Goal: Task Accomplishment & Management: Manage account settings

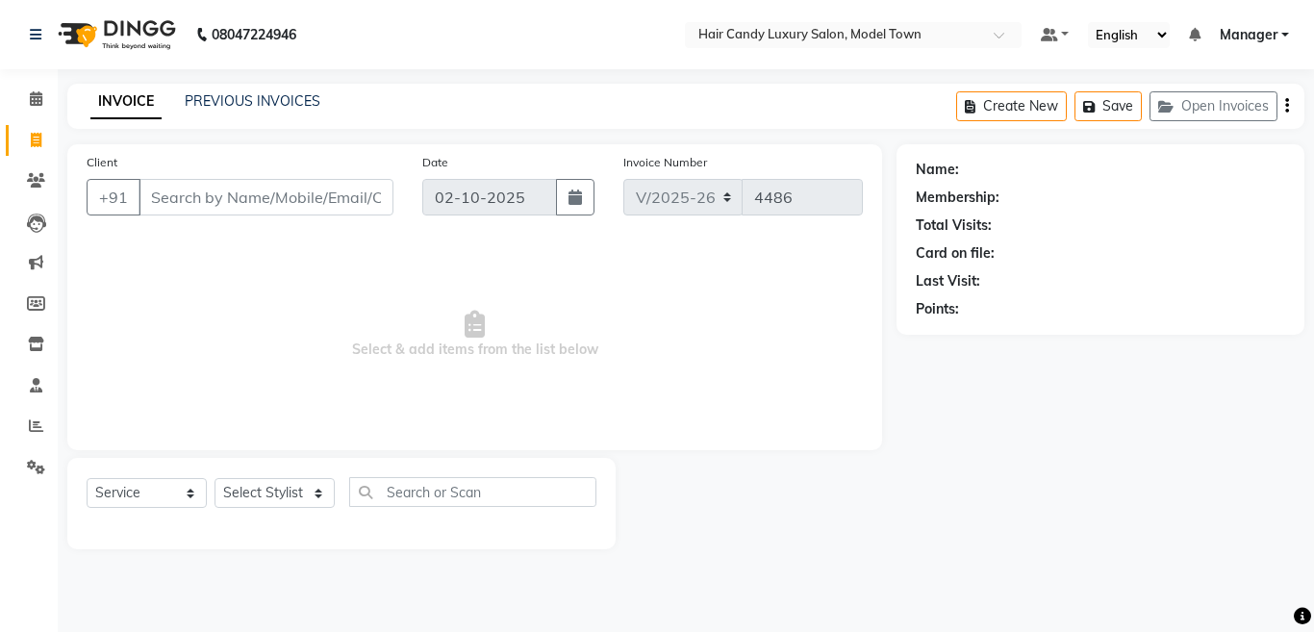
select select "4716"
select select "service"
select select "28000"
click at [214, 478] on select "Select Stylist [PERSON_NAME] [PERSON_NAME] [PERSON_NAME] ([PERSON_NAME]) Manage…" at bounding box center [274, 493] width 120 height 30
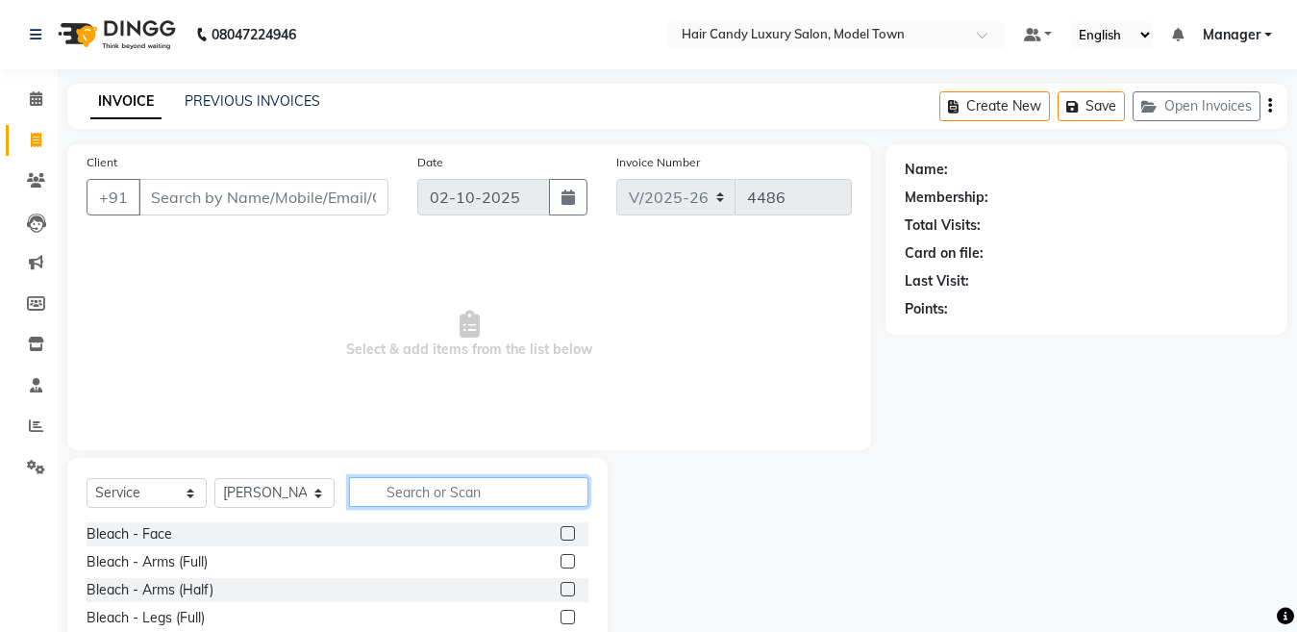
click at [440, 495] on input "text" at bounding box center [468, 492] width 239 height 30
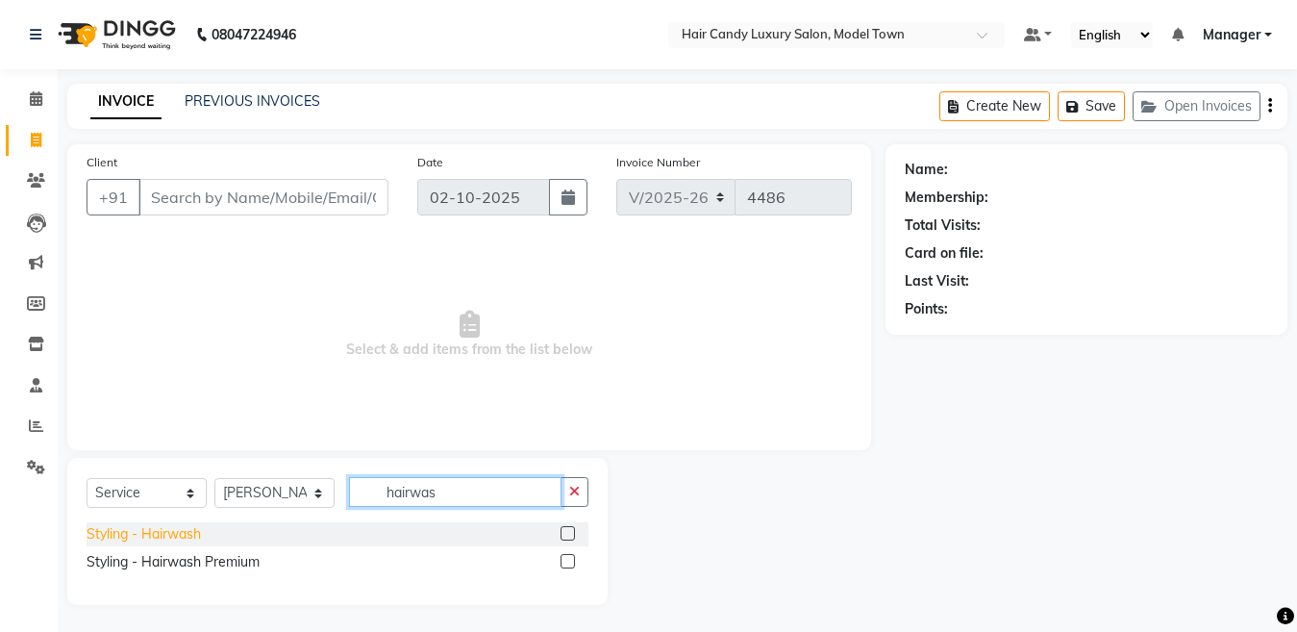
type input "hairwas"
click at [179, 529] on div "Styling - Hairwash" at bounding box center [144, 534] width 114 height 20
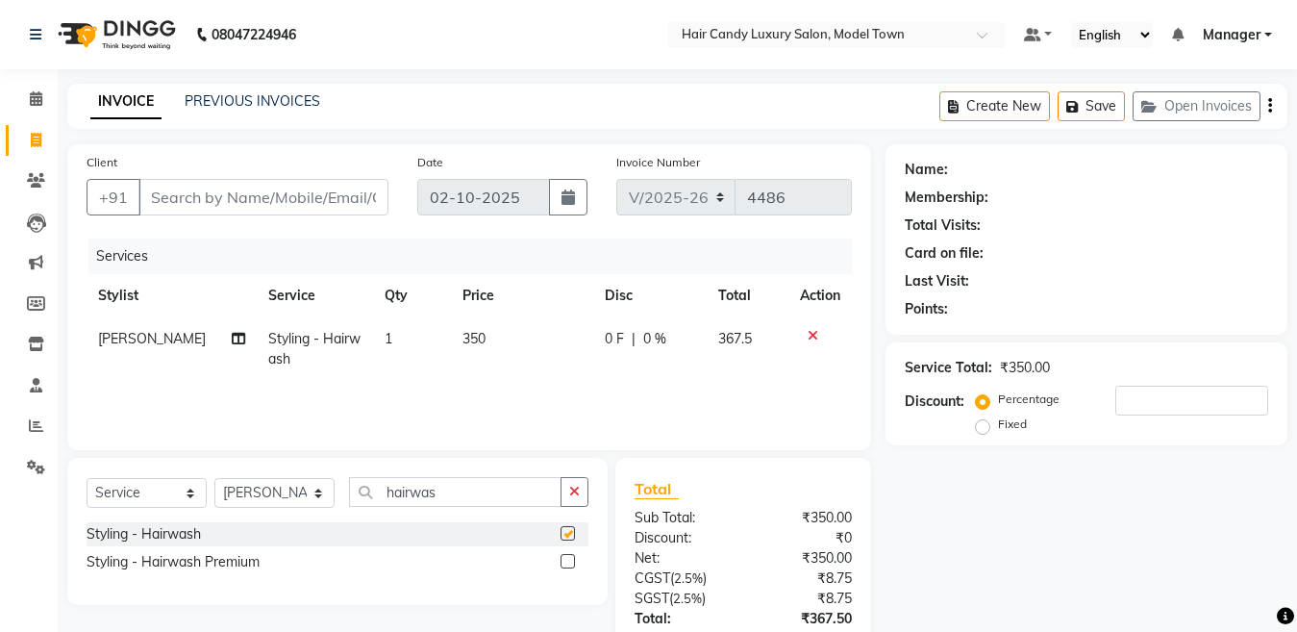
checkbox input "false"
click at [232, 188] on input "Client" at bounding box center [263, 197] width 250 height 37
click at [269, 206] on input "Client" at bounding box center [263, 197] width 250 height 37
type input "9"
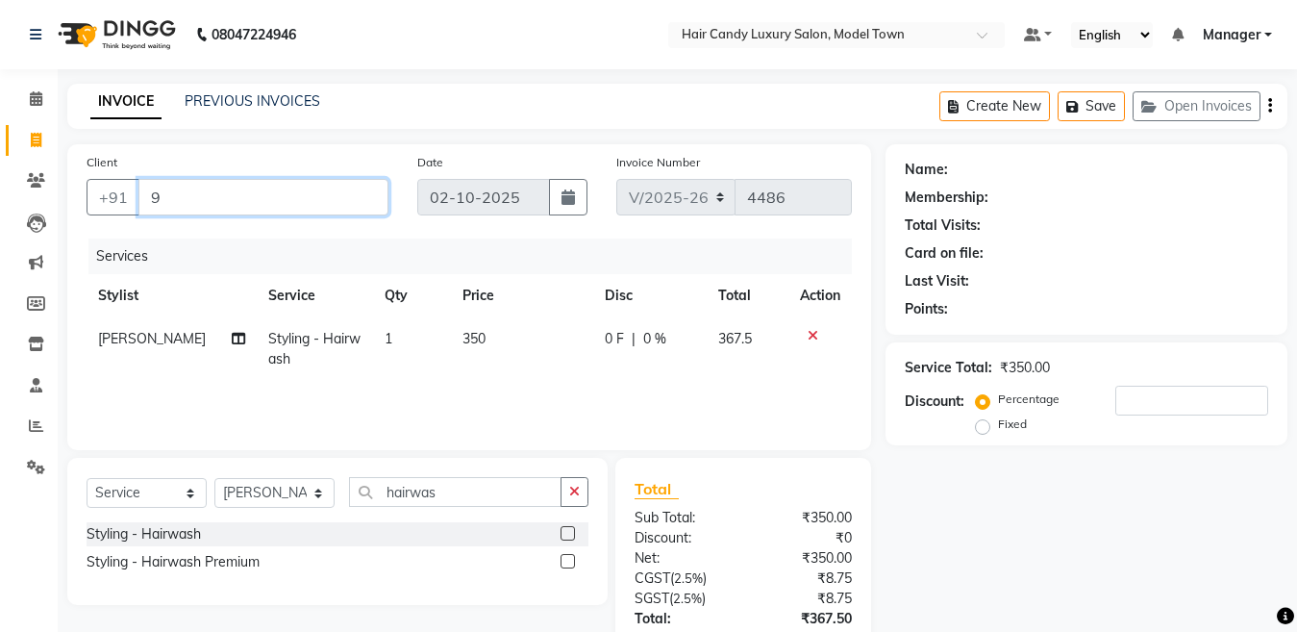
type input "0"
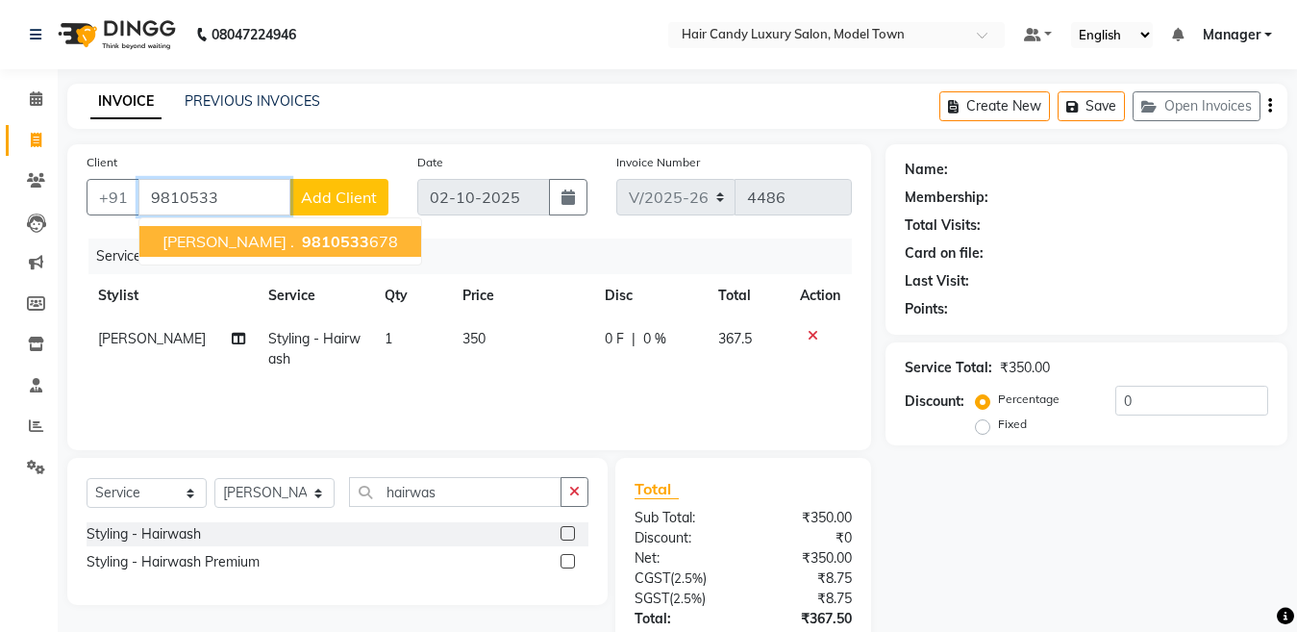
click at [302, 235] on span "9810533" at bounding box center [335, 241] width 67 height 19
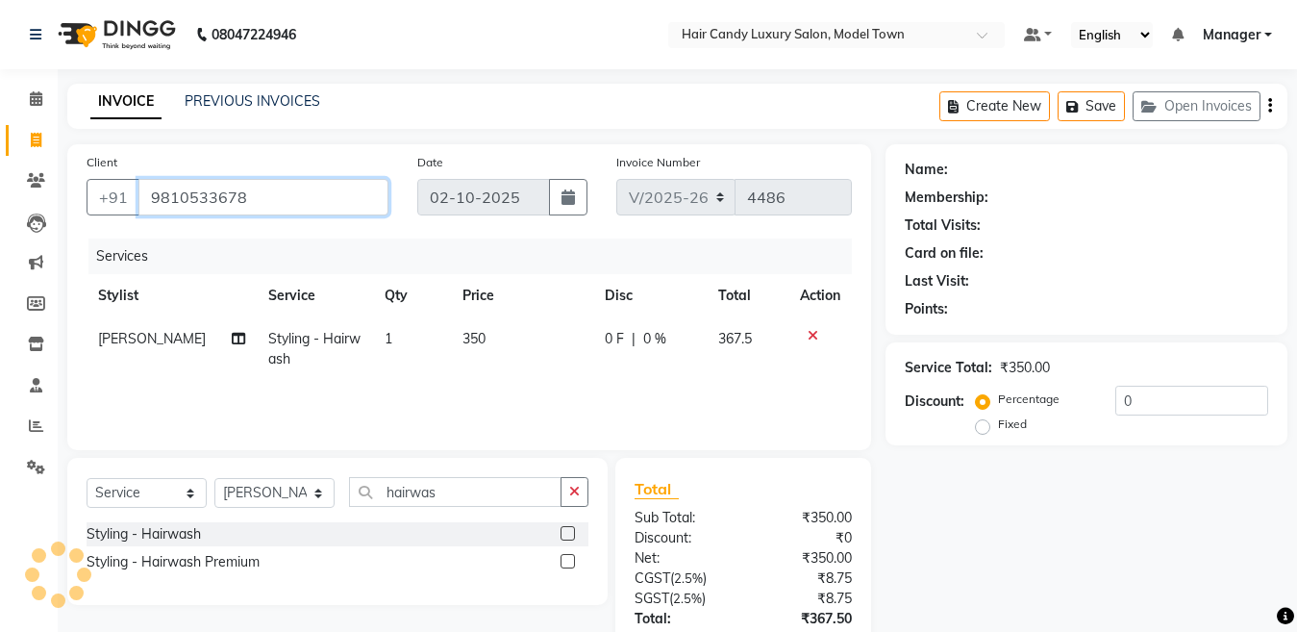
type input "9810533678"
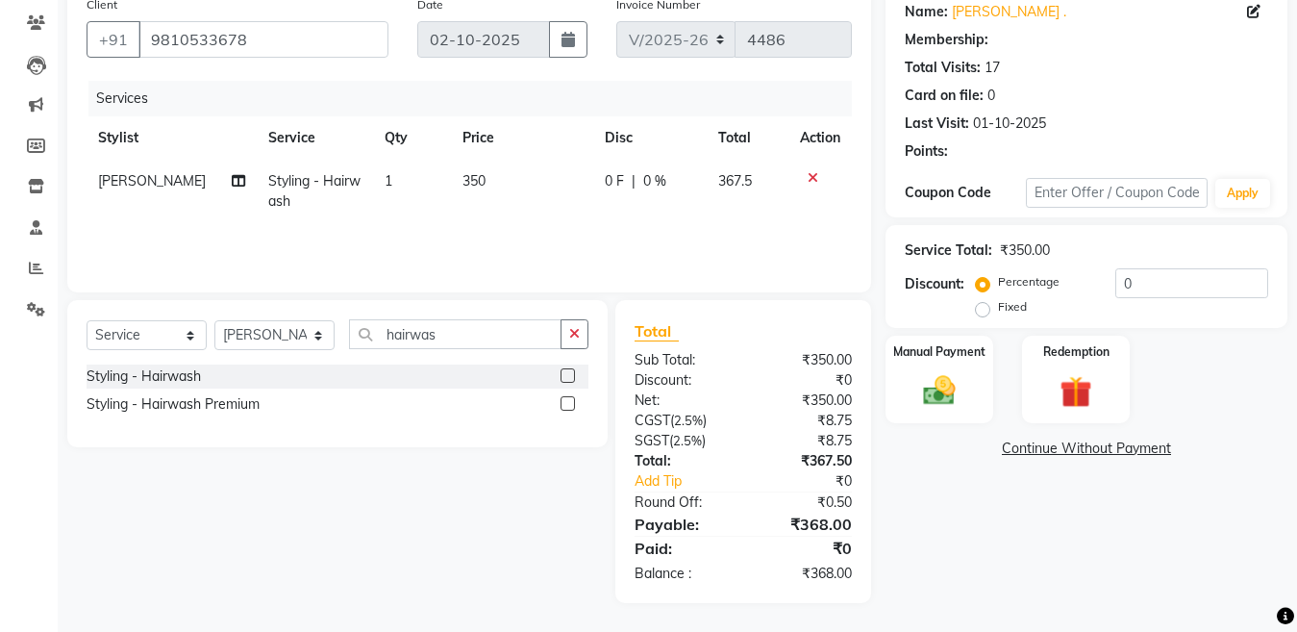
select select "1: Object"
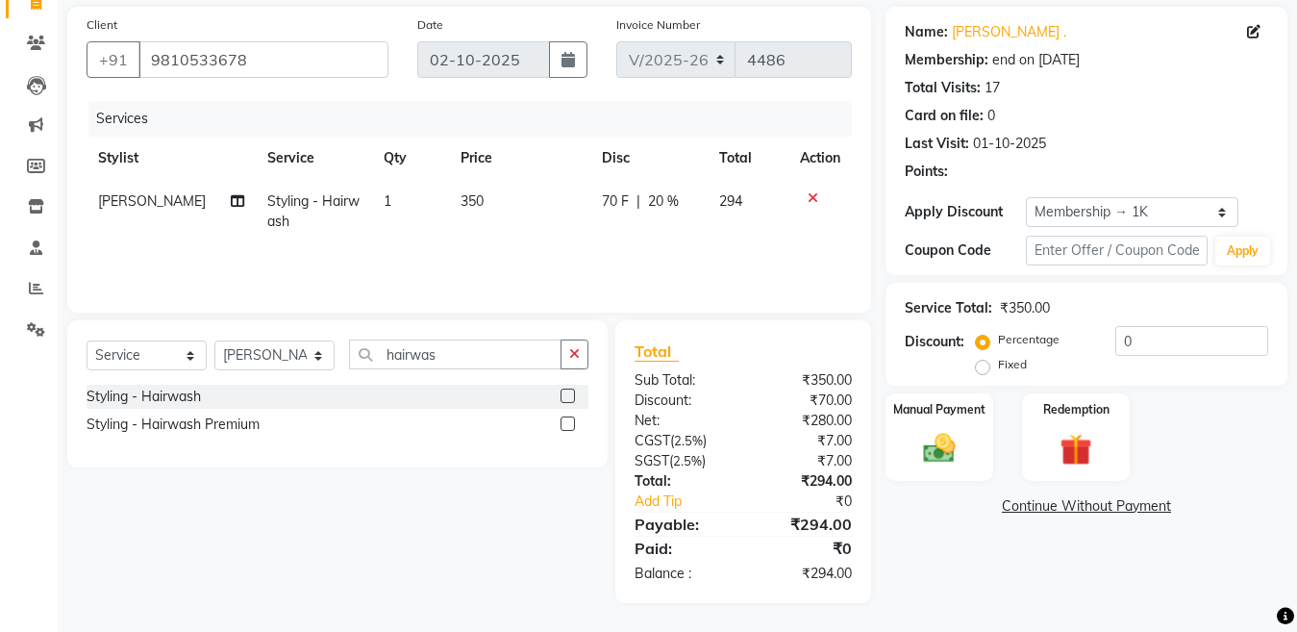
scroll to position [138, 0]
type input "20"
click at [959, 436] on img at bounding box center [940, 448] width 54 height 38
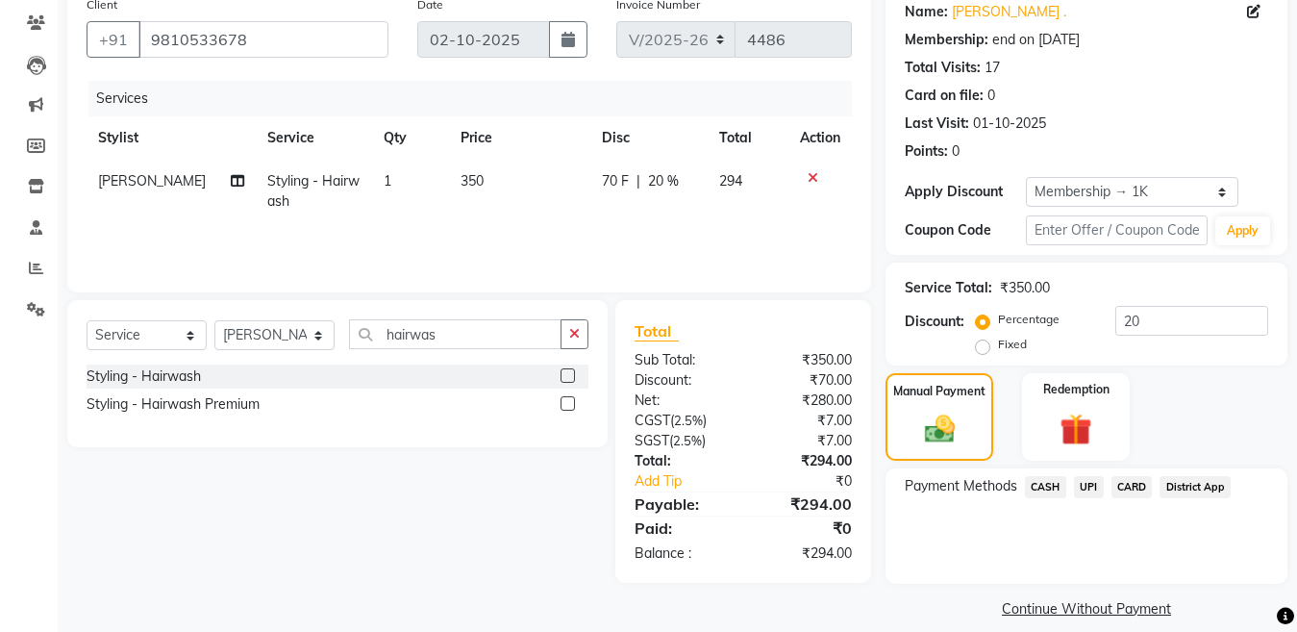
click at [1059, 493] on span "CASH" at bounding box center [1045, 487] width 41 height 22
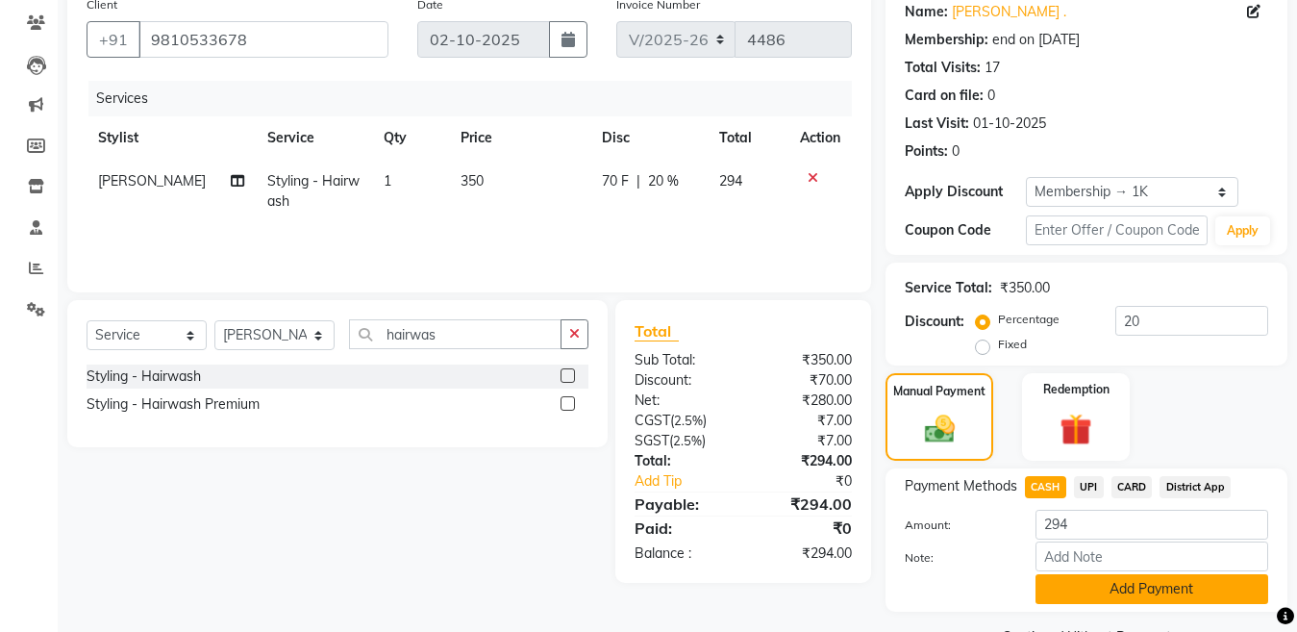
click at [1180, 586] on button "Add Payment" at bounding box center [1152, 589] width 233 height 30
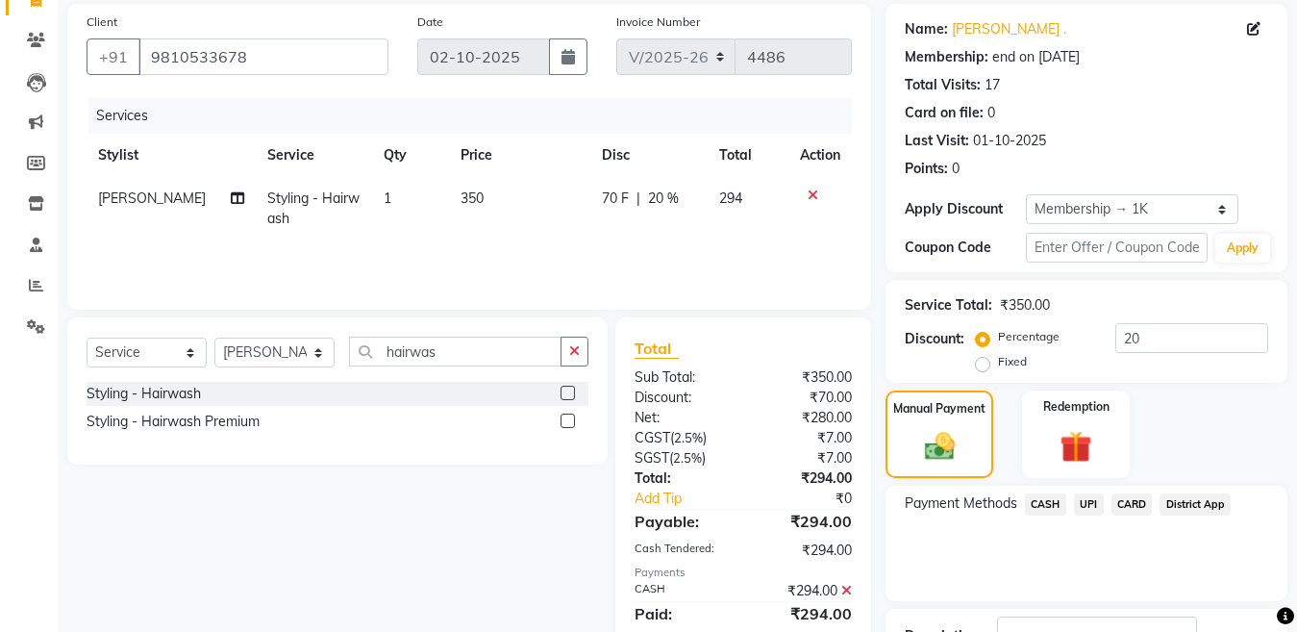
scroll to position [287, 0]
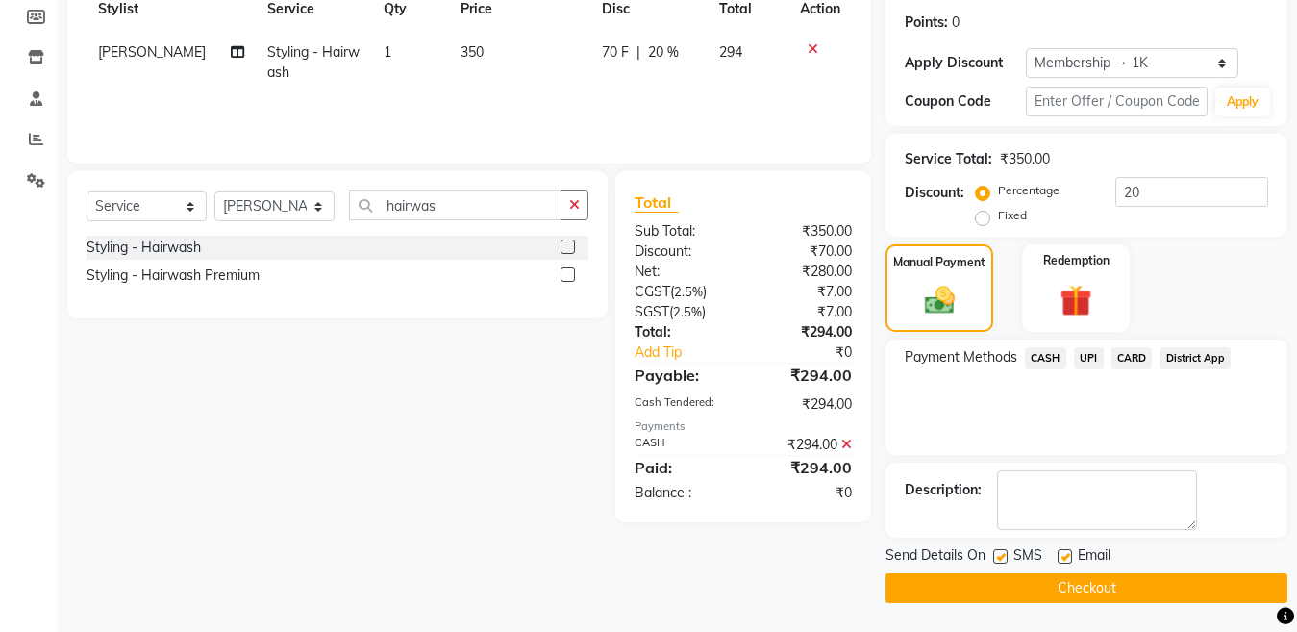
click at [1001, 584] on button "Checkout" at bounding box center [1087, 588] width 402 height 30
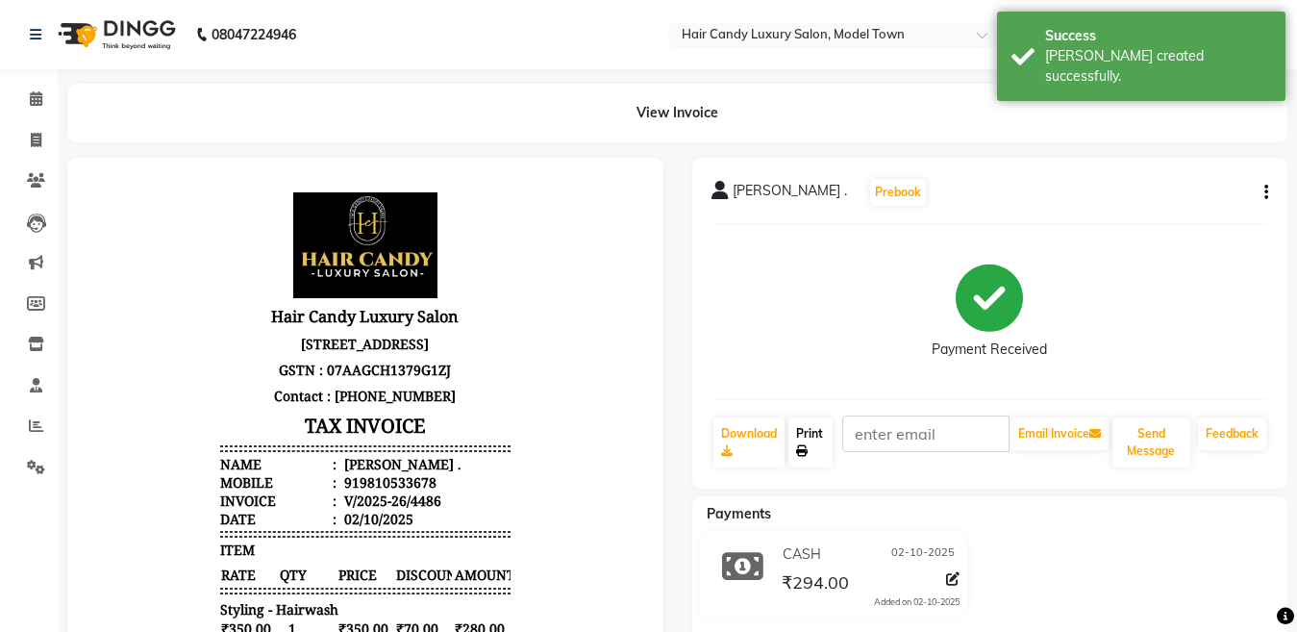
click at [813, 449] on link "Print" at bounding box center [811, 442] width 44 height 50
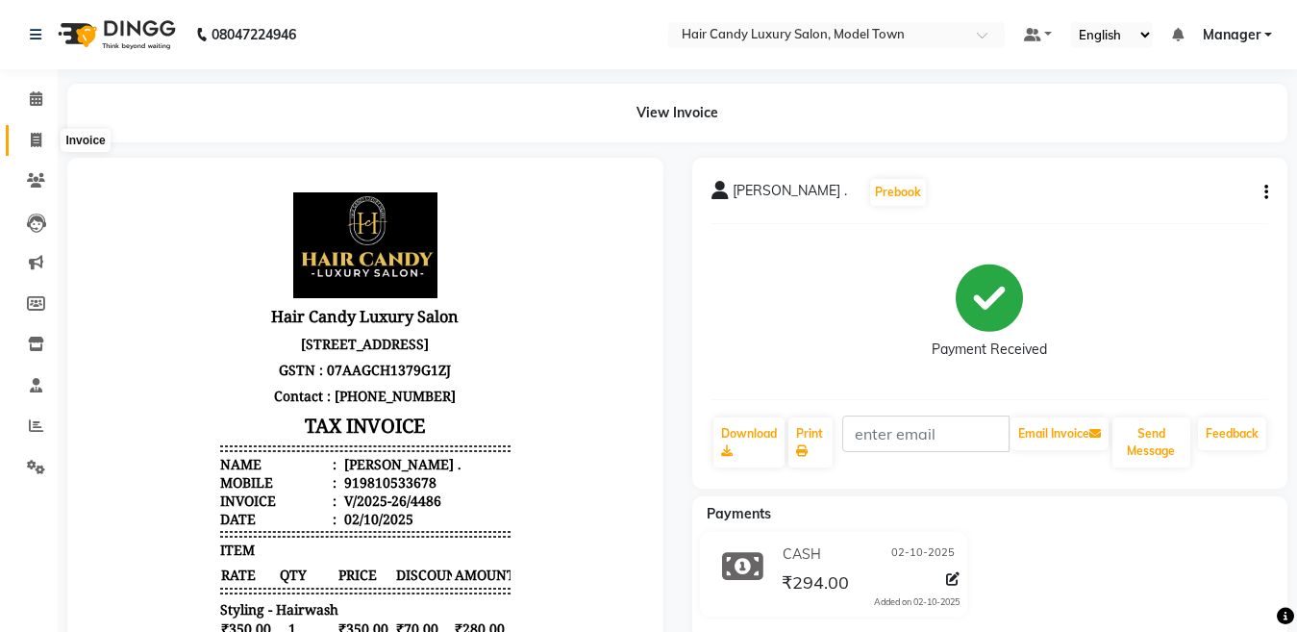
click at [38, 136] on icon at bounding box center [36, 140] width 11 height 14
select select "service"
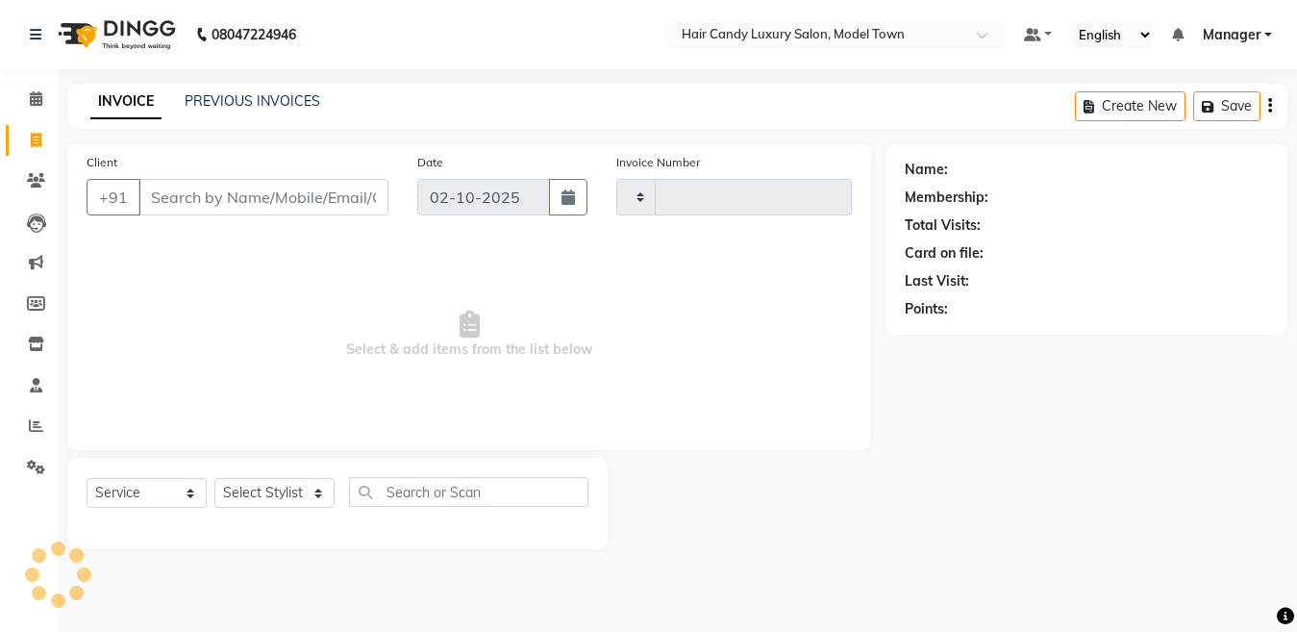
type input "4487"
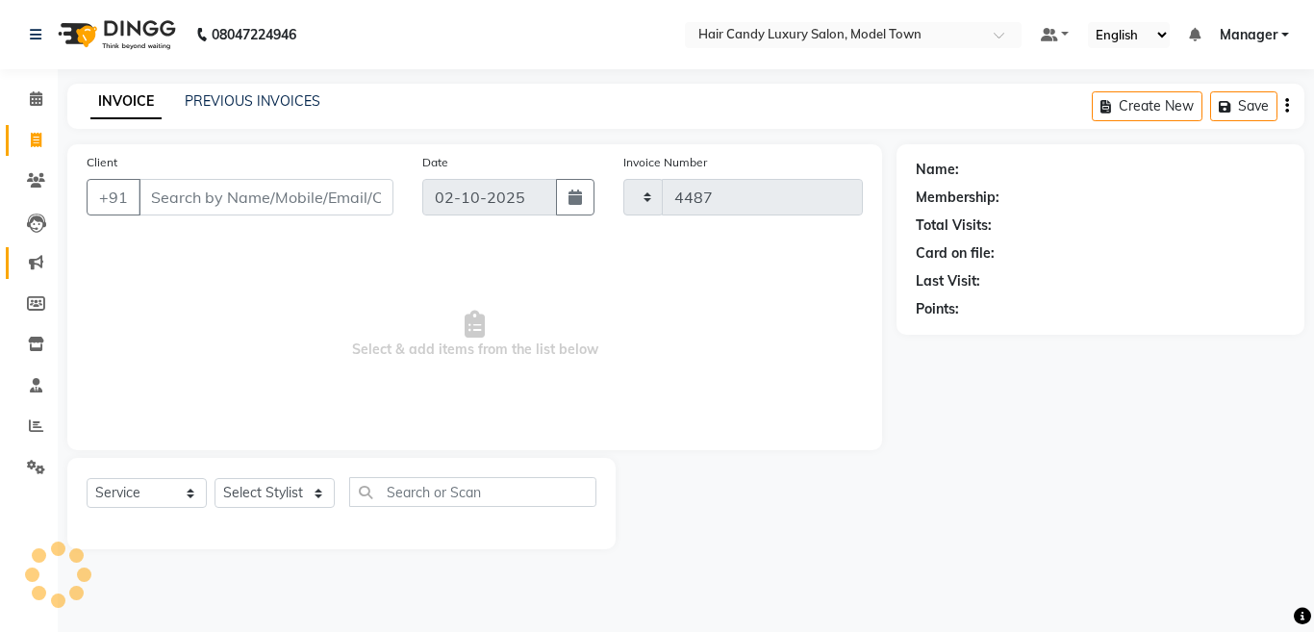
select select "4716"
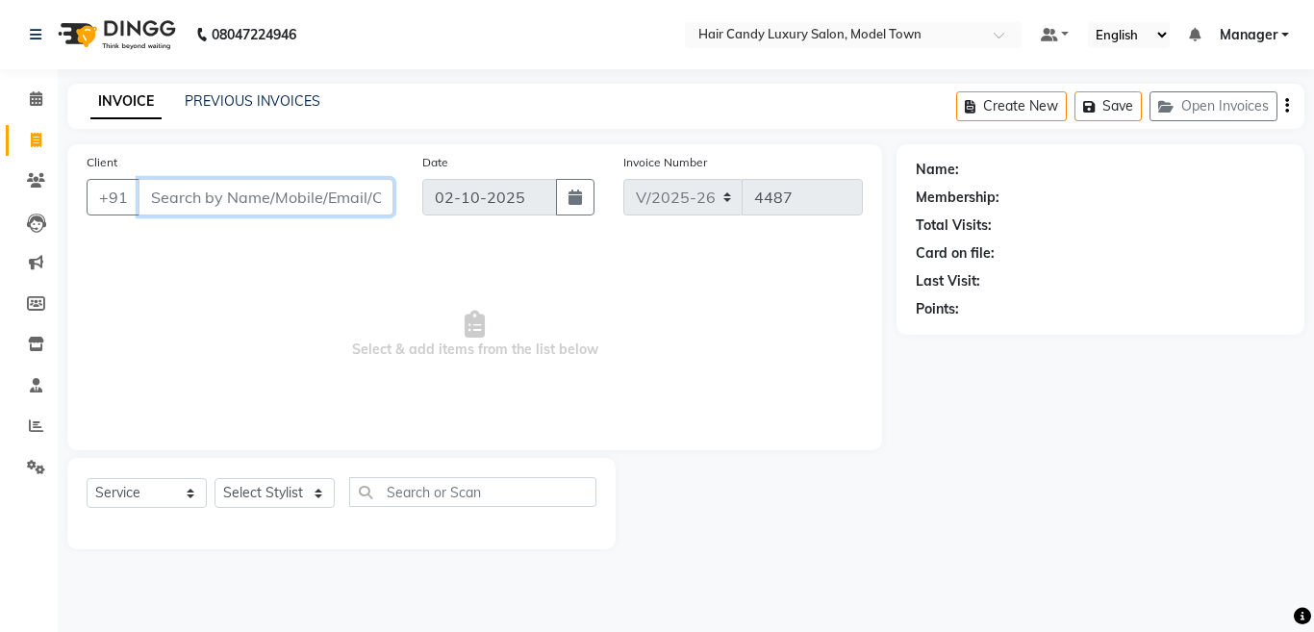
click at [204, 202] on input "Client" at bounding box center [265, 197] width 255 height 37
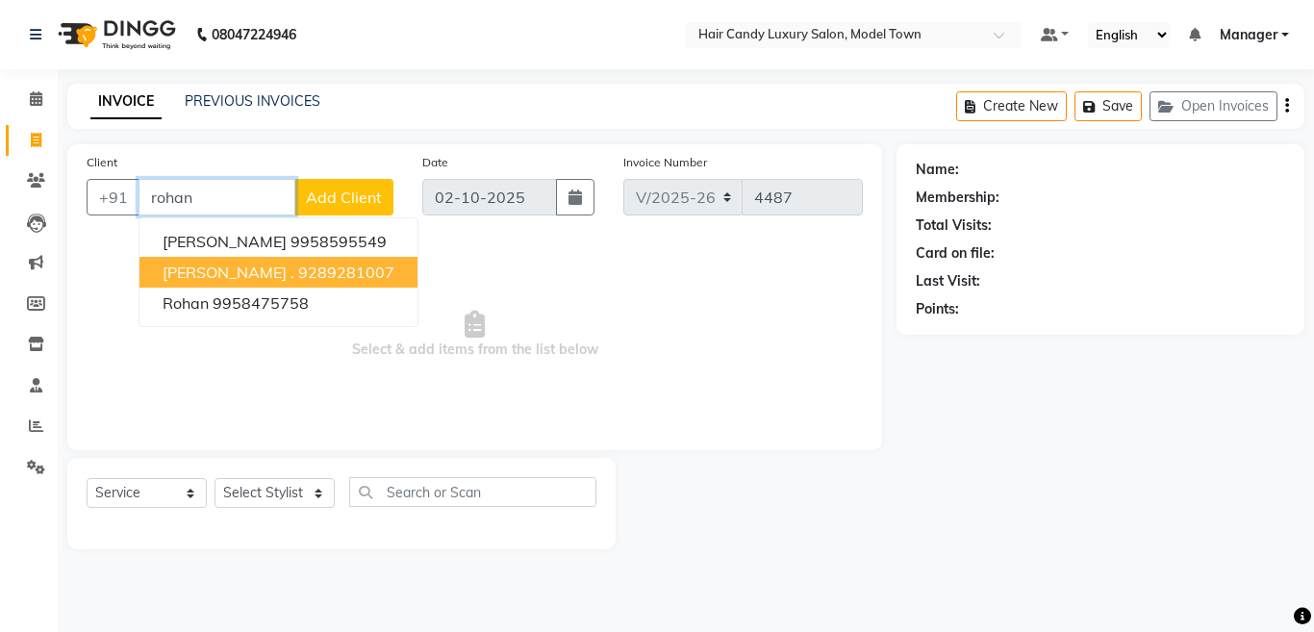
click at [298, 275] on ngb-highlight "9289281007" at bounding box center [346, 272] width 96 height 19
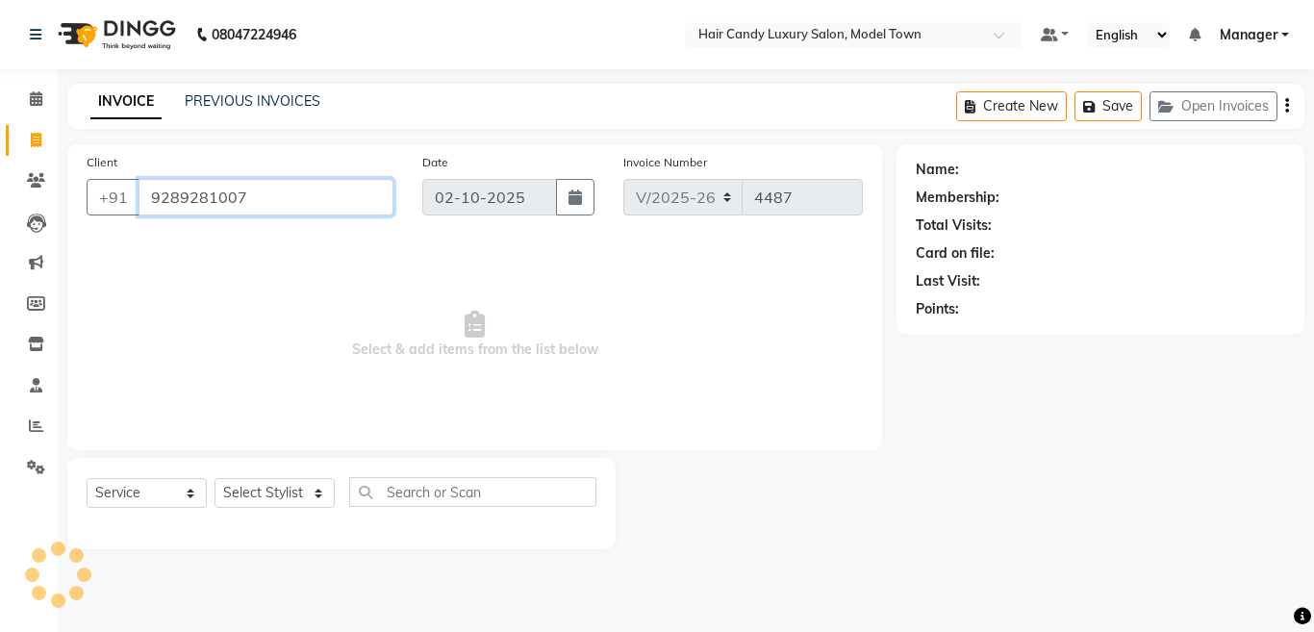
type input "9289281007"
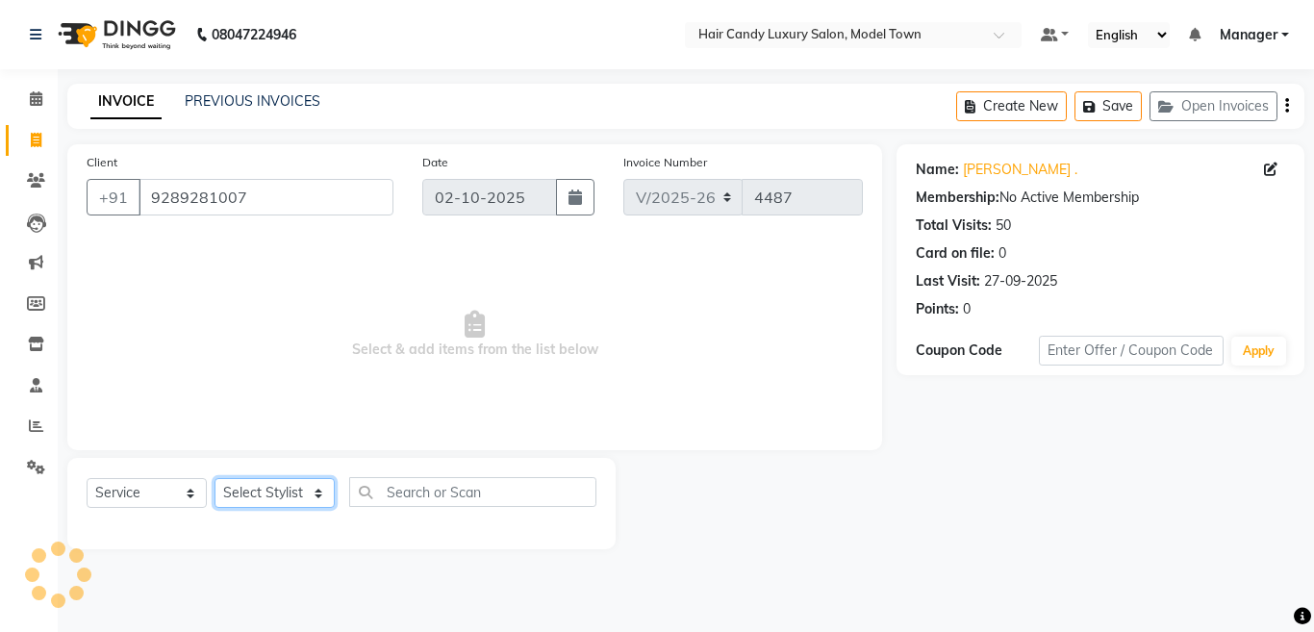
click at [279, 485] on select "Select Stylist [PERSON_NAME] [PERSON_NAME] [PERSON_NAME] ([PERSON_NAME]) Manage…" at bounding box center [274, 493] width 120 height 30
select select "34279"
click at [214, 478] on select "Select Stylist [PERSON_NAME] [PERSON_NAME] [PERSON_NAME] ([PERSON_NAME]) Manage…" at bounding box center [274, 493] width 120 height 30
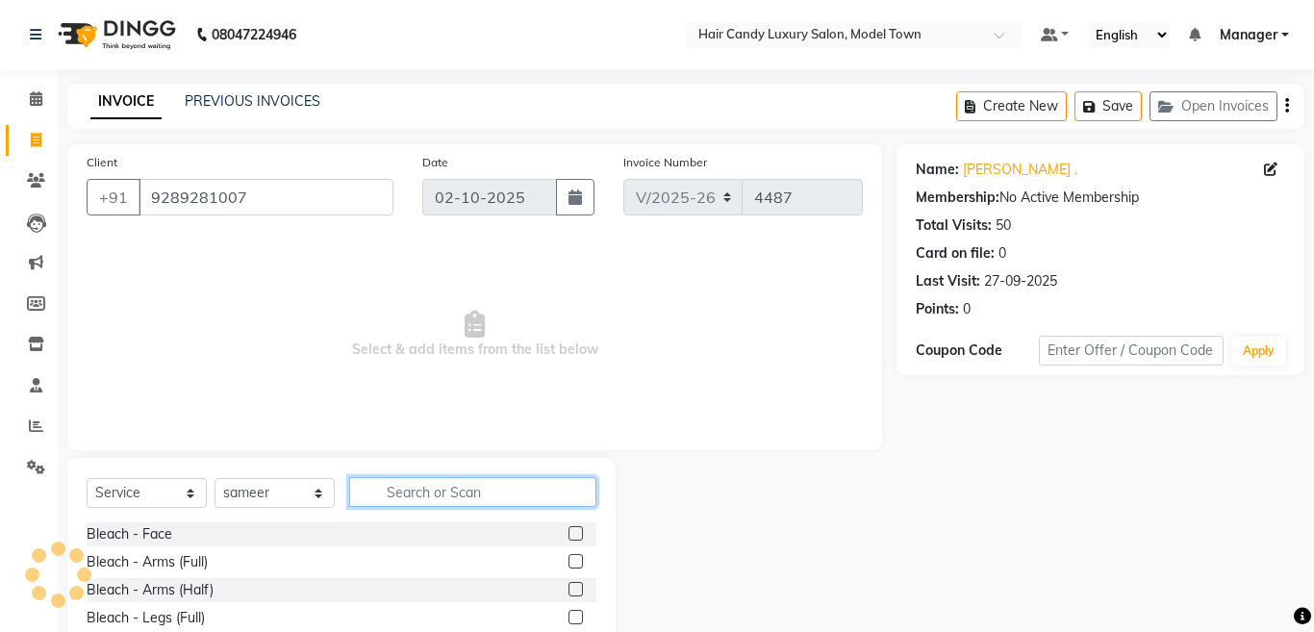
click at [469, 482] on input "text" at bounding box center [472, 492] width 247 height 30
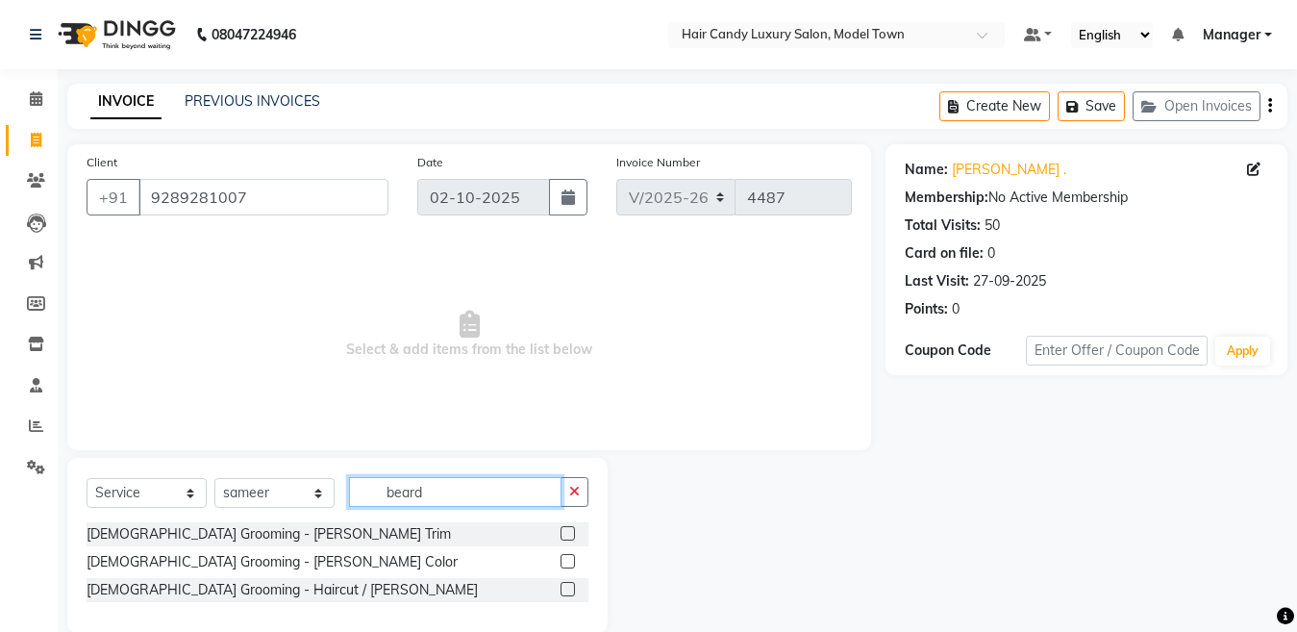
type input "beard"
click at [190, 521] on div "Select Service Product Membership Package Voucher Prepaid Gift Card Select Styl…" at bounding box center [338, 499] width 502 height 45
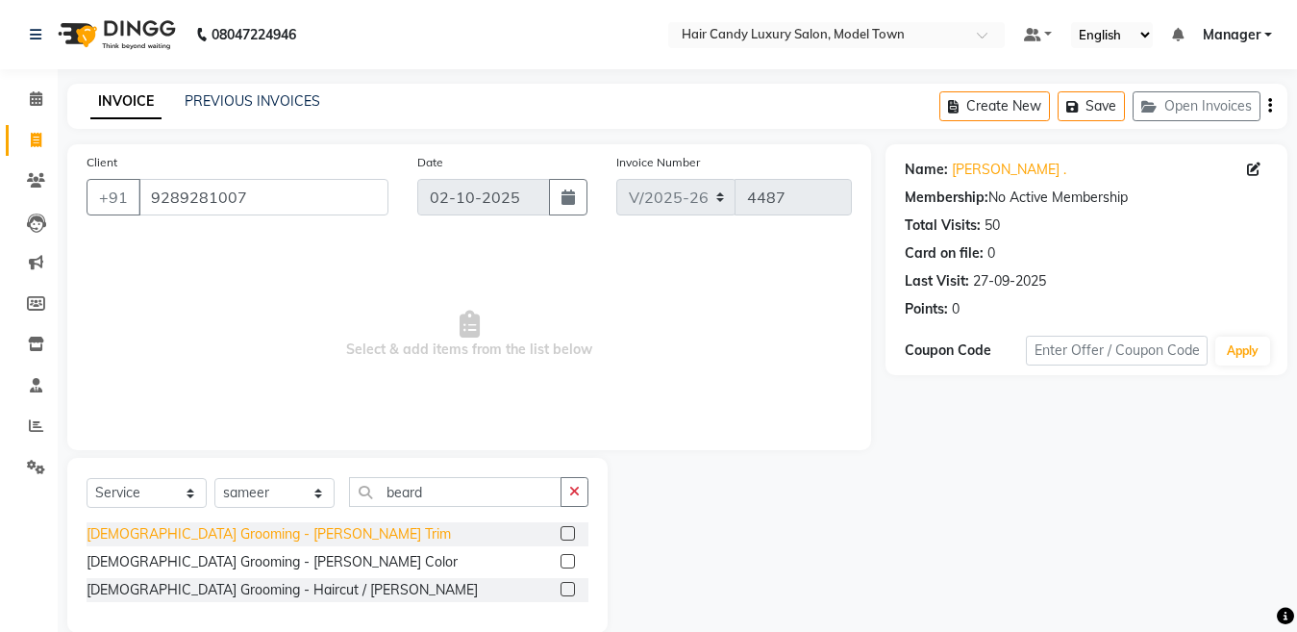
click at [190, 532] on div "[DEMOGRAPHIC_DATA] Grooming - [PERSON_NAME] Trim" at bounding box center [269, 534] width 364 height 20
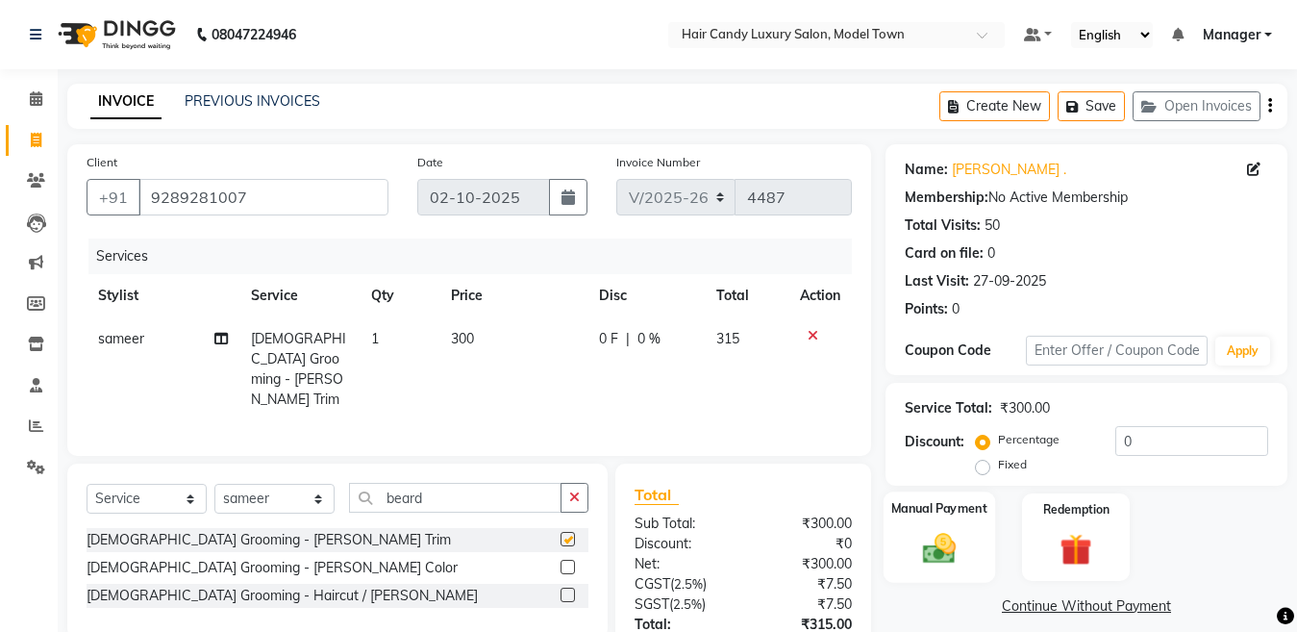
checkbox input "false"
click at [812, 447] on div "Client +91 9289281007 Date 02-10-2025 Invoice Number V/2025 V/2025-26 4487 Serv…" at bounding box center [677, 445] width 1249 height 602
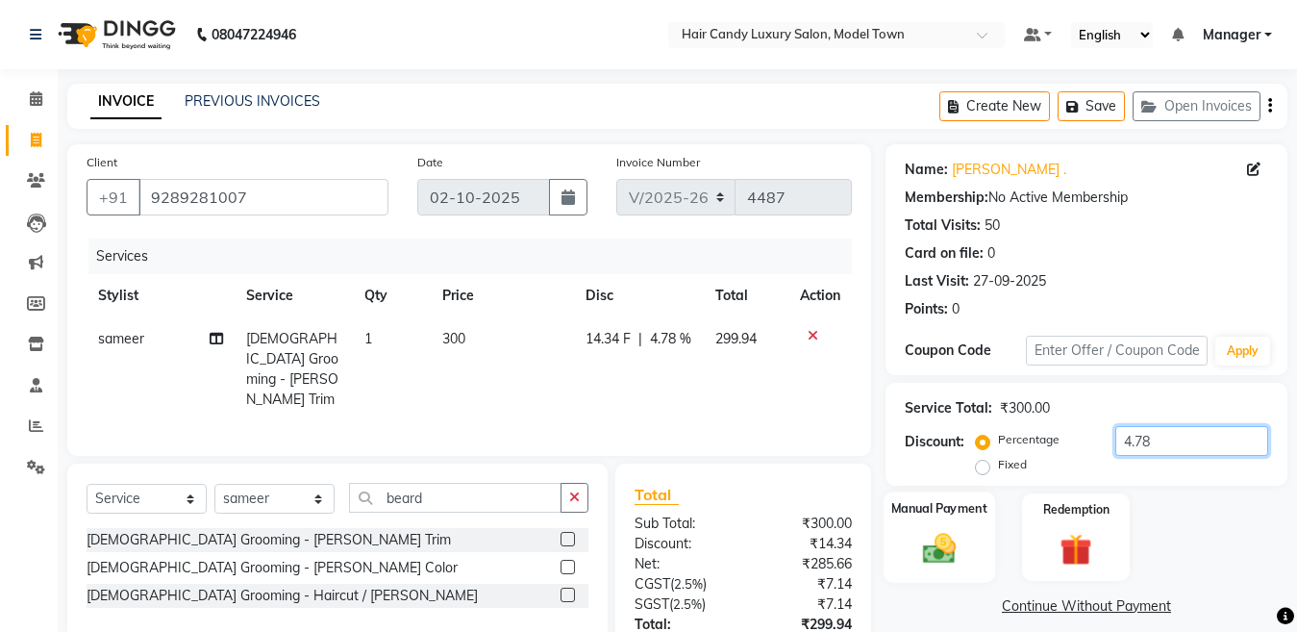
type input "4.78"
click at [933, 548] on img at bounding box center [940, 548] width 54 height 38
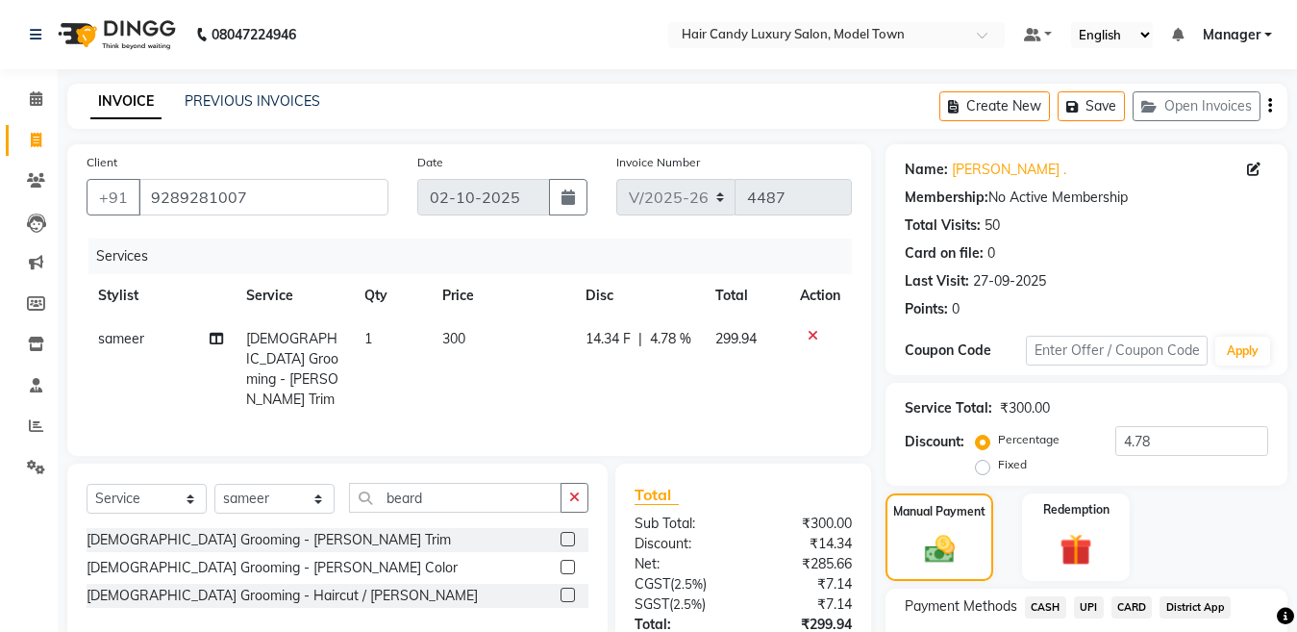
scroll to position [158, 0]
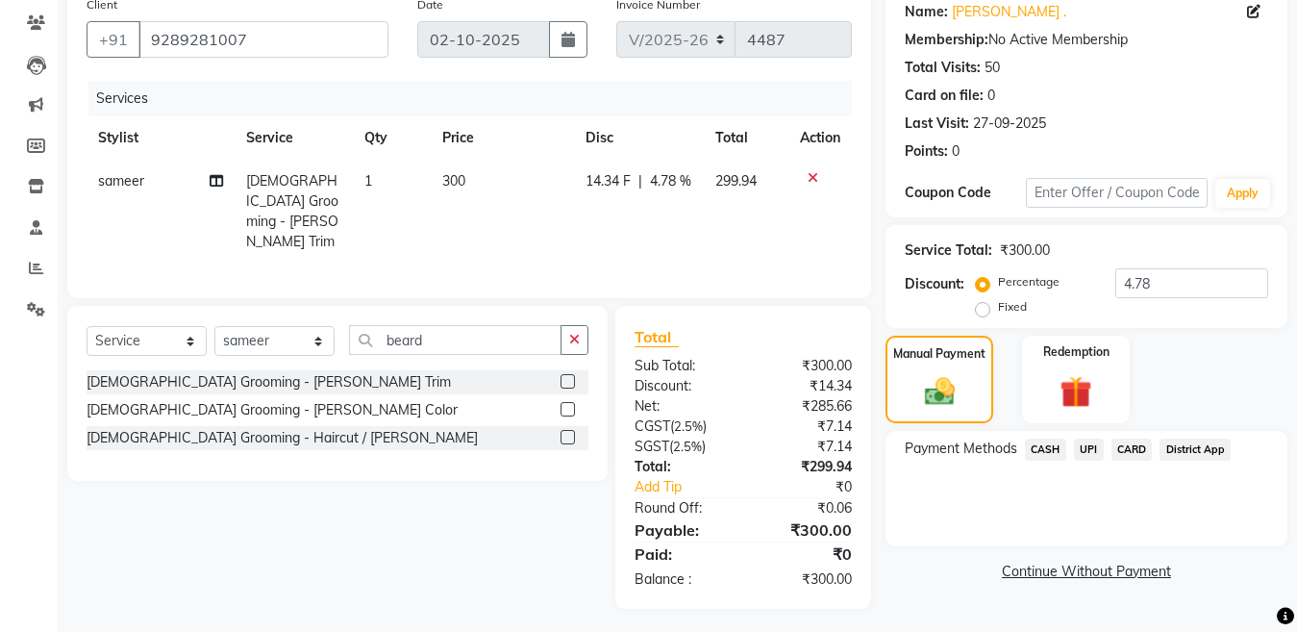
click at [1090, 457] on span "UPI" at bounding box center [1089, 450] width 30 height 22
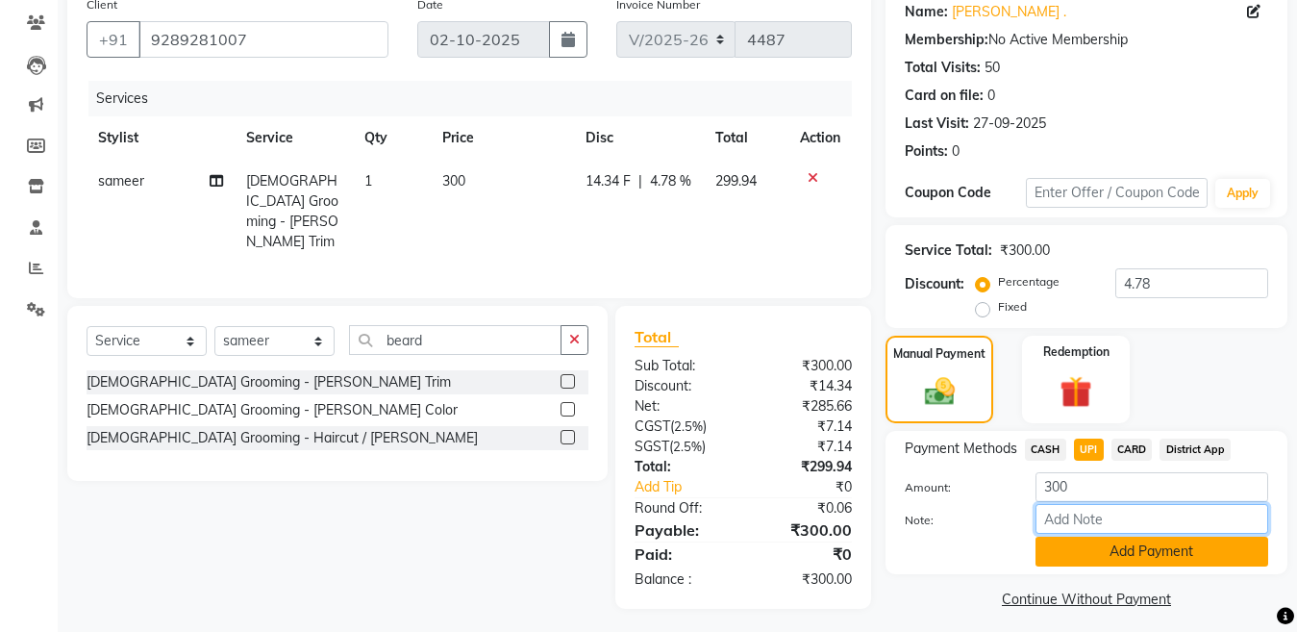
drag, startPoint x: 1094, startPoint y: 531, endPoint x: 1097, endPoint y: 542, distance: 11.9
click at [1096, 532] on input "Note:" at bounding box center [1152, 519] width 233 height 30
click at [1099, 551] on button "Add Payment" at bounding box center [1152, 552] width 233 height 30
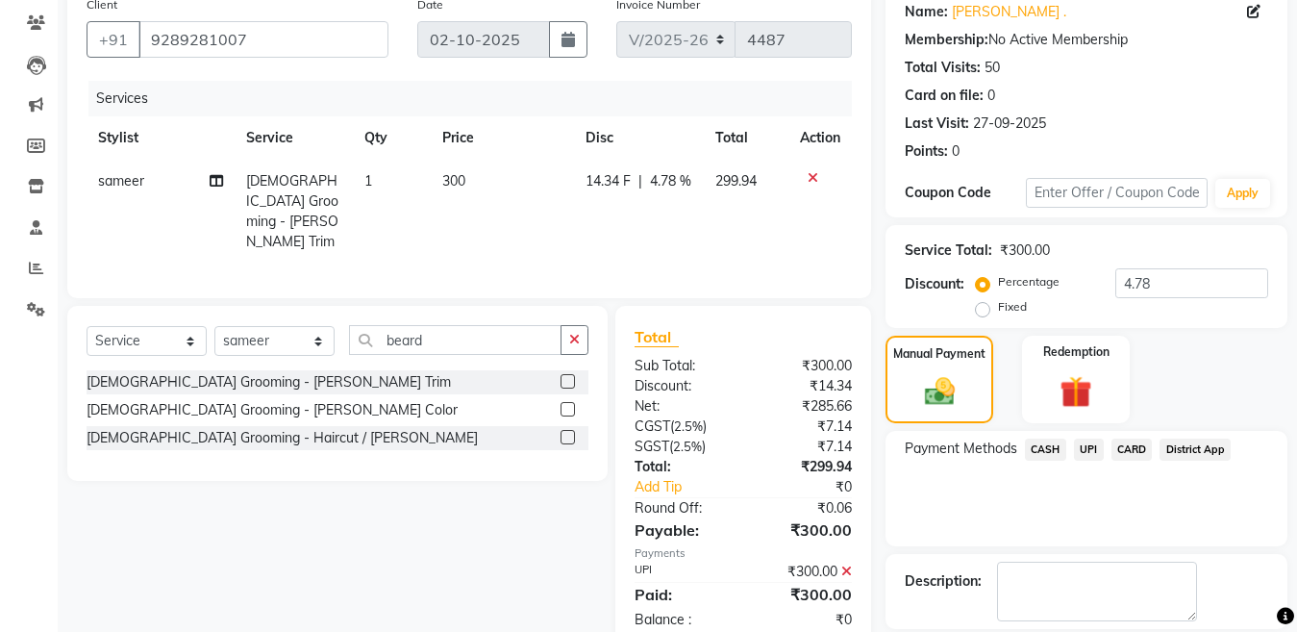
scroll to position [249, 0]
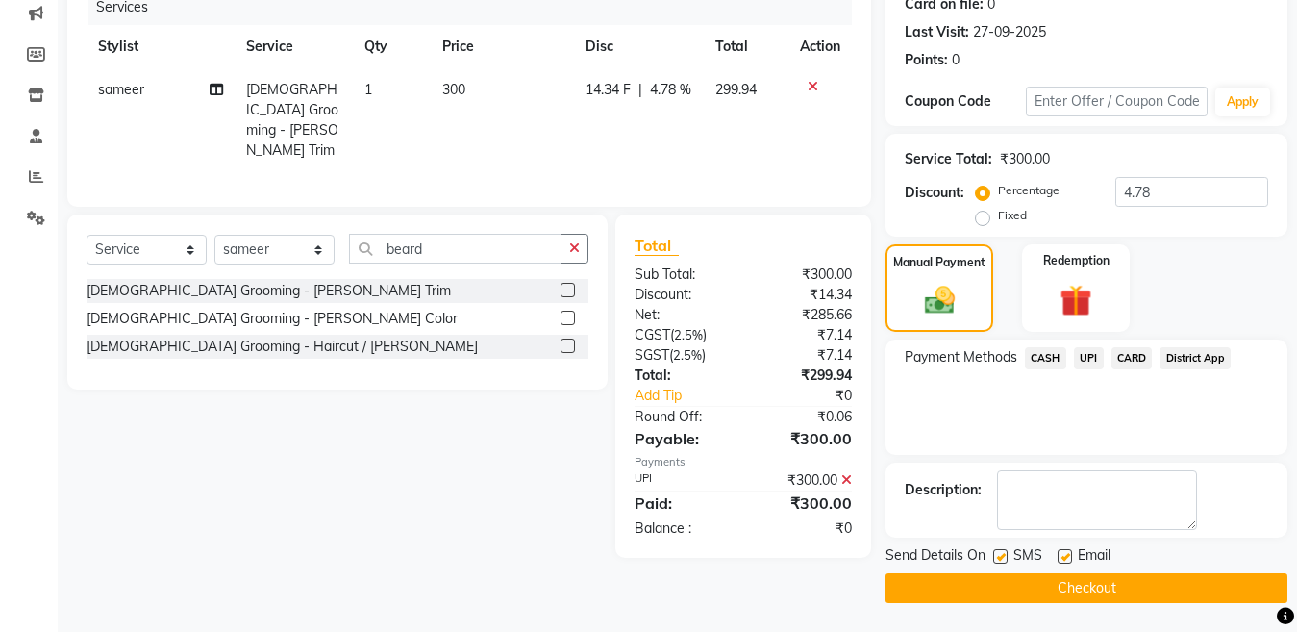
click at [993, 555] on label at bounding box center [1000, 556] width 14 height 14
click at [993, 555] on input "checkbox" at bounding box center [999, 557] width 13 height 13
checkbox input "false"
click at [988, 599] on button "Checkout" at bounding box center [1087, 588] width 402 height 30
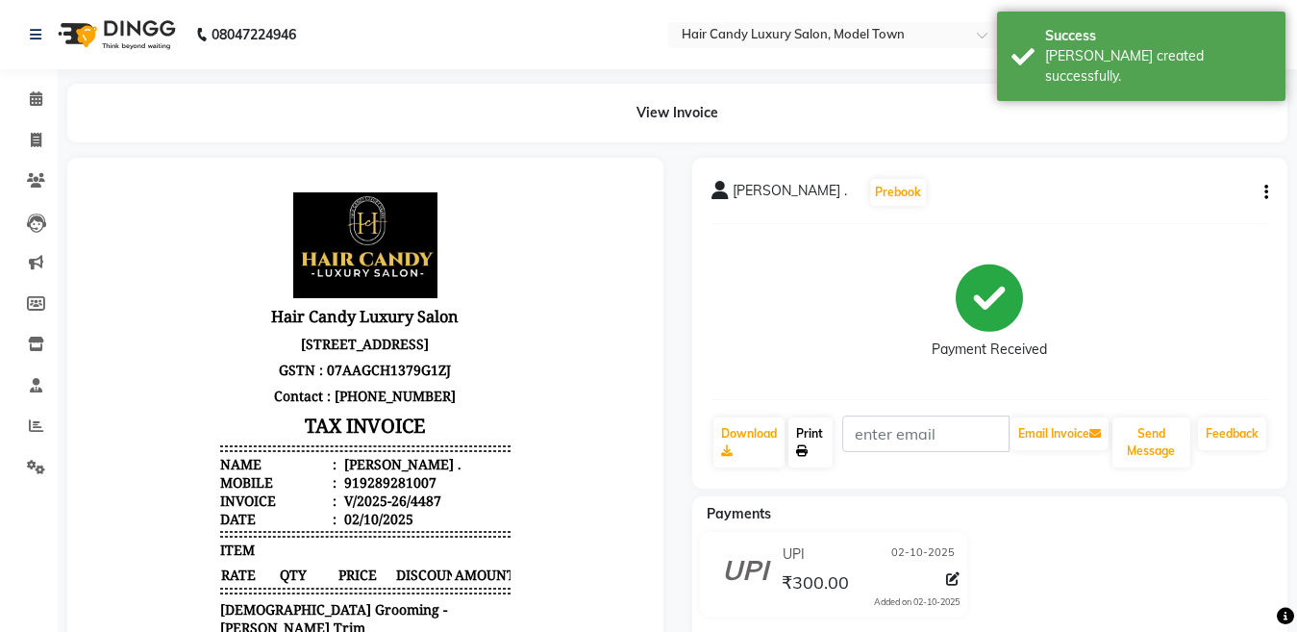
click at [819, 437] on link "Print" at bounding box center [811, 442] width 44 height 50
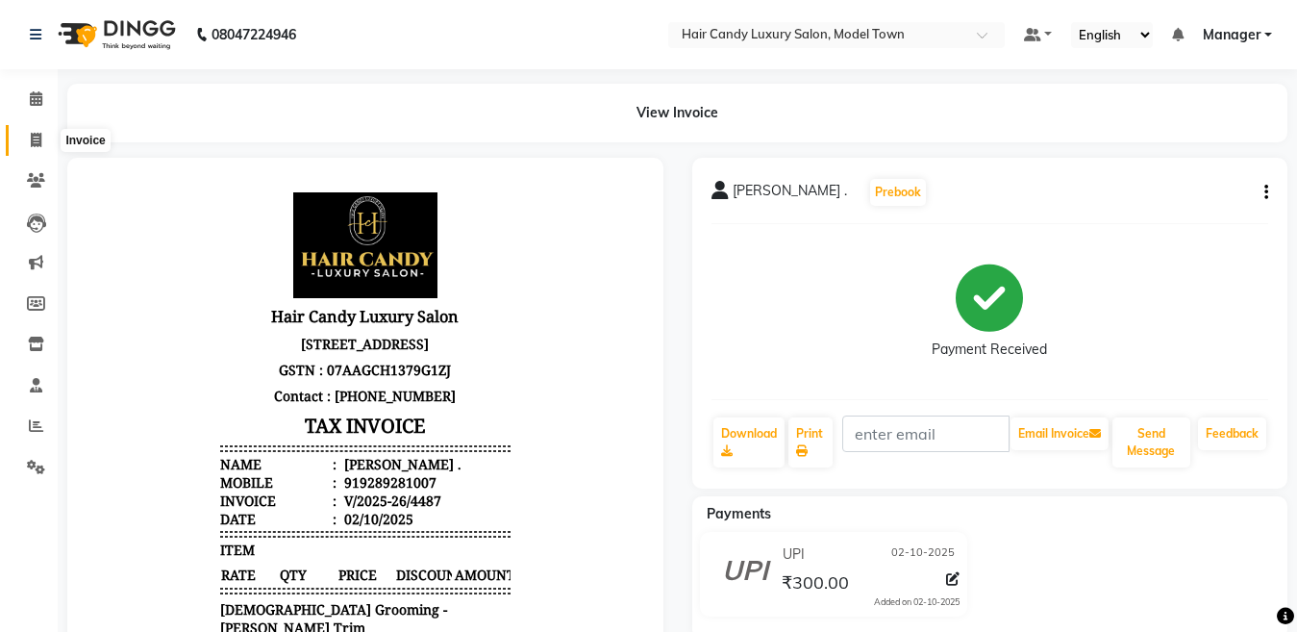
click at [37, 149] on span at bounding box center [36, 141] width 34 height 22
select select "service"
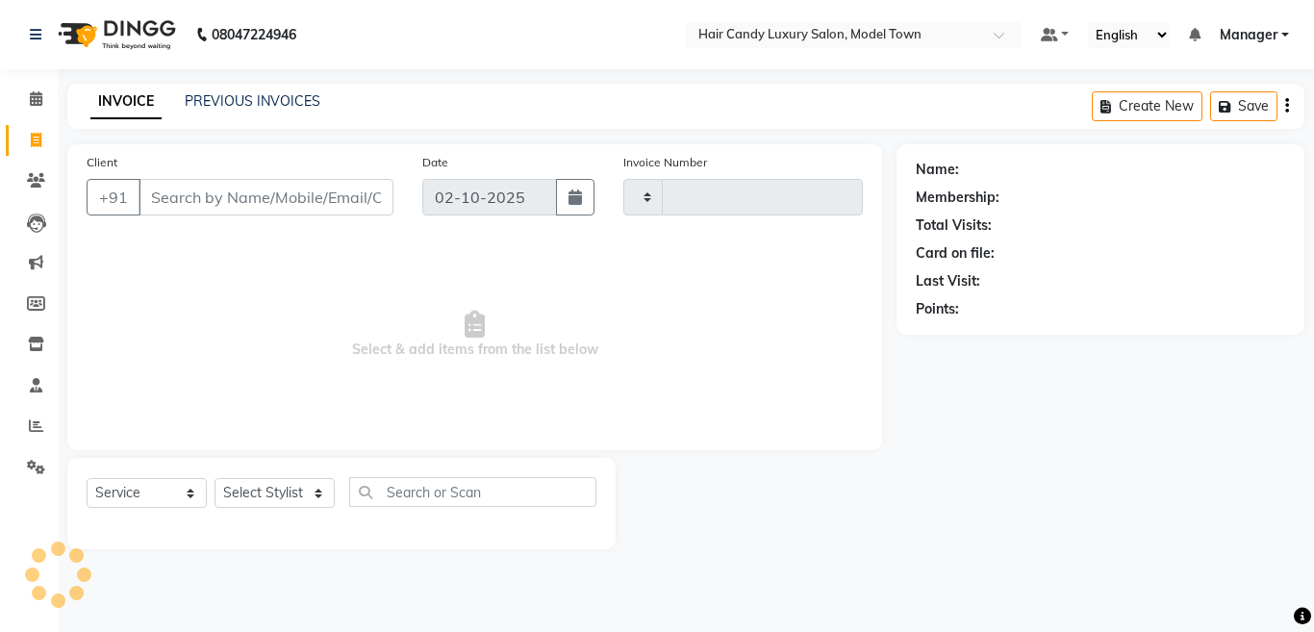
type input "4488"
select select "4716"
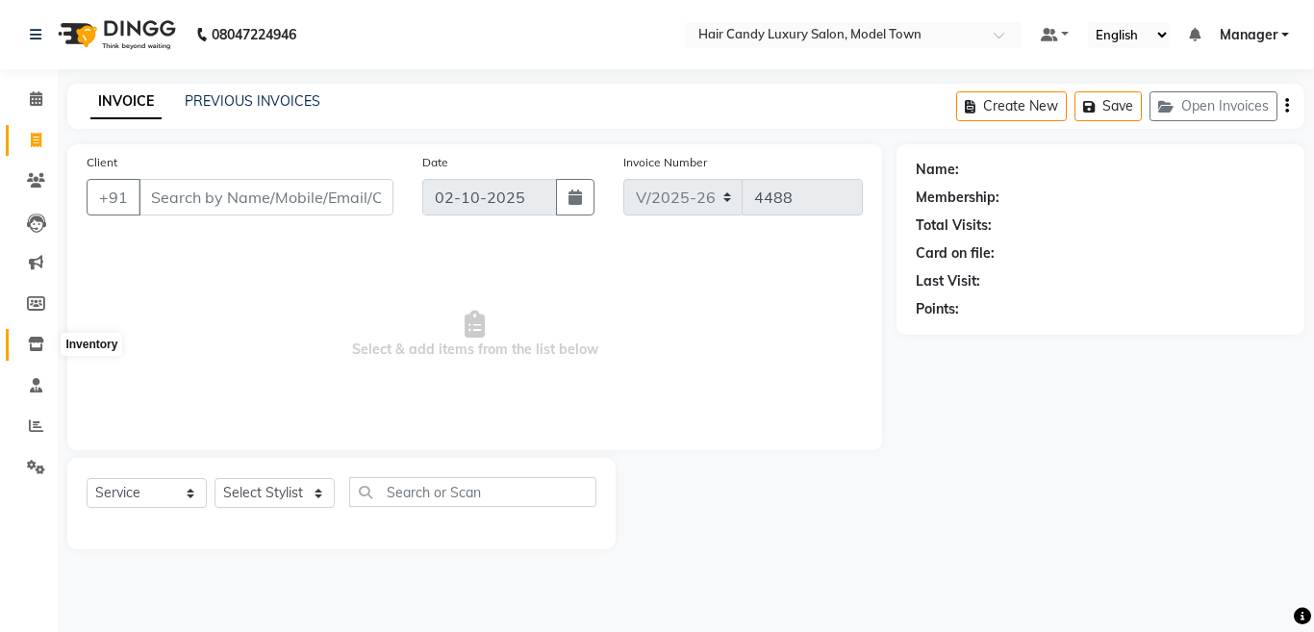
click at [38, 348] on icon at bounding box center [36, 344] width 16 height 14
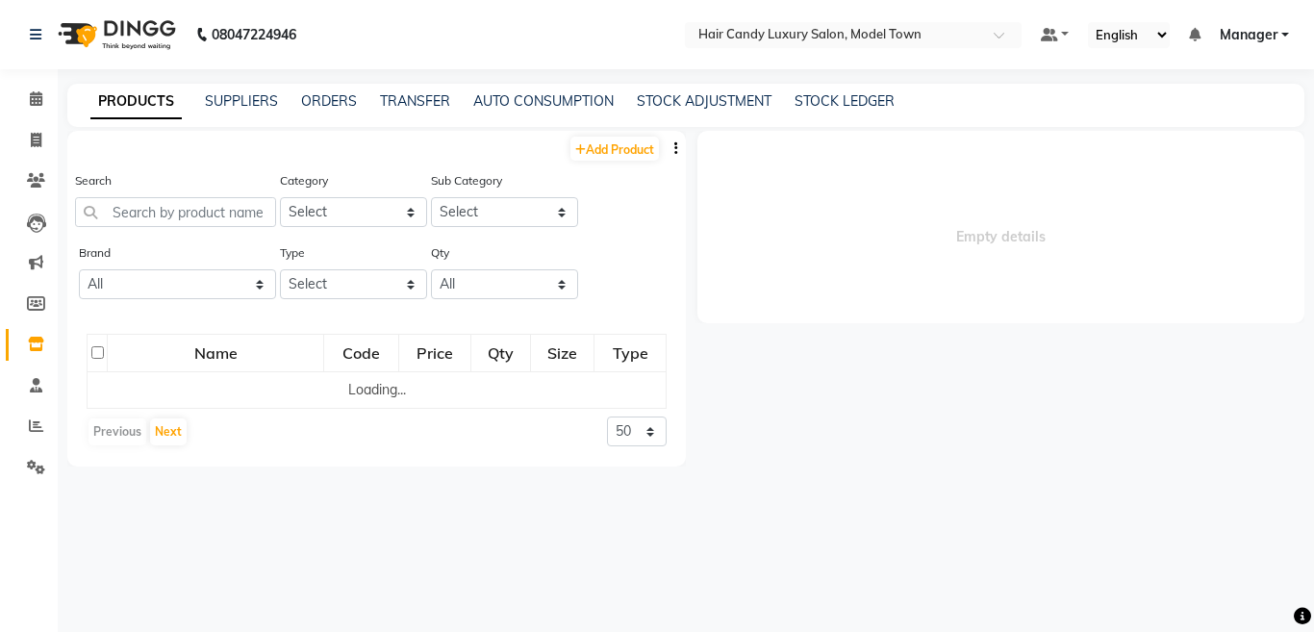
select select
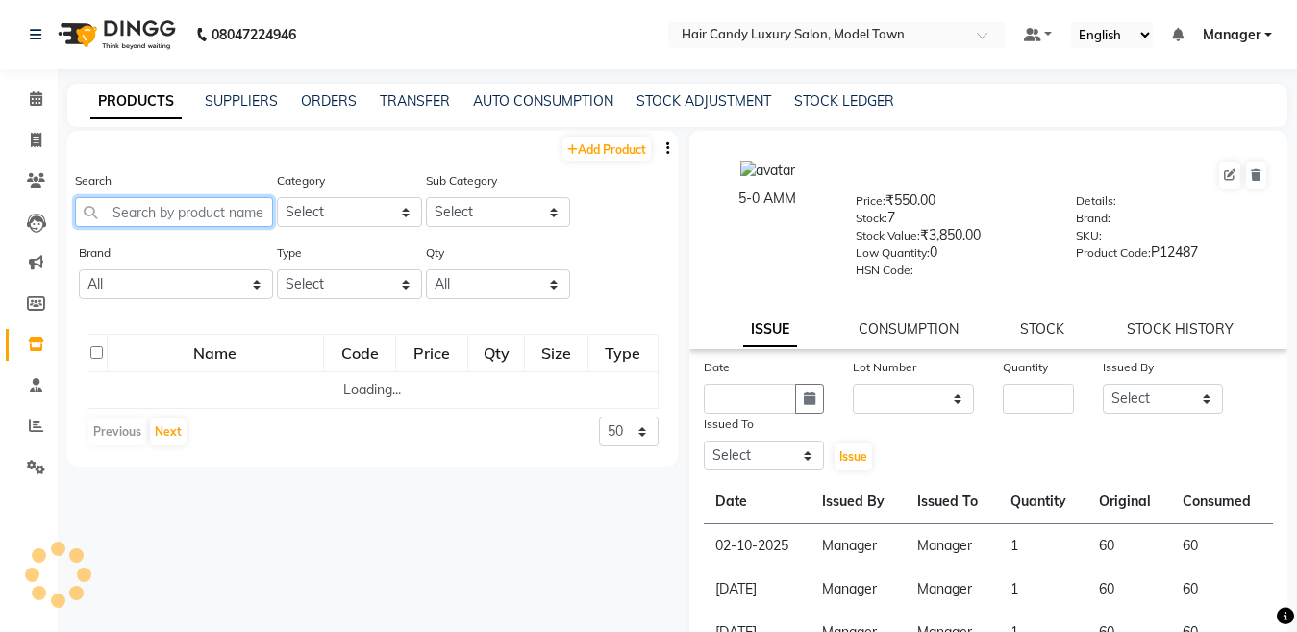
click at [157, 209] on input "text" at bounding box center [174, 212] width 198 height 30
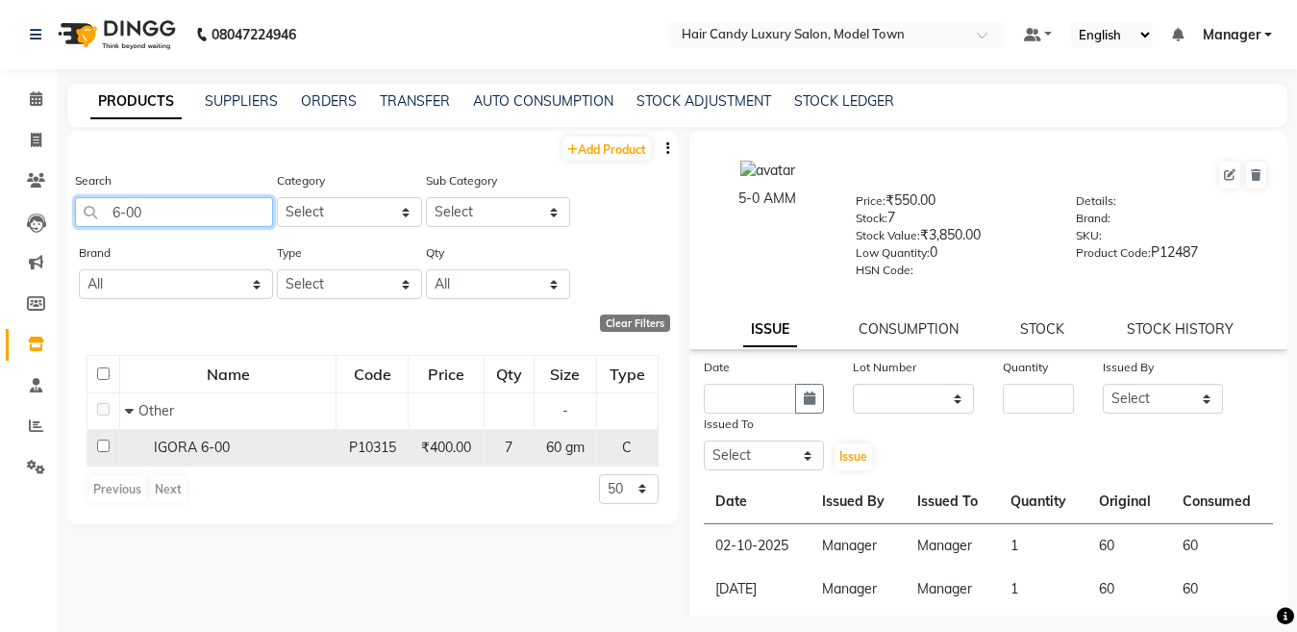
type input "6-00"
click at [103, 445] on input "checkbox" at bounding box center [103, 445] width 13 height 13
checkbox input "true"
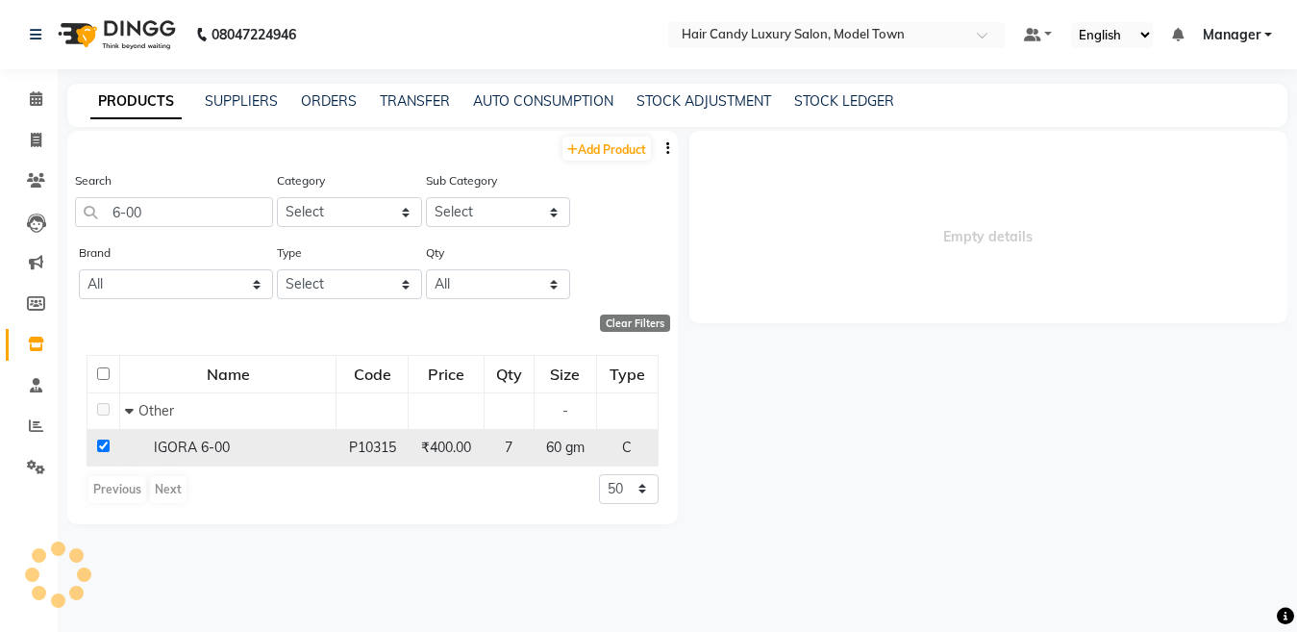
select select
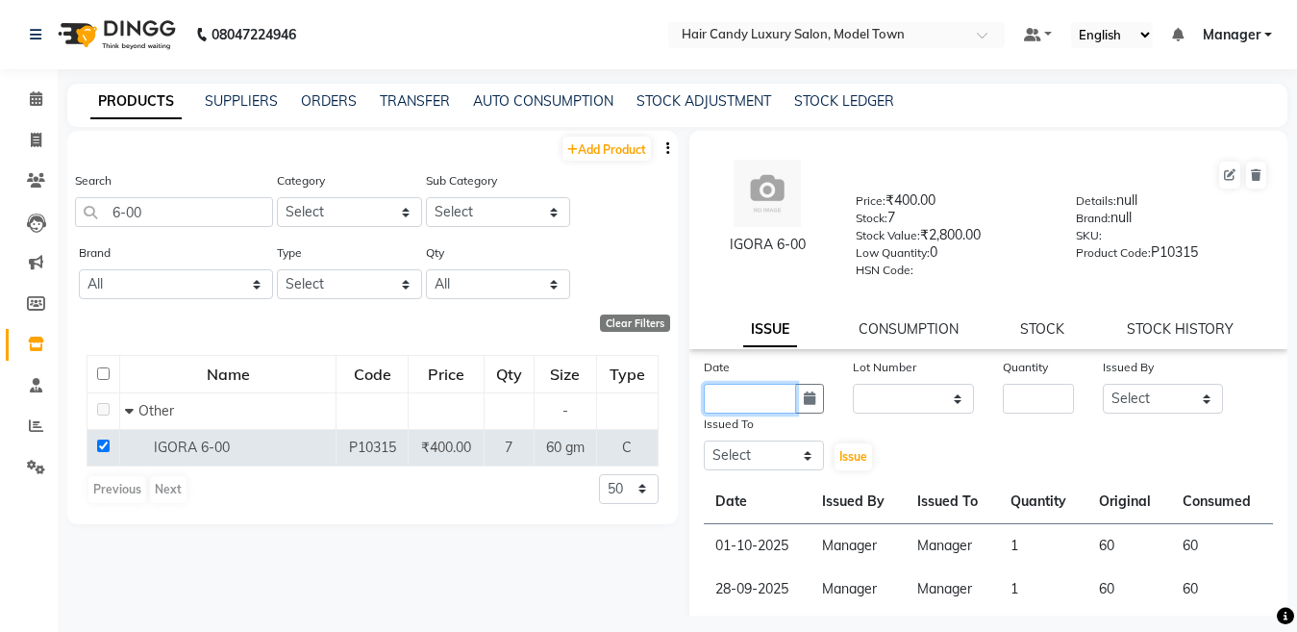
click at [764, 392] on input "text" at bounding box center [750, 399] width 93 height 30
select select "10"
select select "2025"
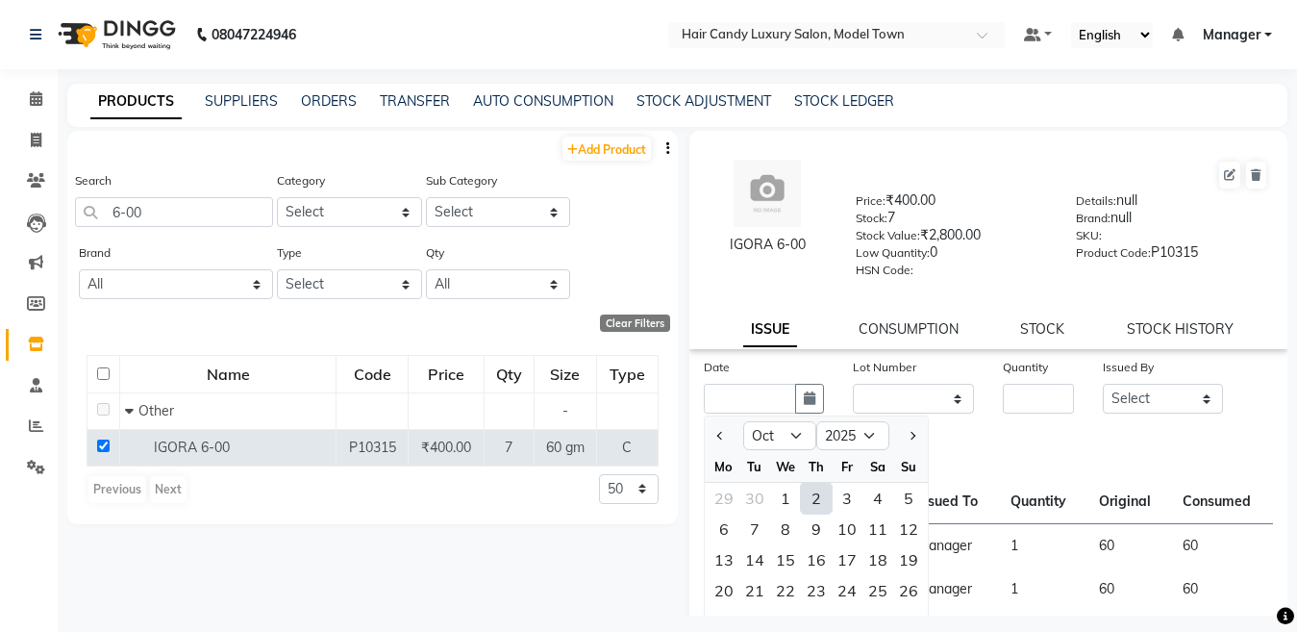
click at [807, 495] on div "2" at bounding box center [816, 498] width 31 height 31
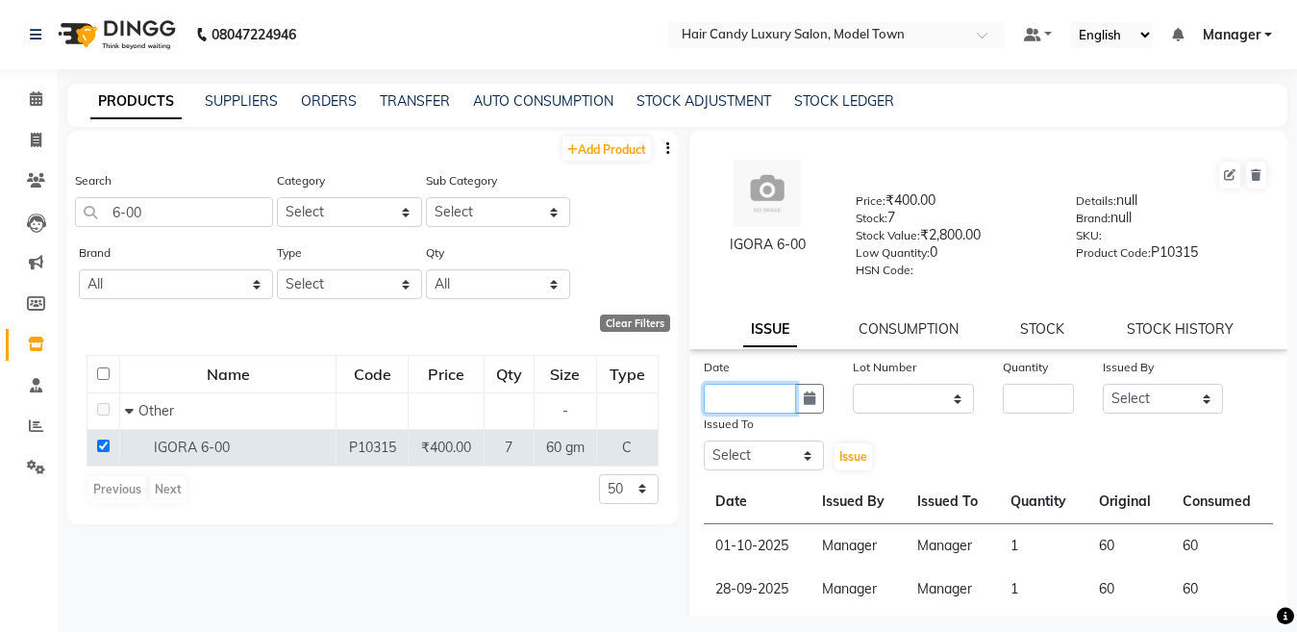
type input "02-10-2025"
click at [941, 393] on select "None" at bounding box center [913, 399] width 121 height 30
select select "0: null"
click at [853, 384] on select "None" at bounding box center [913, 399] width 121 height 30
click at [1018, 400] on input "number" at bounding box center [1038, 399] width 71 height 30
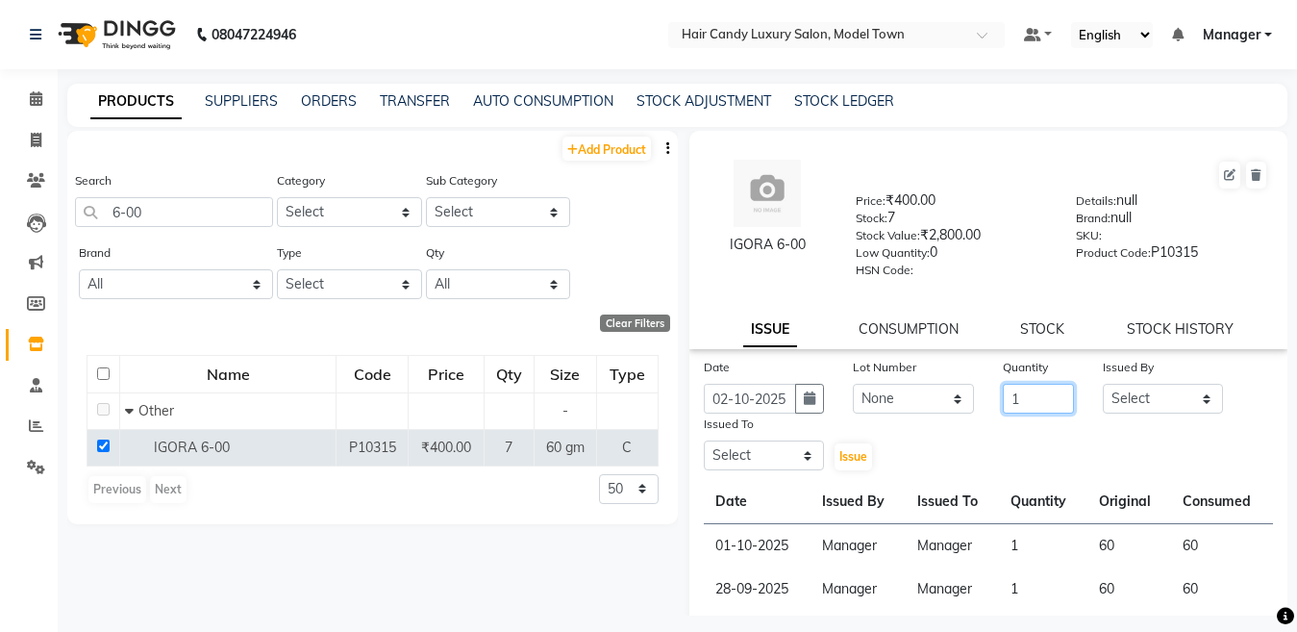
type input "1"
click at [1143, 389] on select "Select Aakib Anas Izhar Kajal Laiq (Rahul) Manager Neeraj parul Pawan Prakash R…" at bounding box center [1163, 399] width 121 height 30
select select "28446"
click at [1103, 384] on select "Select Aakib Anas Izhar Kajal Laiq (Rahul) Manager Neeraj parul Pawan Prakash R…" at bounding box center [1163, 399] width 121 height 30
click at [737, 457] on select "Select Aakib Anas Izhar Kajal Laiq (Rahul) Manager Neeraj parul Pawan Prakash R…" at bounding box center [764, 455] width 121 height 30
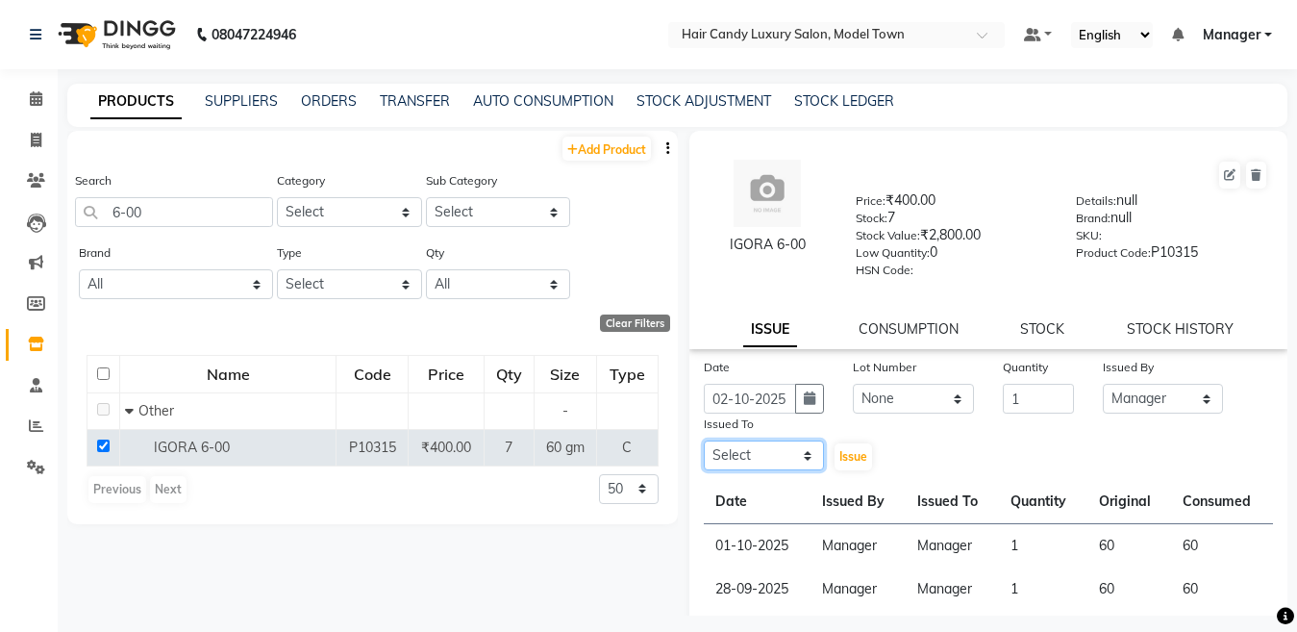
select select "28446"
click at [704, 440] on select "Select Aakib Anas Izhar Kajal Laiq (Rahul) Manager Neeraj parul Pawan Prakash R…" at bounding box center [764, 455] width 121 height 30
click at [835, 464] on button "Issue" at bounding box center [854, 456] width 38 height 27
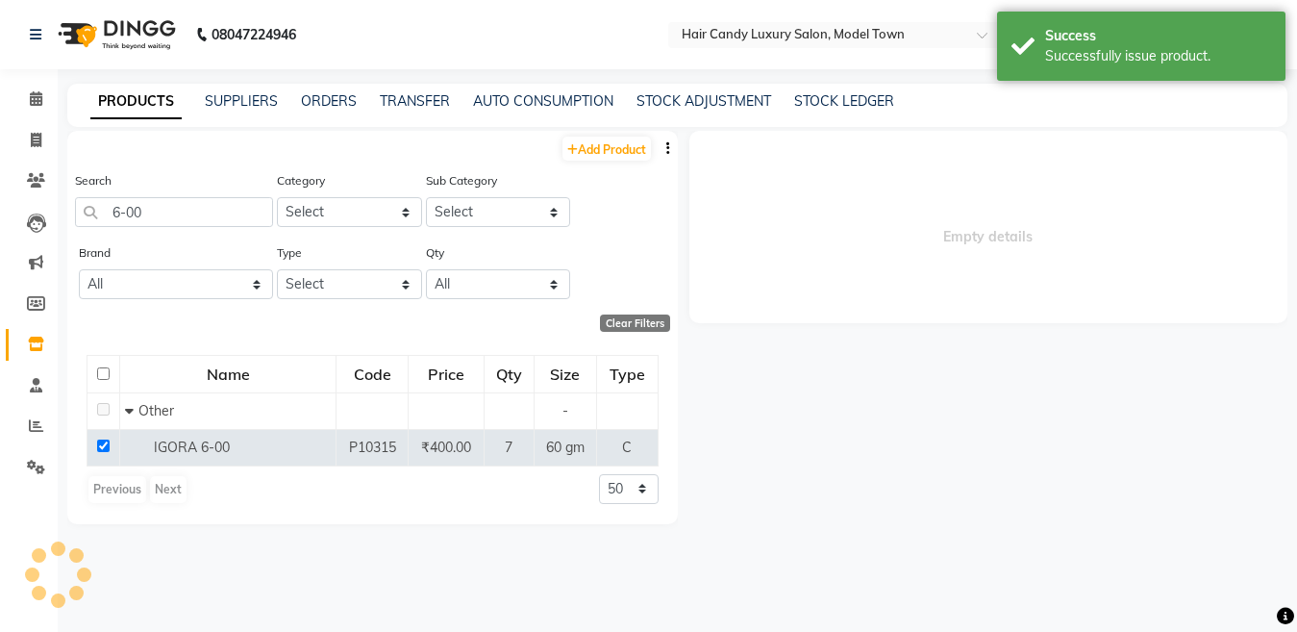
select select
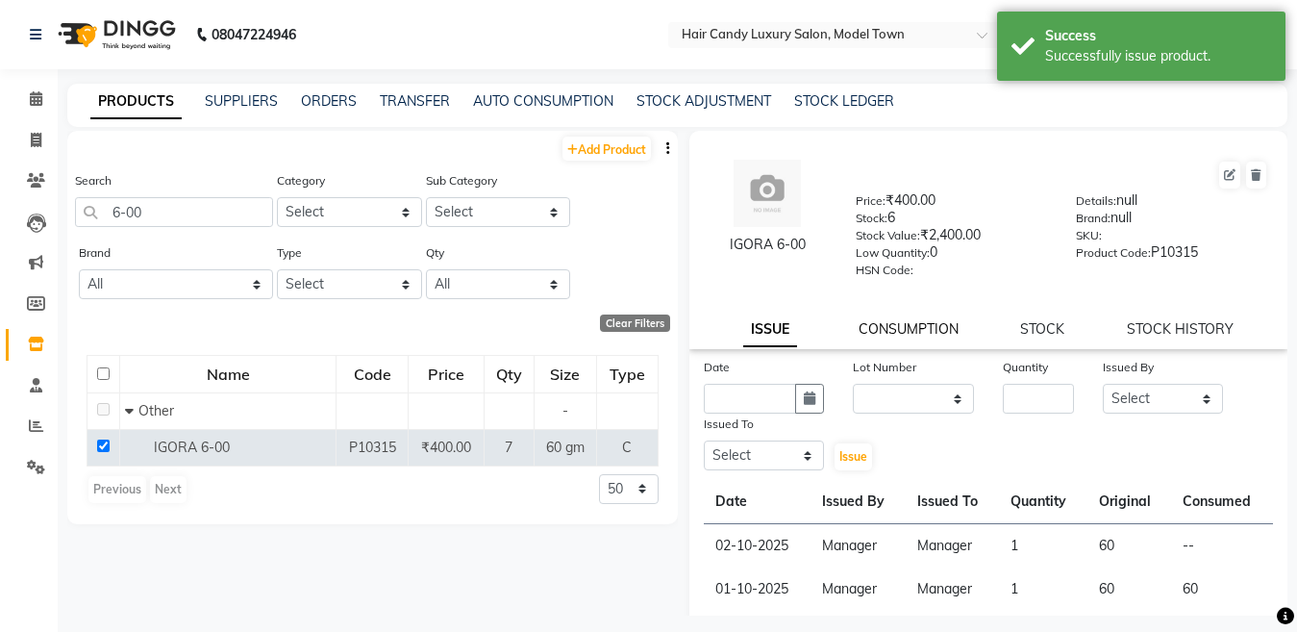
click at [901, 333] on link "CONSUMPTION" at bounding box center [909, 328] width 100 height 17
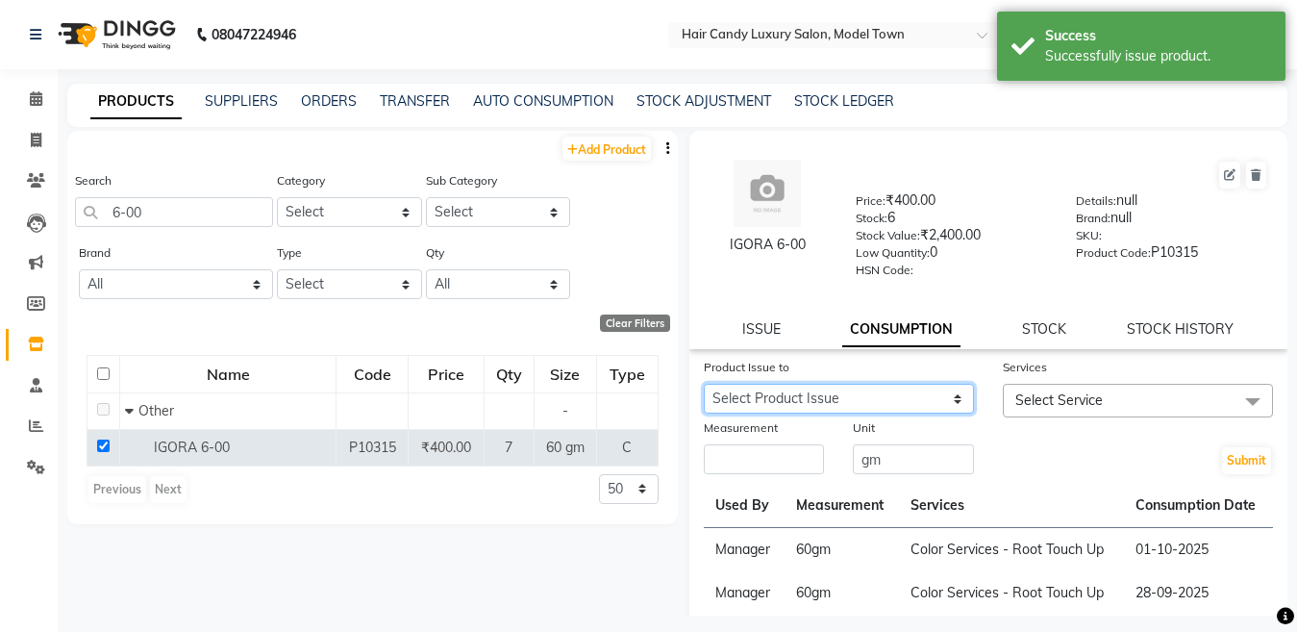
click at [869, 413] on select "Select Product Issue 2025-10-02, Issued to: Manager, Balance: 60" at bounding box center [839, 399] width 270 height 30
select select "1278917"
click at [704, 384] on select "Select Product Issue 2025-10-02, Issued to: Manager, Balance: 60" at bounding box center [839, 399] width 270 height 30
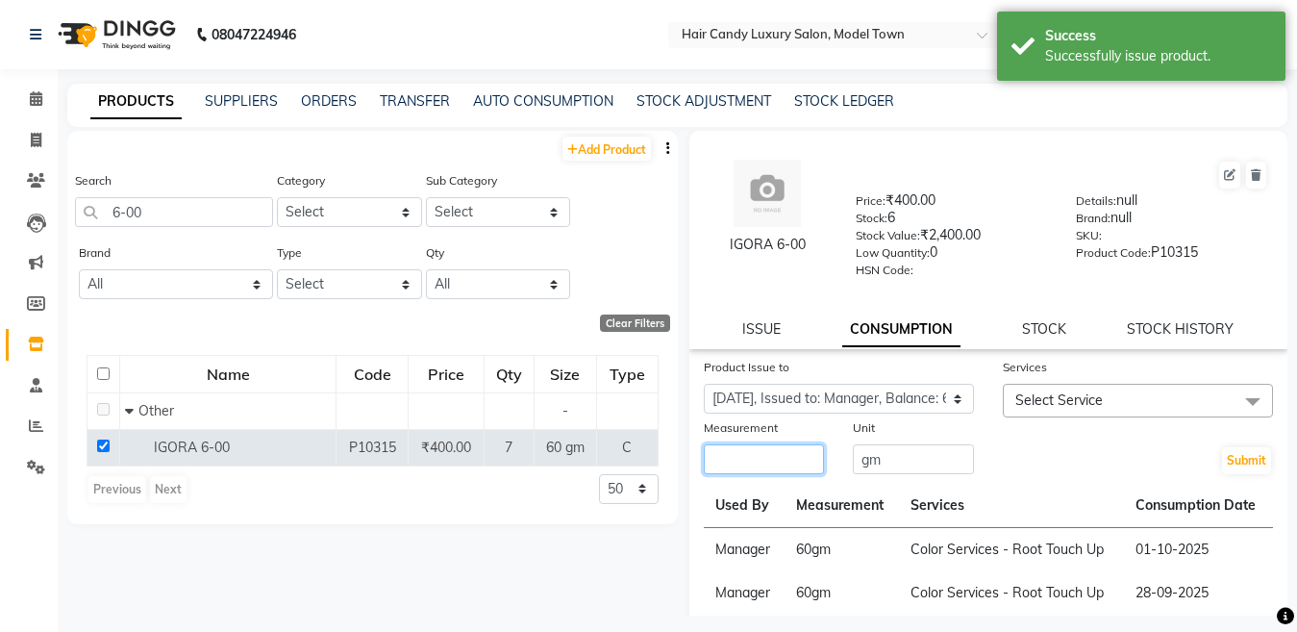
click at [747, 464] on input "number" at bounding box center [764, 459] width 121 height 30
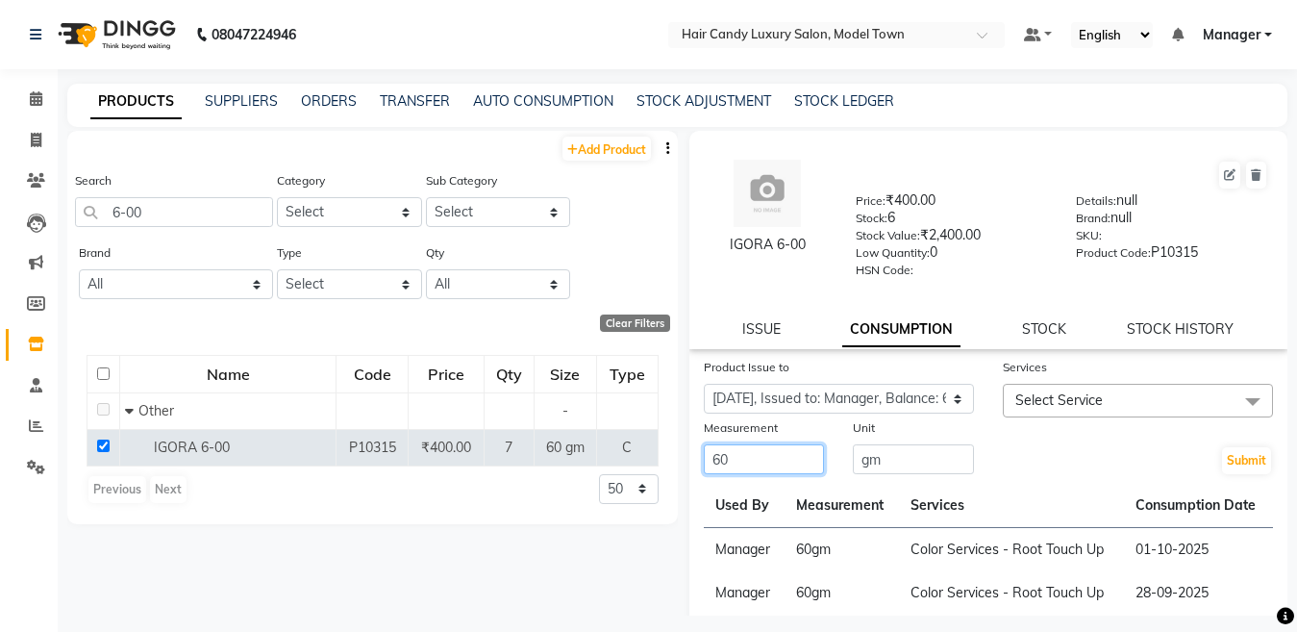
type input "60"
click at [1087, 411] on span "Select Service" at bounding box center [1138, 401] width 270 height 34
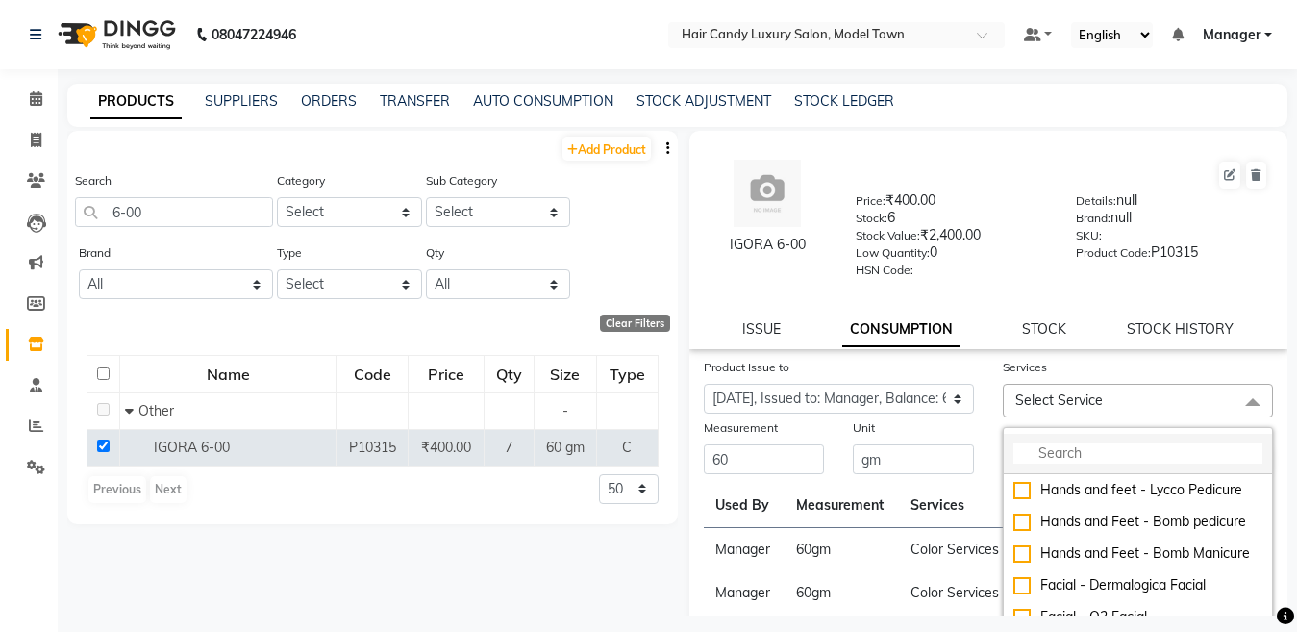
click at [1075, 455] on input "multiselect-search" at bounding box center [1138, 453] width 249 height 20
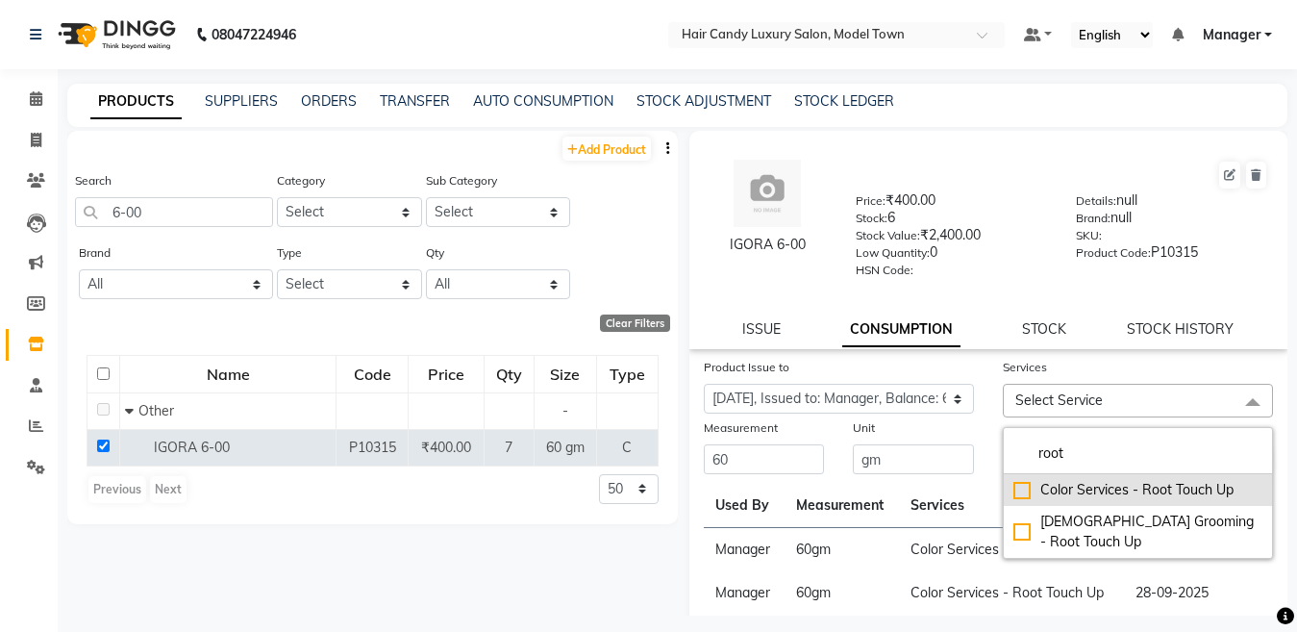
type input "root"
click at [1016, 488] on div "Color Services - Root Touch Up" at bounding box center [1138, 490] width 249 height 20
checkbox input "true"
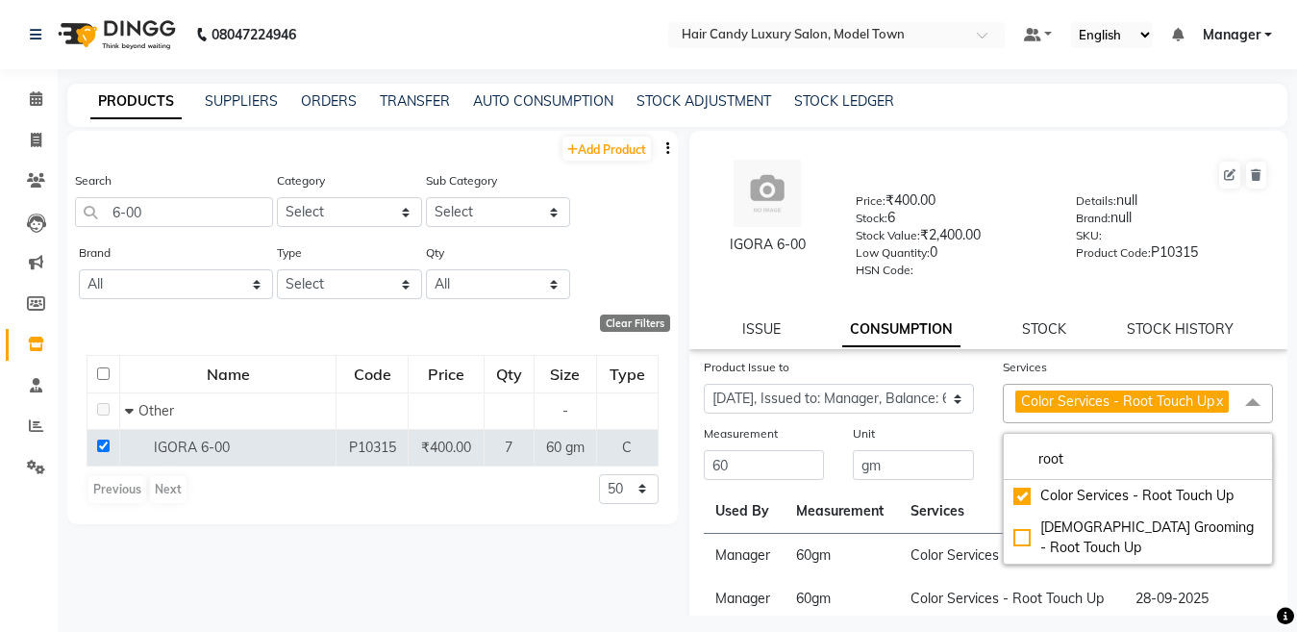
click at [969, 459] on div "Unit gm" at bounding box center [914, 452] width 150 height 59
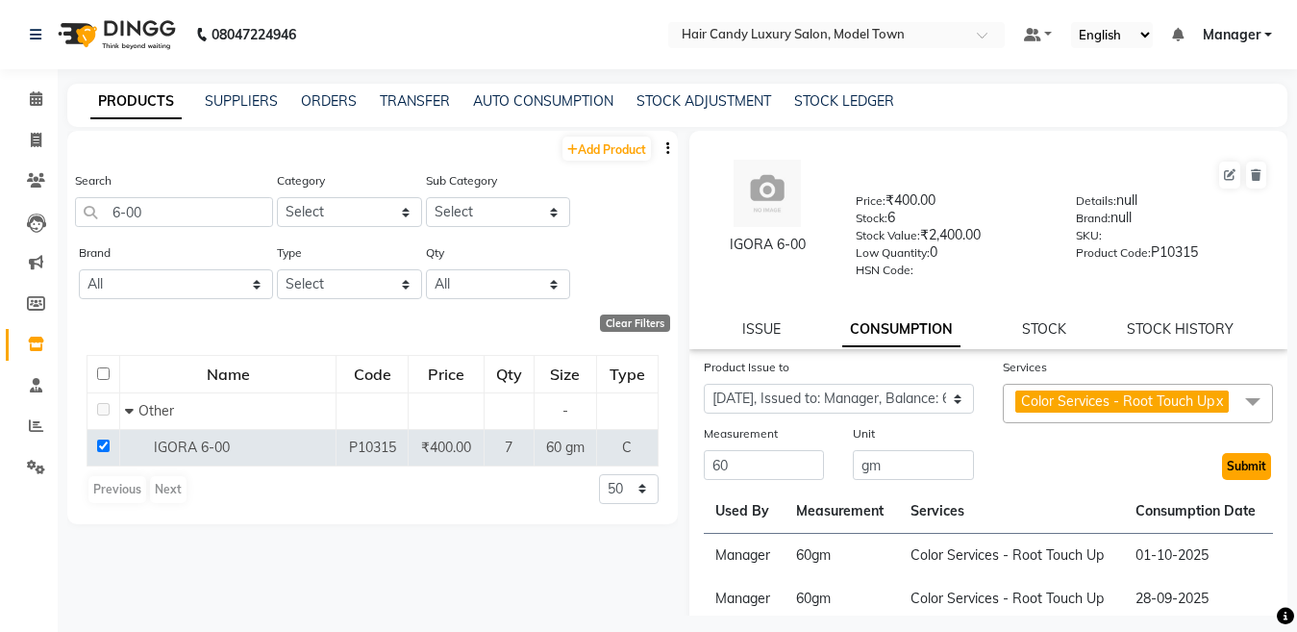
click at [1241, 480] on button "Submit" at bounding box center [1246, 466] width 49 height 27
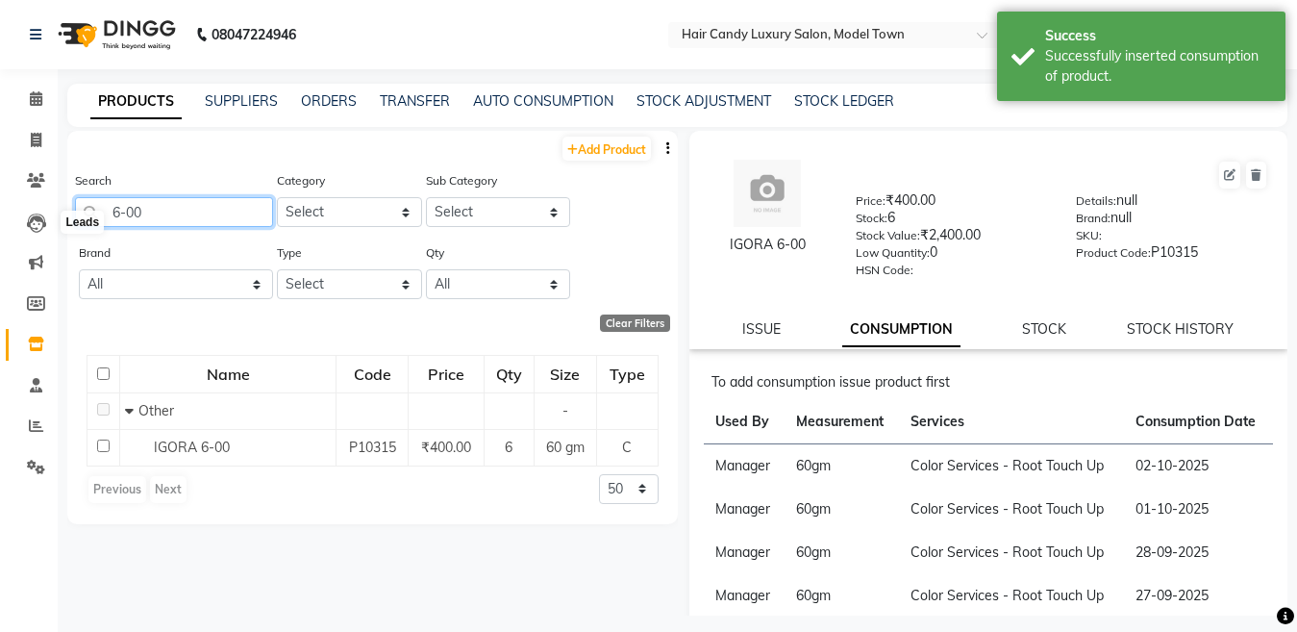
drag, startPoint x: 201, startPoint y: 202, endPoint x: 0, endPoint y: 222, distance: 202.0
click at [0, 222] on app-home "08047224946 Select Location × Hair Candy Luxury Salon, Model Town Default Panel…" at bounding box center [648, 322] width 1297 height 644
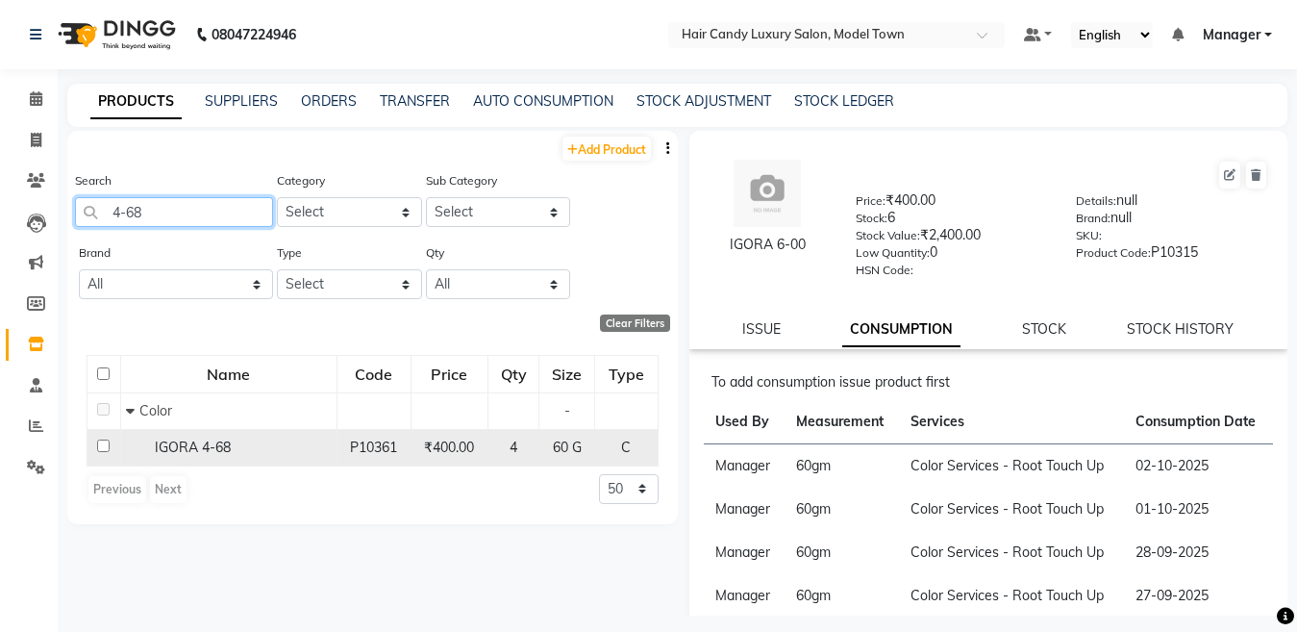
type input "4-68"
click at [104, 446] on input "checkbox" at bounding box center [103, 445] width 13 height 13
checkbox input "true"
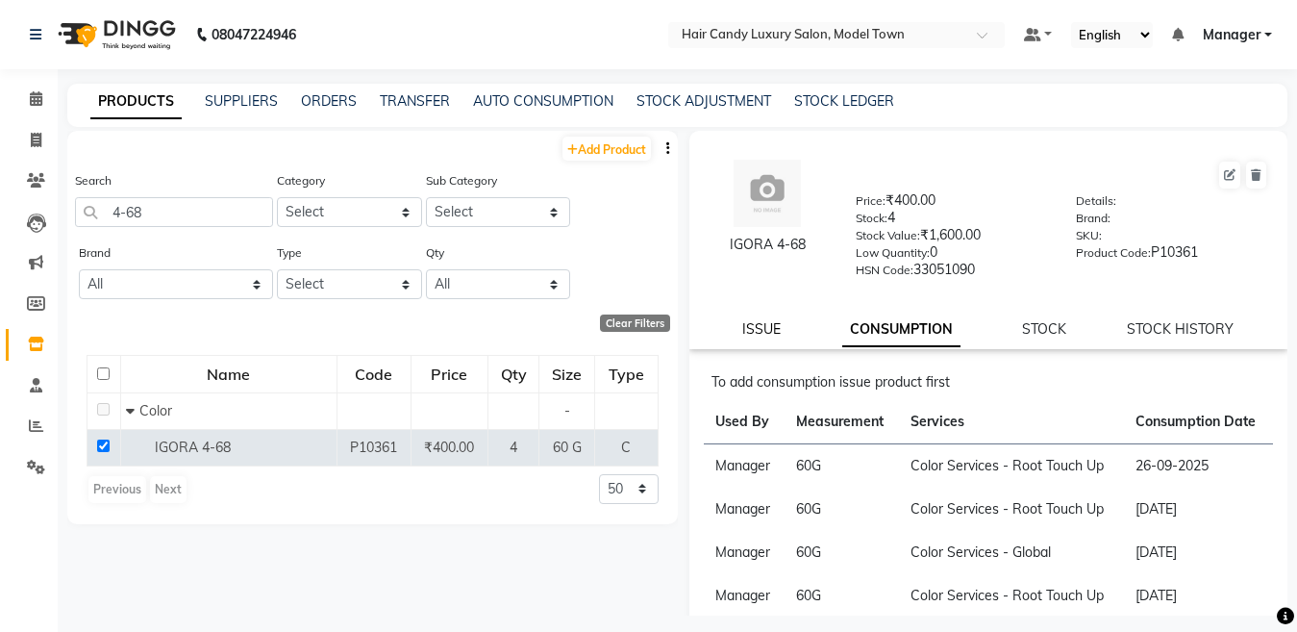
click at [764, 325] on link "ISSUE" at bounding box center [761, 328] width 38 height 17
select select
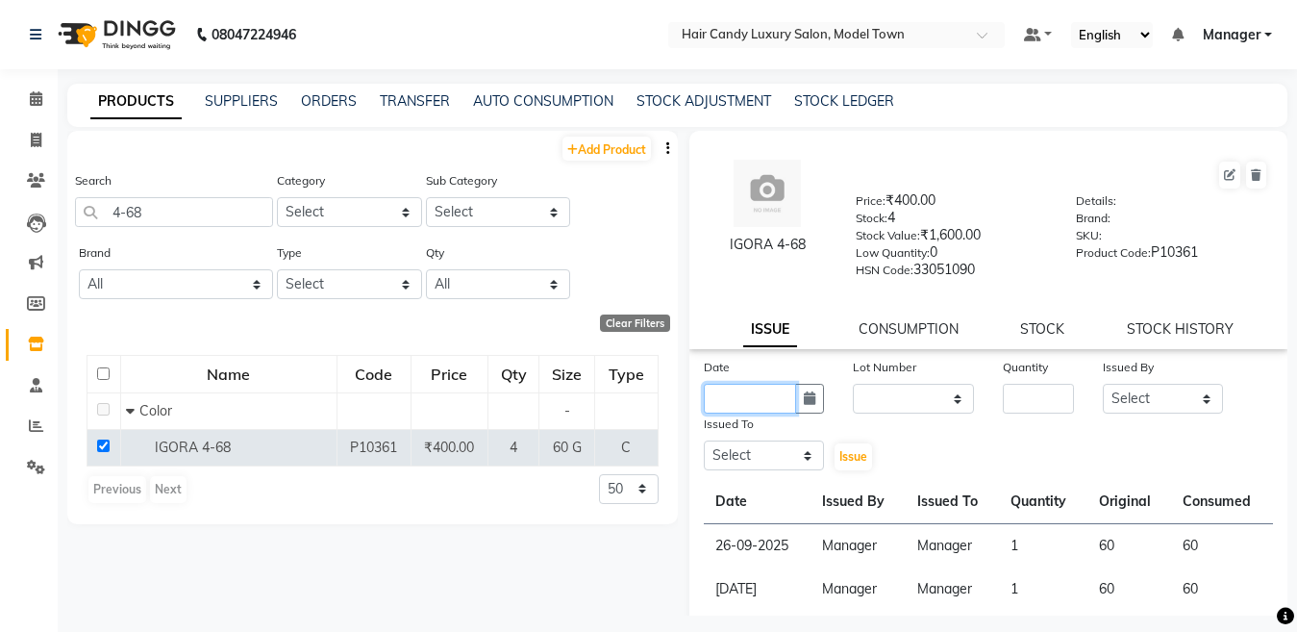
click at [754, 402] on input "text" at bounding box center [750, 399] width 93 height 30
select select "10"
select select "2025"
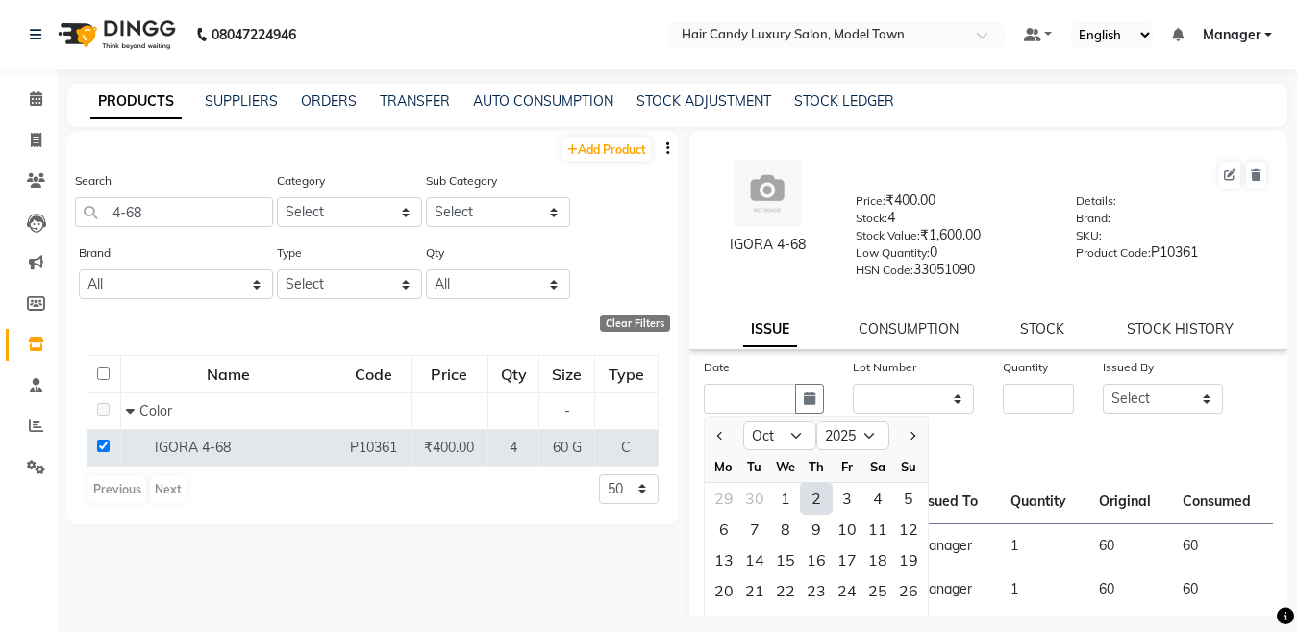
click at [806, 500] on div "2" at bounding box center [816, 498] width 31 height 31
type input "02-10-2025"
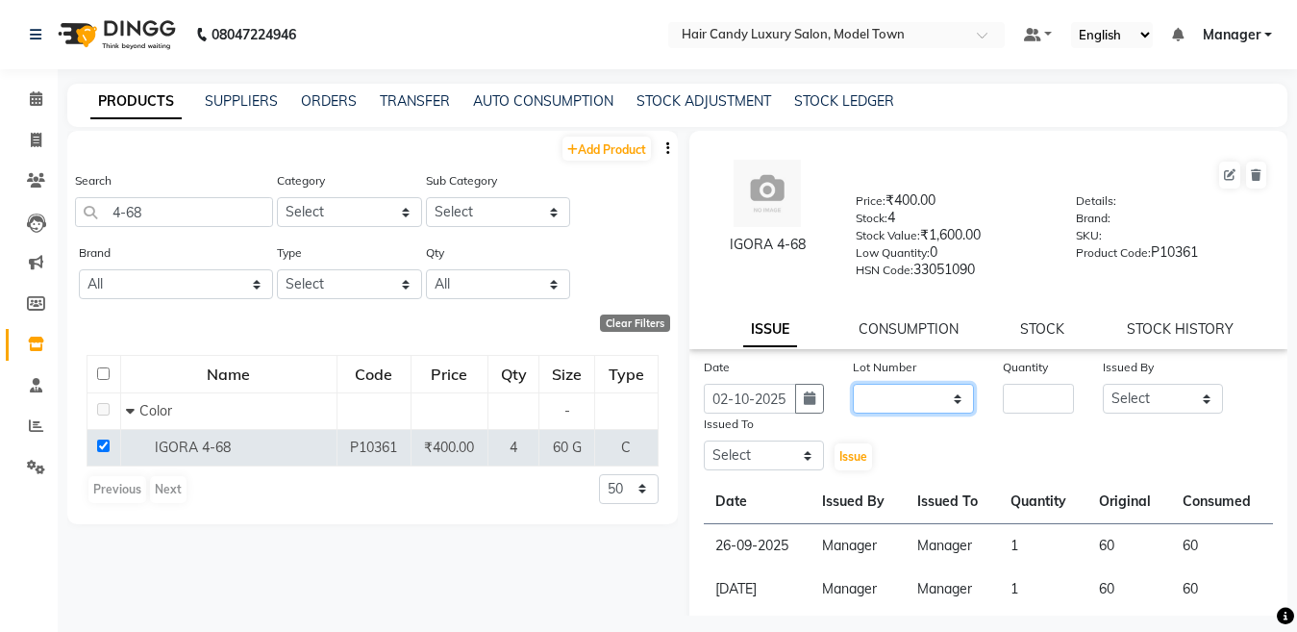
click at [901, 410] on select "None" at bounding box center [913, 399] width 121 height 30
select select "0: null"
click at [853, 384] on select "None" at bounding box center [913, 399] width 121 height 30
click at [1031, 396] on input "number" at bounding box center [1038, 399] width 71 height 30
type input "1"
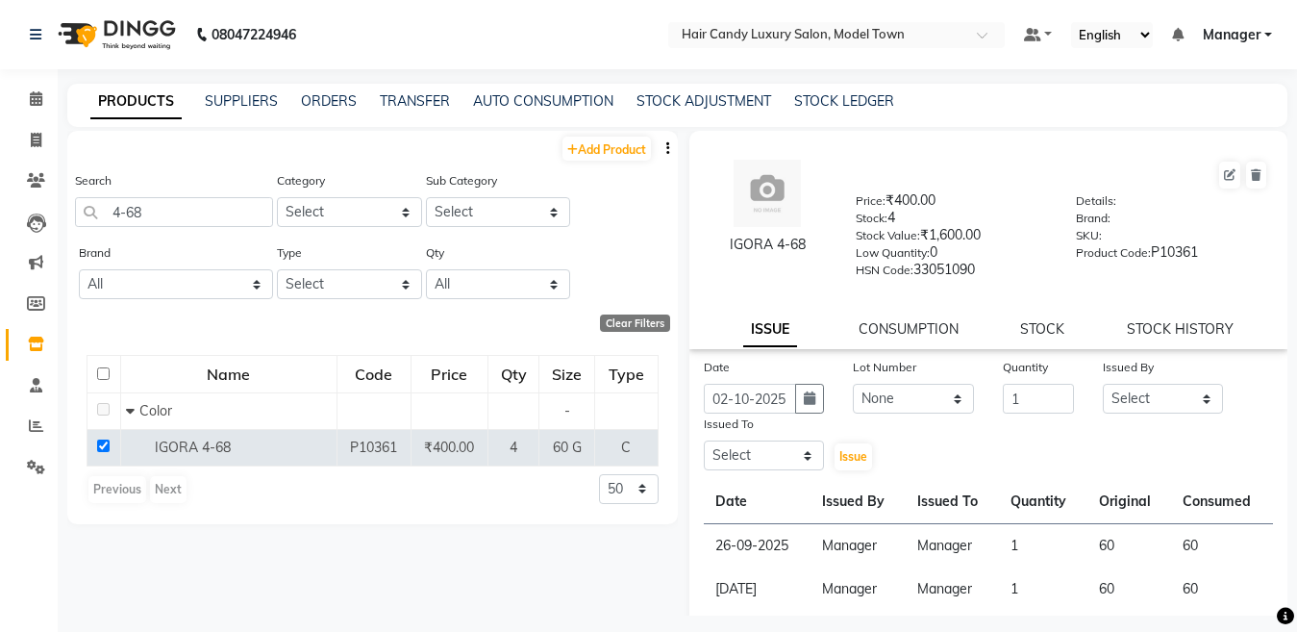
click at [1170, 423] on div "Date 02-10-2025 Lot Number None Quantity 1 Issued By Select Aakib Anas Izhar Ka…" at bounding box center [989, 414] width 599 height 115
click at [1144, 383] on div "Issued By" at bounding box center [1163, 370] width 121 height 27
click at [1145, 385] on select "Select Aakib Anas Izhar Kajal Laiq (Rahul) Manager Neeraj parul Pawan Prakash R…" at bounding box center [1163, 399] width 121 height 30
select select "28446"
click at [1103, 384] on select "Select Aakib Anas Izhar Kajal Laiq (Rahul) Manager Neeraj parul Pawan Prakash R…" at bounding box center [1163, 399] width 121 height 30
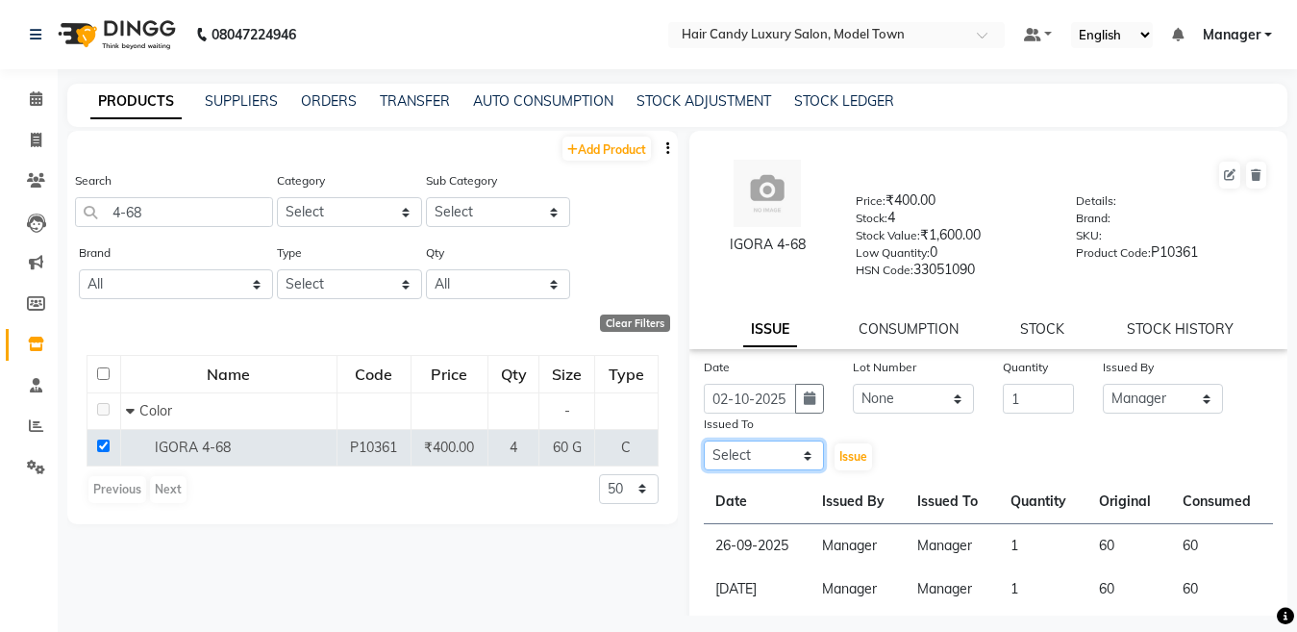
click at [776, 442] on select "Select Aakib Anas Izhar Kajal Laiq (Rahul) Manager Neeraj parul Pawan Prakash R…" at bounding box center [764, 455] width 121 height 30
select select "28446"
click at [704, 440] on select "Select Aakib Anas Izhar Kajal Laiq (Rahul) Manager Neeraj parul Pawan Prakash R…" at bounding box center [764, 455] width 121 height 30
click at [851, 443] on button "Issue" at bounding box center [854, 456] width 38 height 27
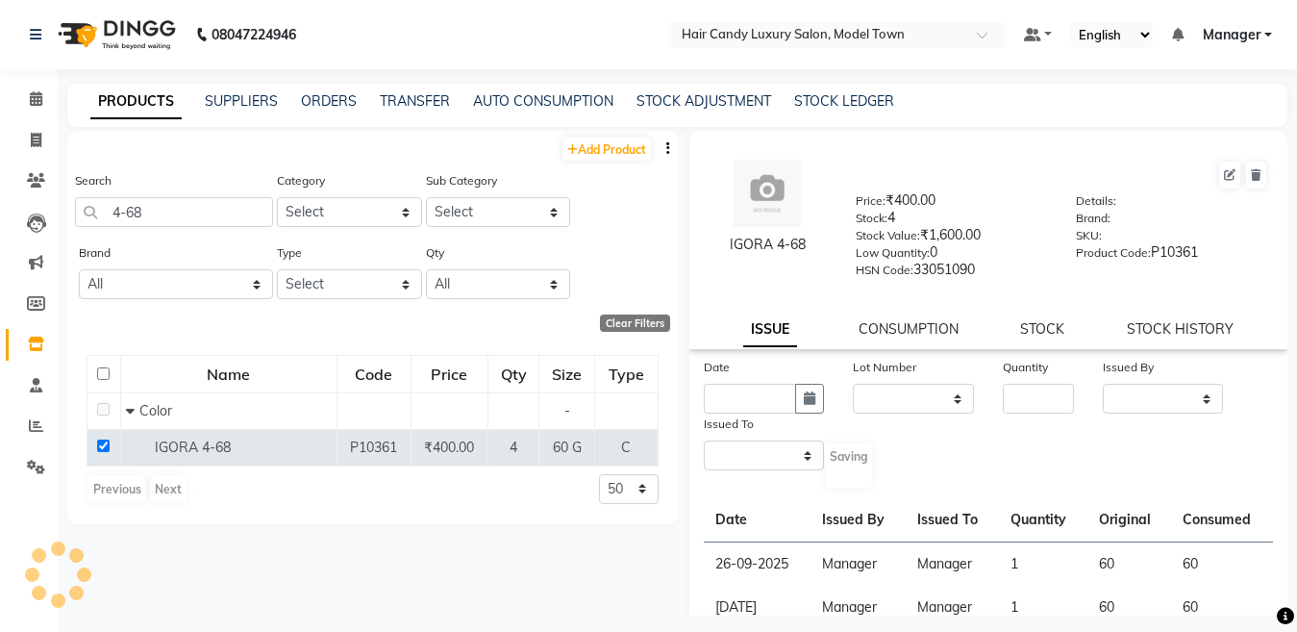
select select
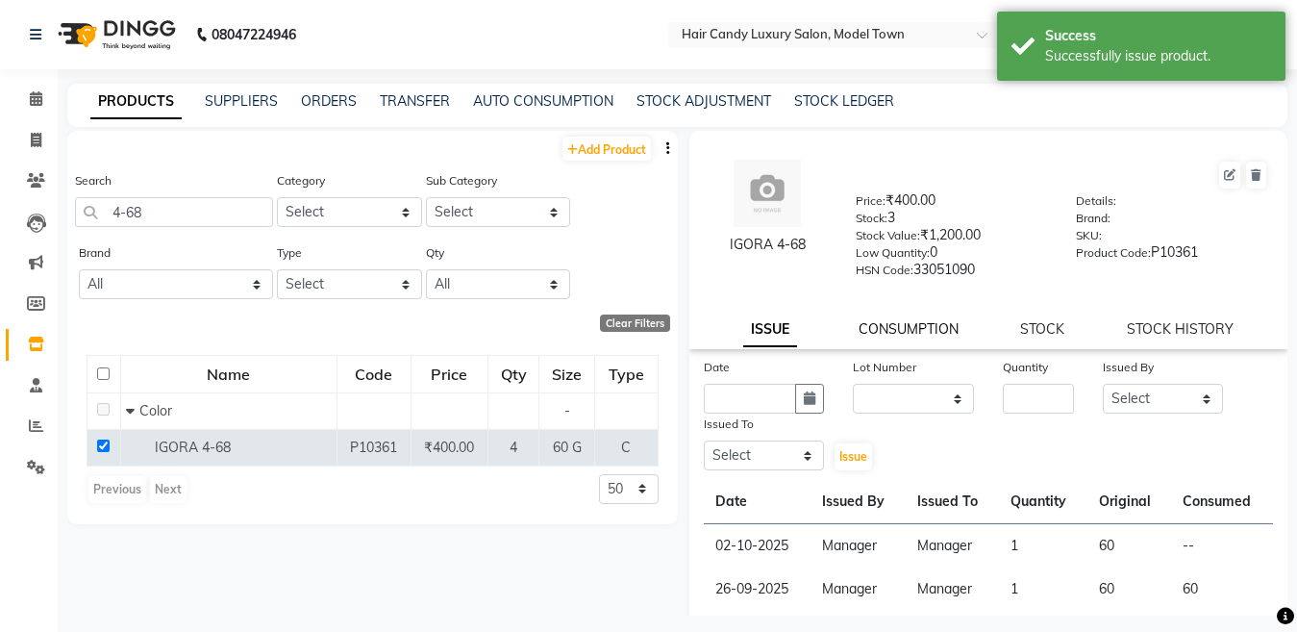
click at [898, 329] on link "CONSUMPTION" at bounding box center [909, 328] width 100 height 17
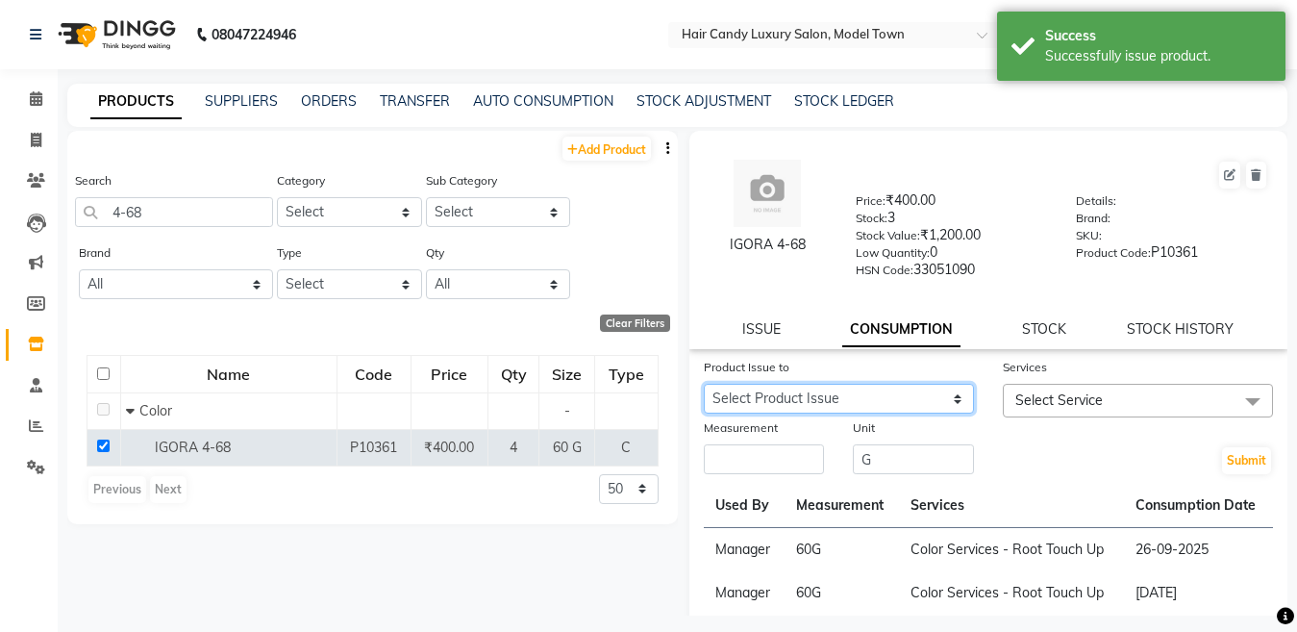
click at [872, 391] on select "Select Product Issue 2025-10-02, Issued to: Manager, Balance: 60" at bounding box center [839, 399] width 270 height 30
select select "1278918"
click at [704, 384] on select "Select Product Issue 2025-10-02, Issued to: Manager, Balance: 60" at bounding box center [839, 399] width 270 height 30
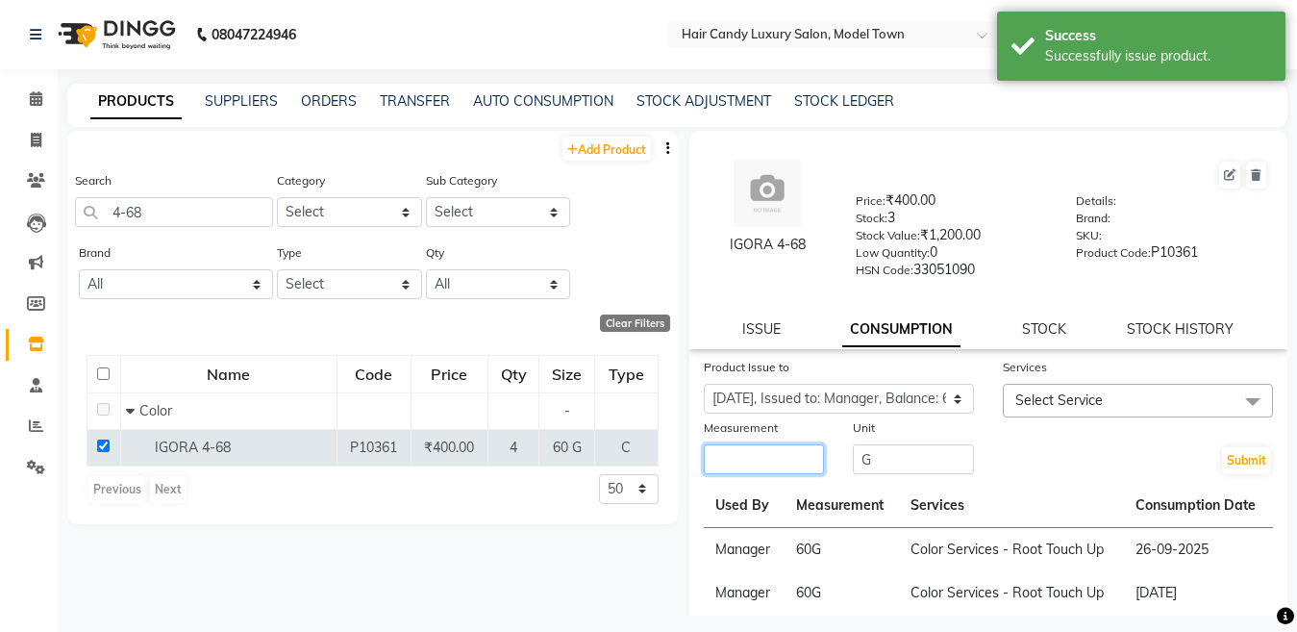
click at [798, 457] on input "number" at bounding box center [764, 459] width 121 height 30
type input "60"
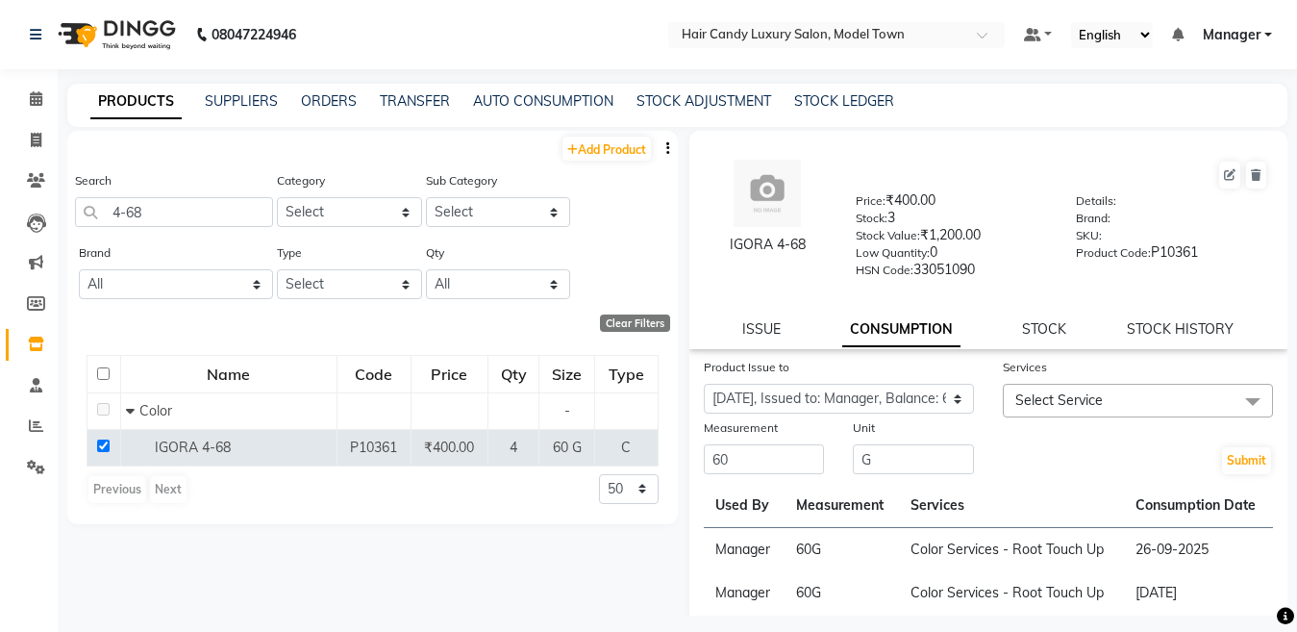
click at [1143, 405] on span "Select Service" at bounding box center [1138, 401] width 270 height 34
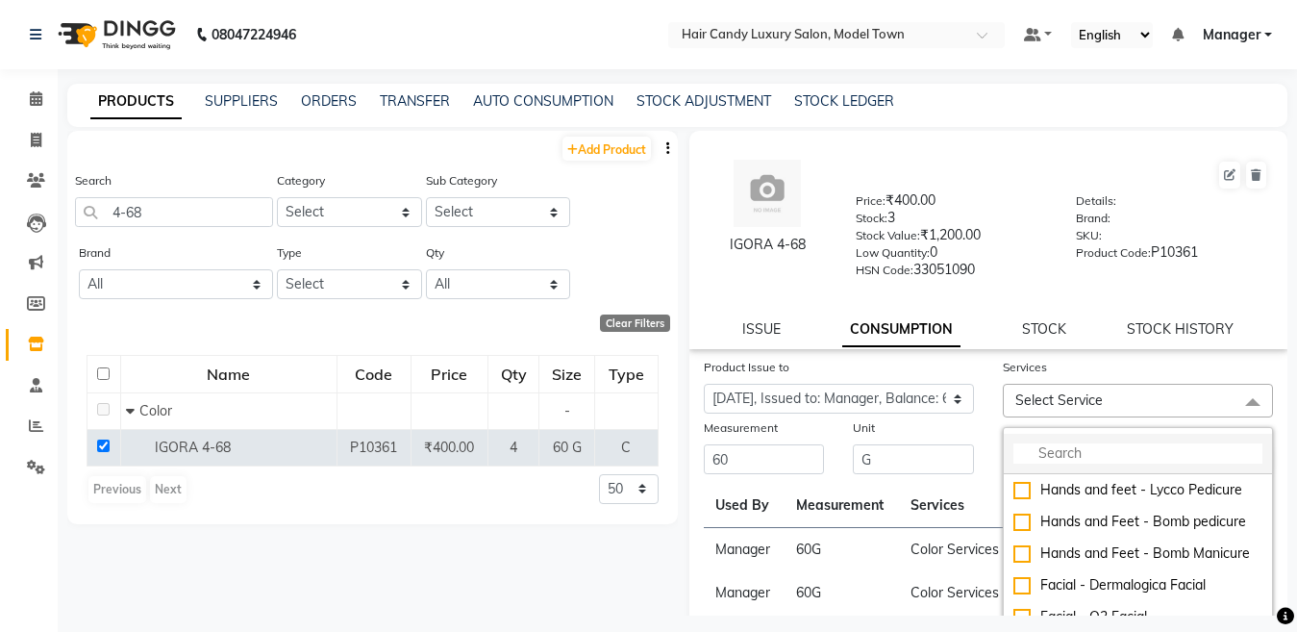
click at [1092, 447] on input "multiselect-search" at bounding box center [1138, 453] width 249 height 20
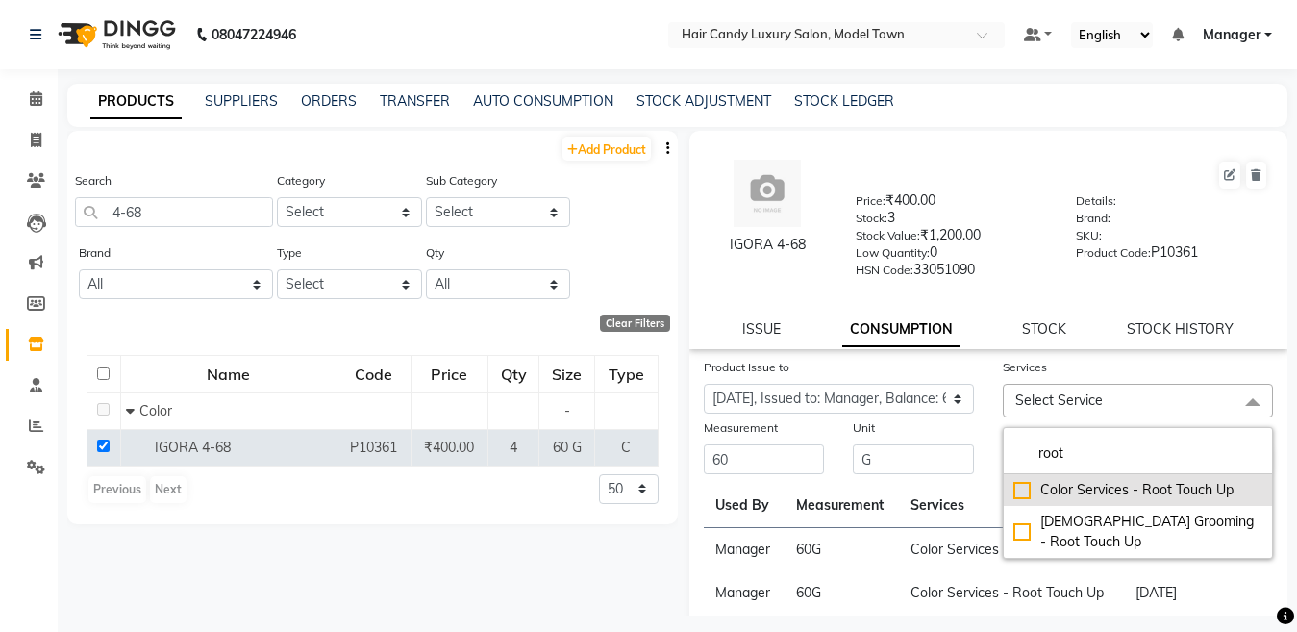
type input "root"
click at [1018, 487] on div "Color Services - Root Touch Up" at bounding box center [1138, 490] width 249 height 20
checkbox input "true"
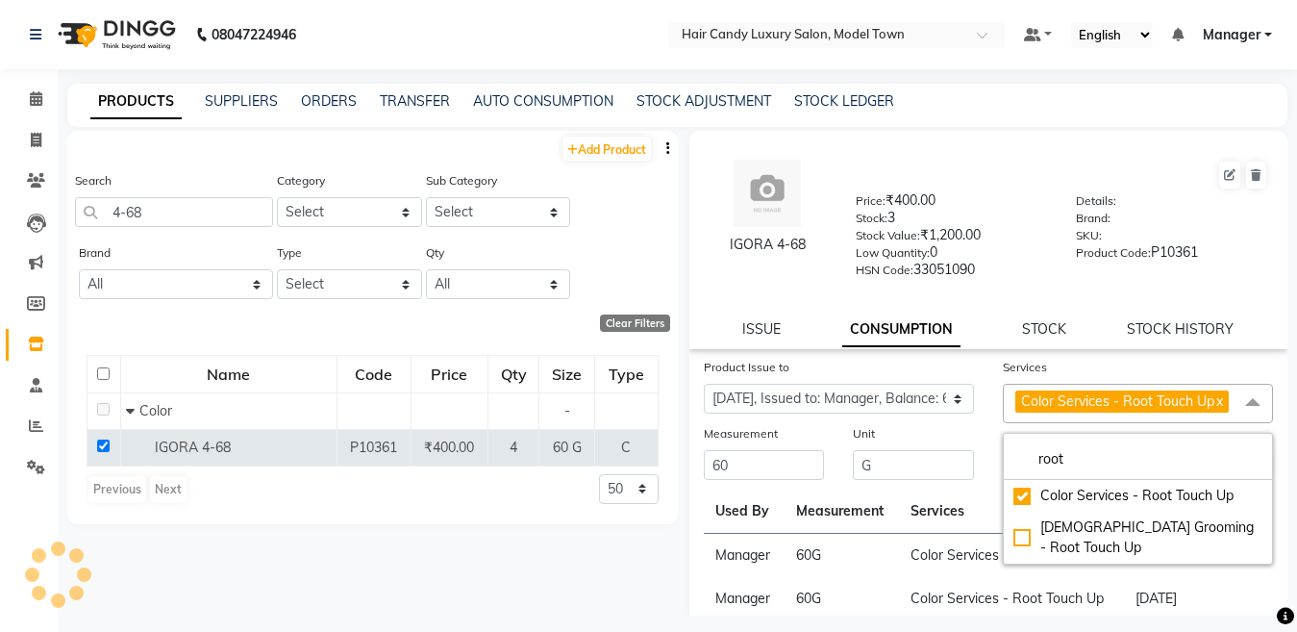
click at [952, 423] on div "Product Issue to Select Product Issue 2025-10-02, Issued to: Manager, Balance: …" at bounding box center [839, 390] width 299 height 66
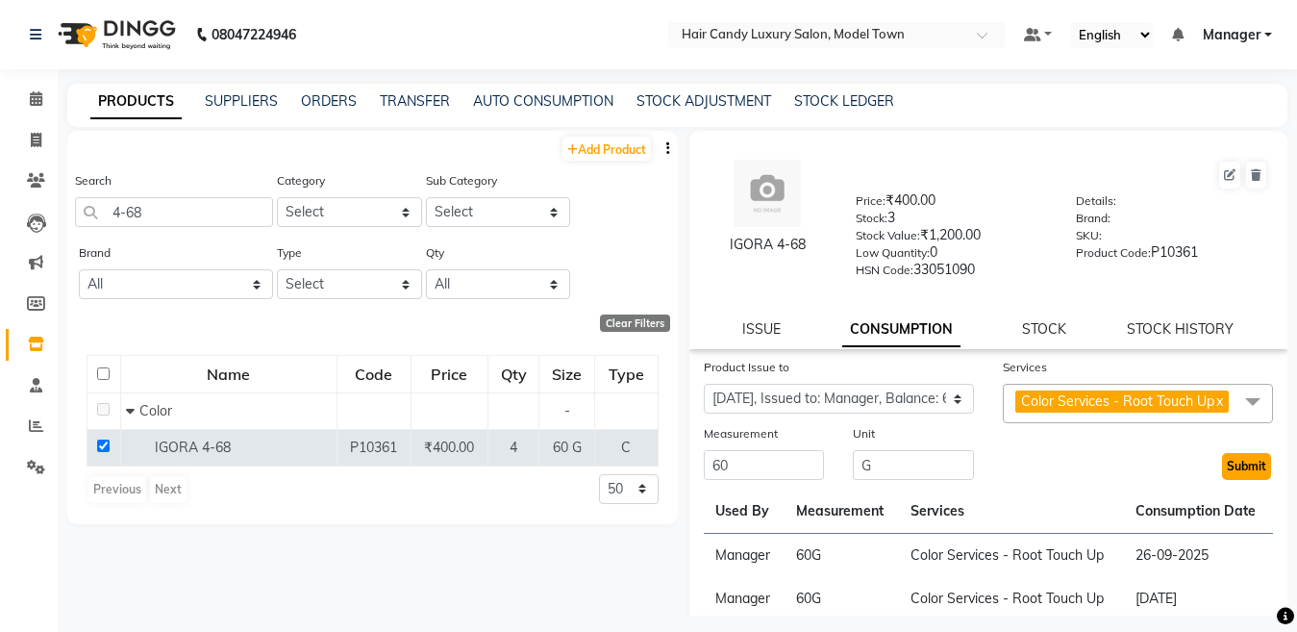
click at [1228, 479] on button "Submit" at bounding box center [1246, 466] width 49 height 27
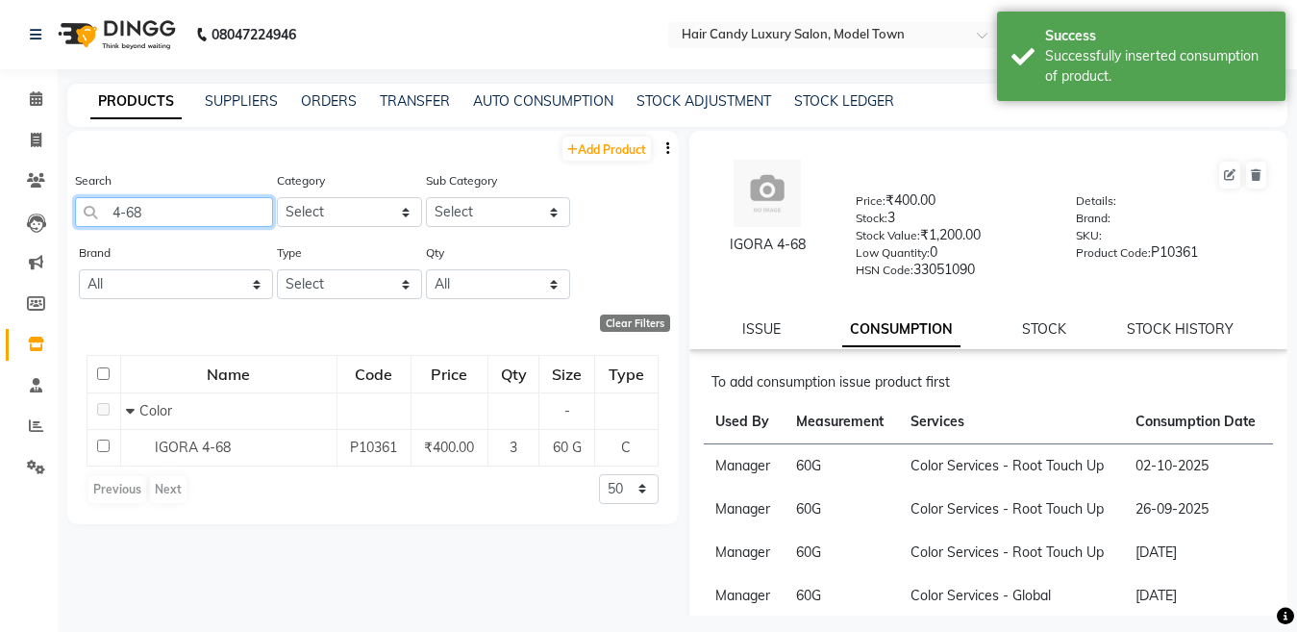
drag, startPoint x: 180, startPoint y: 213, endPoint x: 0, endPoint y: 205, distance: 180.0
click at [0, 205] on app-home "08047224946 Select Location × Hair Candy Luxury Salon, Model Town Default Panel…" at bounding box center [648, 322] width 1297 height 644
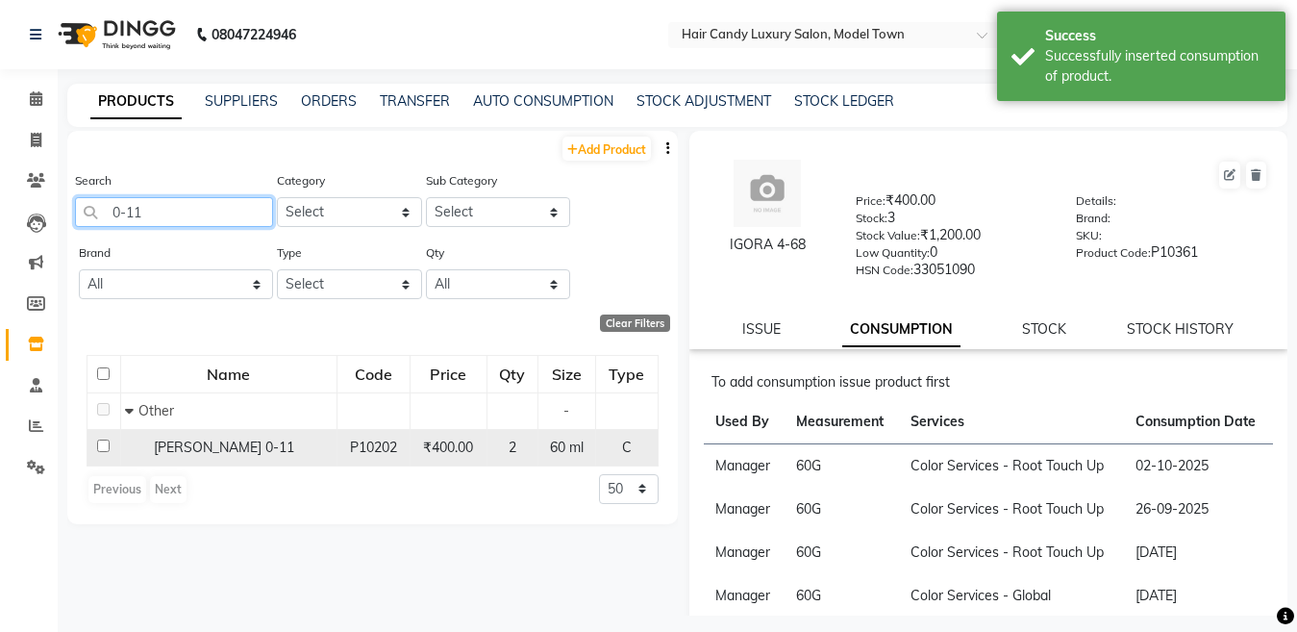
type input "0-11"
click at [102, 444] on input "checkbox" at bounding box center [103, 445] width 13 height 13
checkbox input "true"
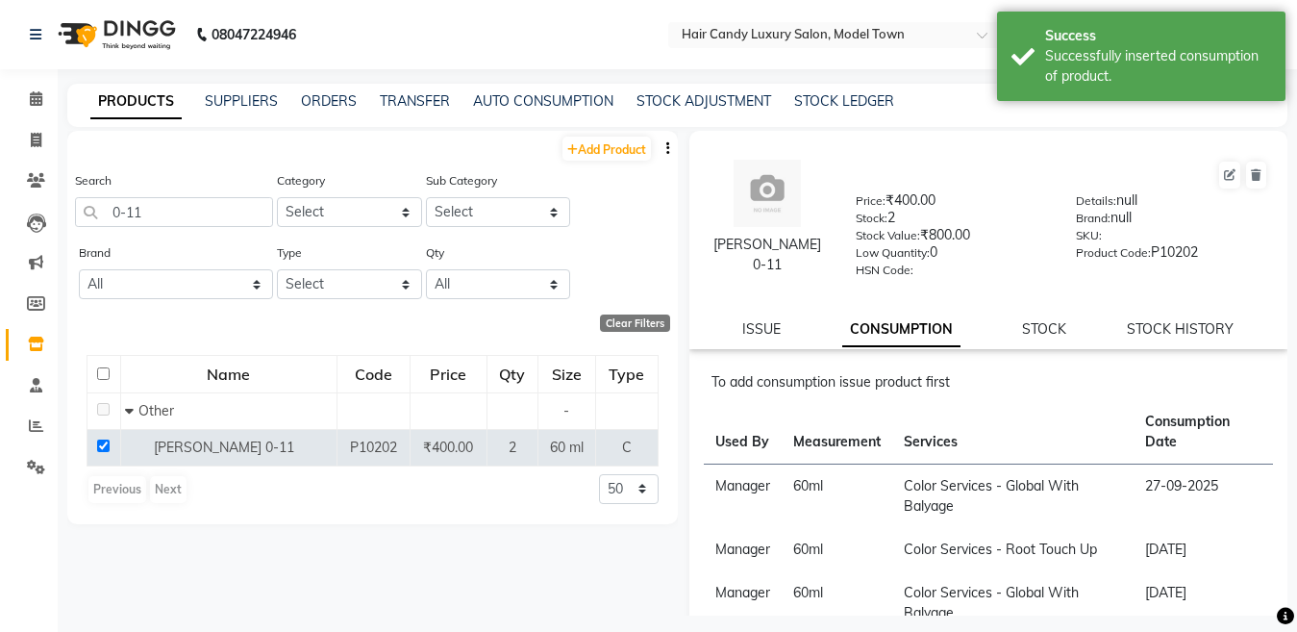
click at [783, 322] on div "ISSUE CONSUMPTION STOCK STOCK HISTORY" at bounding box center [989, 329] width 553 height 20
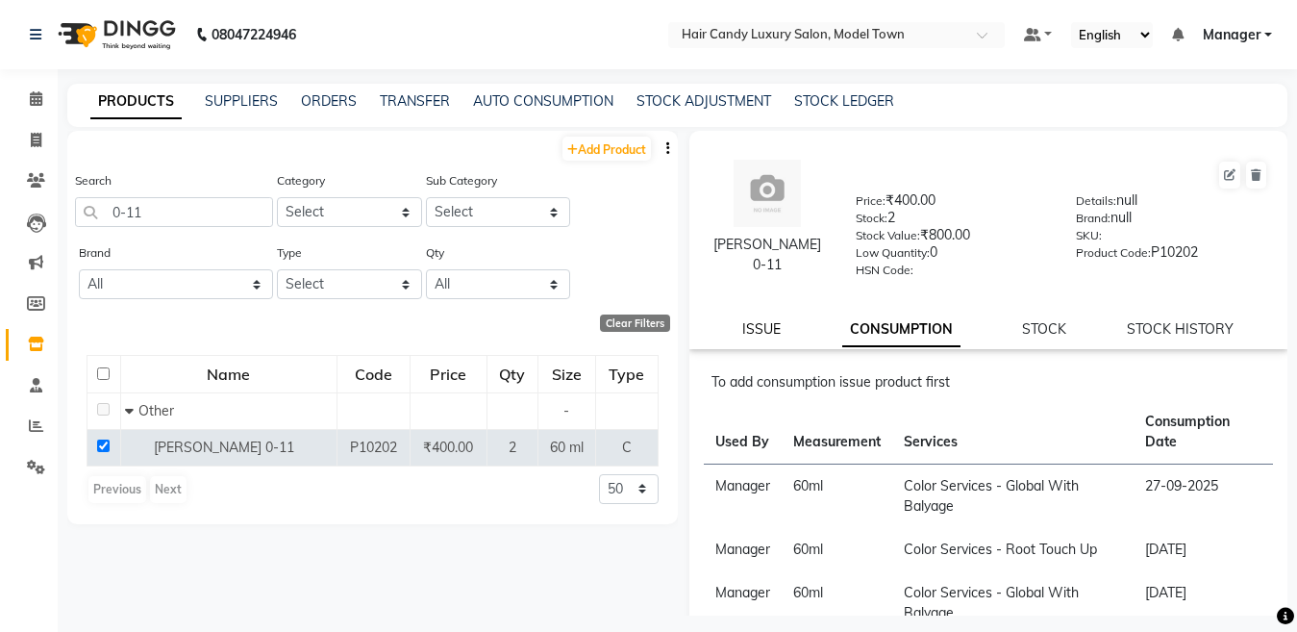
click at [779, 322] on link "ISSUE" at bounding box center [761, 328] width 38 height 17
select select
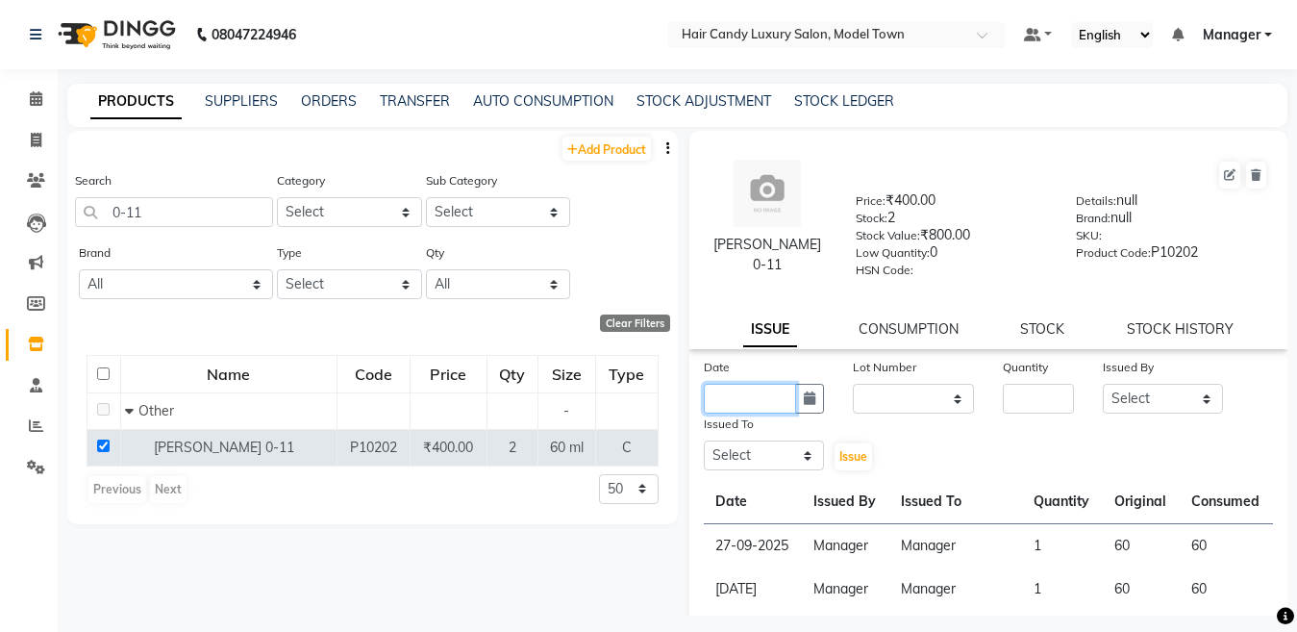
click at [749, 384] on input "text" at bounding box center [750, 399] width 93 height 30
select select "10"
select select "2025"
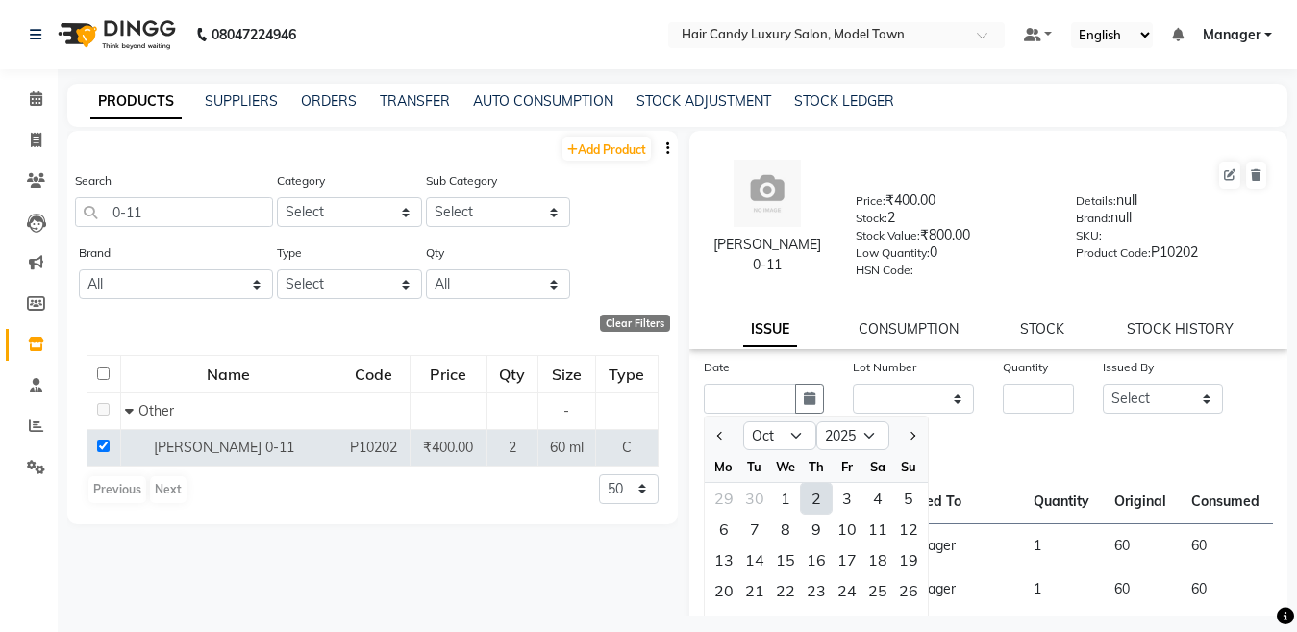
click at [814, 497] on div "2" at bounding box center [816, 498] width 31 height 31
type input "02-10-2025"
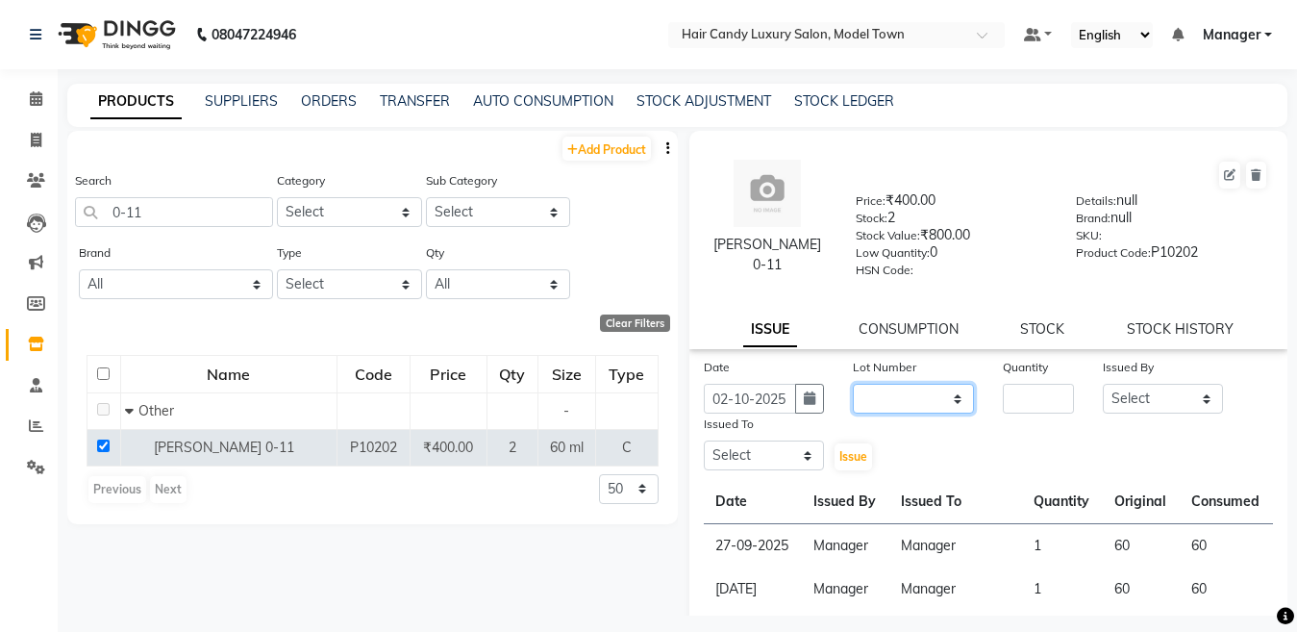
click at [900, 412] on select "None" at bounding box center [913, 399] width 121 height 30
select select "0: null"
click at [853, 384] on select "None" at bounding box center [913, 399] width 121 height 30
click at [1027, 395] on input "number" at bounding box center [1038, 399] width 71 height 30
type input "1"
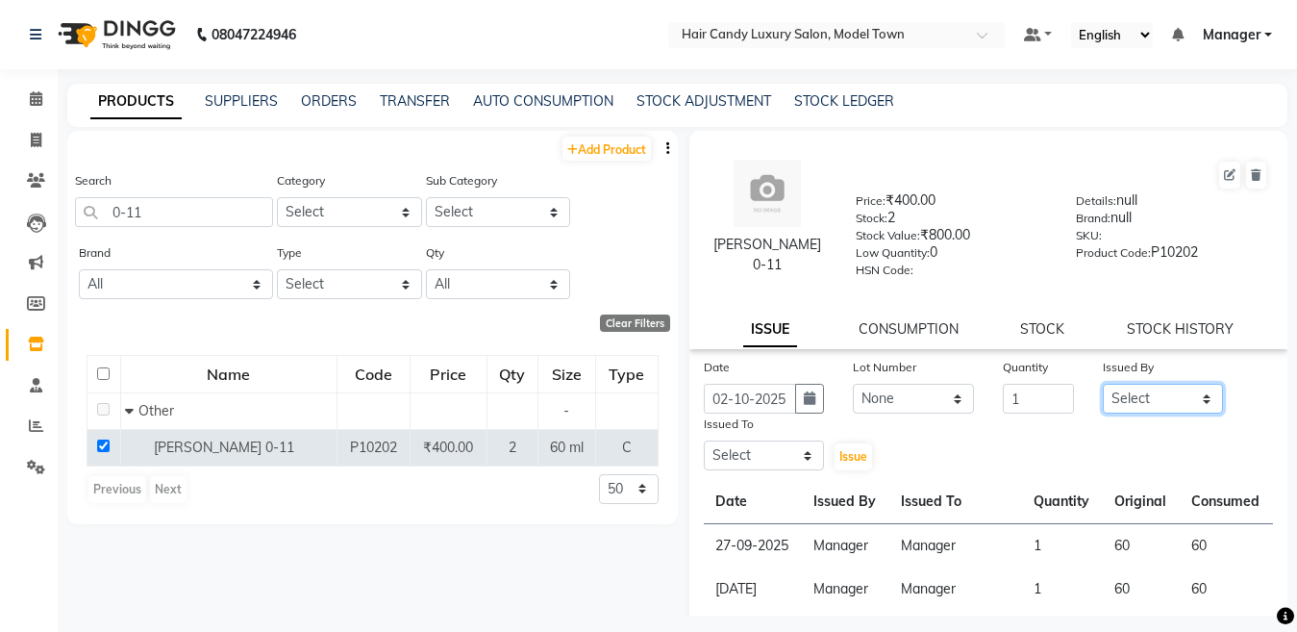
click at [1173, 396] on select "Select Aakib Anas Izhar Kajal Laiq (Rahul) Manager Neeraj parul Pawan Prakash R…" at bounding box center [1163, 399] width 121 height 30
select select "28446"
click at [1103, 384] on select "Select Aakib Anas Izhar Kajal Laiq (Rahul) Manager Neeraj parul Pawan Prakash R…" at bounding box center [1163, 399] width 121 height 30
click at [733, 439] on div "Issued To" at bounding box center [764, 427] width 121 height 27
click at [737, 454] on select "Select Aakib Anas Izhar Kajal Laiq (Rahul) Manager Neeraj parul Pawan Prakash R…" at bounding box center [764, 455] width 121 height 30
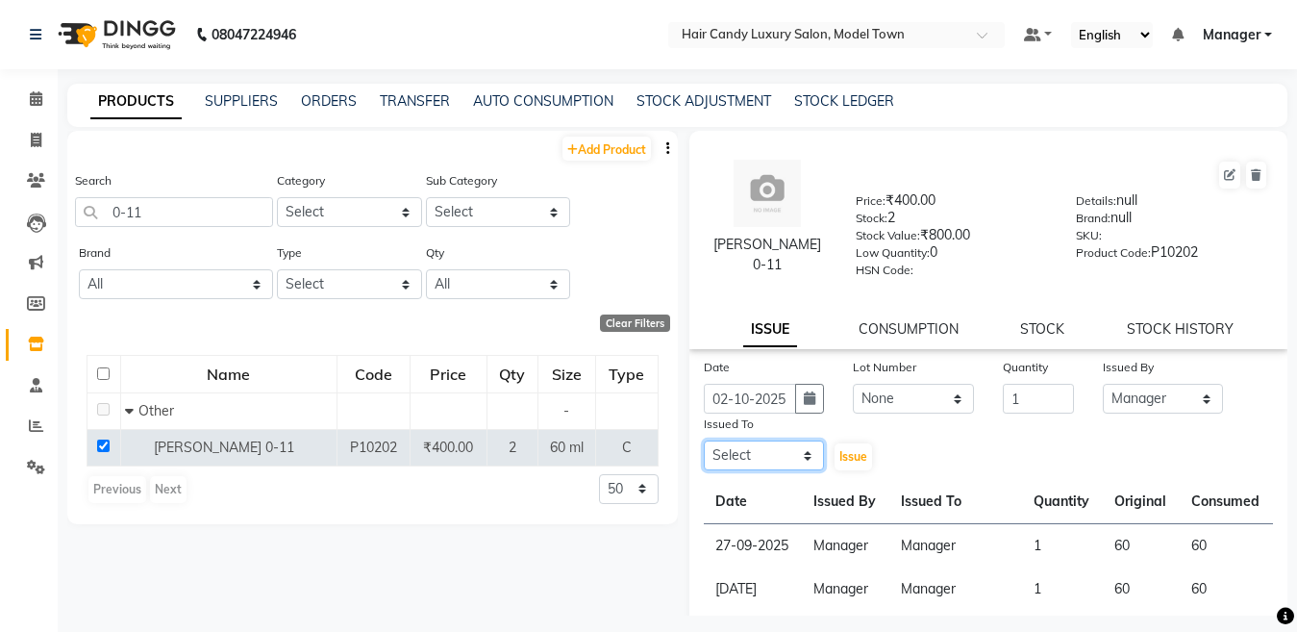
select select "28446"
click at [704, 440] on select "Select Aakib Anas Izhar Kajal Laiq (Rahul) Manager Neeraj parul Pawan Prakash R…" at bounding box center [764, 455] width 121 height 30
click at [851, 443] on div "Issue" at bounding box center [864, 443] width 50 height 59
click at [851, 444] on button "Issue" at bounding box center [854, 456] width 38 height 27
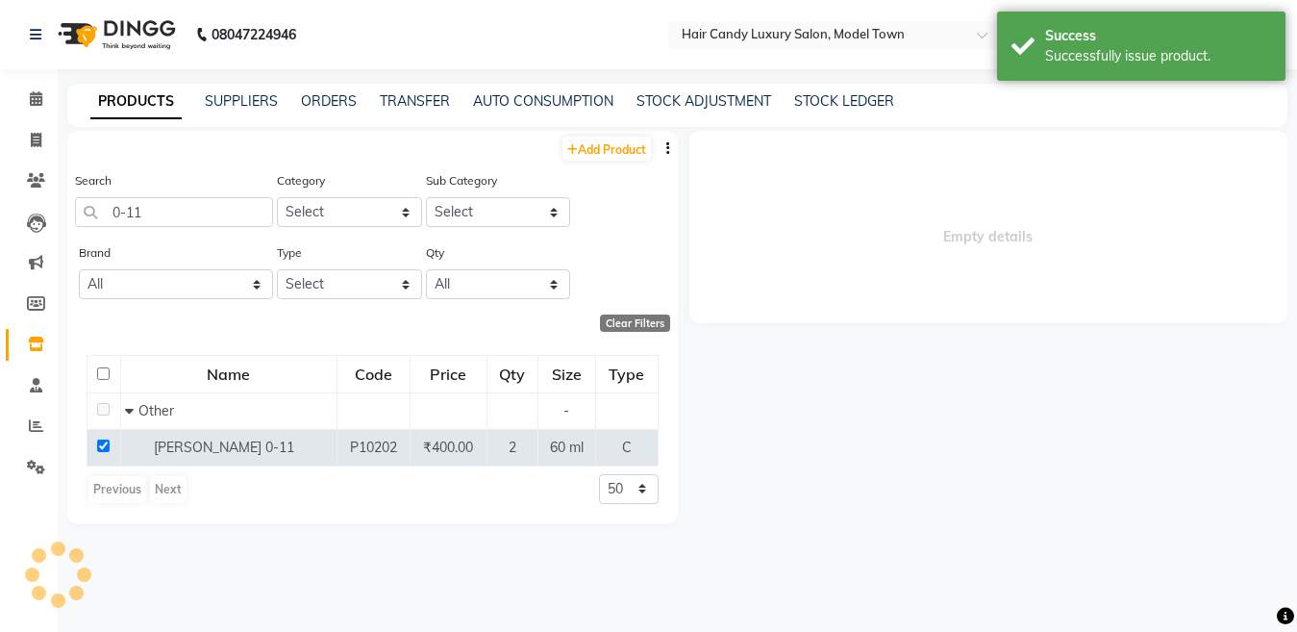
select select
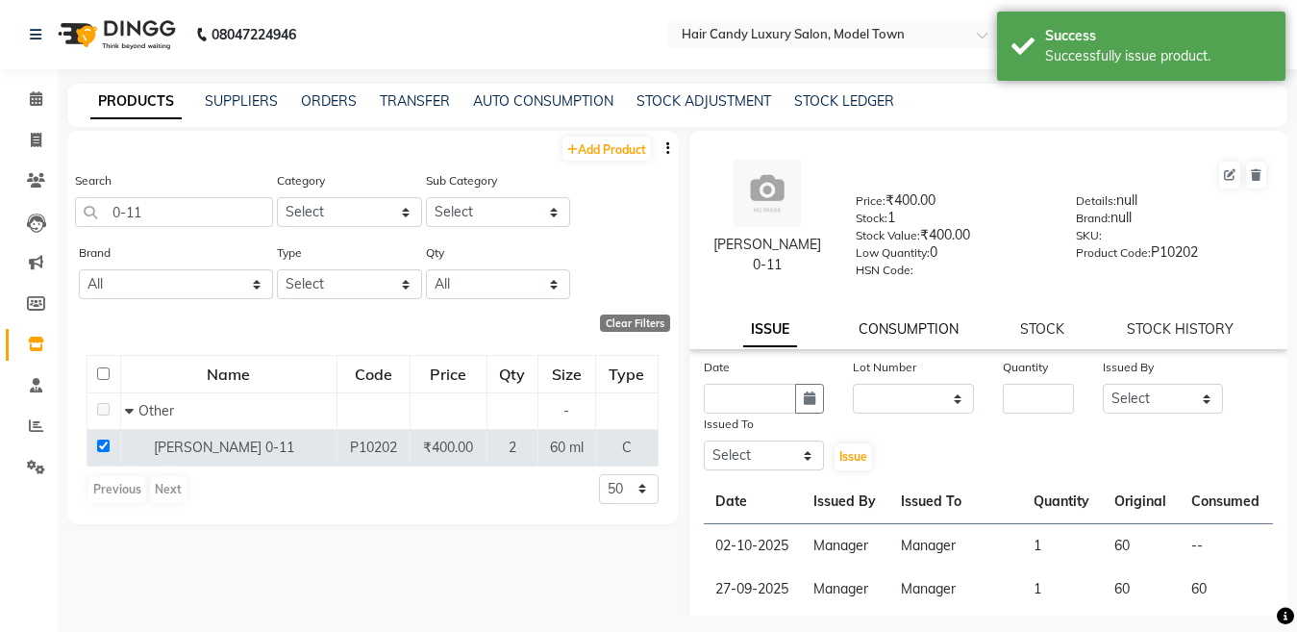
click at [913, 324] on link "CONSUMPTION" at bounding box center [909, 328] width 100 height 17
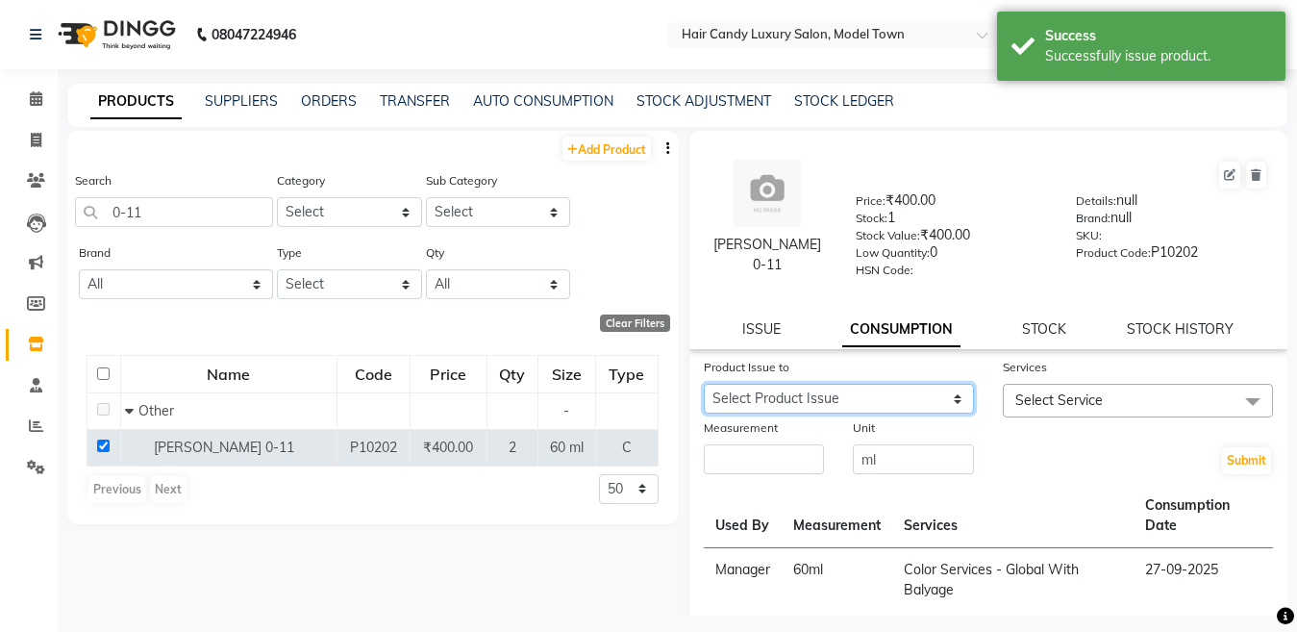
click at [864, 407] on select "Select Product Issue 2025-10-02, Issued to: Manager, Balance: 60" at bounding box center [839, 399] width 270 height 30
select select "1278919"
click at [704, 384] on select "Select Product Issue 2025-10-02, Issued to: Manager, Balance: 60" at bounding box center [839, 399] width 270 height 30
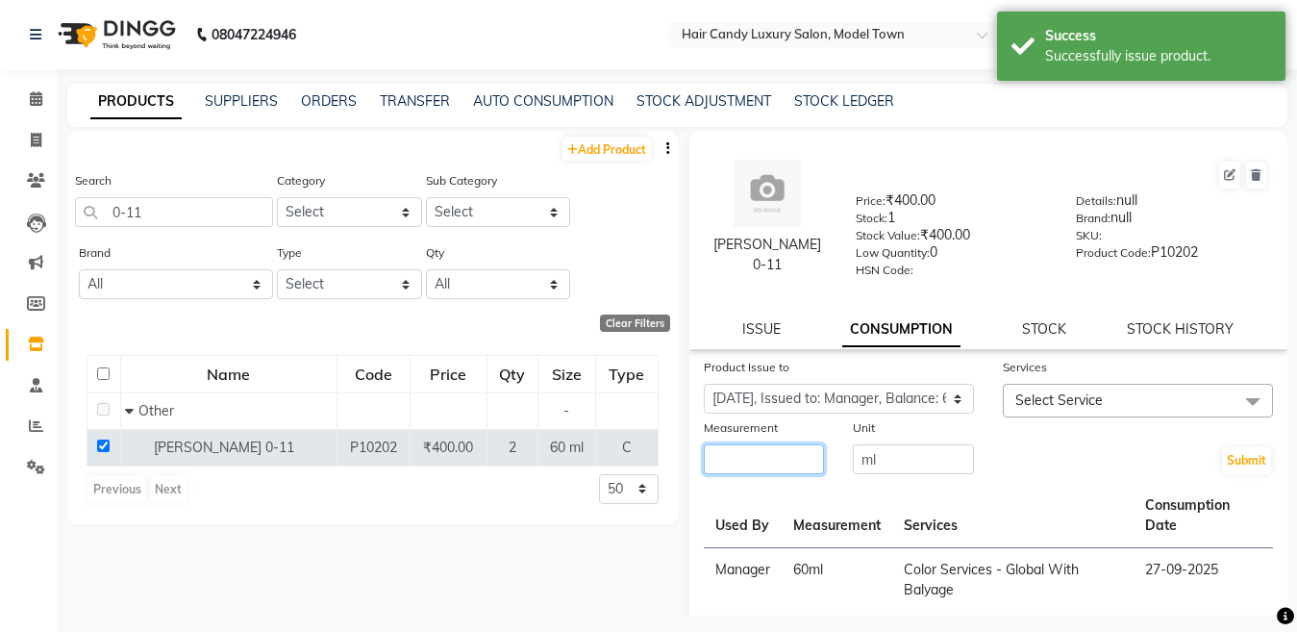
click at [781, 460] on input "number" at bounding box center [764, 459] width 121 height 30
type input "60"
click at [1169, 396] on span "Select Service" at bounding box center [1138, 401] width 270 height 34
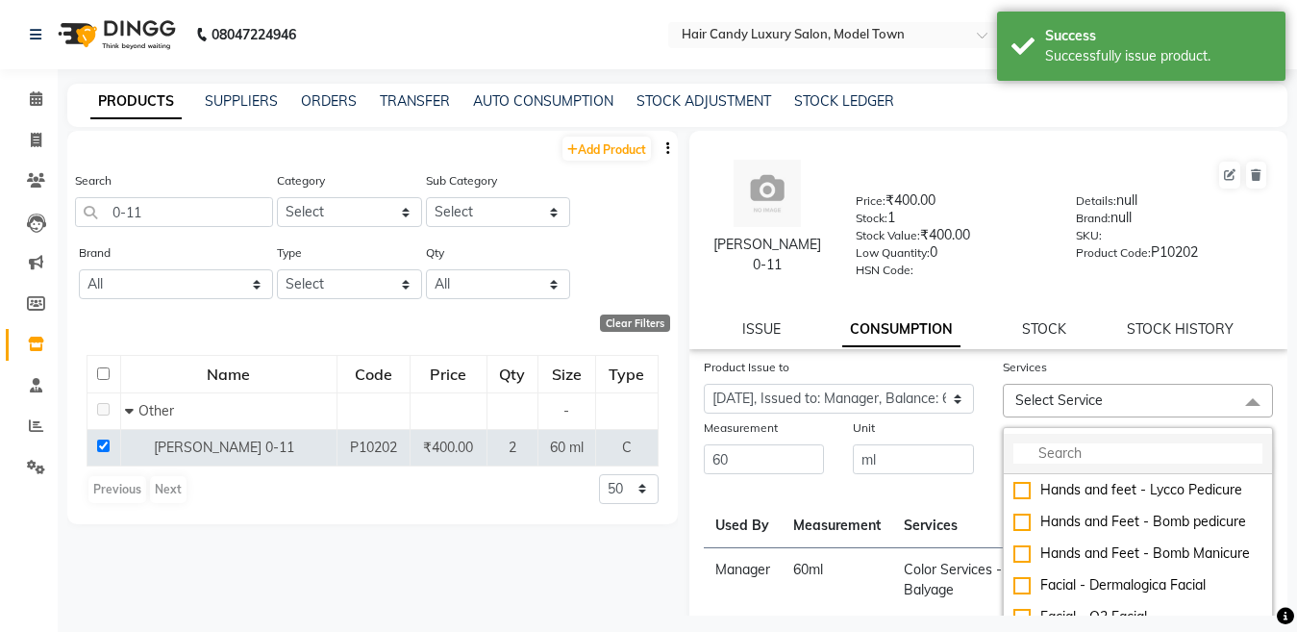
click at [1061, 464] on input "multiselect-search" at bounding box center [1138, 453] width 249 height 20
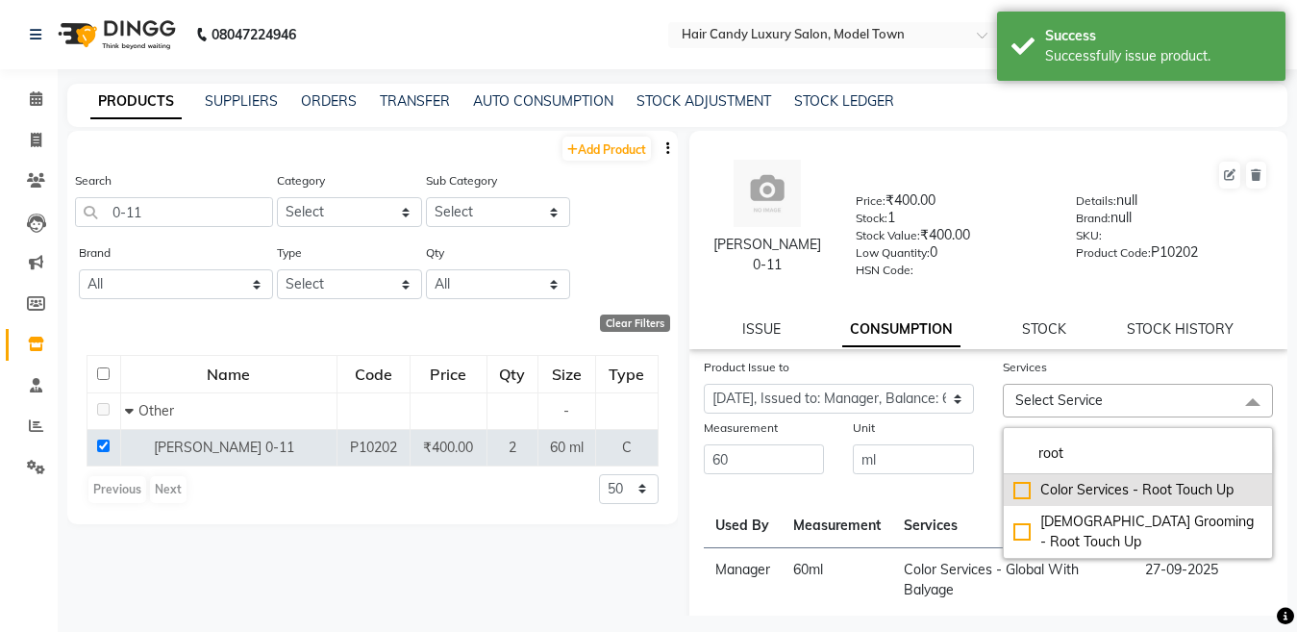
type input "root"
click at [1014, 480] on div "Color Services - Root Touch Up" at bounding box center [1138, 490] width 249 height 20
checkbox input "true"
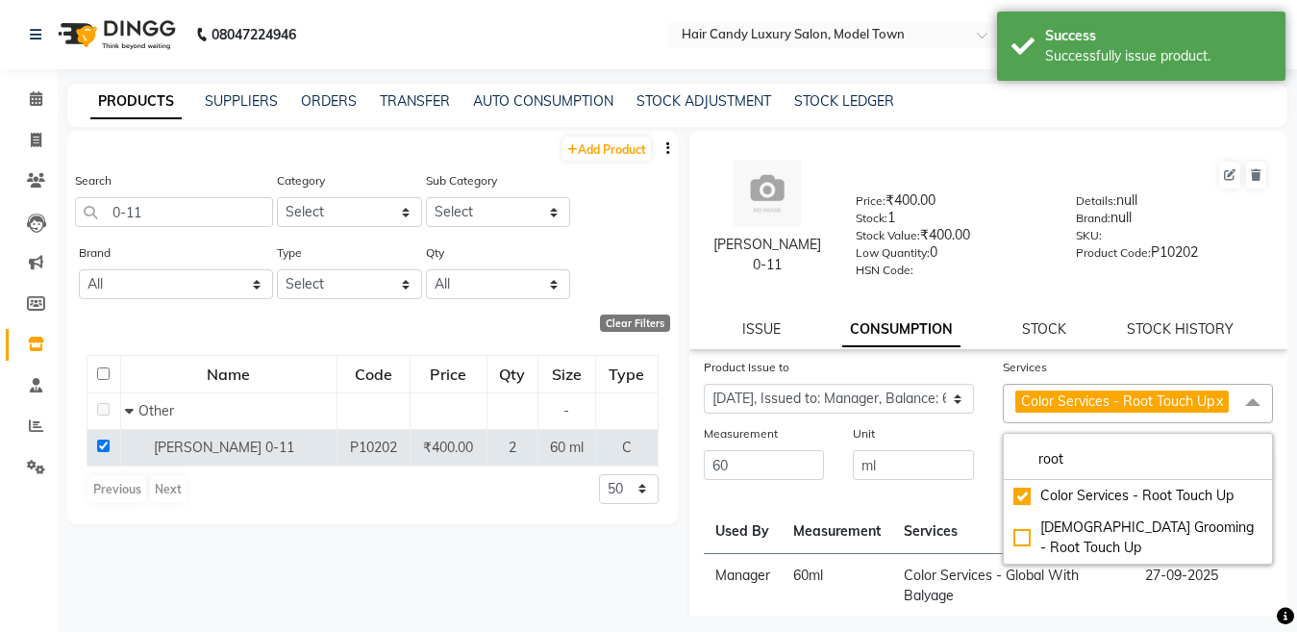
click at [977, 446] on div "Unit ml" at bounding box center [914, 452] width 150 height 59
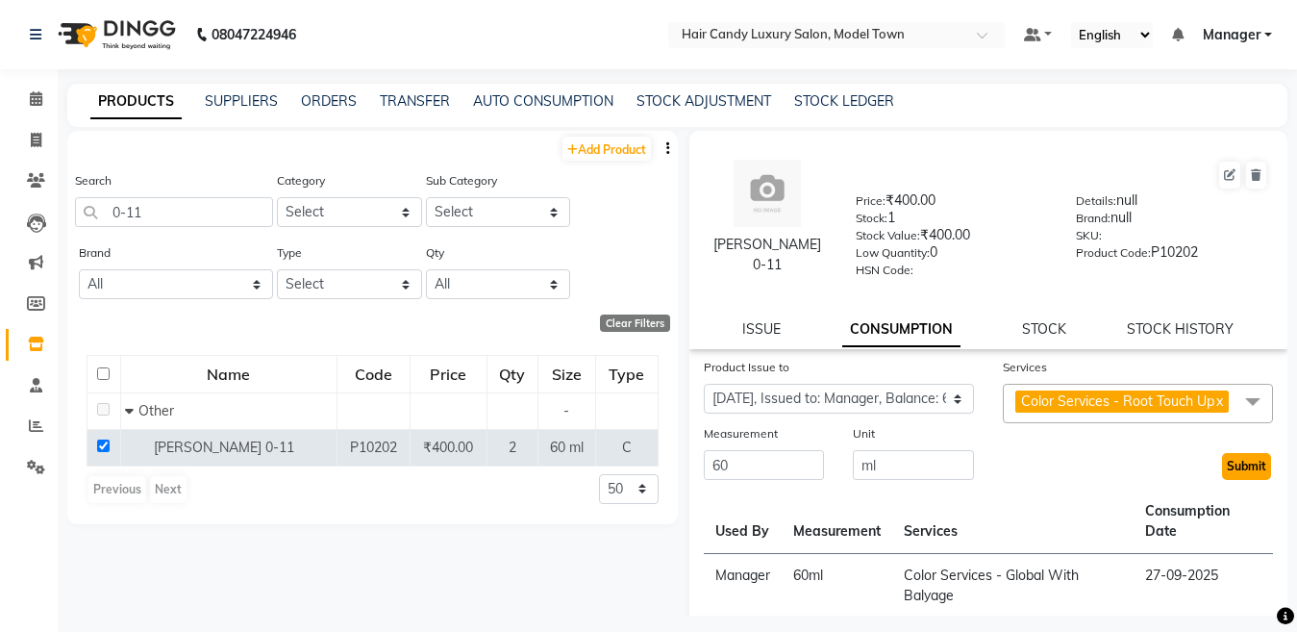
click at [1222, 480] on button "Submit" at bounding box center [1246, 466] width 49 height 27
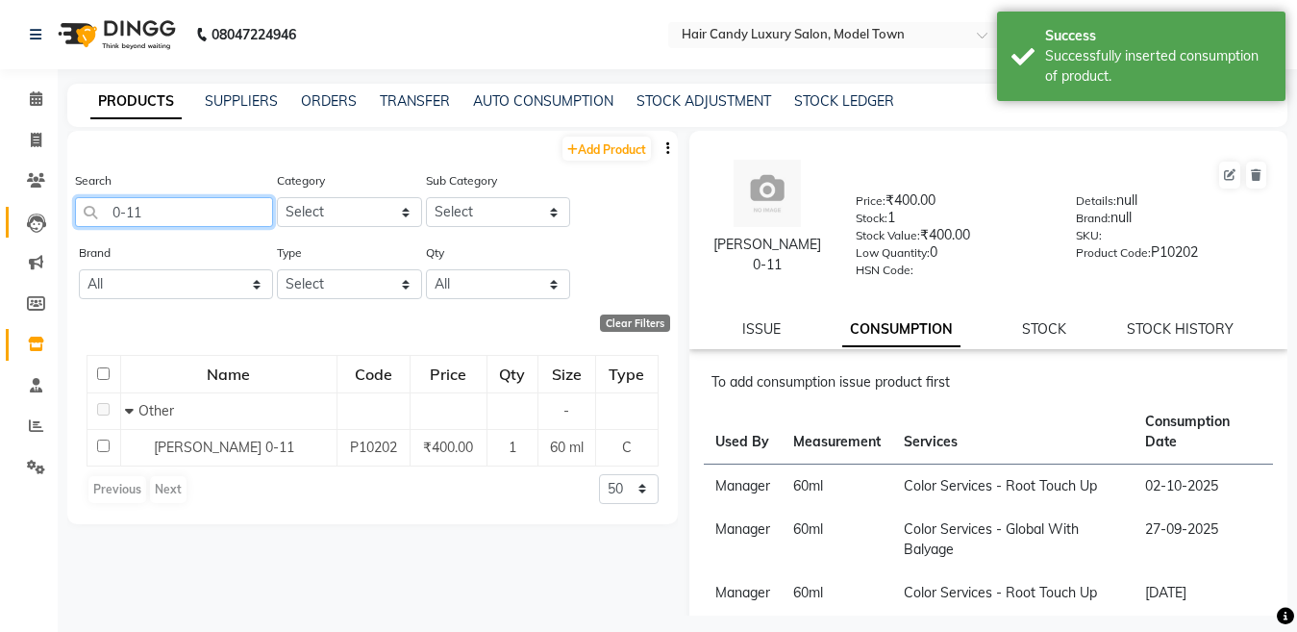
drag, startPoint x: 94, startPoint y: 212, endPoint x: 17, endPoint y: 212, distance: 76.9
click at [17, 212] on app-home "08047224946 Select Location × Hair Candy Luxury Salon, Model Town Default Panel…" at bounding box center [648, 322] width 1297 height 644
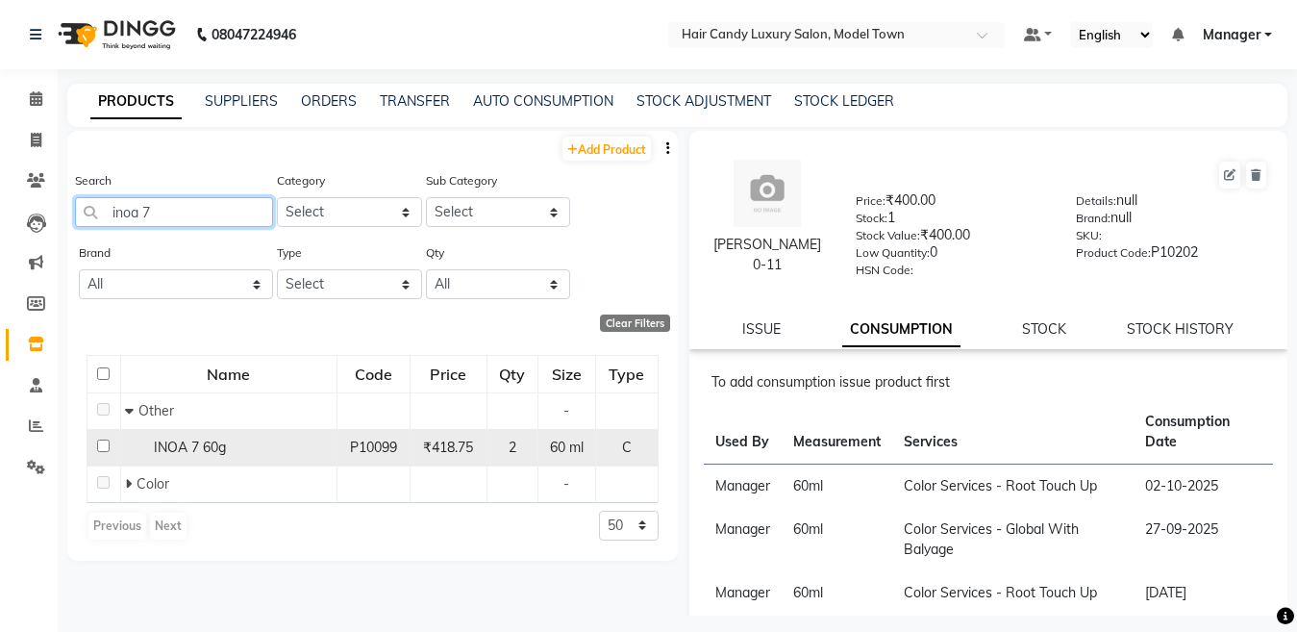
type input "inoa 7"
click at [107, 449] on input "checkbox" at bounding box center [103, 445] width 13 height 13
checkbox input "true"
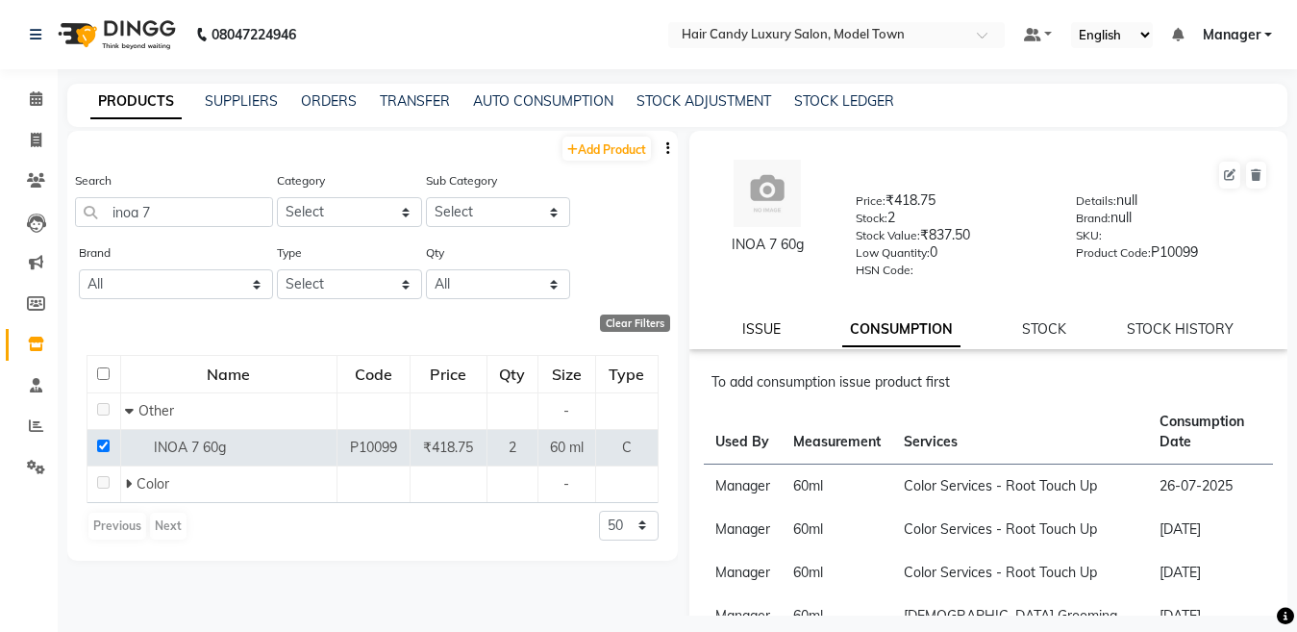
click at [756, 335] on link "ISSUE" at bounding box center [761, 328] width 38 height 17
select select
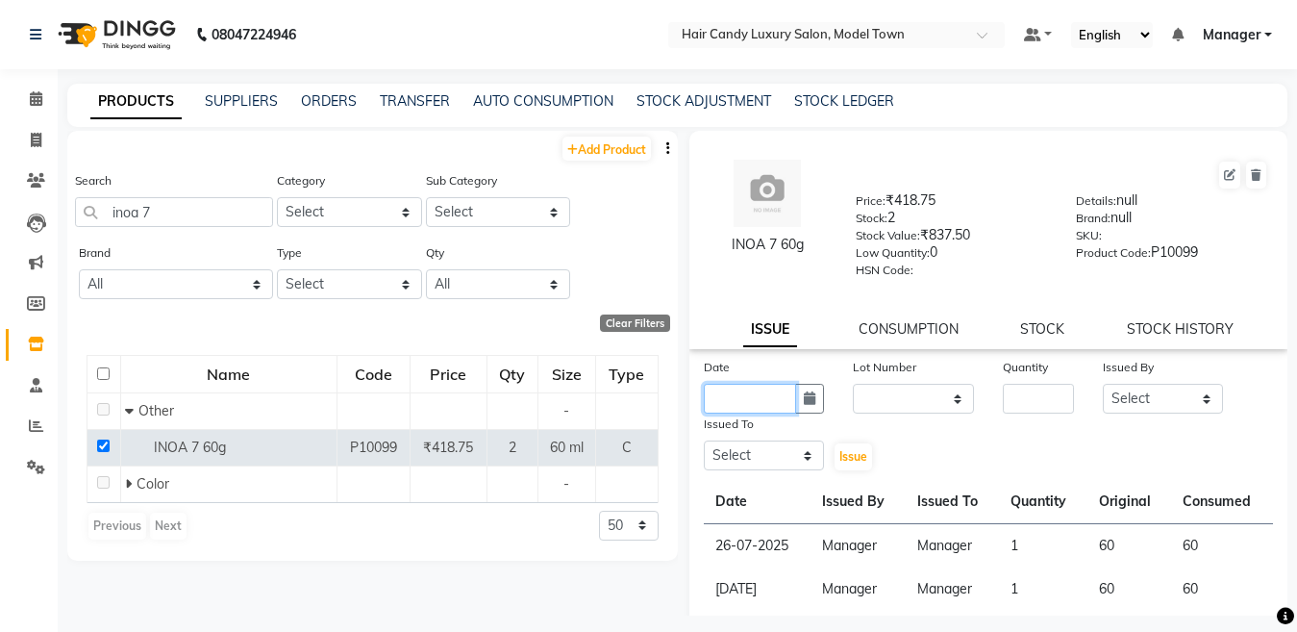
click at [776, 403] on input "text" at bounding box center [750, 399] width 93 height 30
select select "10"
select select "2025"
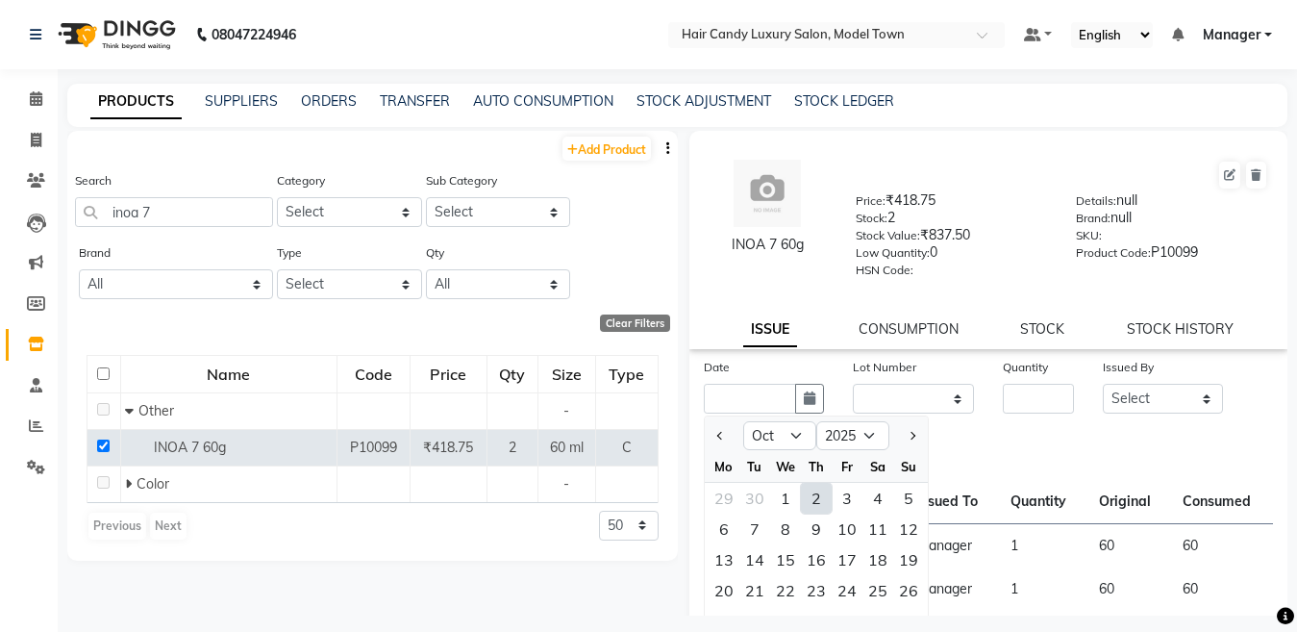
click at [822, 490] on div "2" at bounding box center [816, 498] width 31 height 31
type input "02-10-2025"
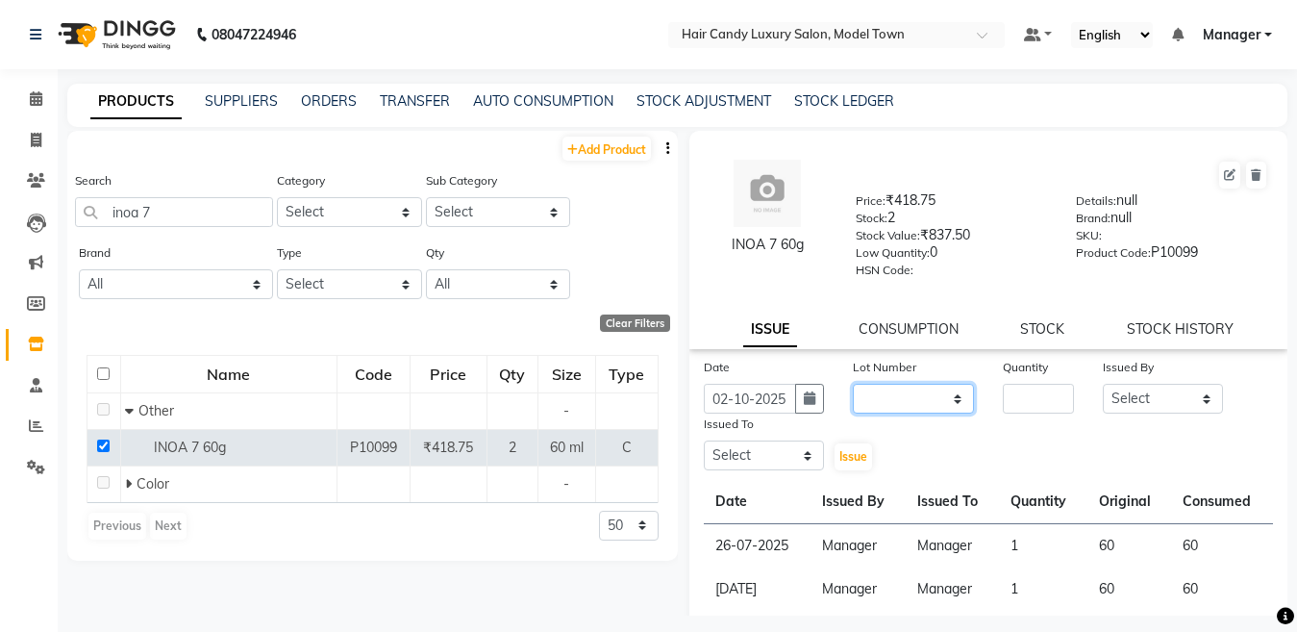
click at [903, 386] on select "None" at bounding box center [913, 399] width 121 height 30
select select "0: null"
click at [853, 384] on select "None" at bounding box center [913, 399] width 121 height 30
click at [1016, 393] on input "number" at bounding box center [1038, 399] width 71 height 30
type input "1"
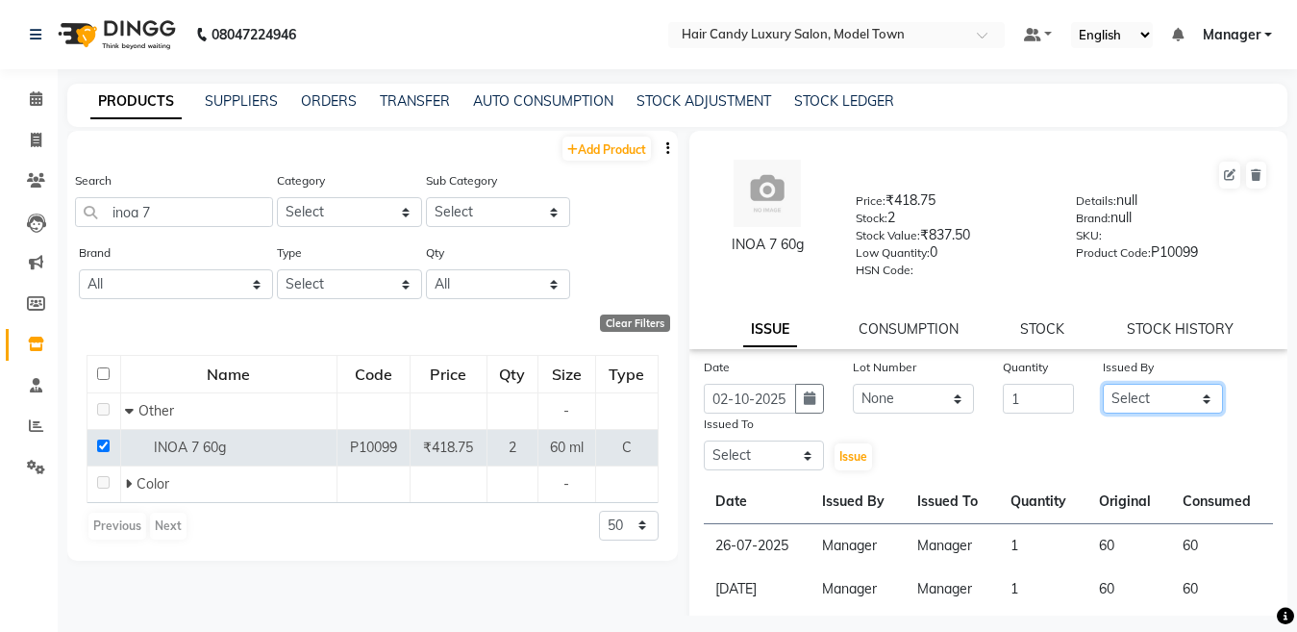
click at [1116, 404] on select "Select Aakib Anas Izhar Kajal Laiq (Rahul) Manager Neeraj parul Pawan Prakash R…" at bounding box center [1163, 399] width 121 height 30
select select "28446"
click at [1103, 384] on select "Select Aakib Anas Izhar Kajal Laiq (Rahul) Manager Neeraj parul Pawan Prakash R…" at bounding box center [1163, 399] width 121 height 30
click at [752, 462] on select "Select Aakib Anas Izhar Kajal Laiq (Rahul) Manager Neeraj parul Pawan Prakash R…" at bounding box center [764, 455] width 121 height 30
select select "28446"
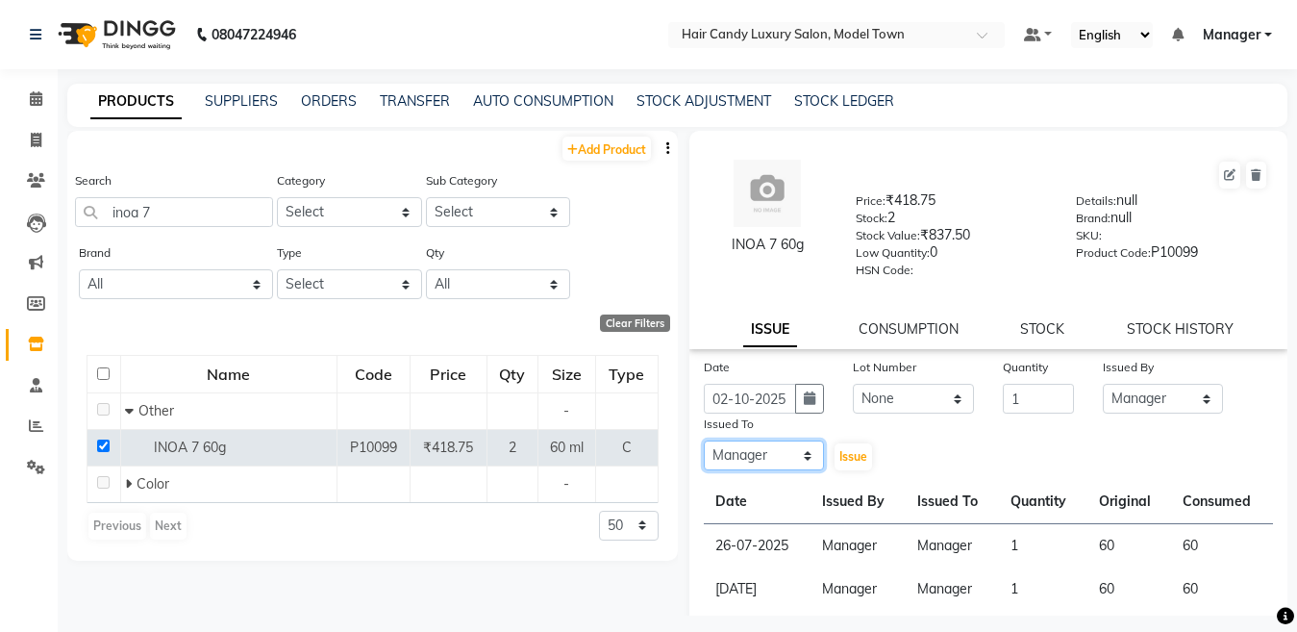
click at [704, 440] on select "Select Aakib Anas Izhar Kajal Laiq (Rahul) Manager Neeraj parul Pawan Prakash R…" at bounding box center [764, 455] width 121 height 30
click at [840, 461] on span "Issue" at bounding box center [854, 456] width 28 height 14
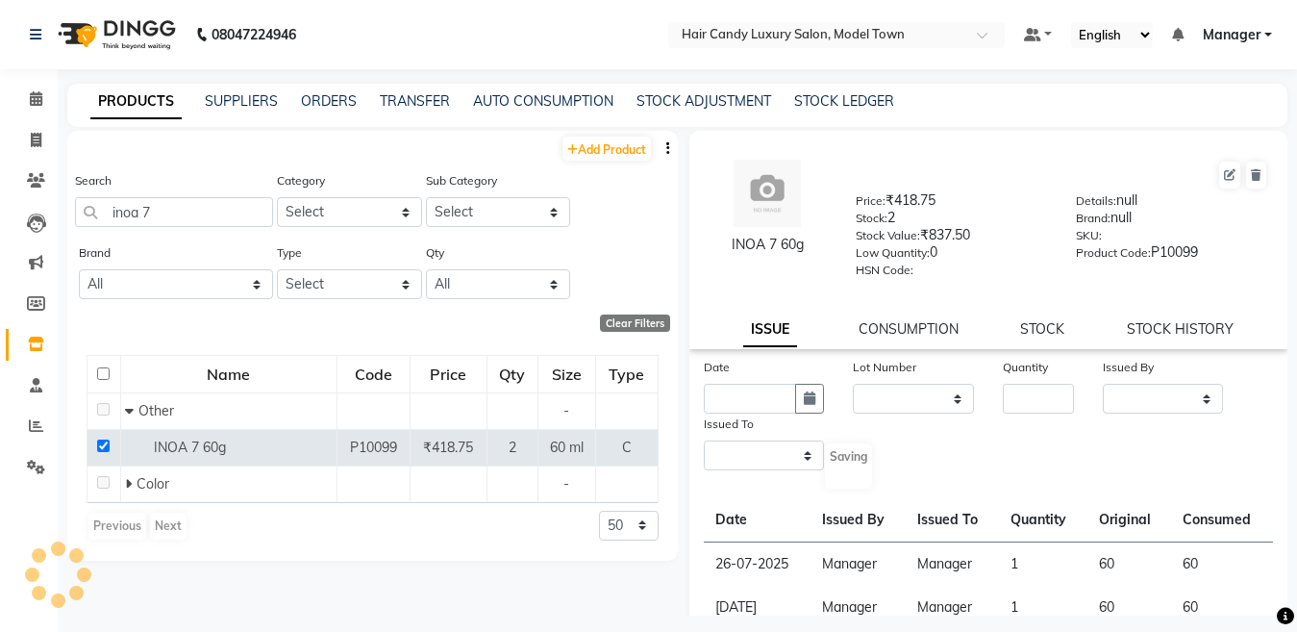
select select
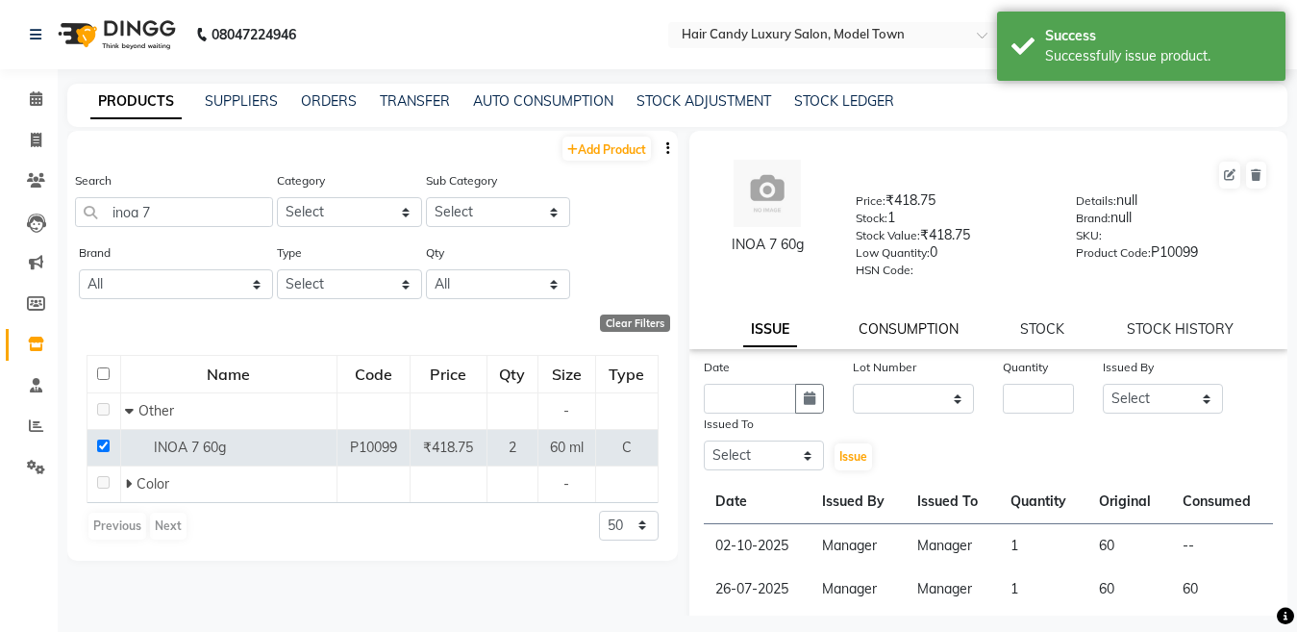
click at [891, 332] on link "CONSUMPTION" at bounding box center [909, 328] width 100 height 17
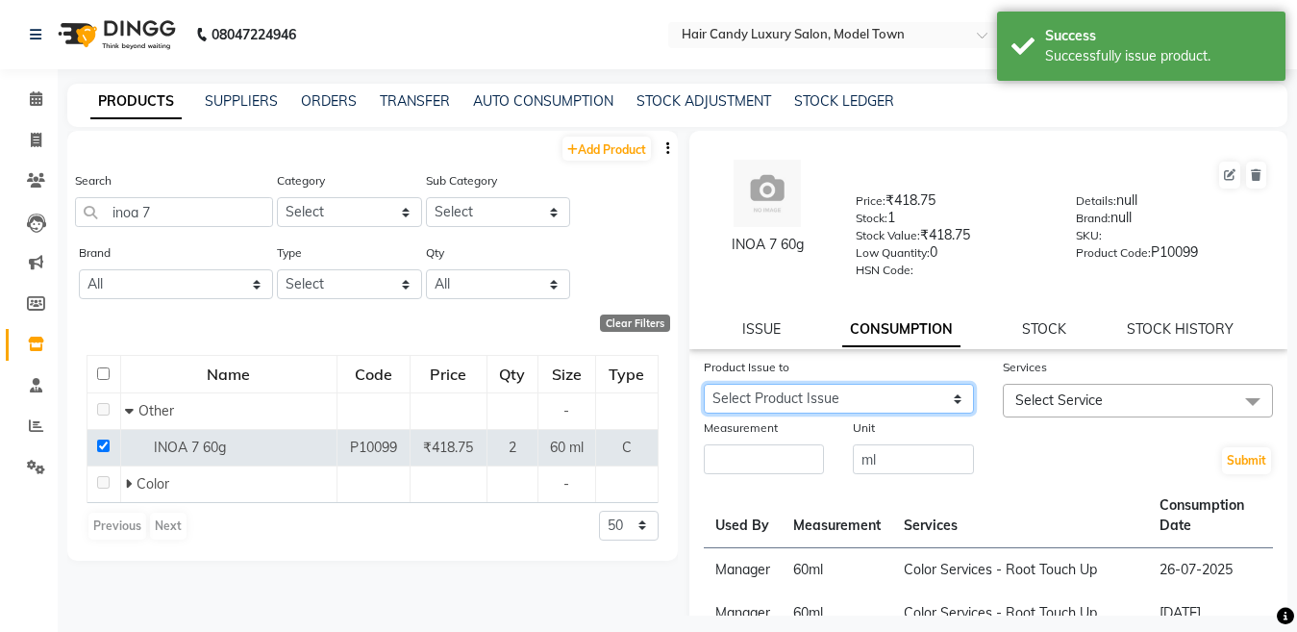
click at [861, 402] on select "Select Product Issue 2025-10-02, Issued to: Manager, Balance: 60" at bounding box center [839, 399] width 270 height 30
select select "1278930"
click at [704, 384] on select "Select Product Issue 2025-10-02, Issued to: Manager, Balance: 60" at bounding box center [839, 399] width 270 height 30
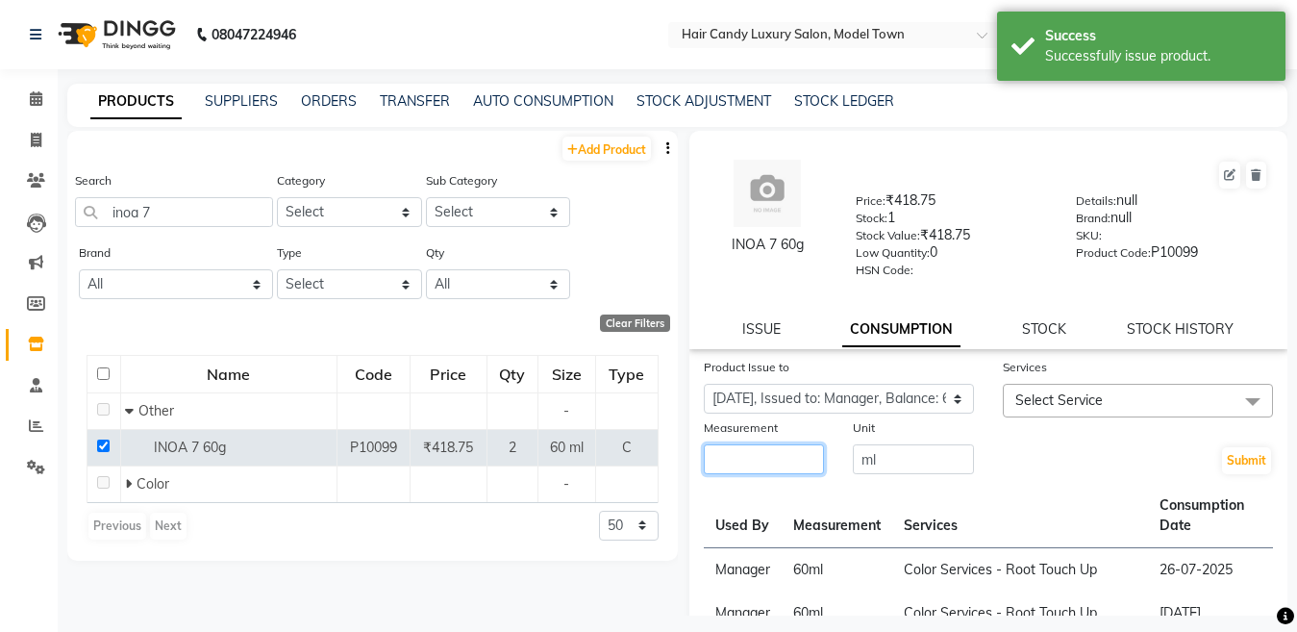
click at [794, 464] on input "number" at bounding box center [764, 459] width 121 height 30
type input "60"
click at [1106, 403] on span "Select Service" at bounding box center [1138, 401] width 270 height 34
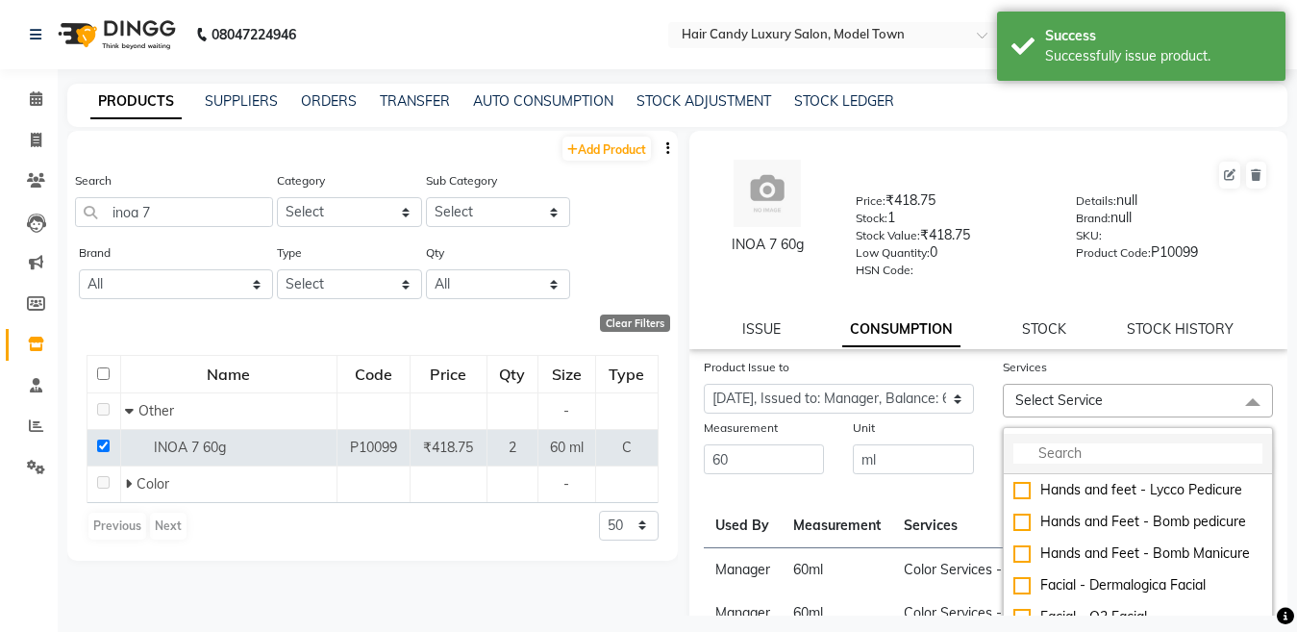
click at [1083, 452] on input "multiselect-search" at bounding box center [1138, 453] width 249 height 20
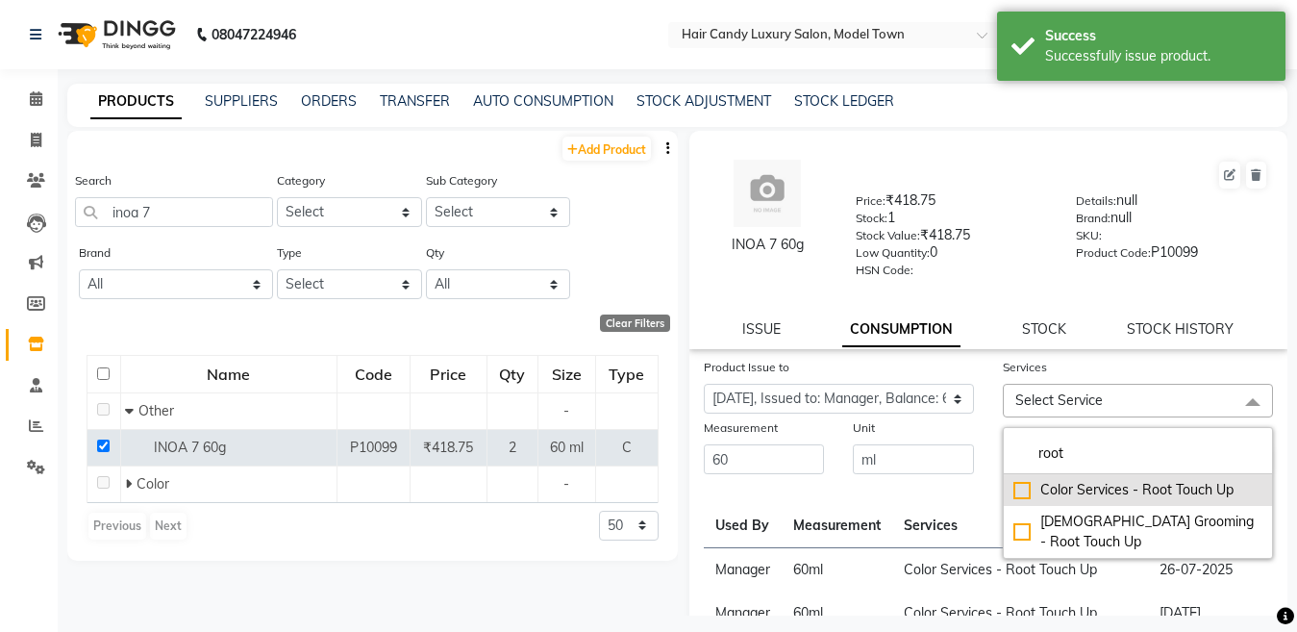
type input "root"
click at [1014, 490] on div "Color Services - Root Touch Up" at bounding box center [1138, 490] width 249 height 20
checkbox input "true"
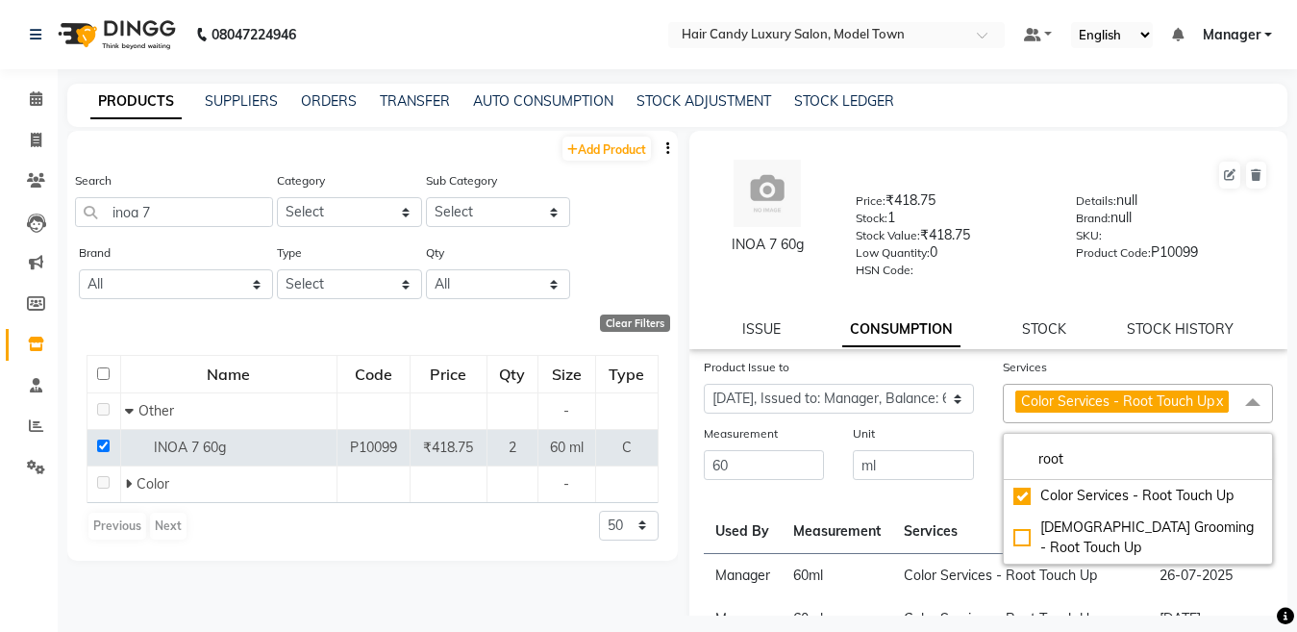
click at [973, 452] on div "Unit ml" at bounding box center [914, 452] width 150 height 59
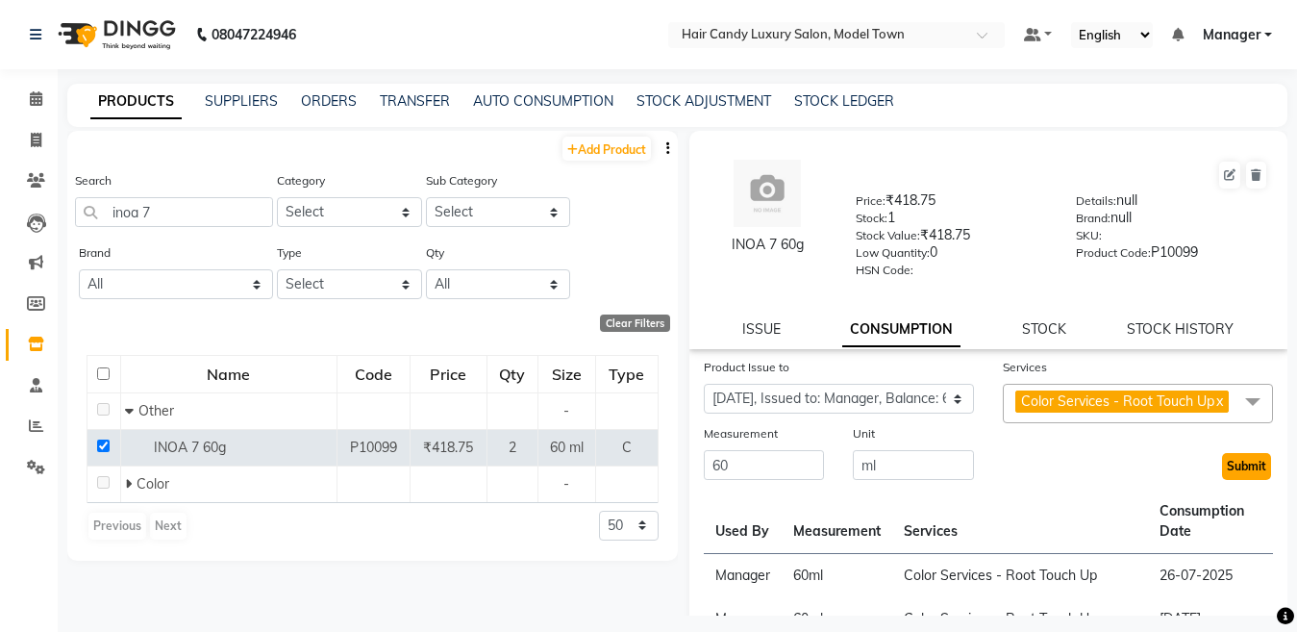
click at [1225, 478] on button "Submit" at bounding box center [1246, 466] width 49 height 27
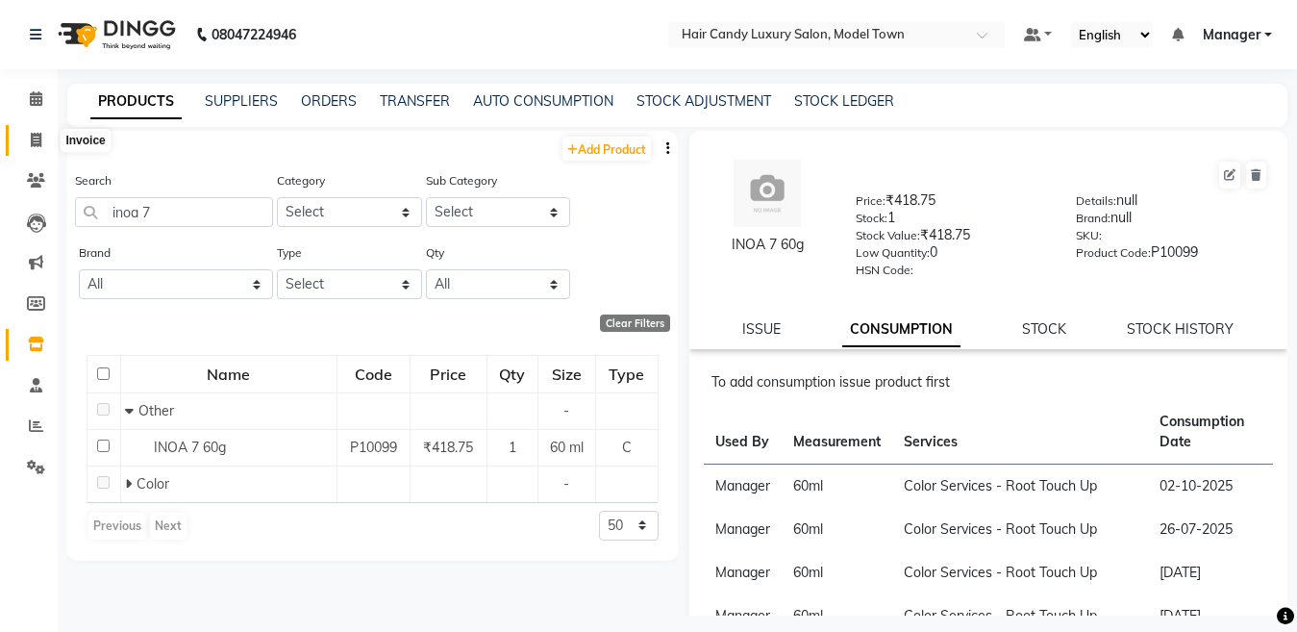
click at [39, 143] on icon at bounding box center [36, 140] width 11 height 14
select select "service"
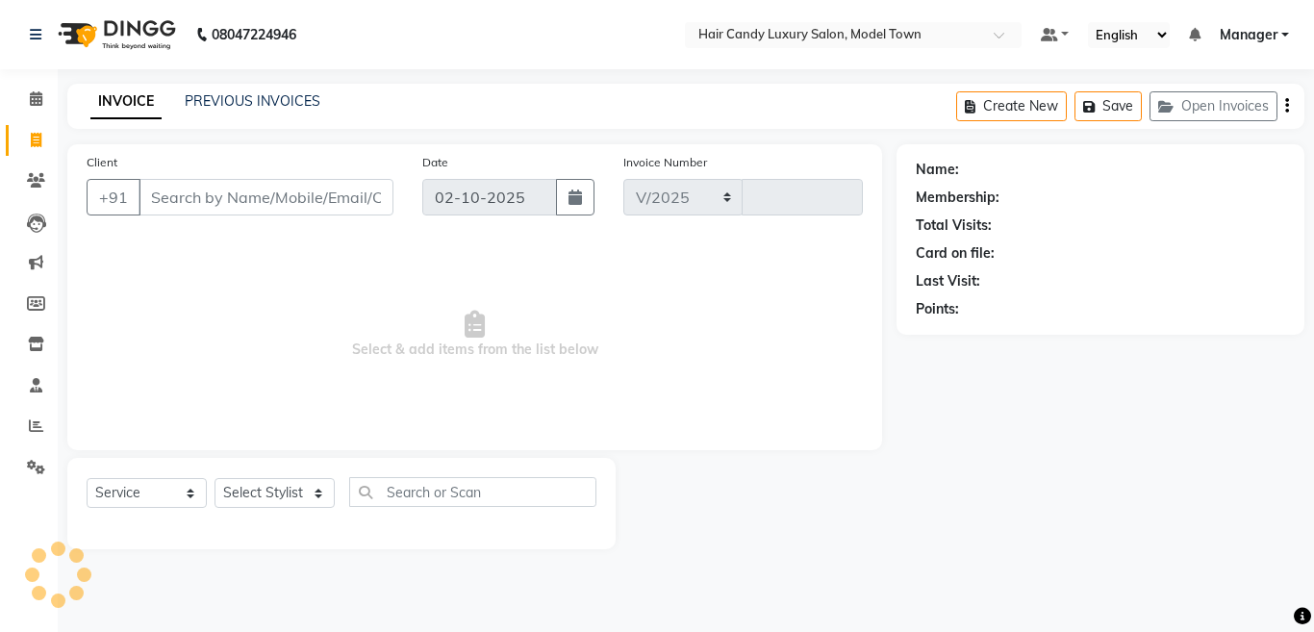
select select "4716"
type input "4489"
click at [201, 209] on input "Client" at bounding box center [265, 197] width 255 height 37
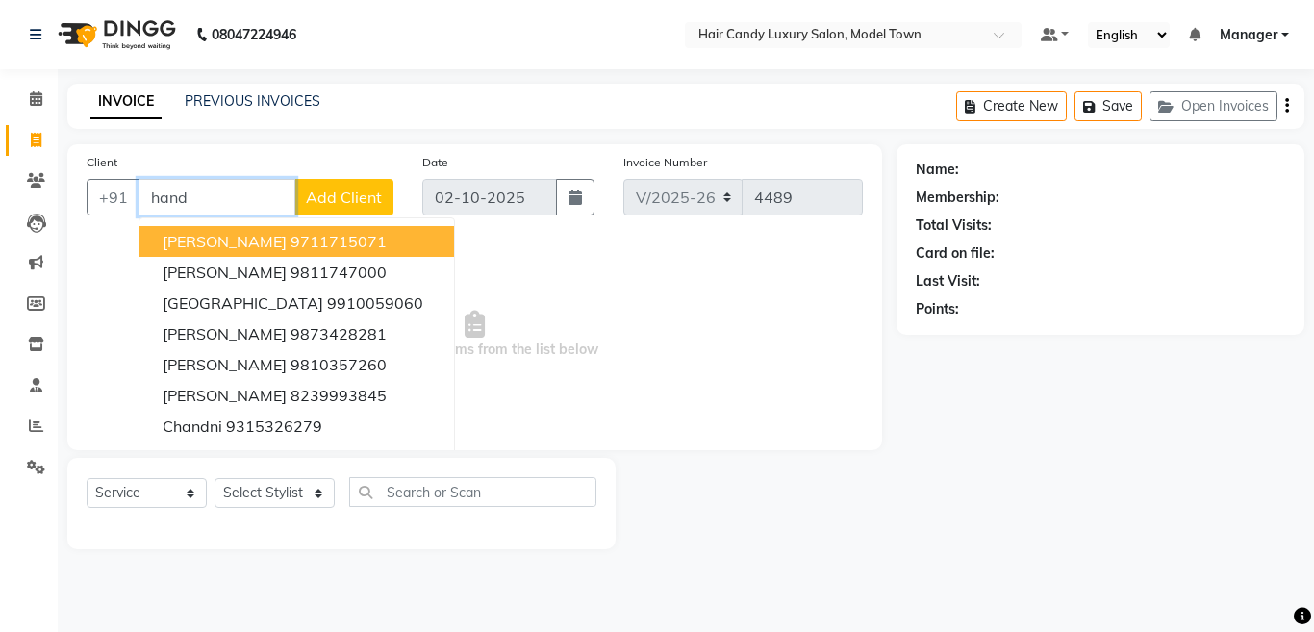
click at [203, 234] on span "Ujwal Handa" at bounding box center [225, 241] width 124 height 19
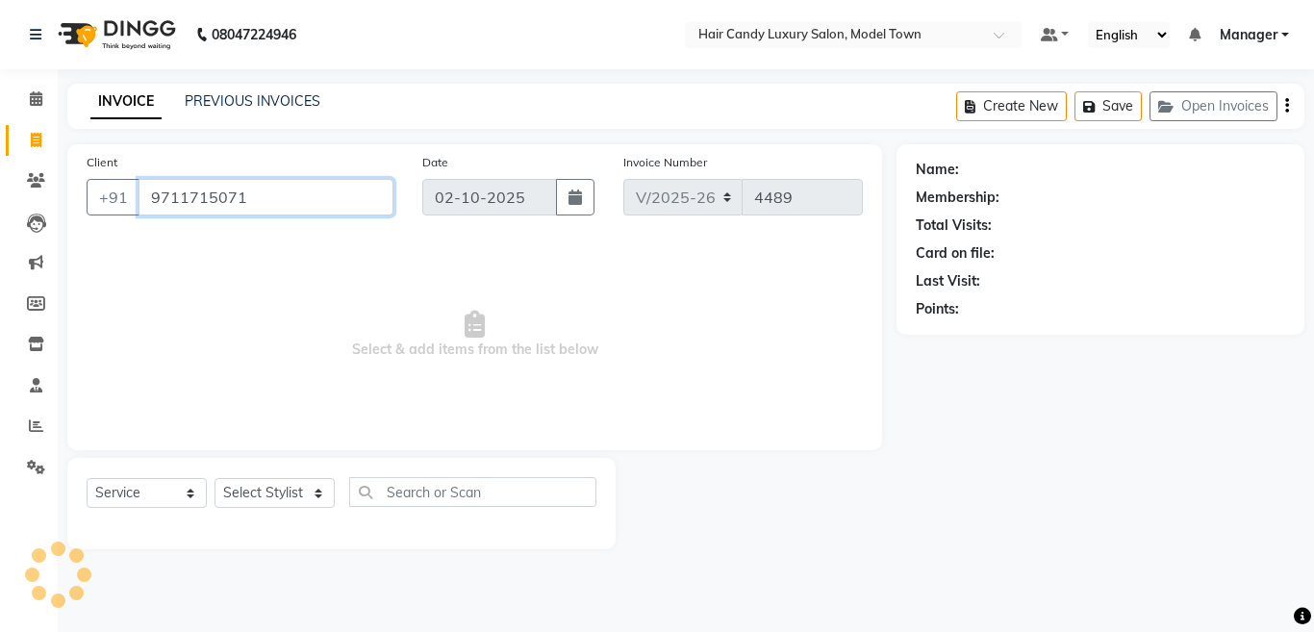
type input "9711715071"
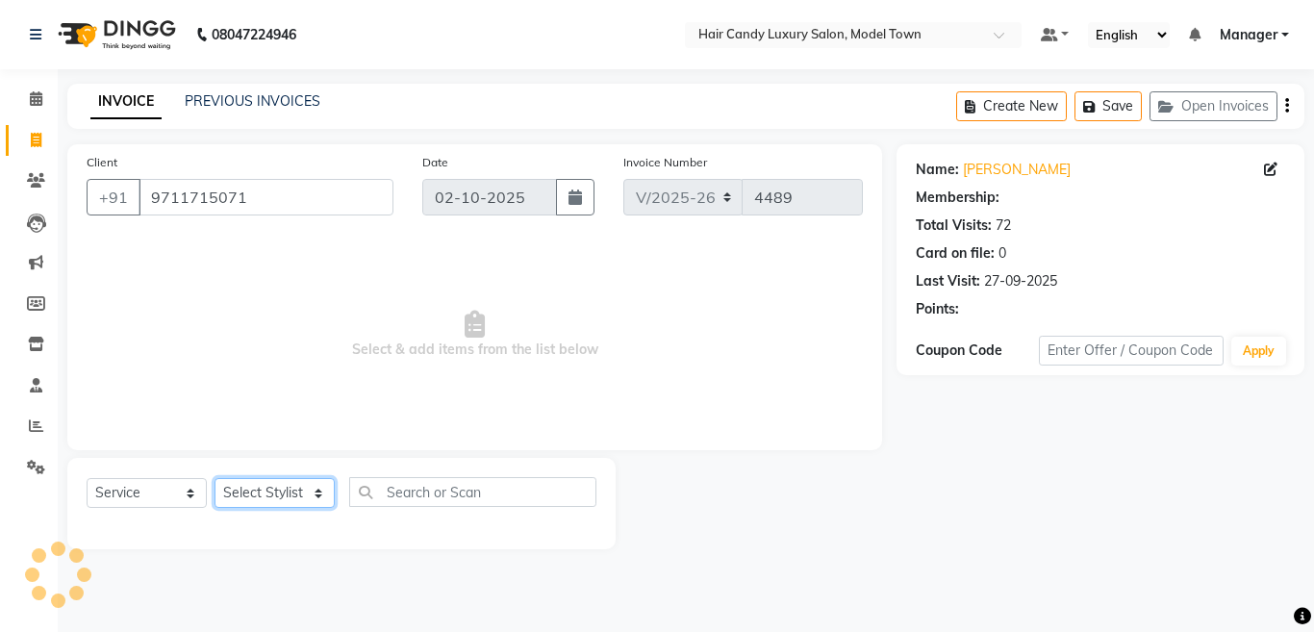
click at [277, 499] on select "Select Stylist [PERSON_NAME] [PERSON_NAME] [PERSON_NAME] ([PERSON_NAME]) Manage…" at bounding box center [274, 493] width 120 height 30
select select "27999"
click at [214, 478] on select "Select Stylist [PERSON_NAME] [PERSON_NAME] [PERSON_NAME] ([PERSON_NAME]) Manage…" at bounding box center [274, 493] width 120 height 30
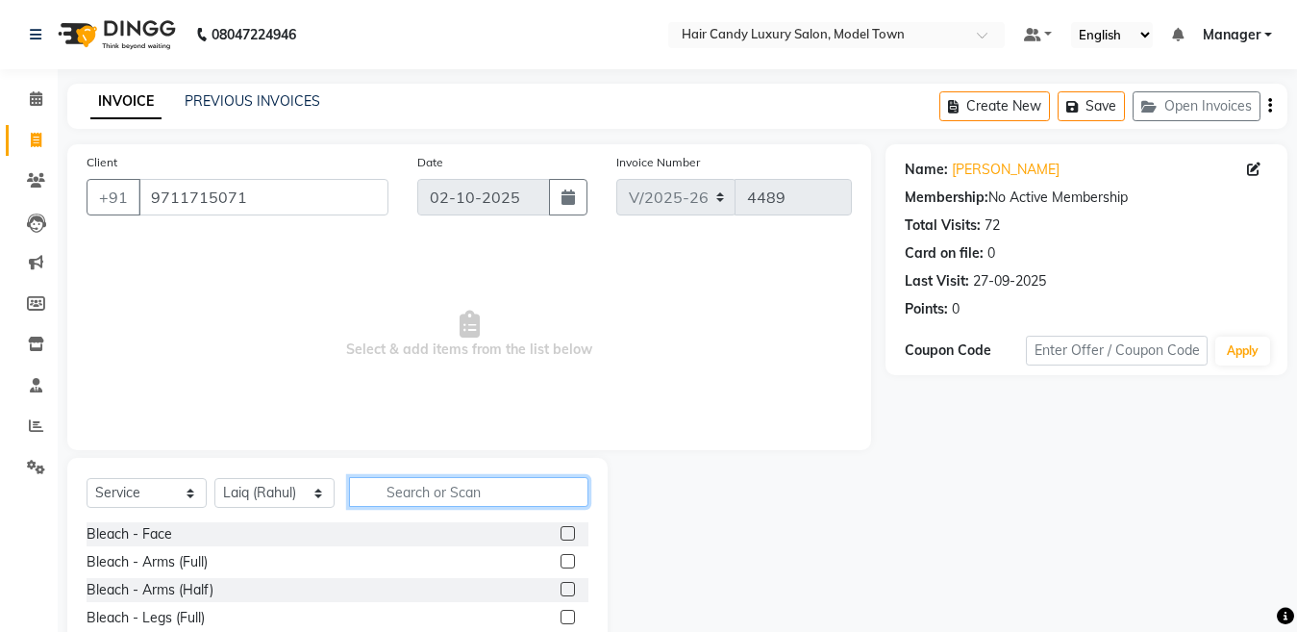
click at [454, 487] on input "text" at bounding box center [468, 492] width 239 height 30
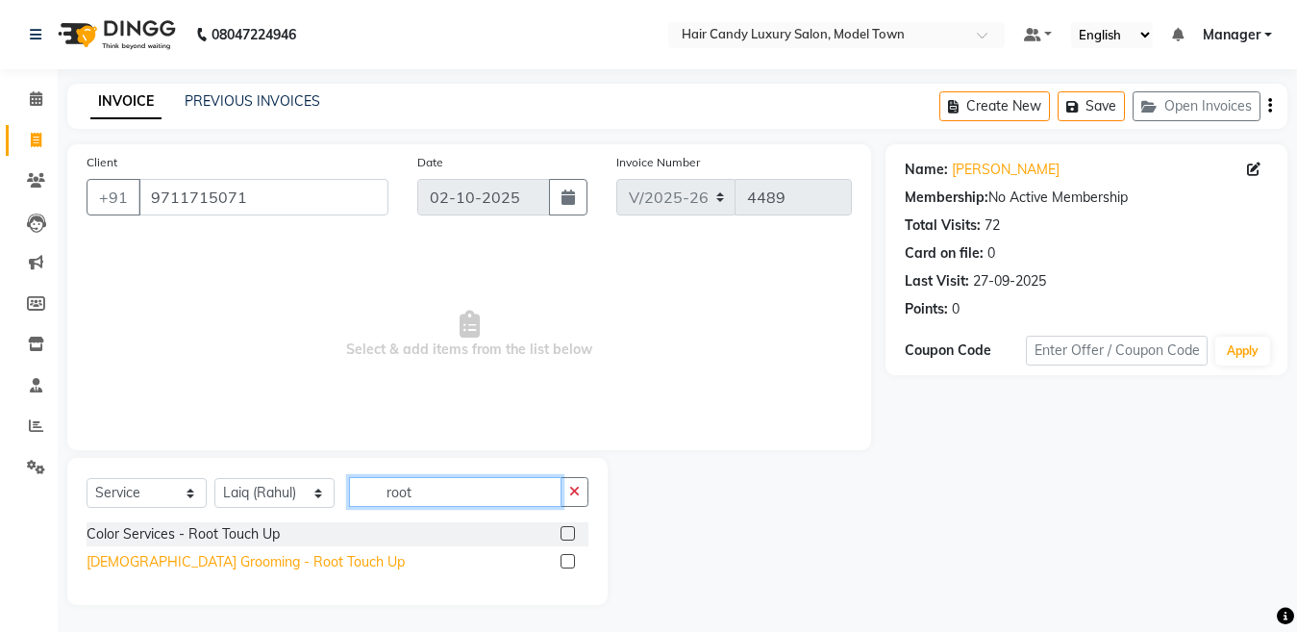
type input "root"
click at [276, 570] on div "[DEMOGRAPHIC_DATA] Grooming - Root Touch Up" at bounding box center [246, 562] width 318 height 20
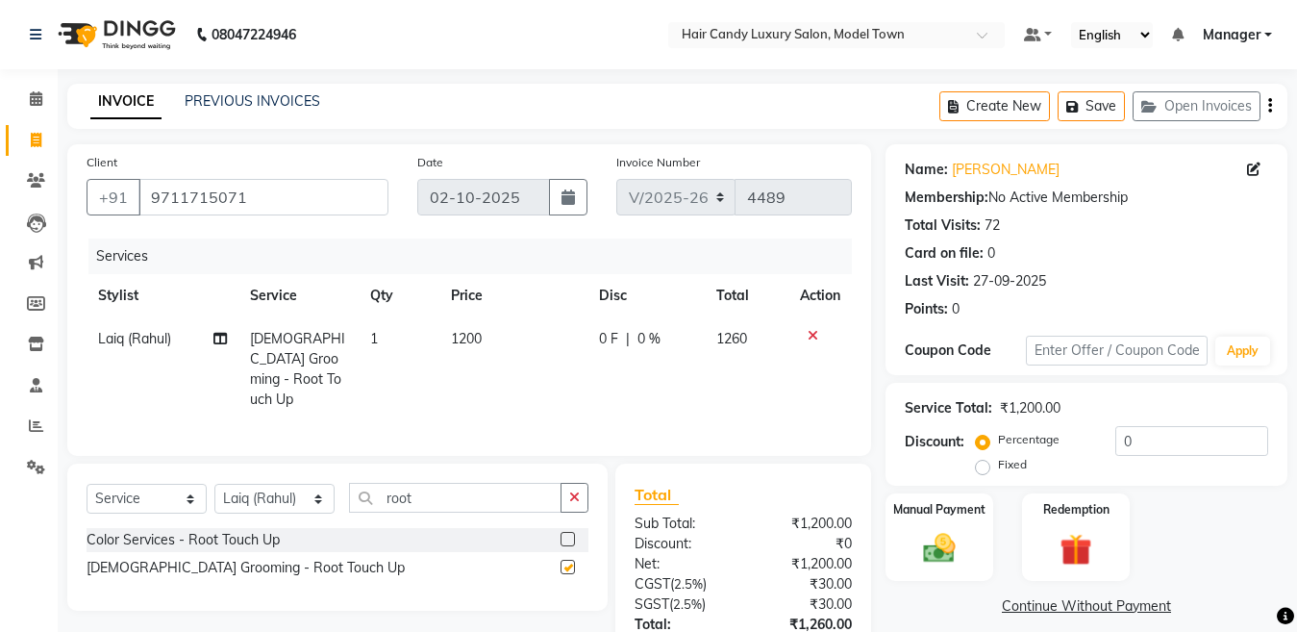
checkbox input "false"
drag, startPoint x: 453, startPoint y: 488, endPoint x: 233, endPoint y: 470, distance: 220.9
click at [233, 470] on div "Select Service Product Membership Package Voucher Prepaid Gift Card Select Styl…" at bounding box center [337, 537] width 540 height 147
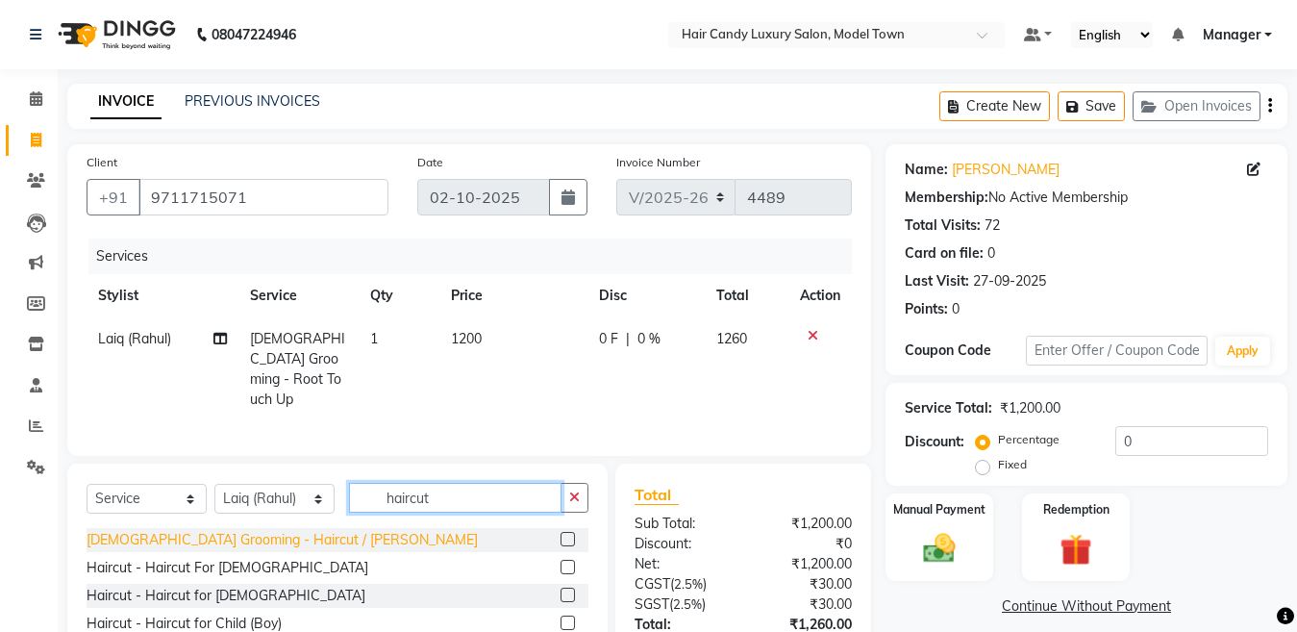
type input "haircut"
click at [252, 542] on div "[DEMOGRAPHIC_DATA] Grooming - Haircut / [PERSON_NAME]" at bounding box center [282, 540] width 391 height 20
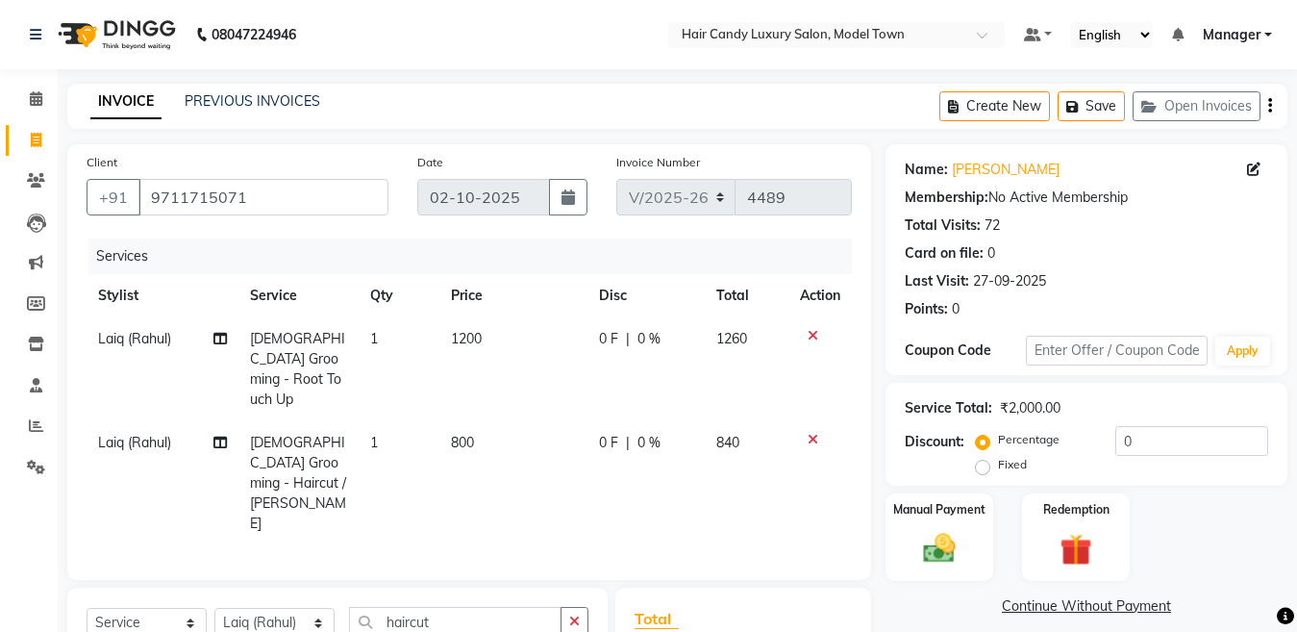
checkbox input "false"
click at [467, 437] on td "800" at bounding box center [513, 483] width 148 height 124
select select "27999"
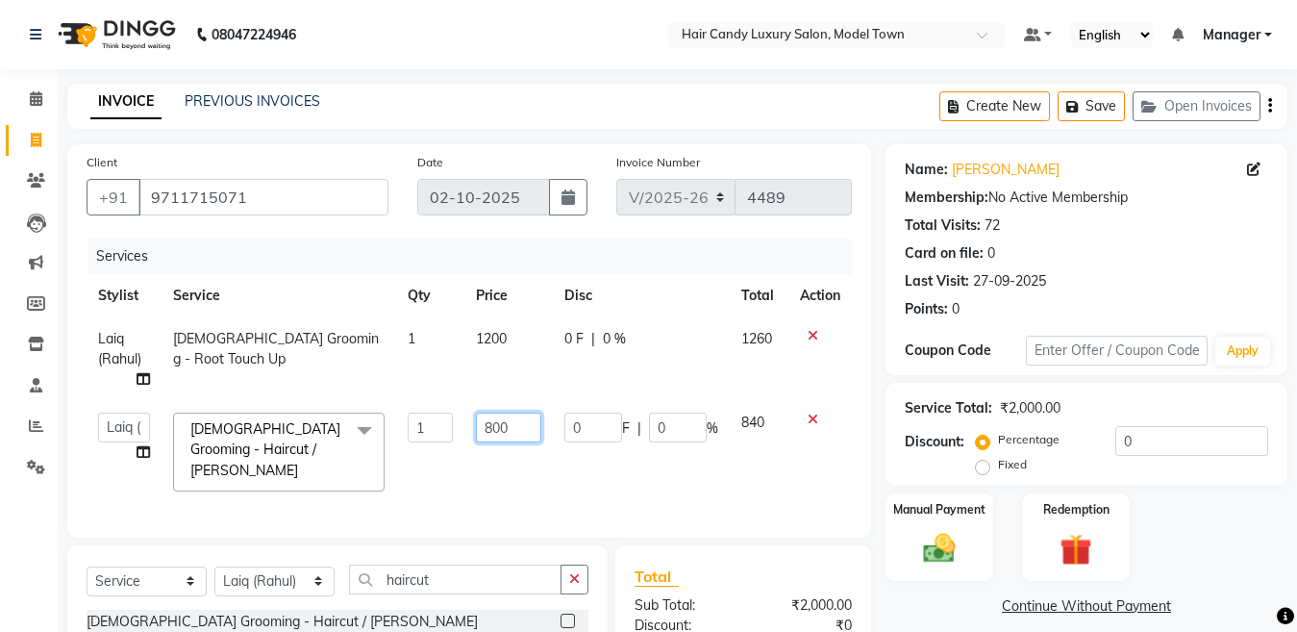
drag, startPoint x: 490, startPoint y: 431, endPoint x: 480, endPoint y: 431, distance: 10.6
click at [480, 431] on input "800" at bounding box center [508, 428] width 65 height 30
type input "700"
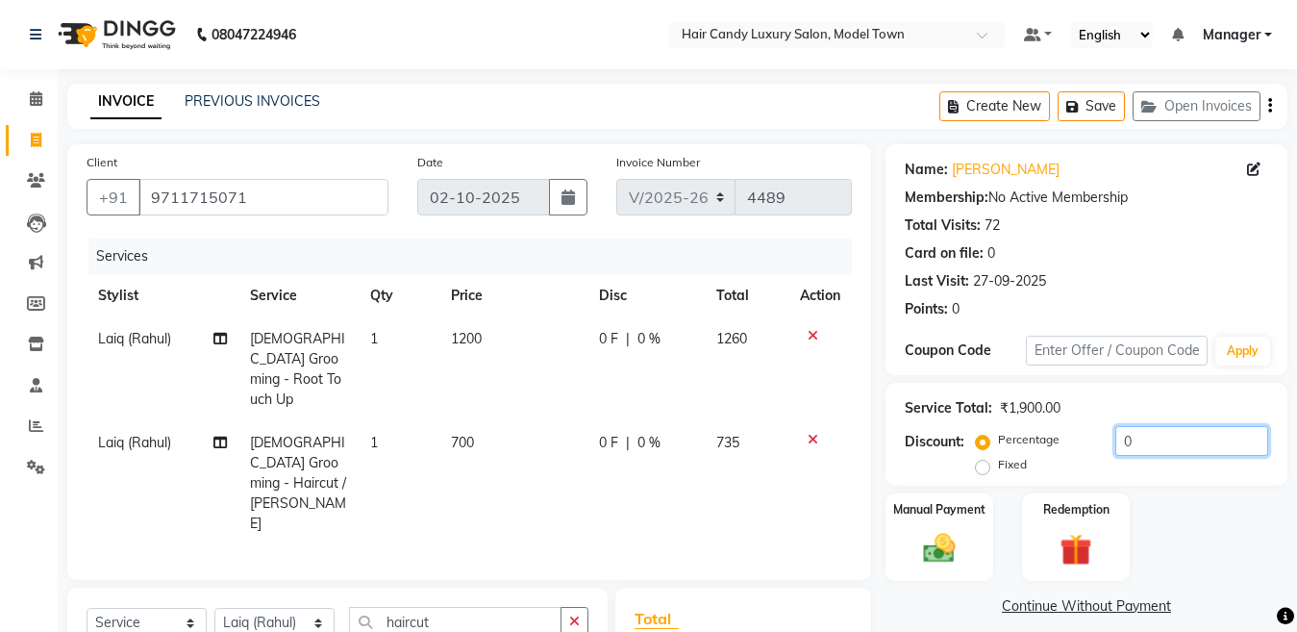
click at [1240, 448] on input "0" at bounding box center [1192, 441] width 153 height 30
click at [461, 434] on span "700" at bounding box center [462, 442] width 23 height 17
select select "27999"
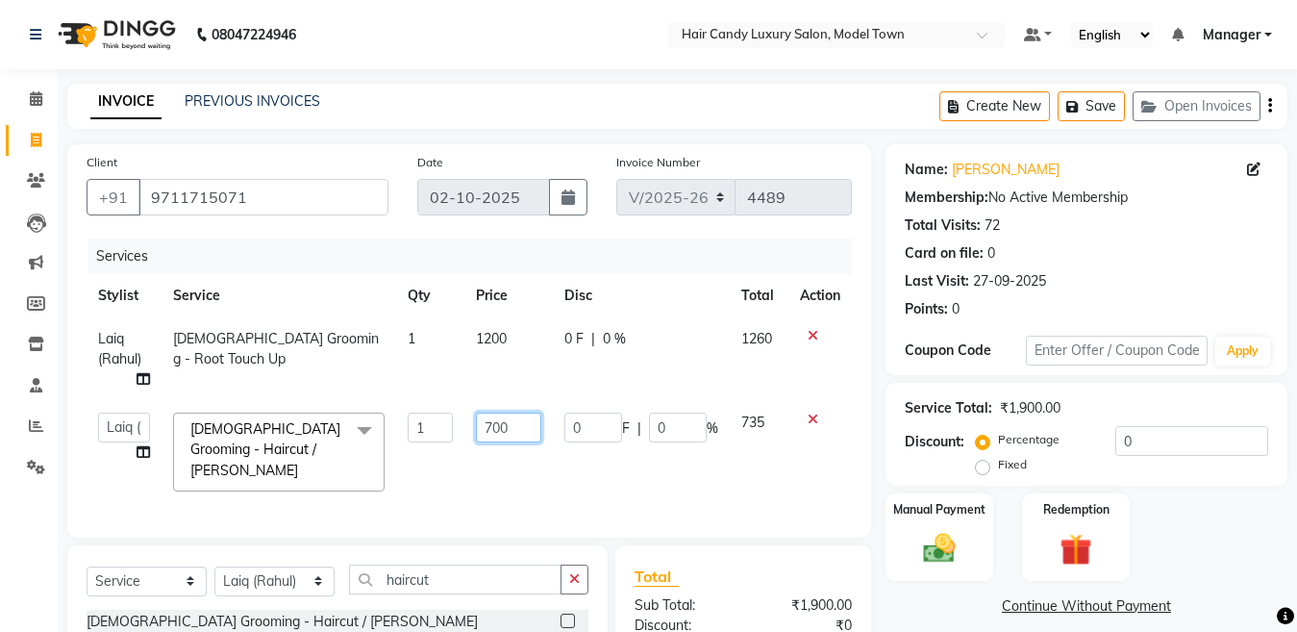
click at [491, 435] on input "700" at bounding box center [508, 428] width 65 height 30
type input "800"
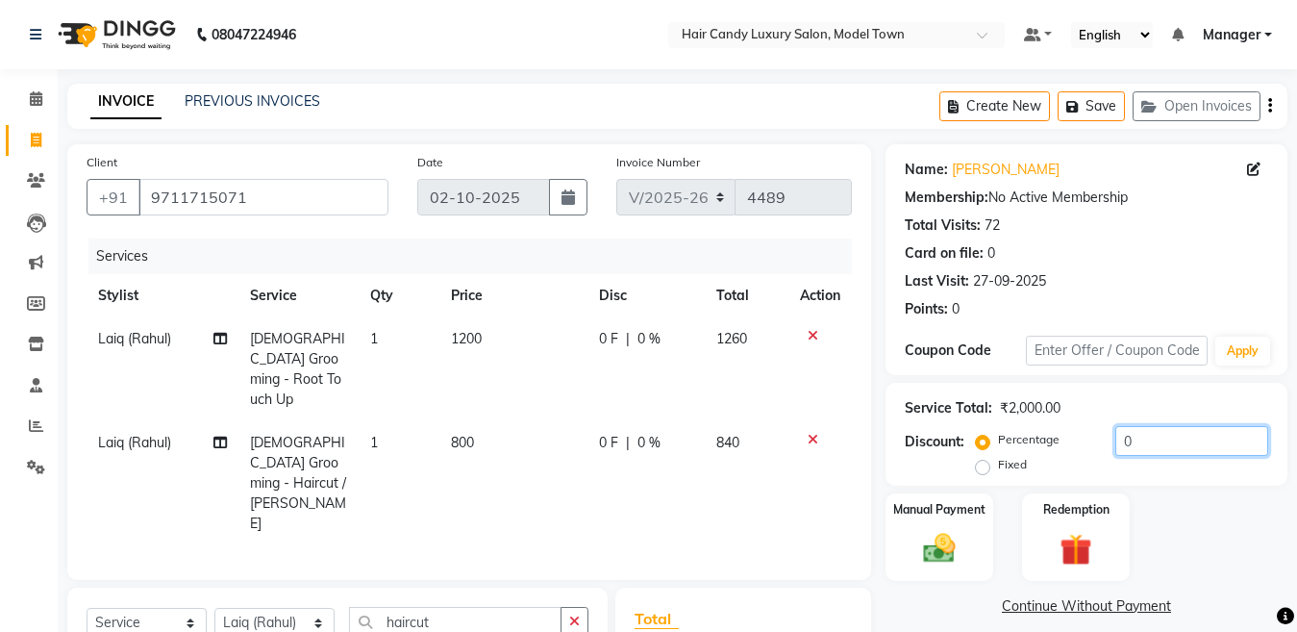
click at [1156, 449] on input "0" at bounding box center [1192, 441] width 153 height 30
drag, startPoint x: 1192, startPoint y: 439, endPoint x: 1073, endPoint y: 416, distance: 121.3
click at [1073, 416] on div "Service Total: ₹2,000.00 Discount: Percentage Fixed 0" at bounding box center [1087, 434] width 364 height 88
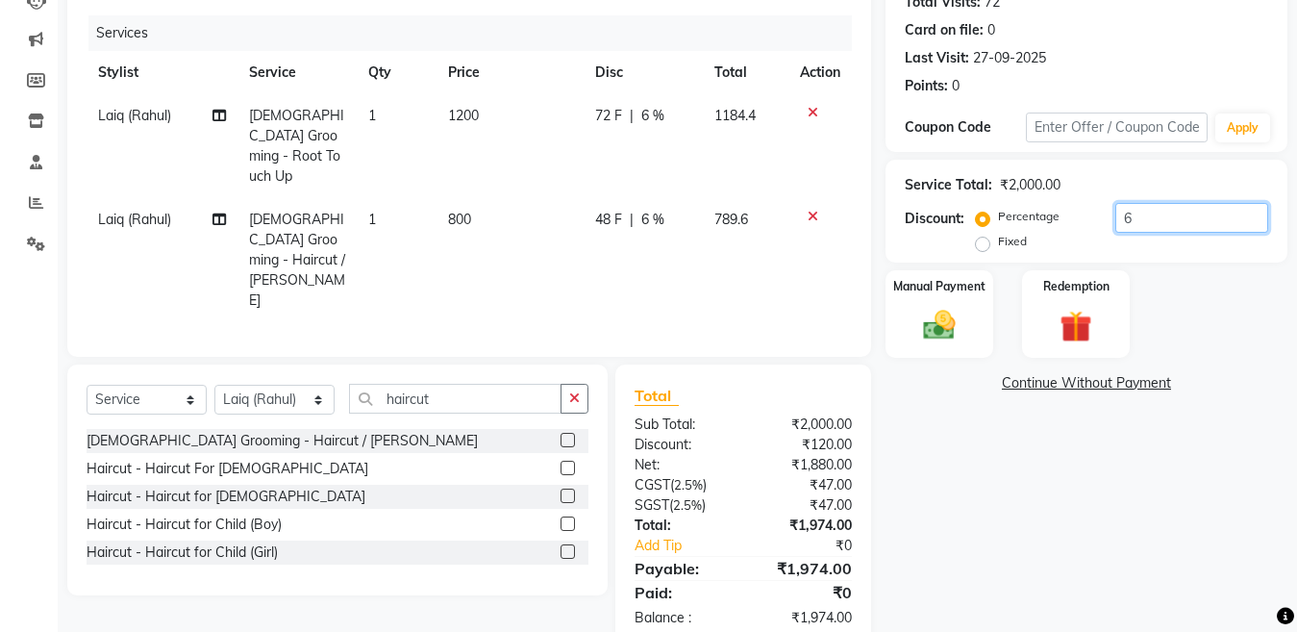
drag, startPoint x: 1132, startPoint y: 221, endPoint x: 1059, endPoint y: 217, distance: 73.2
click at [1059, 217] on div "Percentage Fixed 6" at bounding box center [1124, 229] width 289 height 52
type input "10"
click at [929, 336] on img at bounding box center [940, 325] width 54 height 38
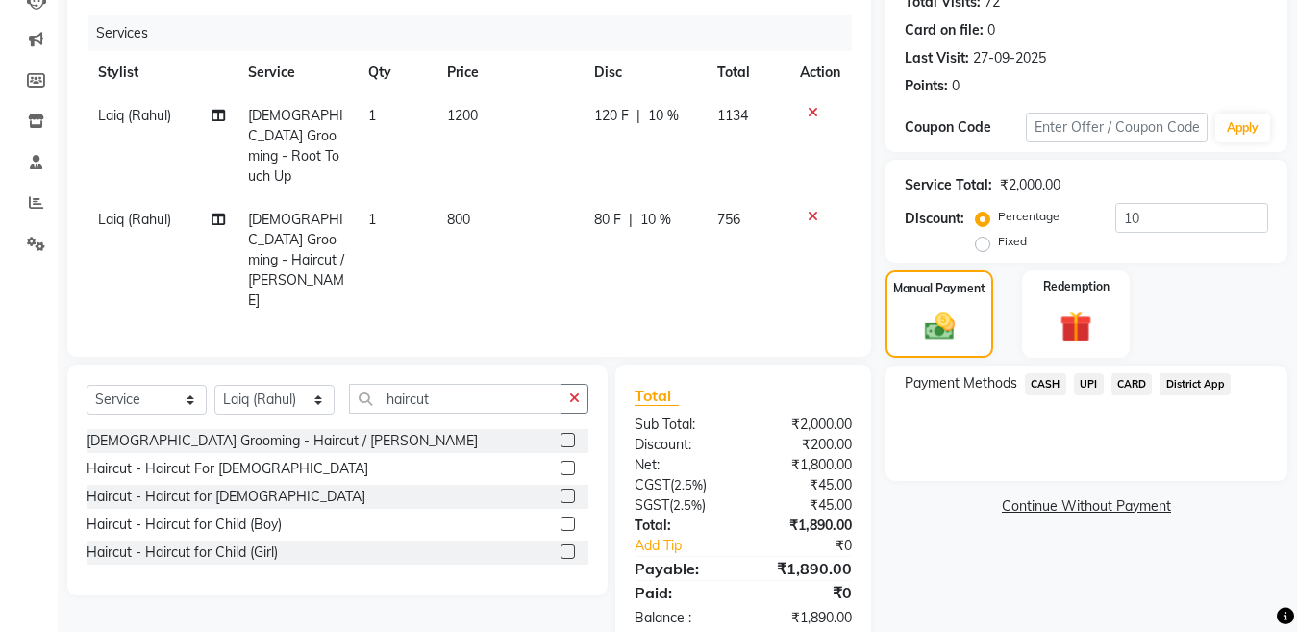
click at [1055, 389] on span "CASH" at bounding box center [1045, 384] width 41 height 22
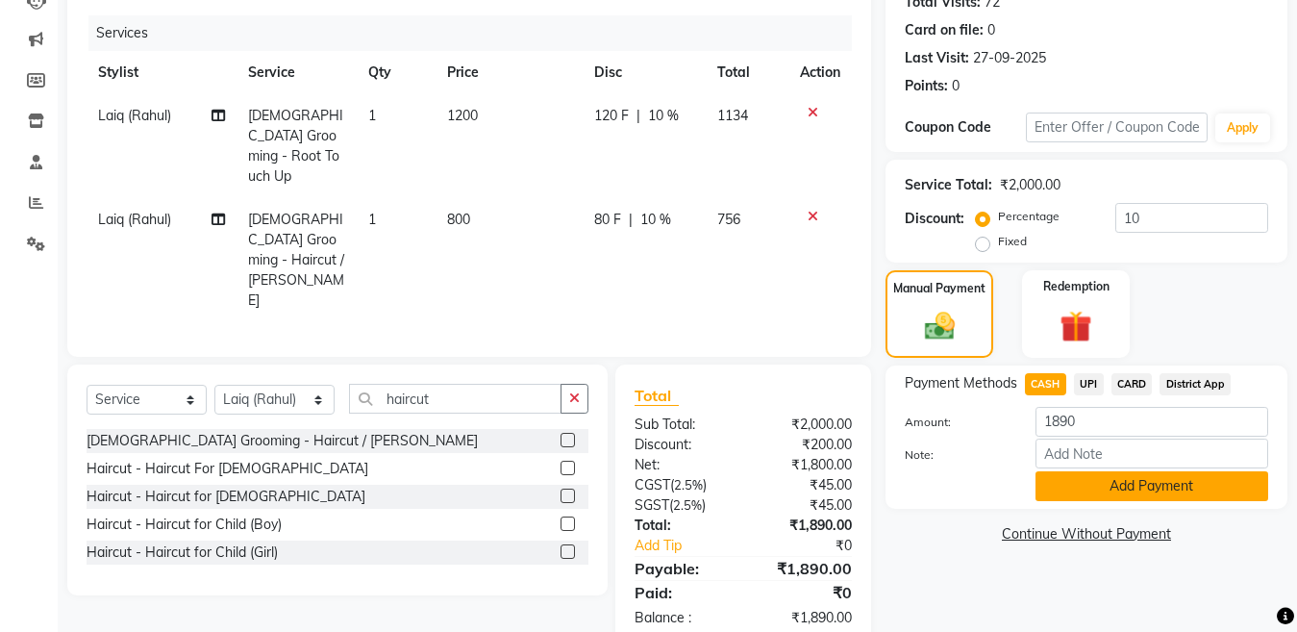
click at [1075, 489] on button "Add Payment" at bounding box center [1152, 486] width 233 height 30
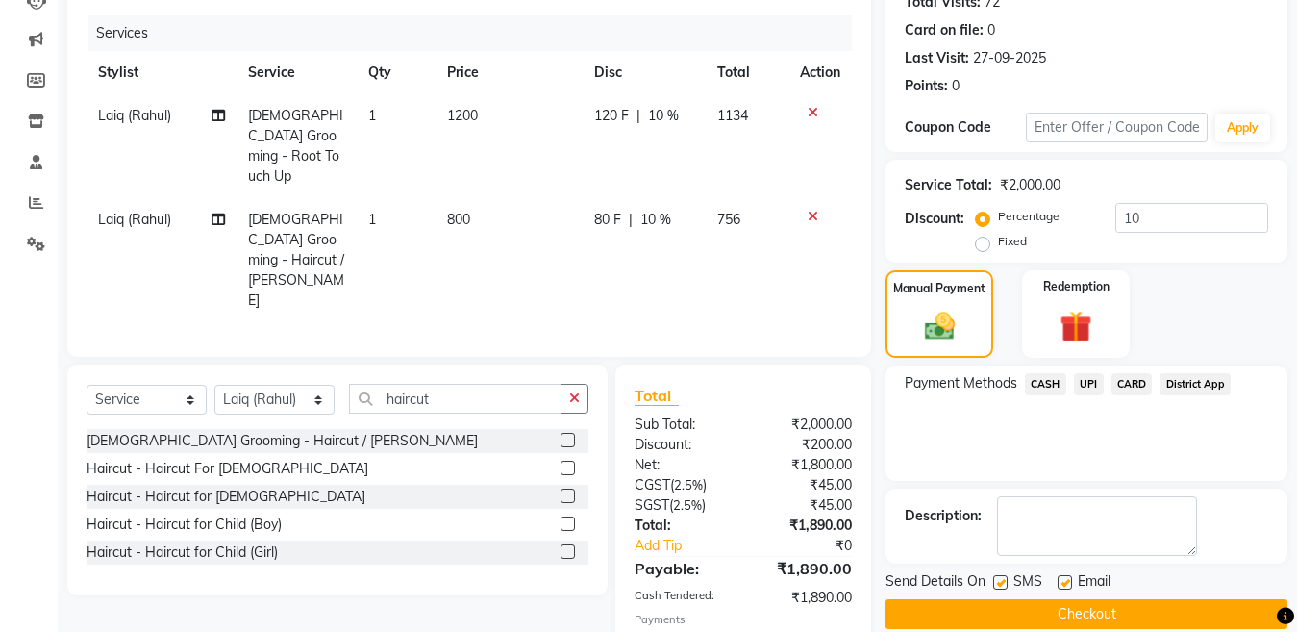
scroll to position [291, 0]
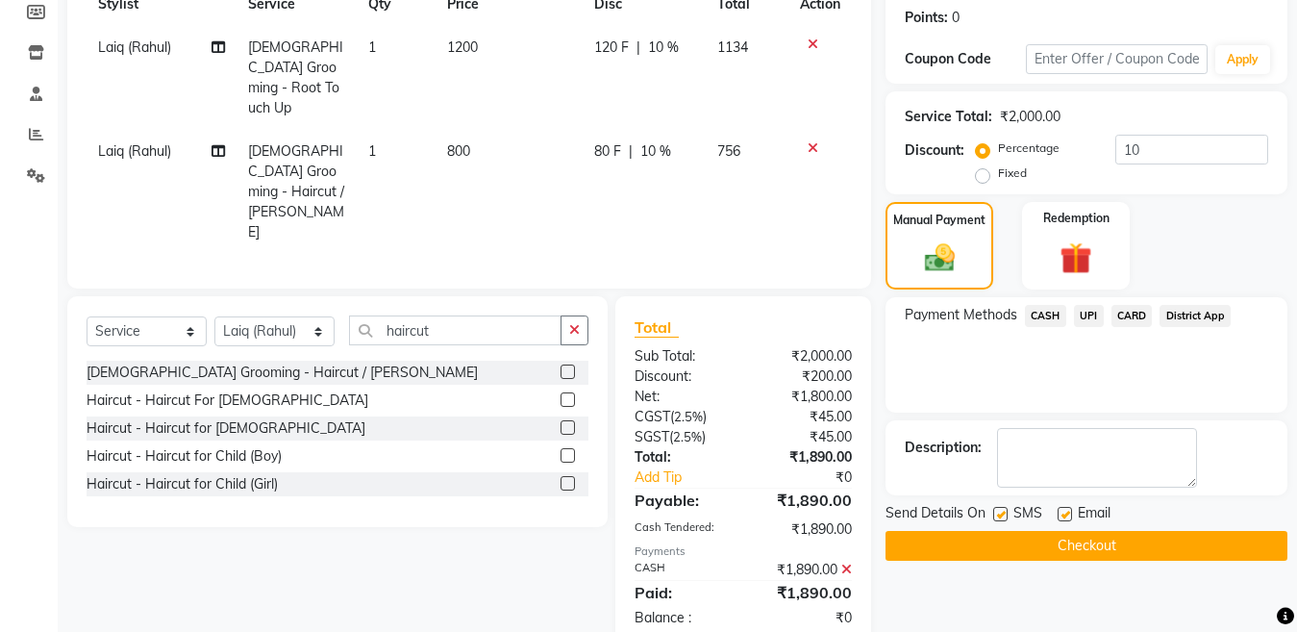
click at [998, 519] on label at bounding box center [1000, 514] width 14 height 14
click at [998, 519] on input "checkbox" at bounding box center [999, 515] width 13 height 13
checkbox input "false"
click at [993, 558] on button "Checkout" at bounding box center [1087, 546] width 402 height 30
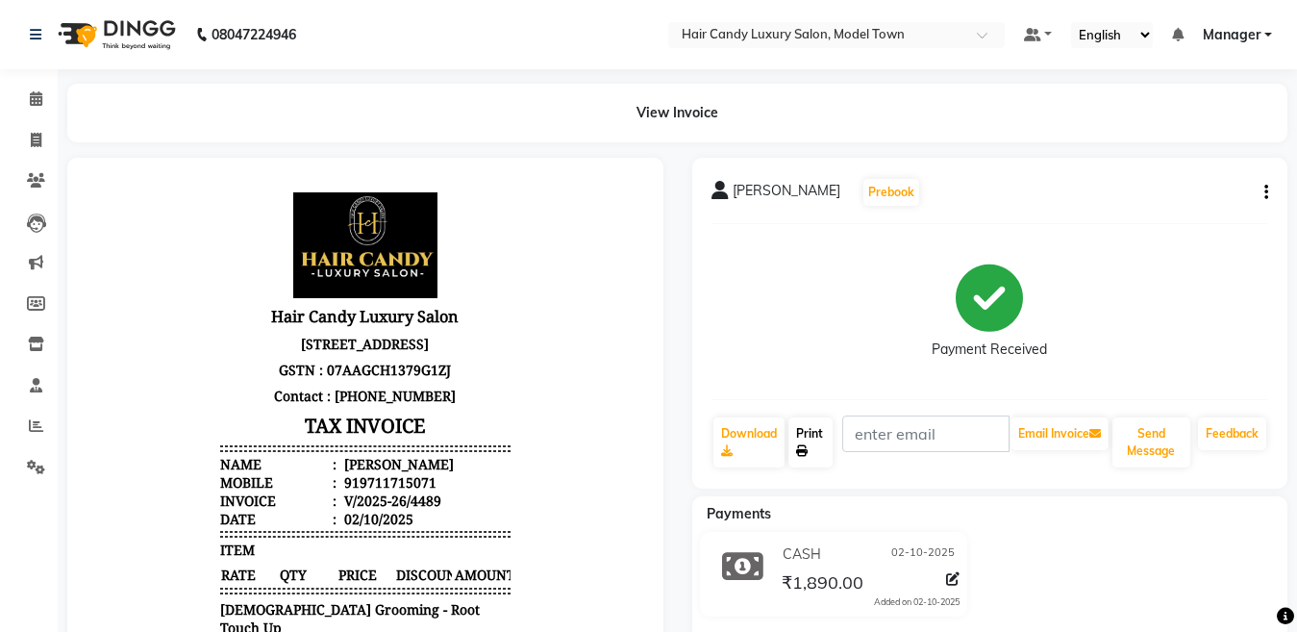
click at [801, 439] on link "Print" at bounding box center [811, 442] width 44 height 50
click at [34, 136] on icon at bounding box center [36, 140] width 11 height 14
select select "service"
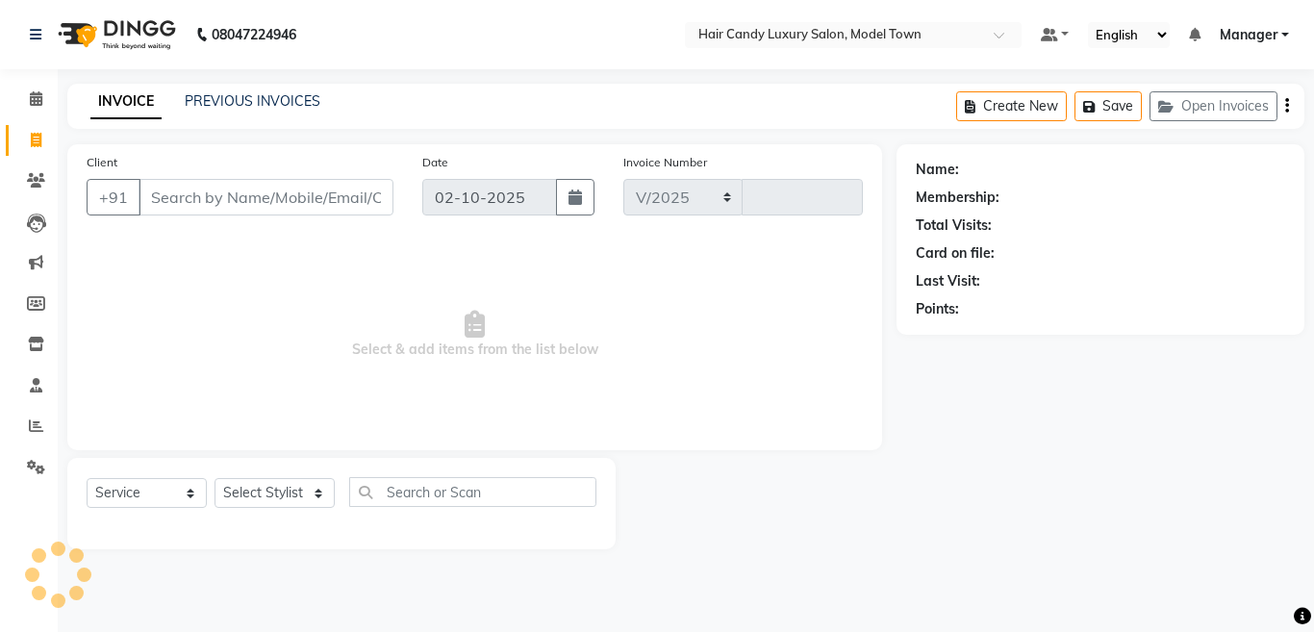
select select "4716"
type input "4490"
click at [231, 202] on input "Client" at bounding box center [265, 197] width 255 height 37
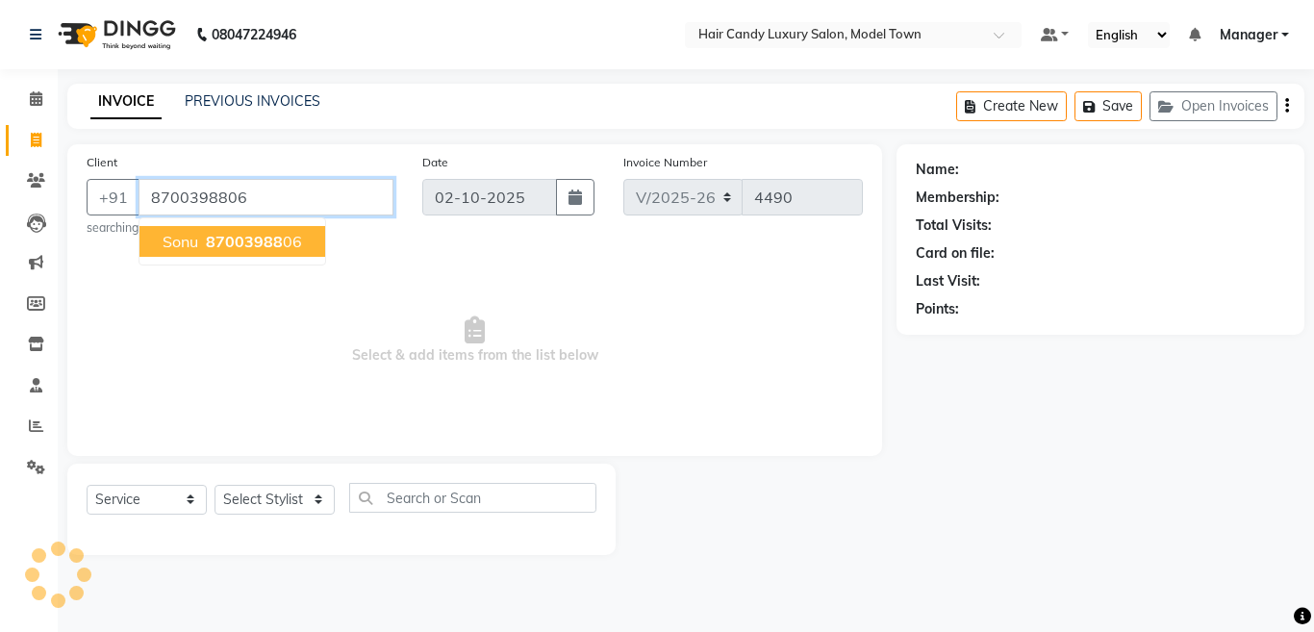
type input "8700398806"
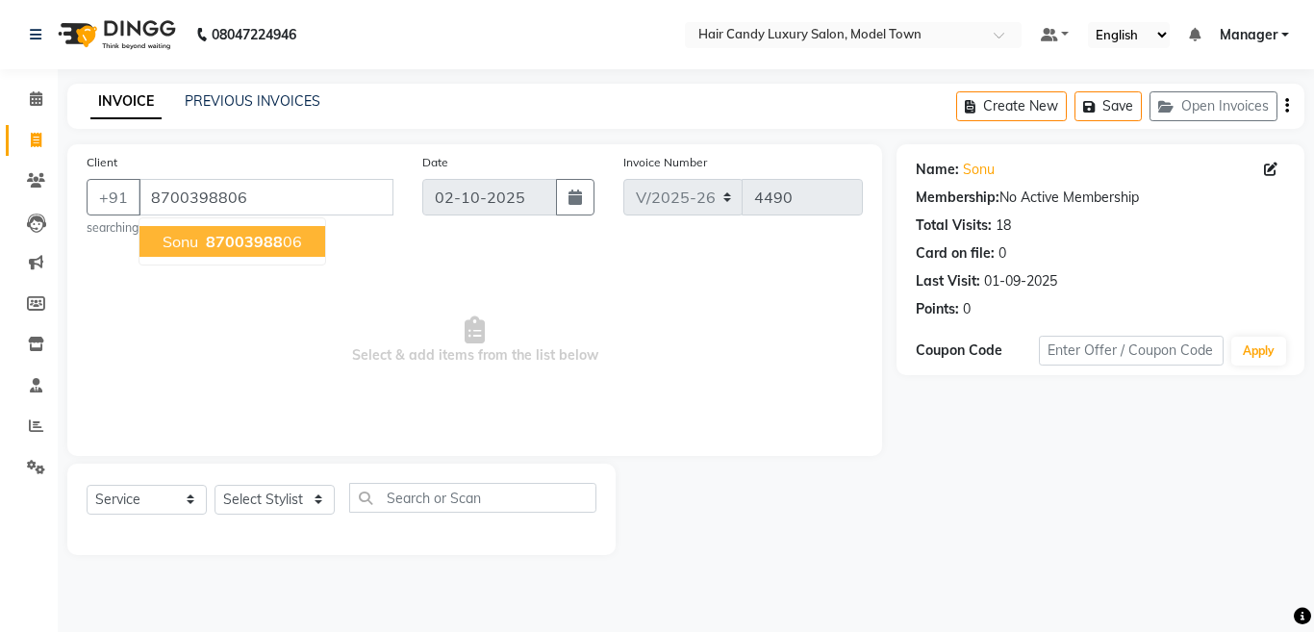
click at [289, 246] on ngb-highlight "87003988 06" at bounding box center [252, 241] width 100 height 19
click at [977, 169] on link "Sonu" at bounding box center [979, 170] width 32 height 20
click at [311, 488] on select "Select Stylist [PERSON_NAME] [PERSON_NAME] [PERSON_NAME] ([PERSON_NAME]) Manage…" at bounding box center [274, 500] width 120 height 30
select select "27996"
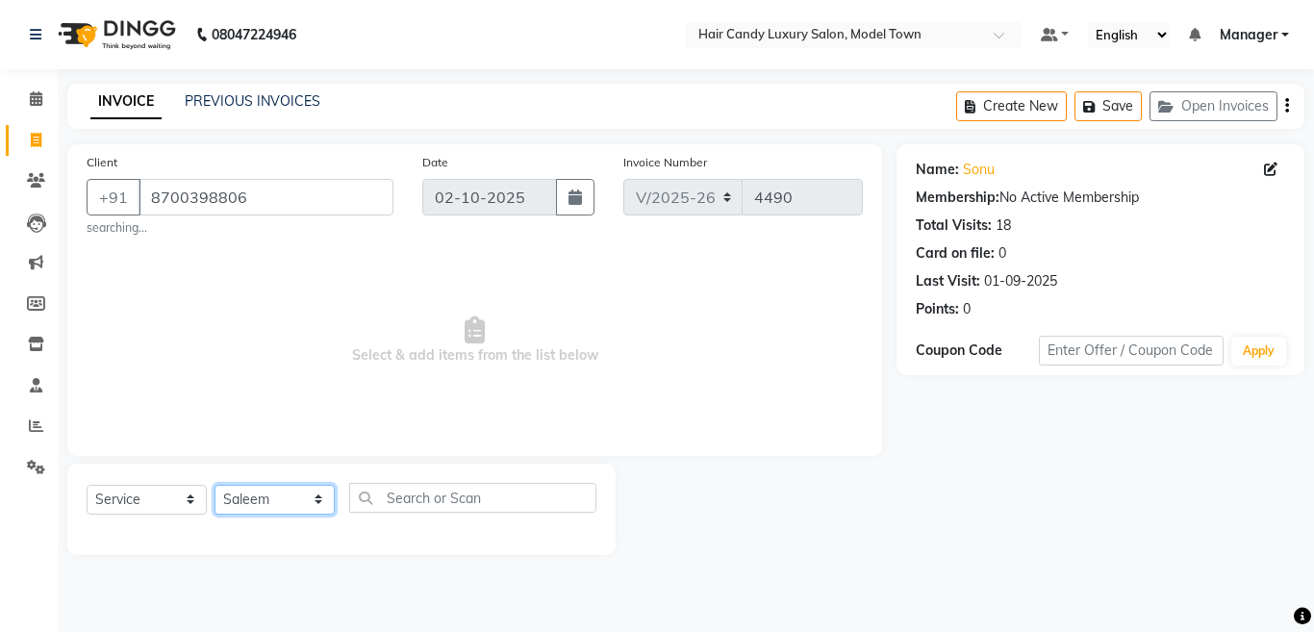
click at [214, 485] on select "Select Stylist [PERSON_NAME] [PERSON_NAME] [PERSON_NAME] ([PERSON_NAME]) Manage…" at bounding box center [274, 500] width 120 height 30
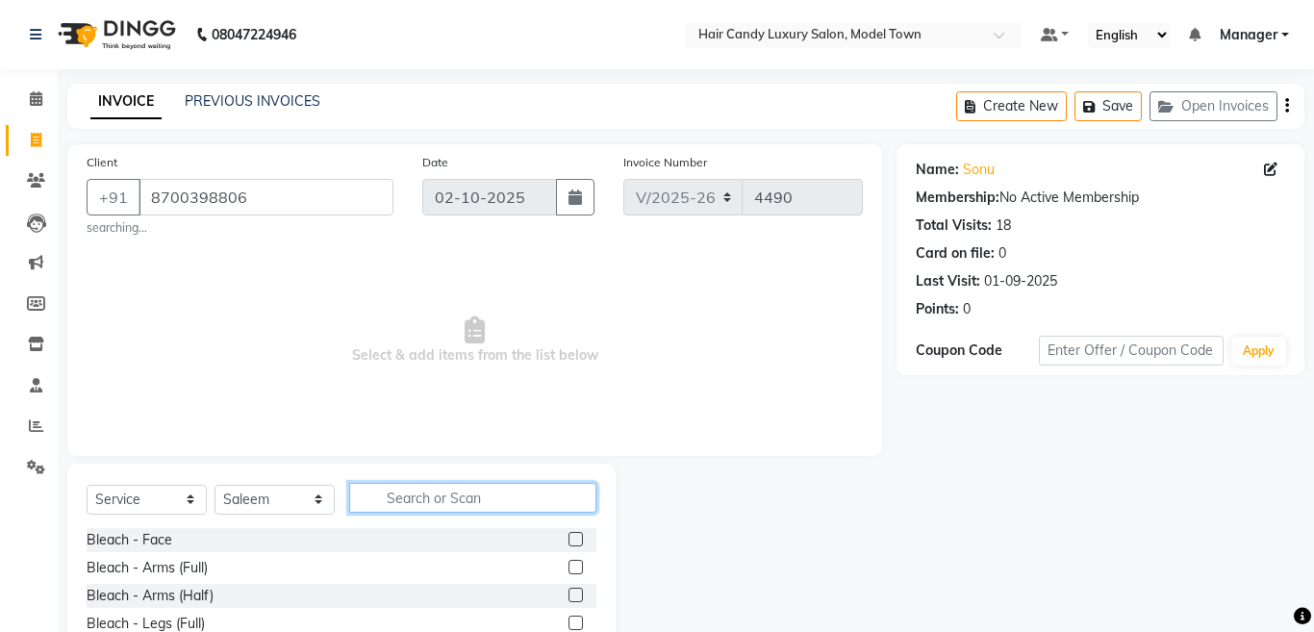
click at [432, 494] on input "text" at bounding box center [472, 498] width 247 height 30
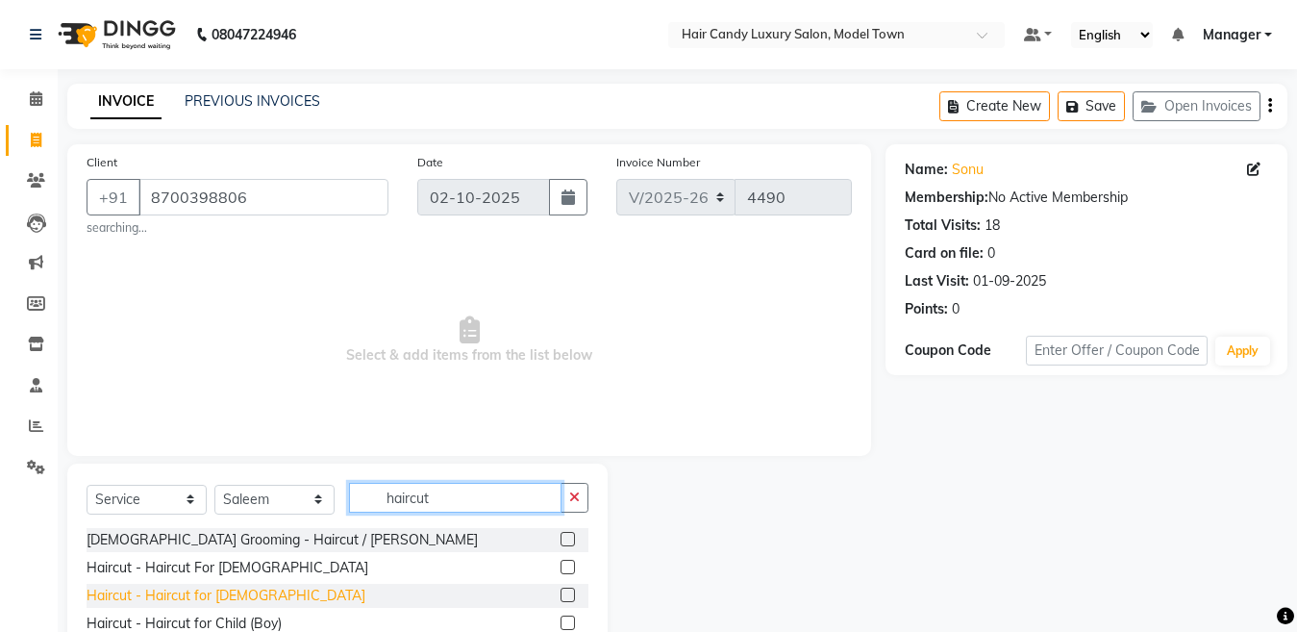
type input "haircut"
click at [200, 603] on div "Haircut - Haircut for [DEMOGRAPHIC_DATA]" at bounding box center [226, 596] width 279 height 20
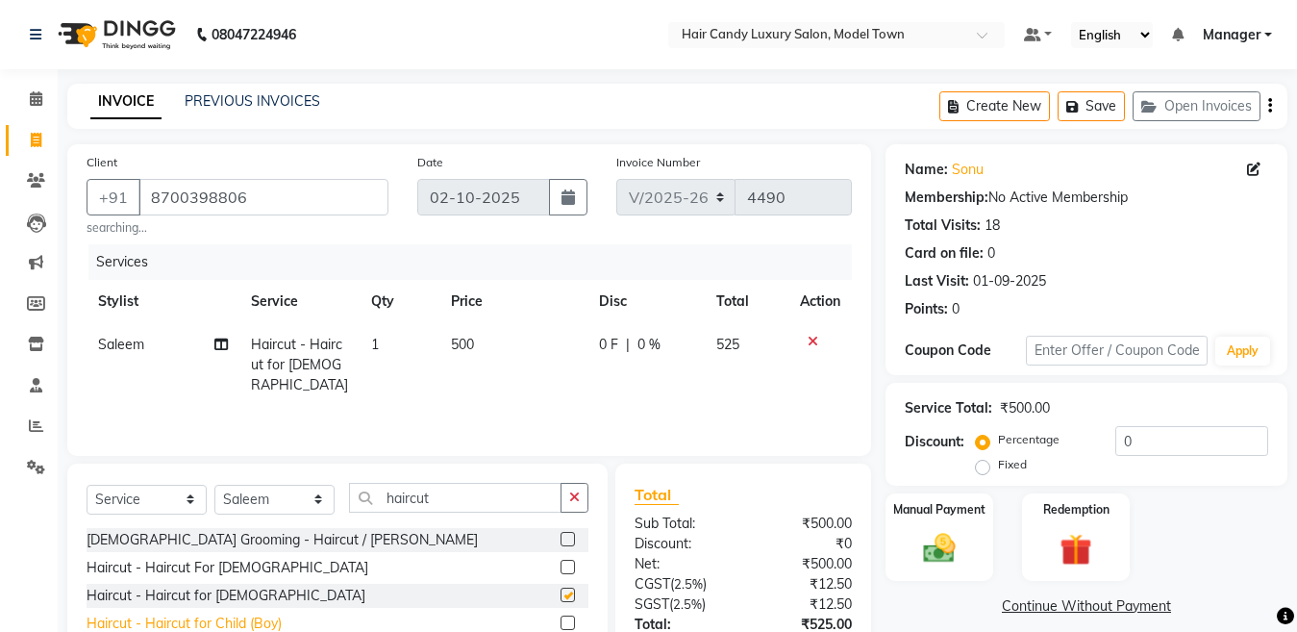
checkbox input "false"
click at [258, 624] on div "Haircut - Haircut for Child (Boy)" at bounding box center [184, 624] width 195 height 20
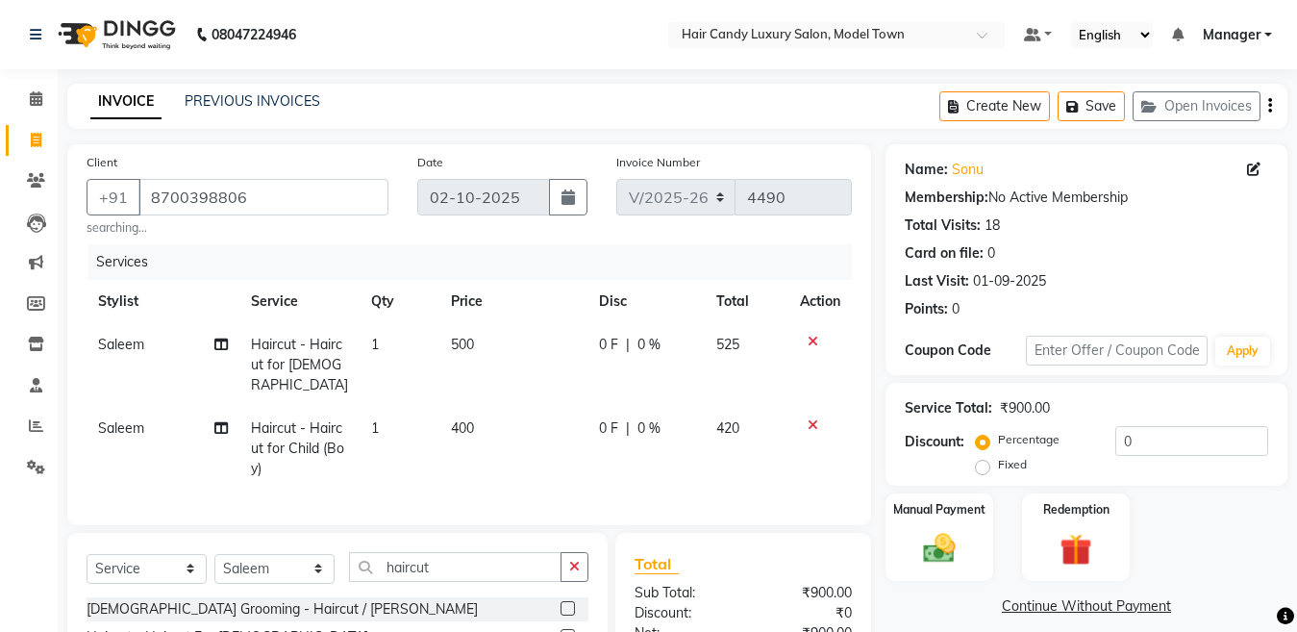
checkbox input "false"
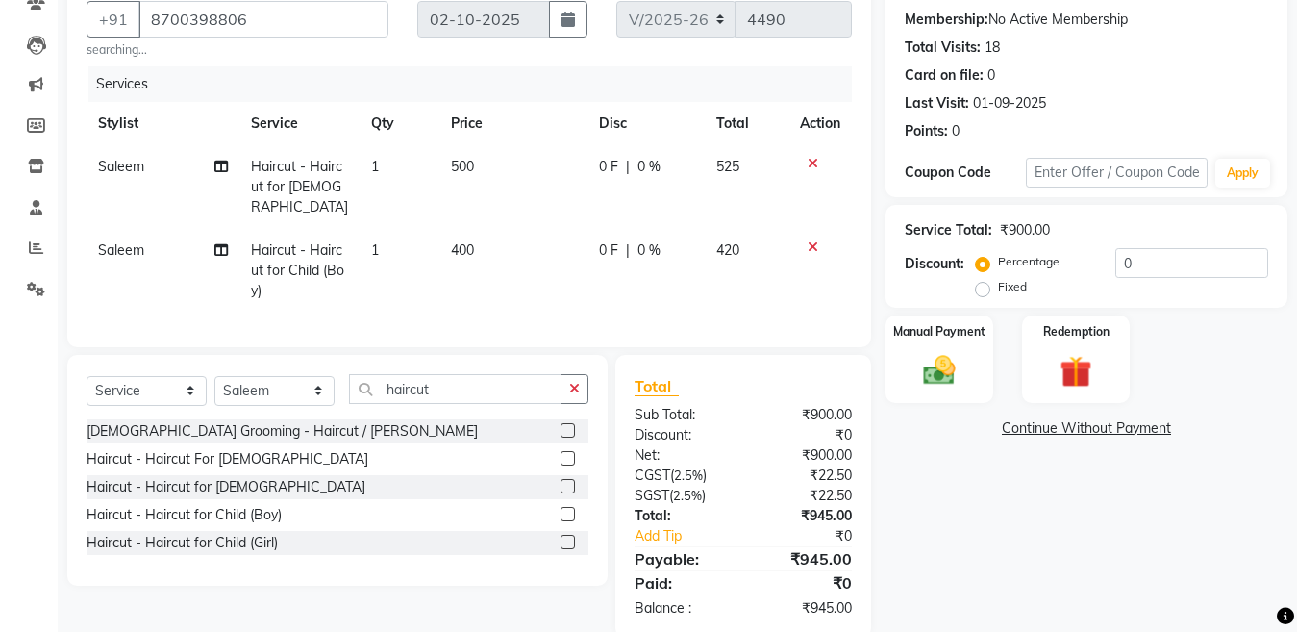
scroll to position [209, 0]
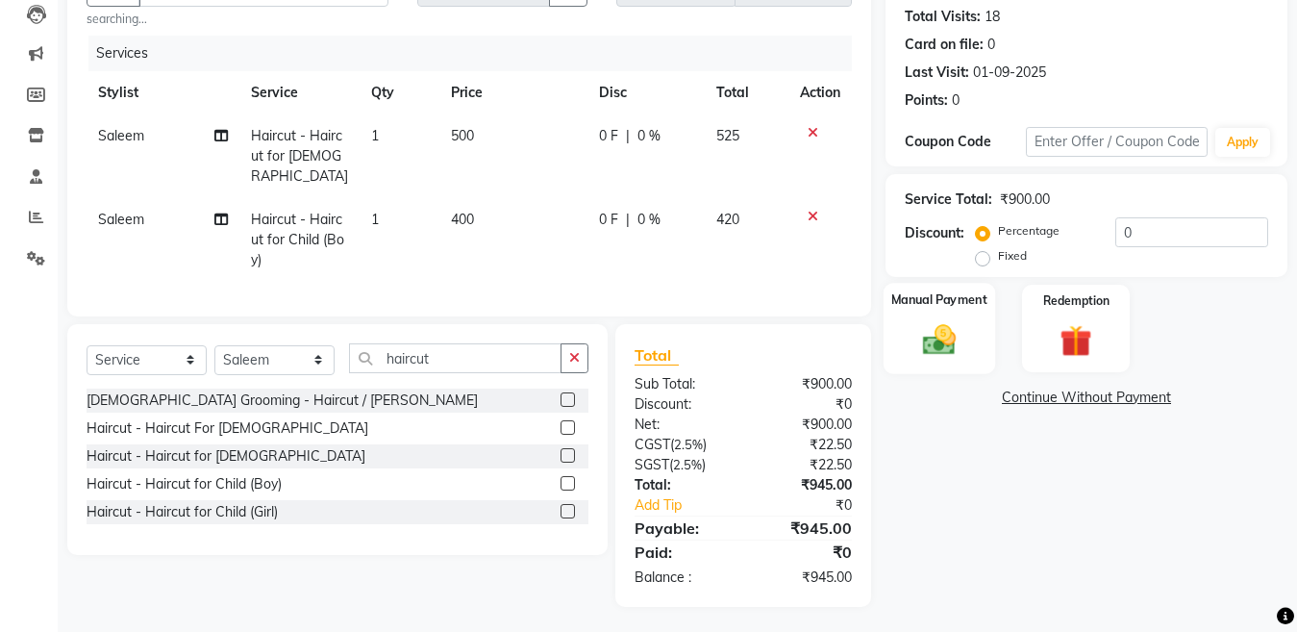
click at [937, 337] on img at bounding box center [940, 339] width 54 height 38
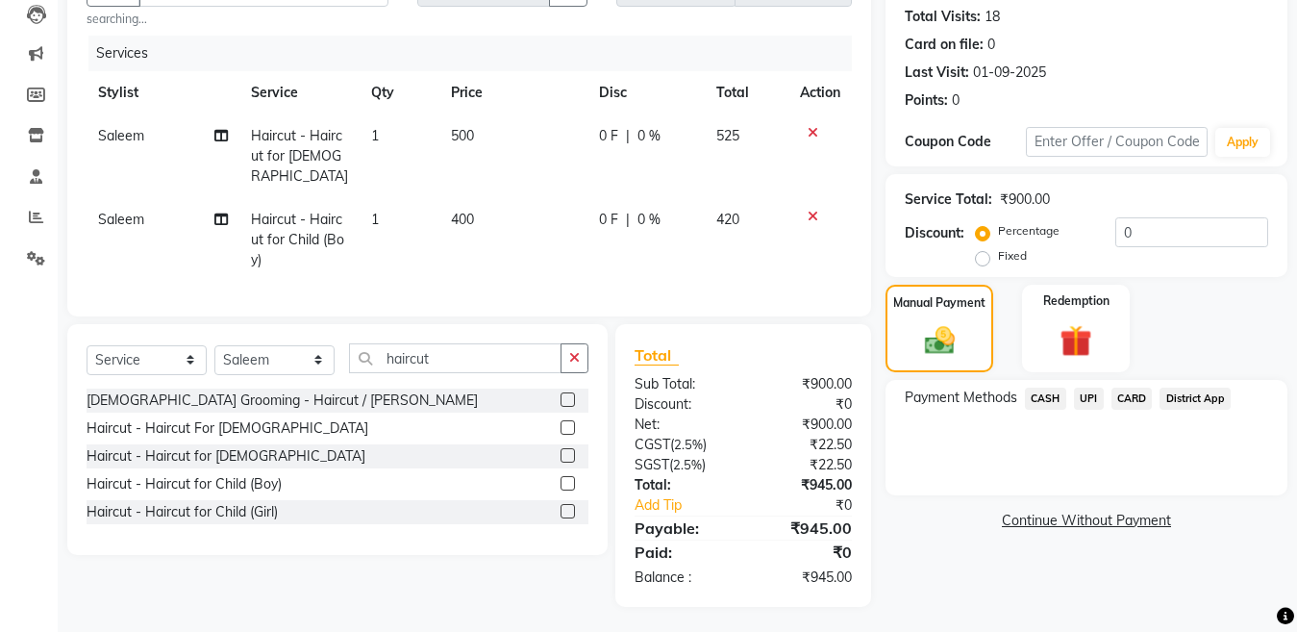
click at [1039, 403] on span "CASH" at bounding box center [1045, 399] width 41 height 22
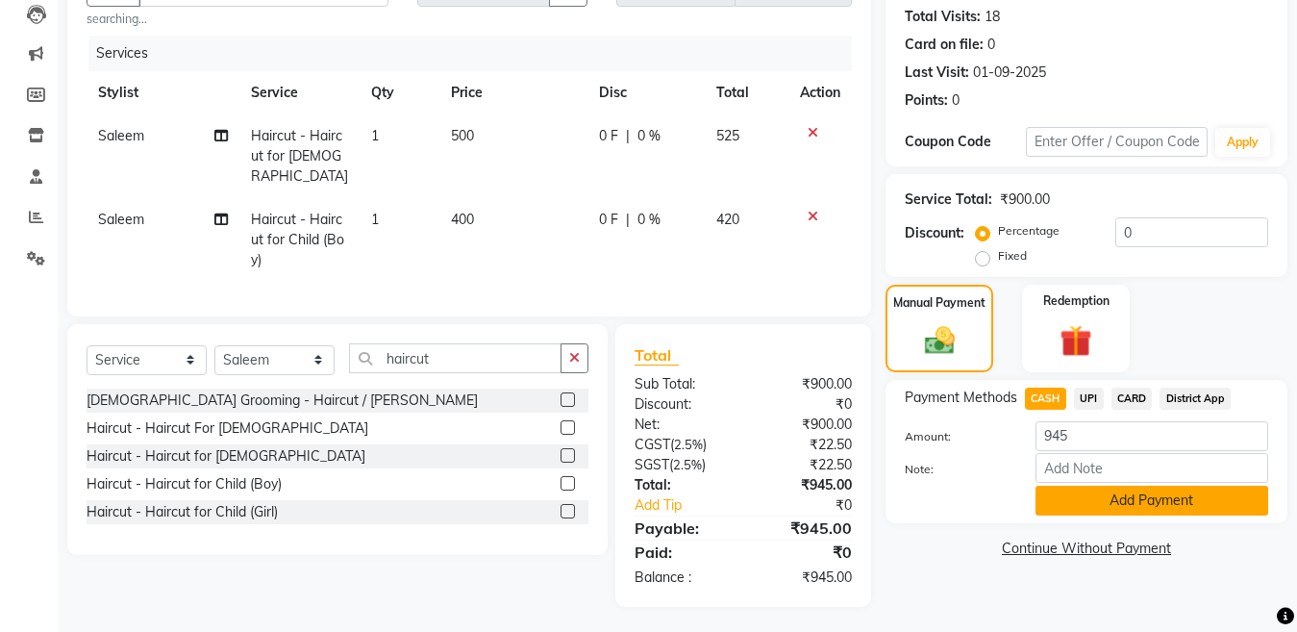
click at [1169, 496] on button "Add Payment" at bounding box center [1152, 501] width 233 height 30
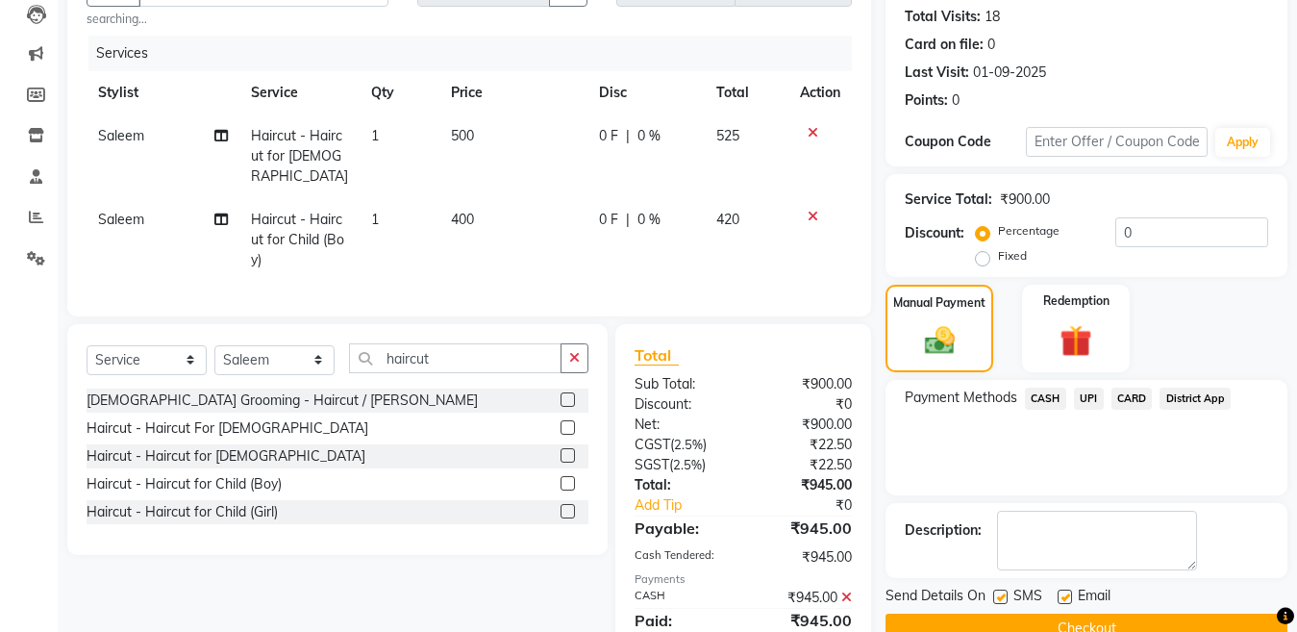
scroll to position [277, 0]
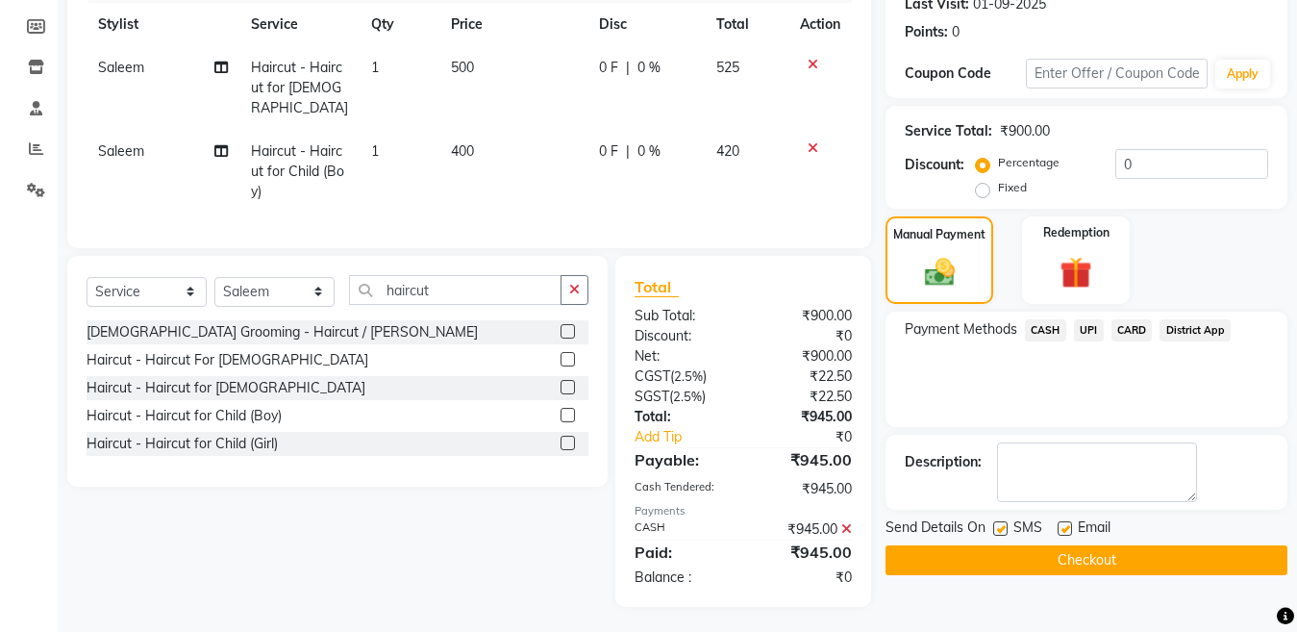
click at [996, 561] on button "Checkout" at bounding box center [1087, 560] width 402 height 30
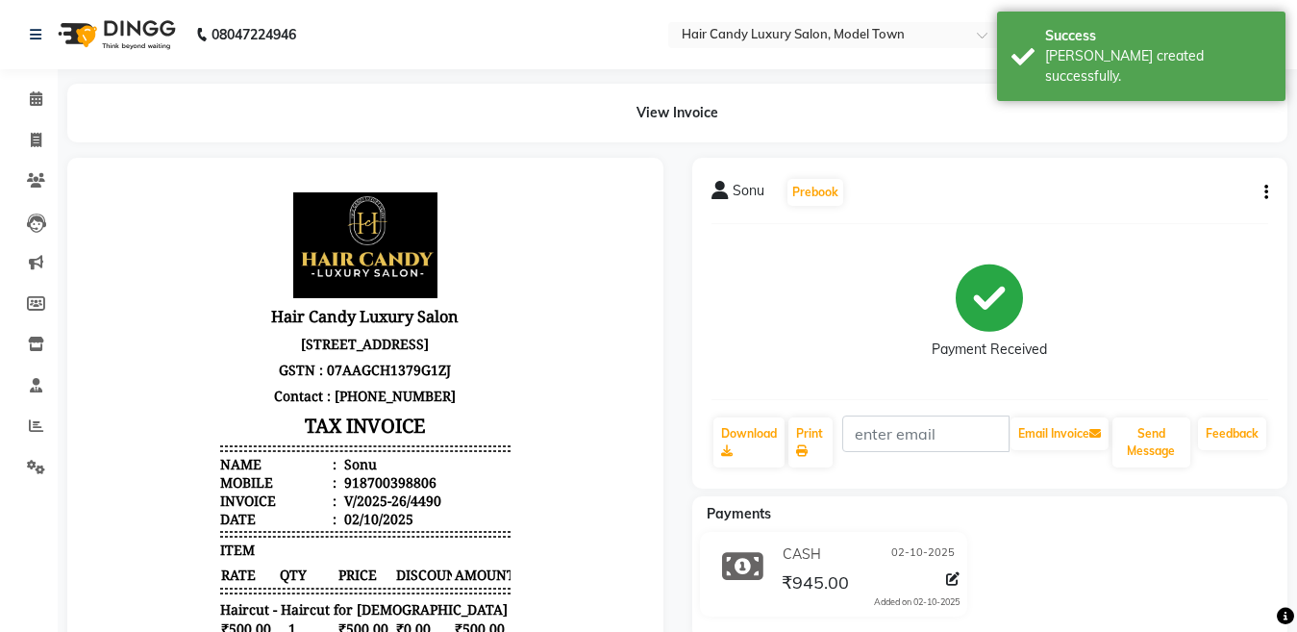
click at [801, 414] on div "Sonu Prebook Payment Received Download Print Email Invoice Send Message Feedback" at bounding box center [990, 323] width 596 height 331
click at [814, 450] on link "Print" at bounding box center [811, 442] width 44 height 50
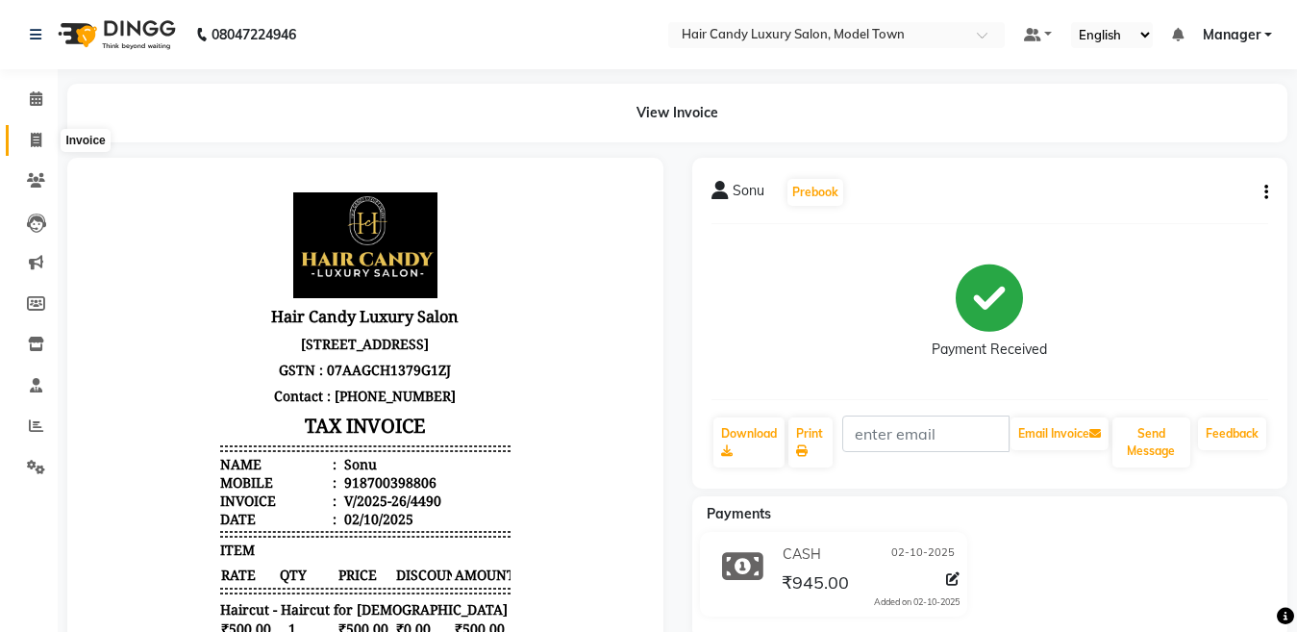
click at [43, 138] on span at bounding box center [36, 141] width 34 height 22
select select "service"
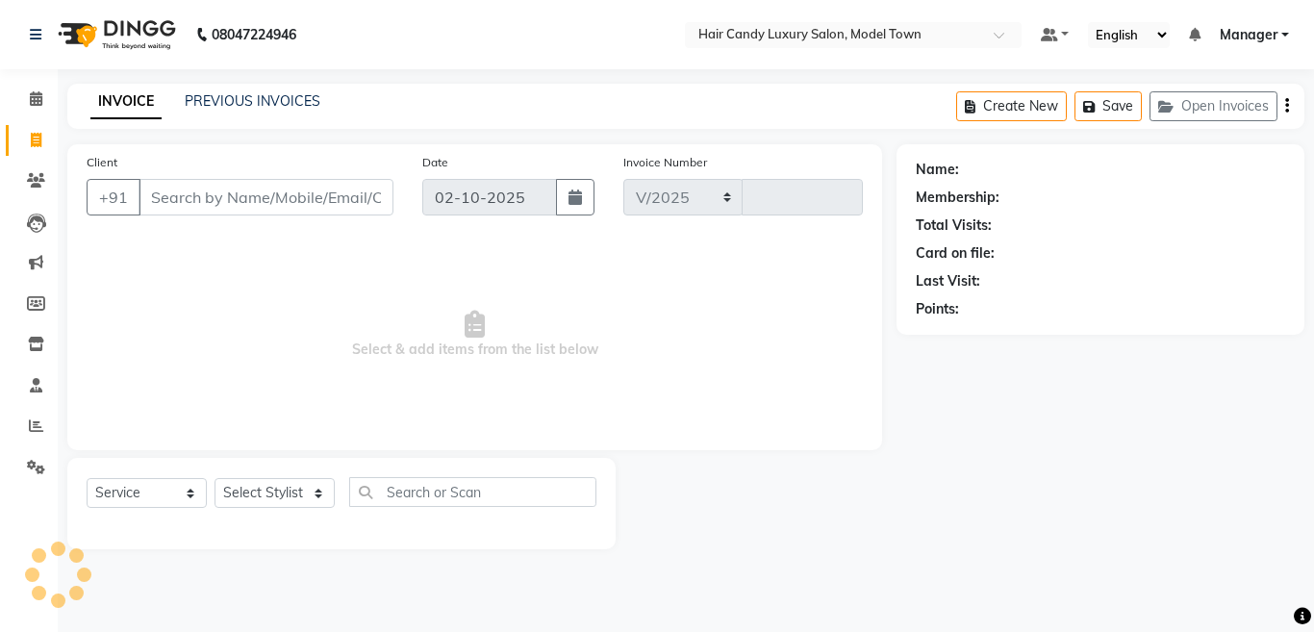
select select "4716"
type input "4491"
click at [203, 202] on input "Client" at bounding box center [265, 197] width 255 height 37
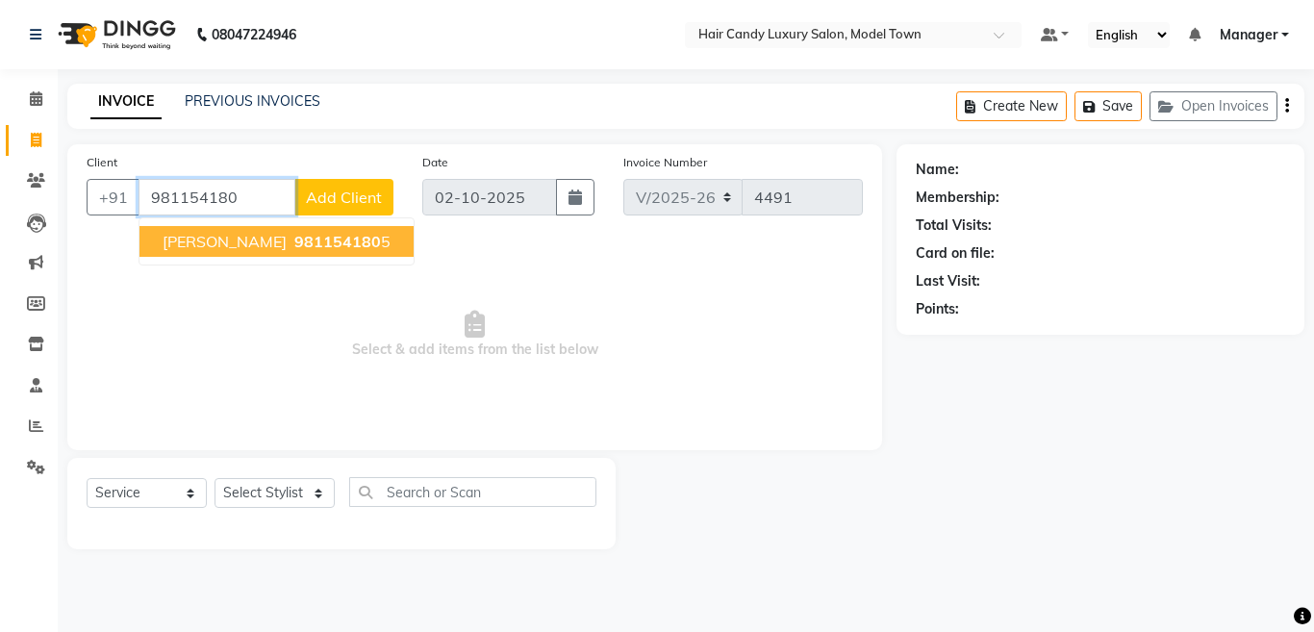
click at [217, 243] on span "Manoj Kumar" at bounding box center [225, 241] width 124 height 19
type input "9811541805"
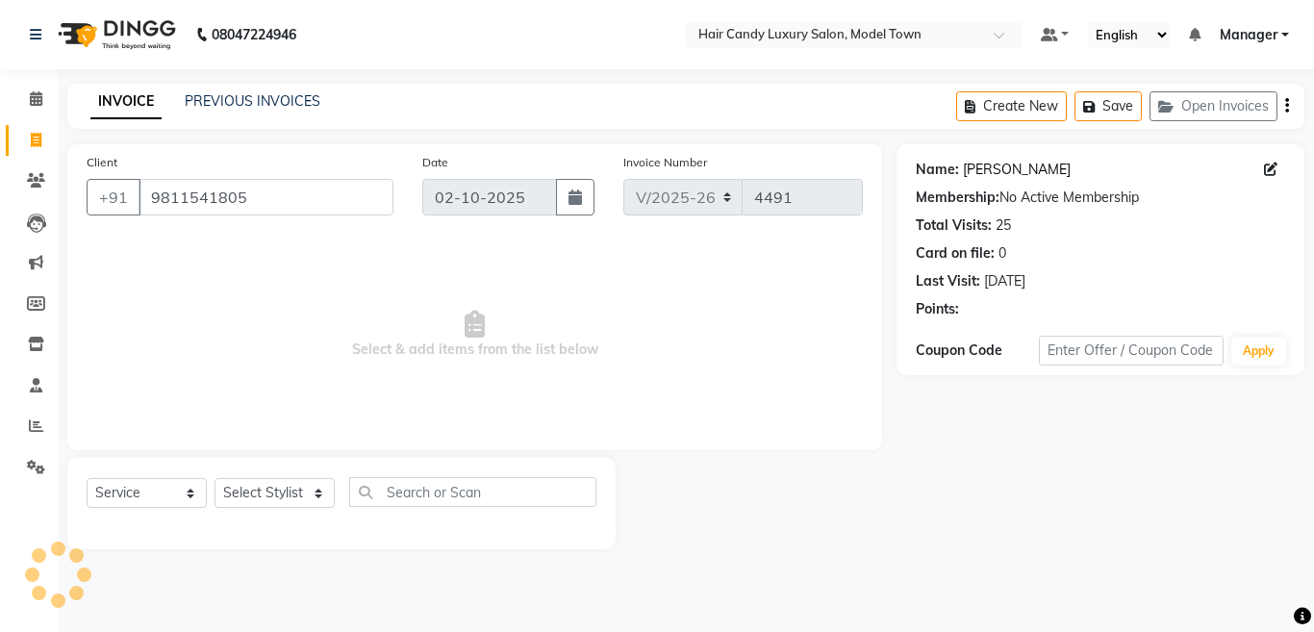
click at [1010, 169] on link "Manoj Kumar" at bounding box center [1017, 170] width 108 height 20
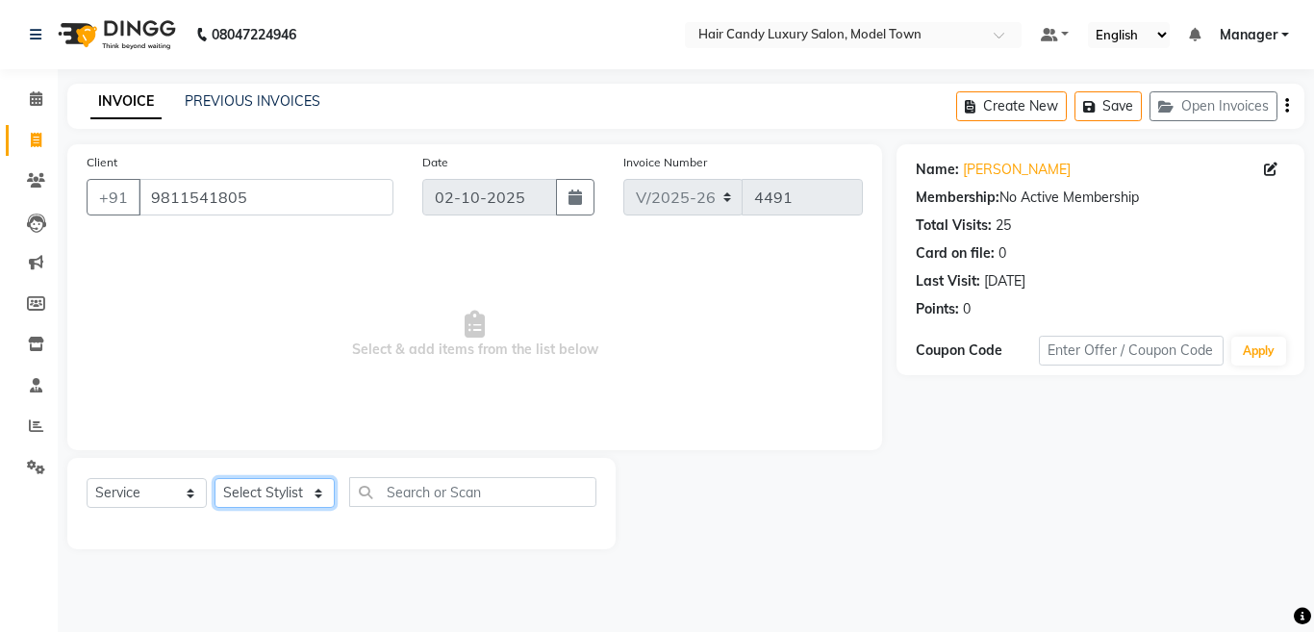
click at [260, 481] on select "Select Stylist [PERSON_NAME] [PERSON_NAME] [PERSON_NAME] ([PERSON_NAME]) Manage…" at bounding box center [274, 493] width 120 height 30
select select "28000"
click at [214, 478] on select "Select Stylist [PERSON_NAME] [PERSON_NAME] [PERSON_NAME] ([PERSON_NAME]) Manage…" at bounding box center [274, 493] width 120 height 30
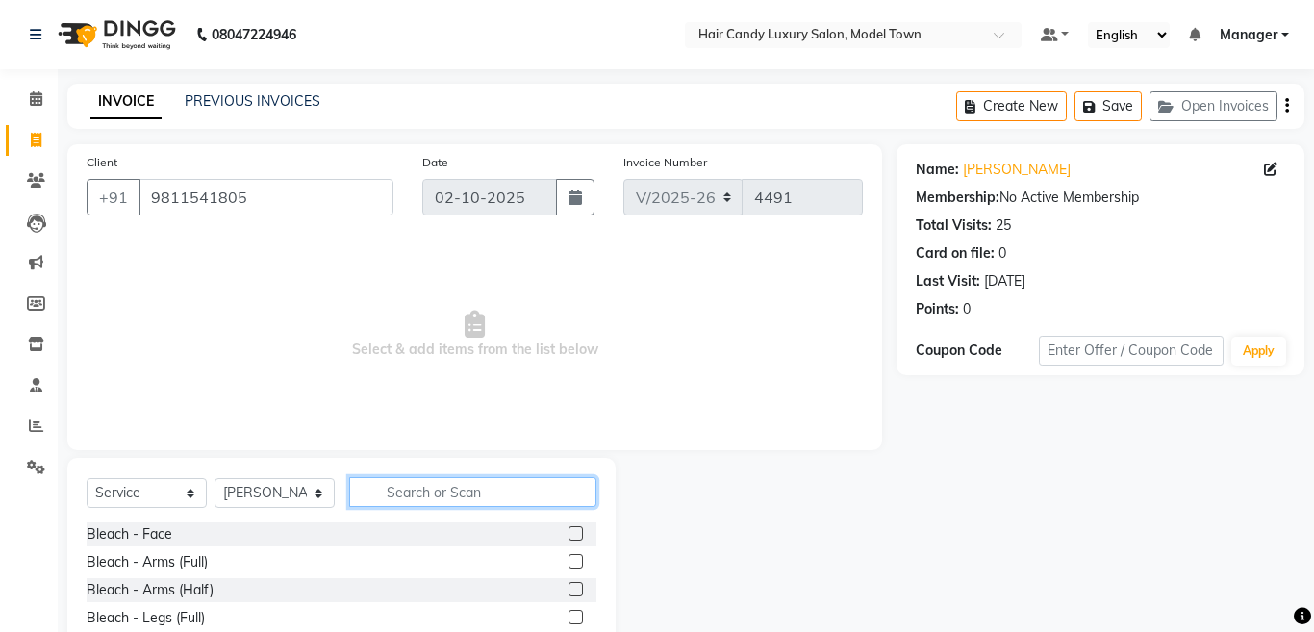
click at [426, 483] on input "text" at bounding box center [472, 492] width 247 height 30
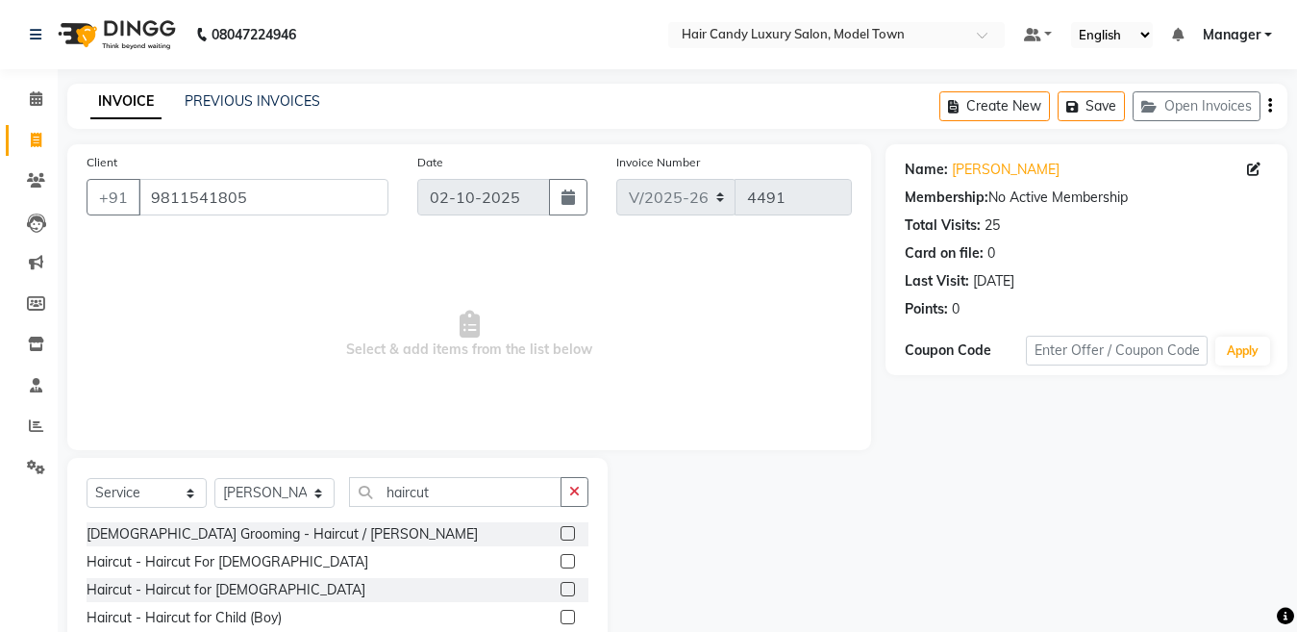
drag, startPoint x: 514, startPoint y: 471, endPoint x: 410, endPoint y: 496, distance: 107.8
click at [344, 494] on div "Select Service Product Membership Package Voucher Prepaid Gift Card Select Styl…" at bounding box center [337, 573] width 540 height 231
click at [443, 512] on div "Select Service Product Membership Package Voucher Prepaid Gift Card Select Styl…" at bounding box center [338, 499] width 502 height 45
click at [453, 489] on input "haircut" at bounding box center [455, 492] width 213 height 30
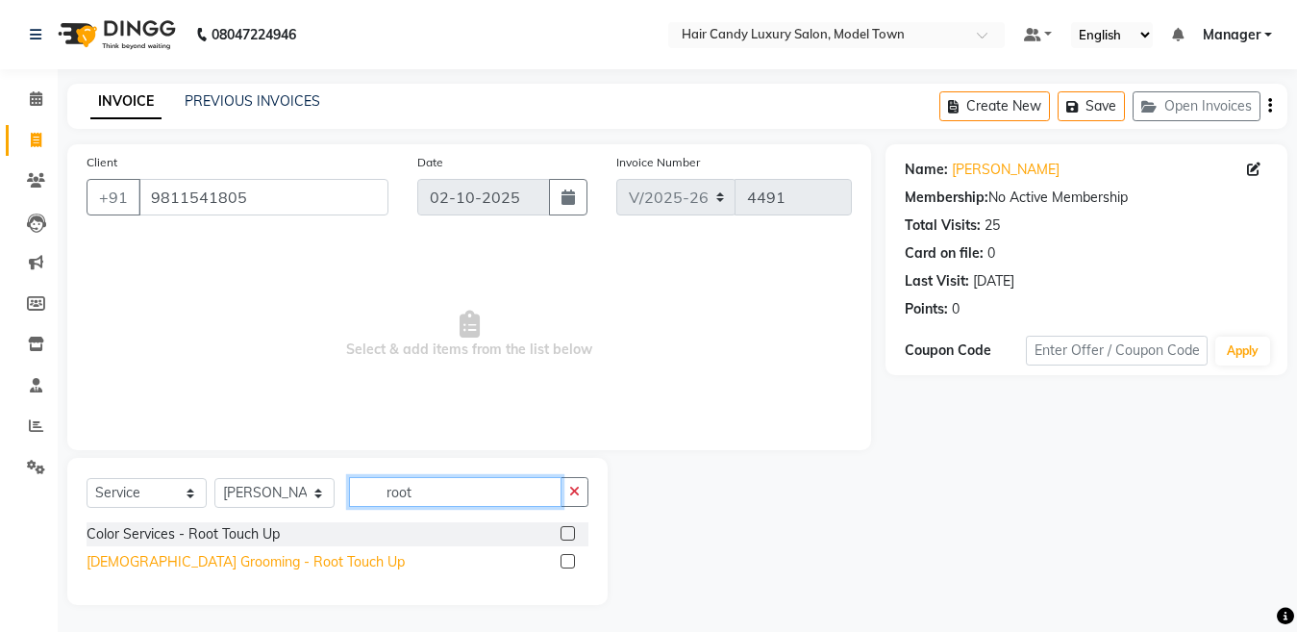
type input "root"
click at [261, 557] on div "[DEMOGRAPHIC_DATA] Grooming - Root Touch Up" at bounding box center [246, 562] width 318 height 20
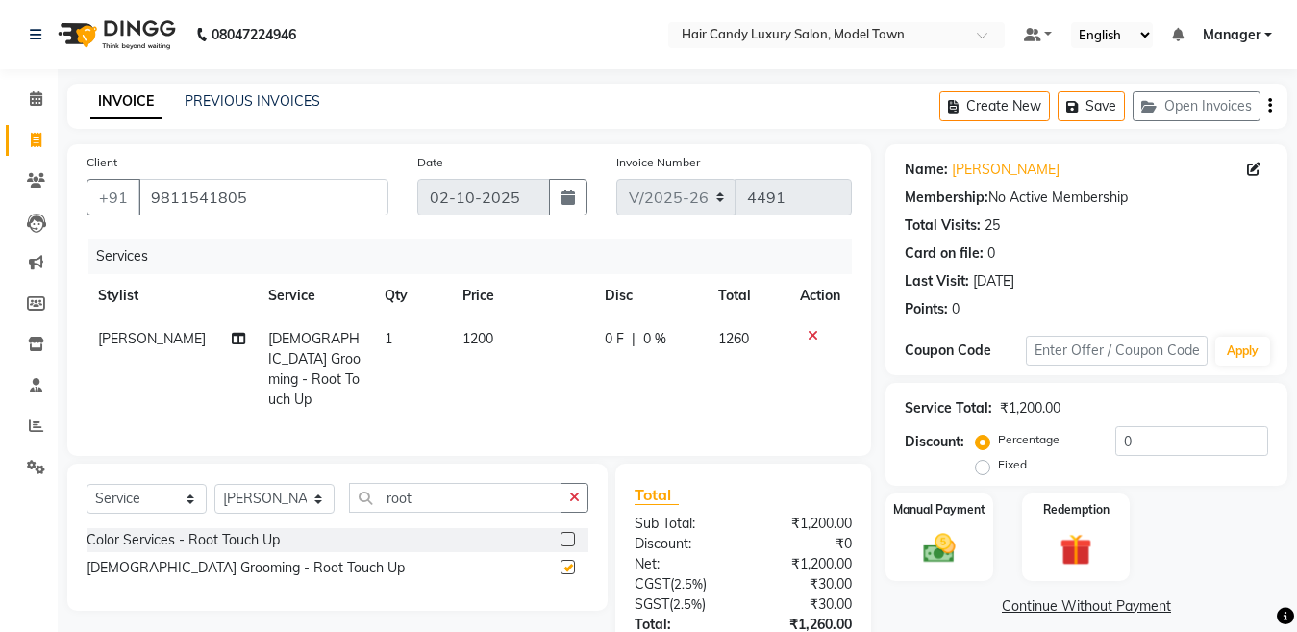
checkbox input "false"
click at [463, 345] on span "1200" at bounding box center [478, 338] width 31 height 17
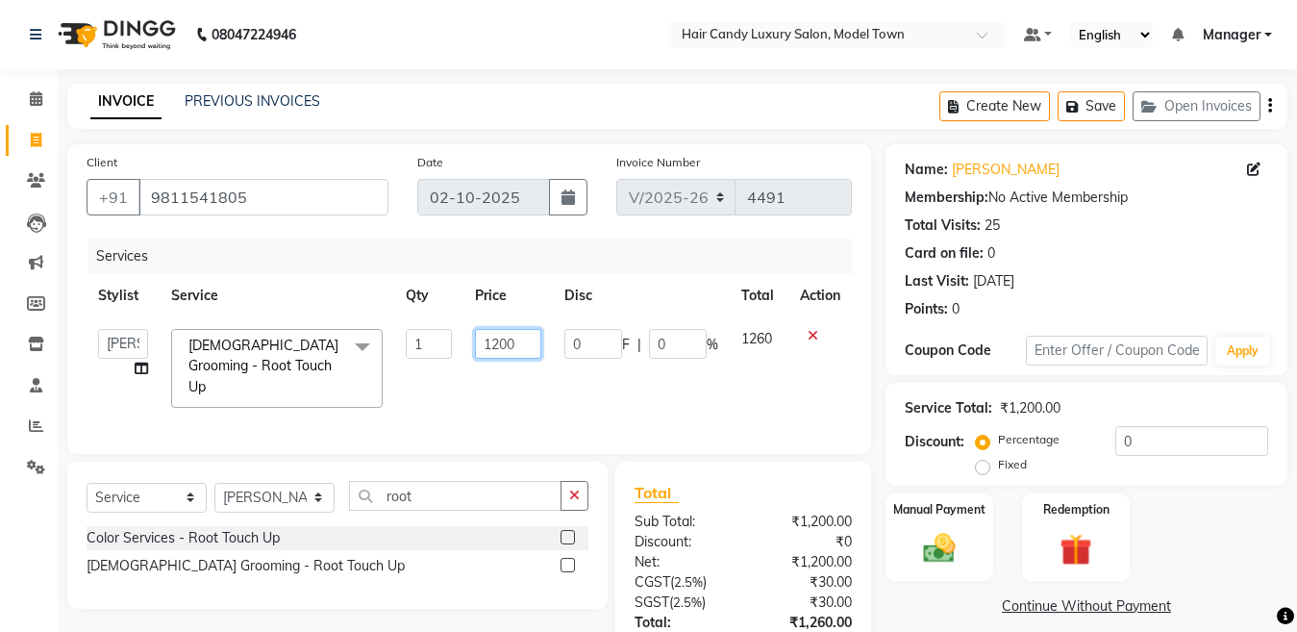
click at [497, 356] on input "1200" at bounding box center [508, 344] width 66 height 30
type input "1300"
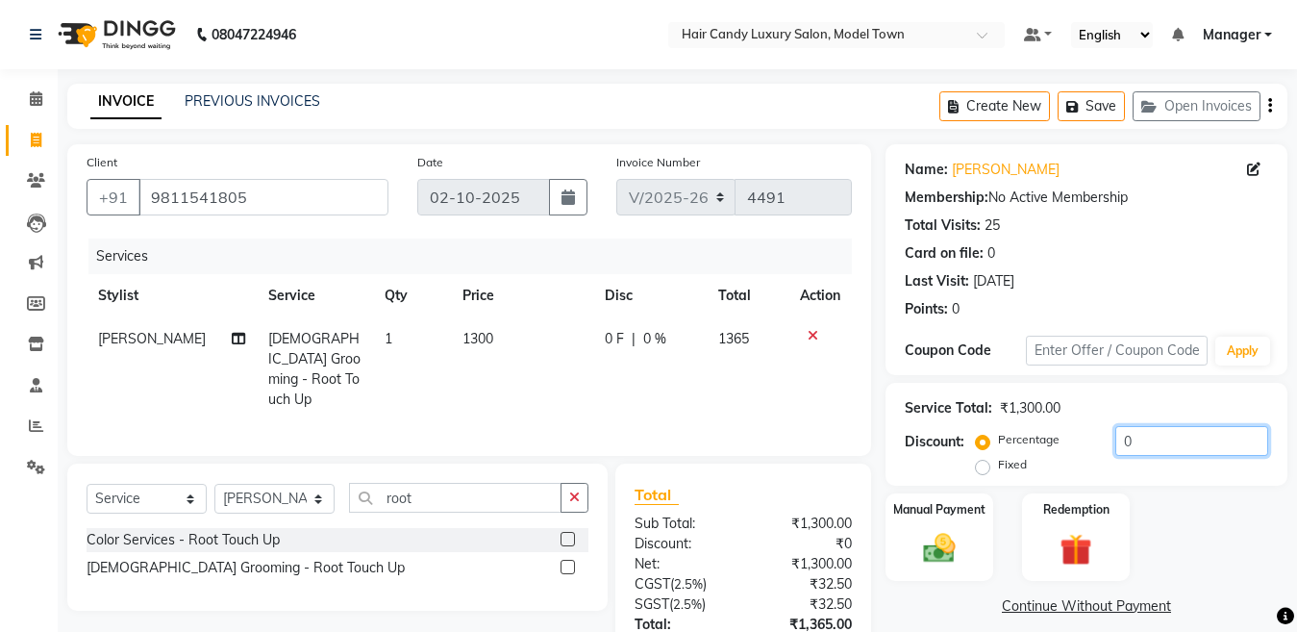
click at [1167, 434] on input "0" at bounding box center [1192, 441] width 153 height 30
drag, startPoint x: 1161, startPoint y: 438, endPoint x: 1037, endPoint y: 443, distance: 124.2
click at [1037, 443] on div "Percentage Fixed 0" at bounding box center [1124, 452] width 289 height 52
type input "4.78"
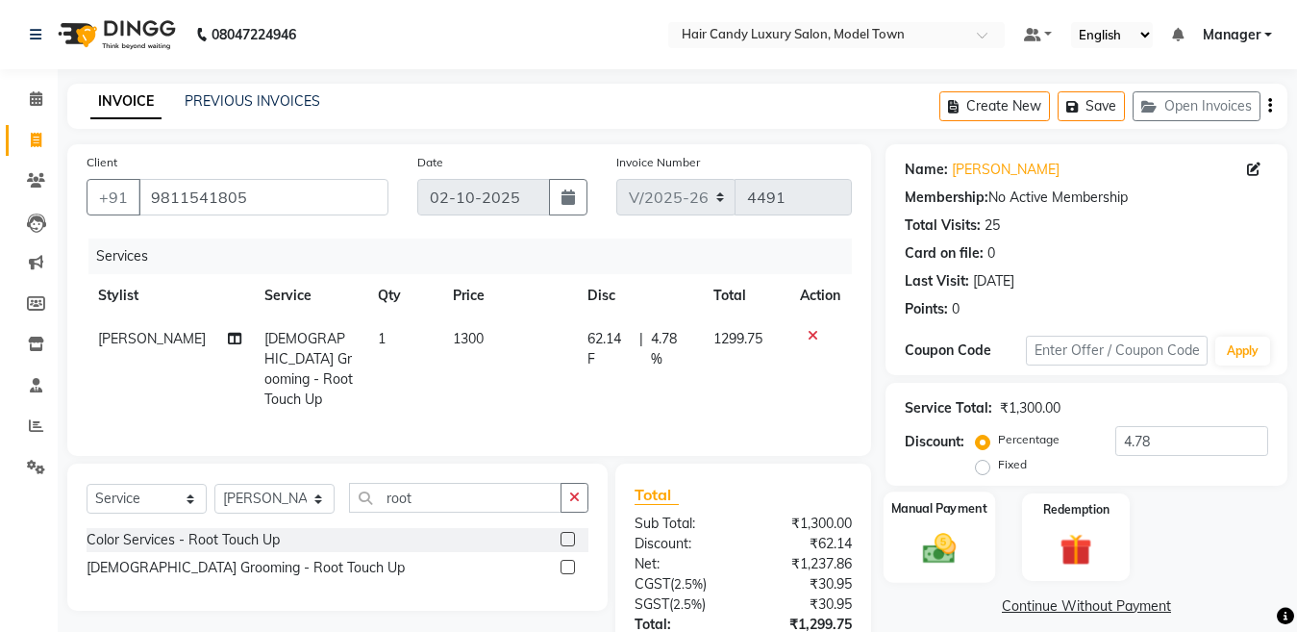
click at [945, 561] on img at bounding box center [940, 548] width 54 height 38
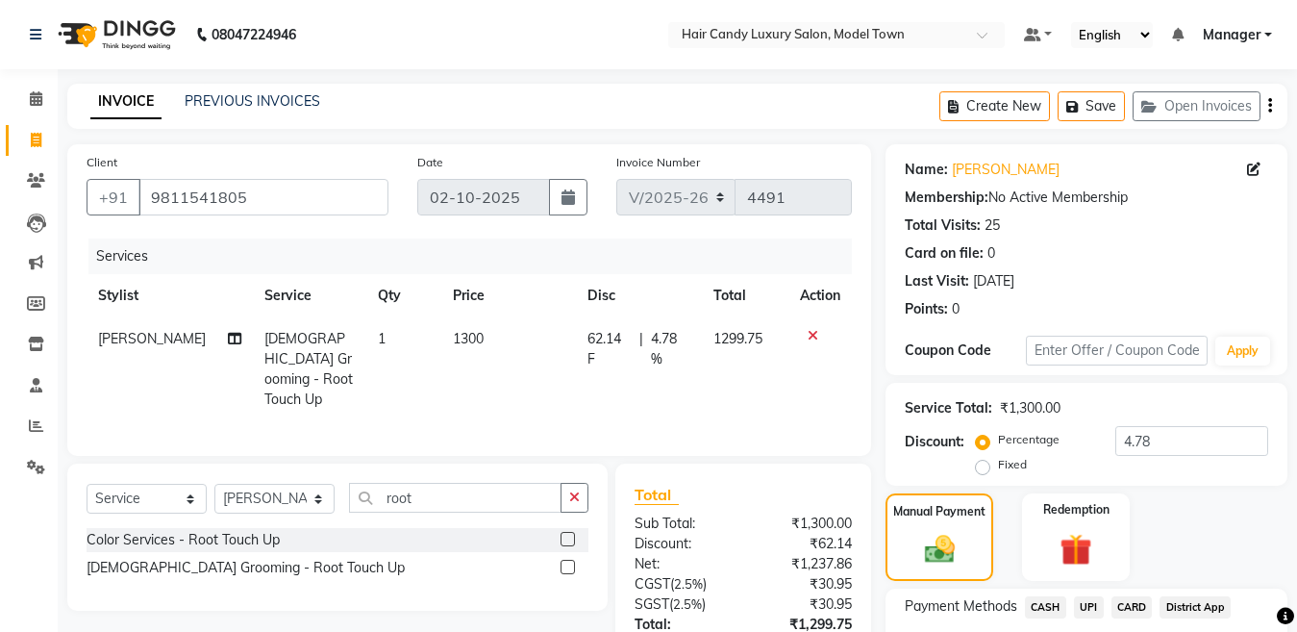
scroll to position [160, 0]
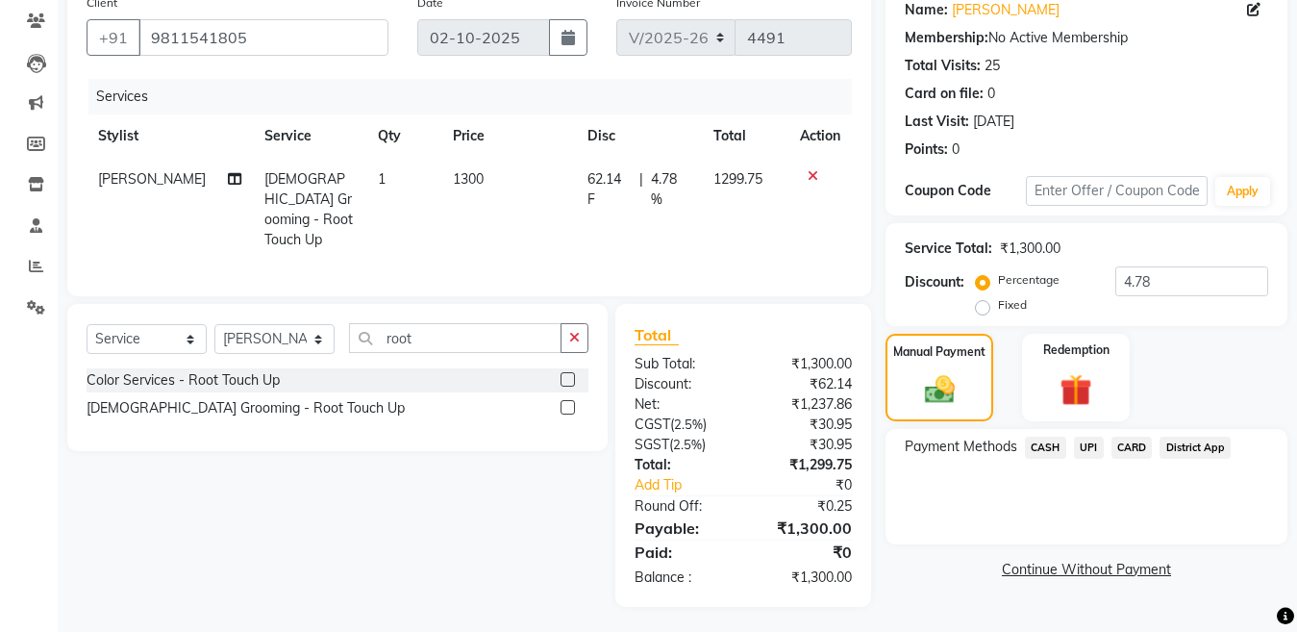
click at [1053, 451] on span "CASH" at bounding box center [1045, 448] width 41 height 22
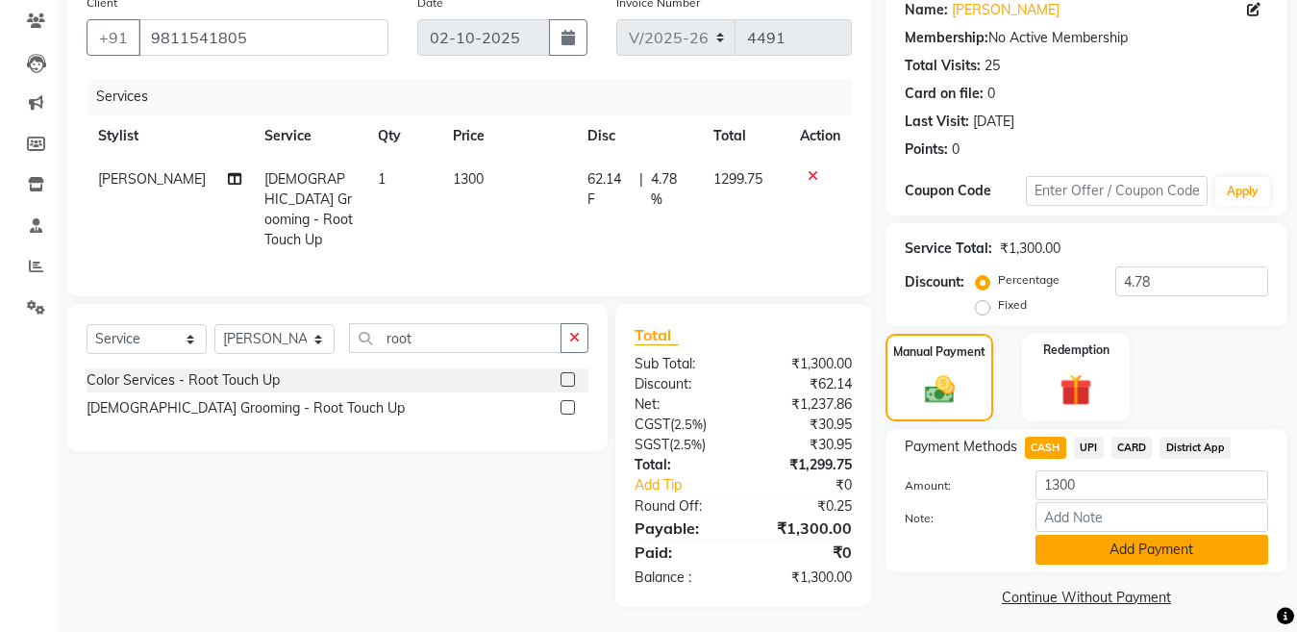
click at [1159, 548] on button "Add Payment" at bounding box center [1152, 550] width 233 height 30
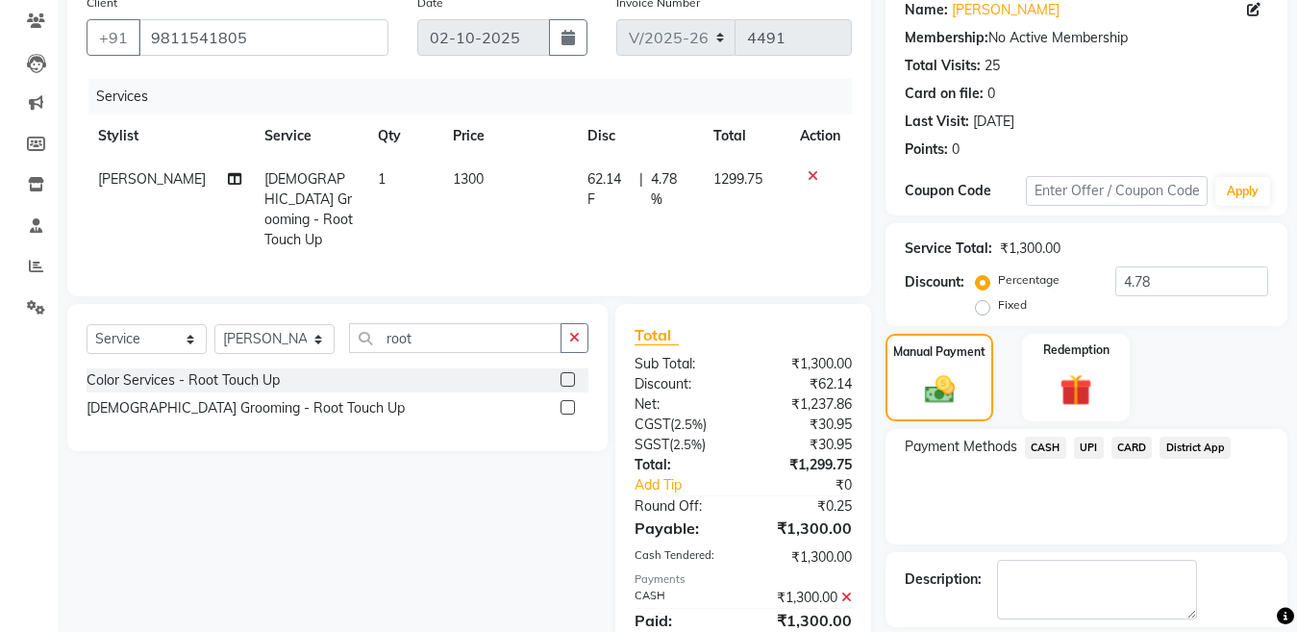
scroll to position [249, 0]
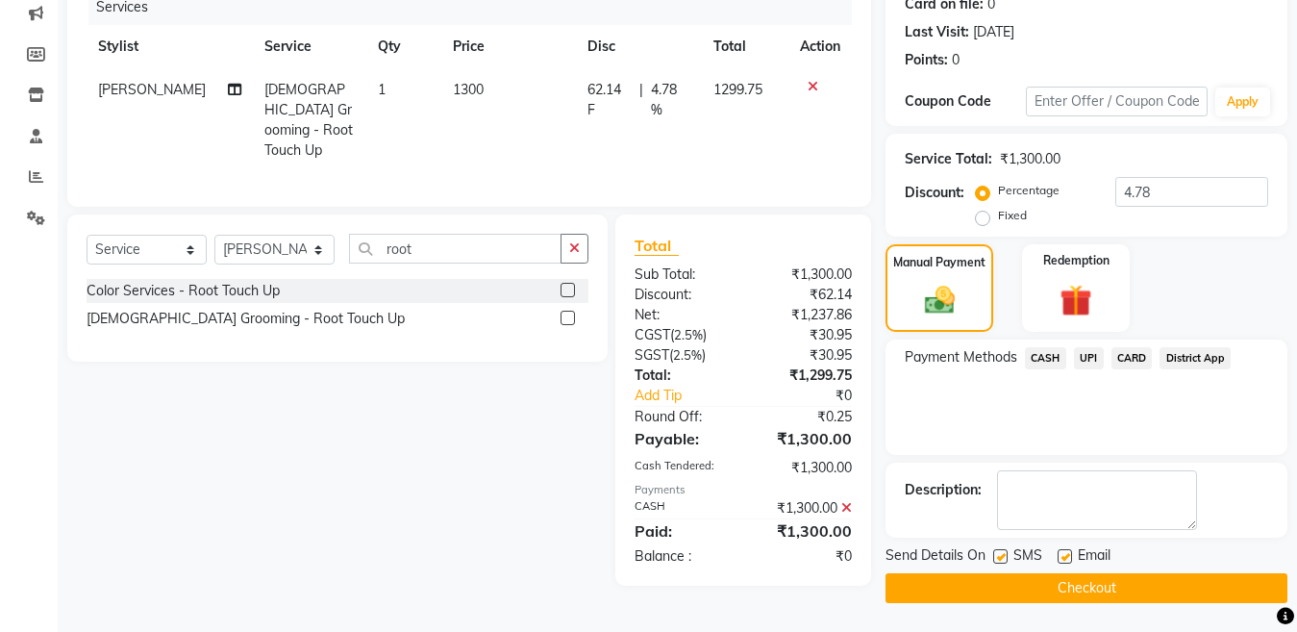
click at [1001, 563] on label at bounding box center [1000, 556] width 14 height 14
click at [1001, 563] on input "checkbox" at bounding box center [999, 557] width 13 height 13
checkbox input "false"
click at [995, 584] on button "Checkout" at bounding box center [1087, 588] width 402 height 30
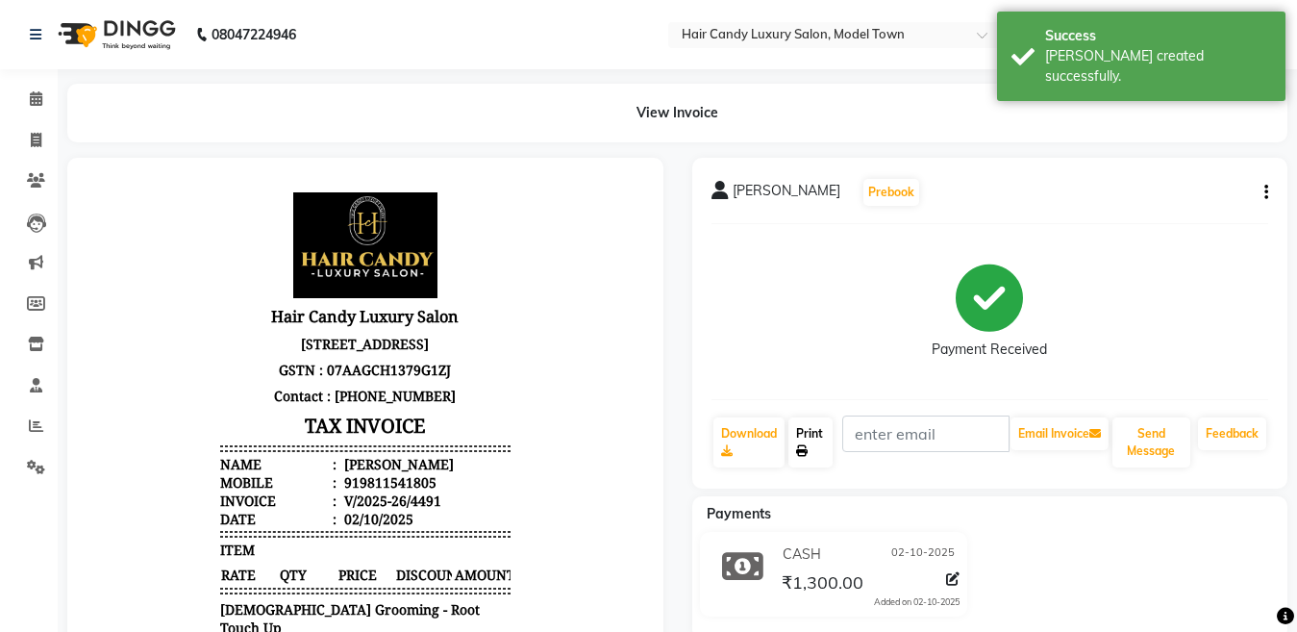
click at [803, 442] on link "Print" at bounding box center [811, 442] width 44 height 50
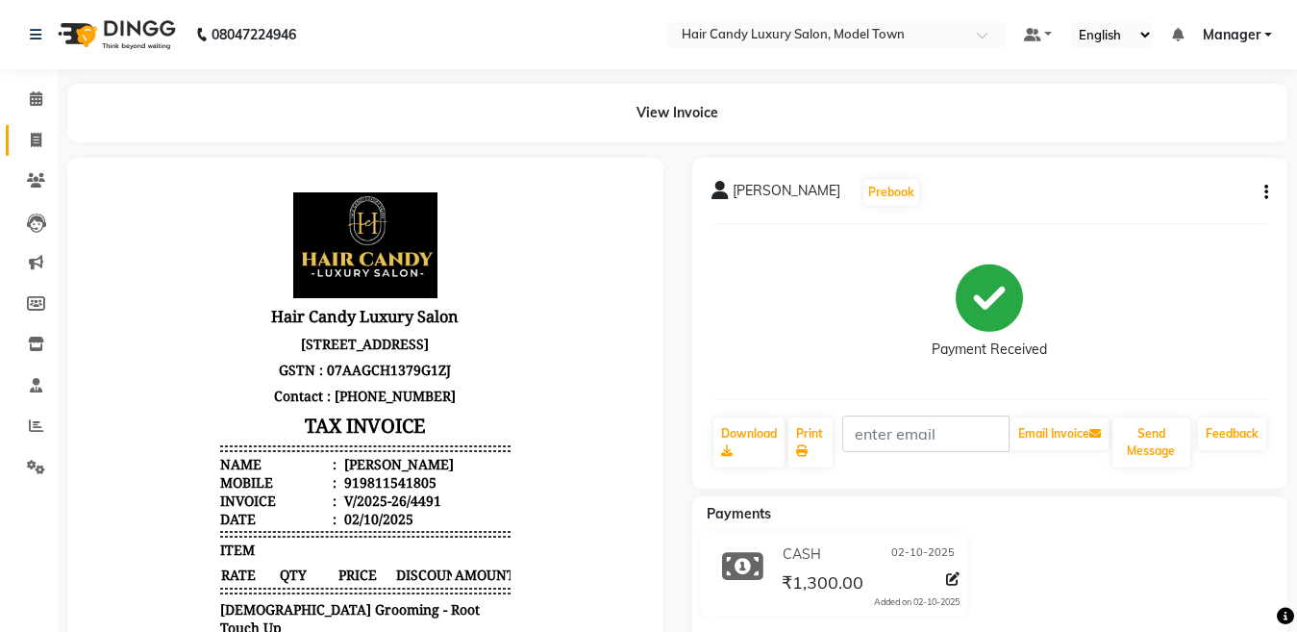
click at [35, 128] on link "Invoice" at bounding box center [29, 141] width 46 height 32
select select "service"
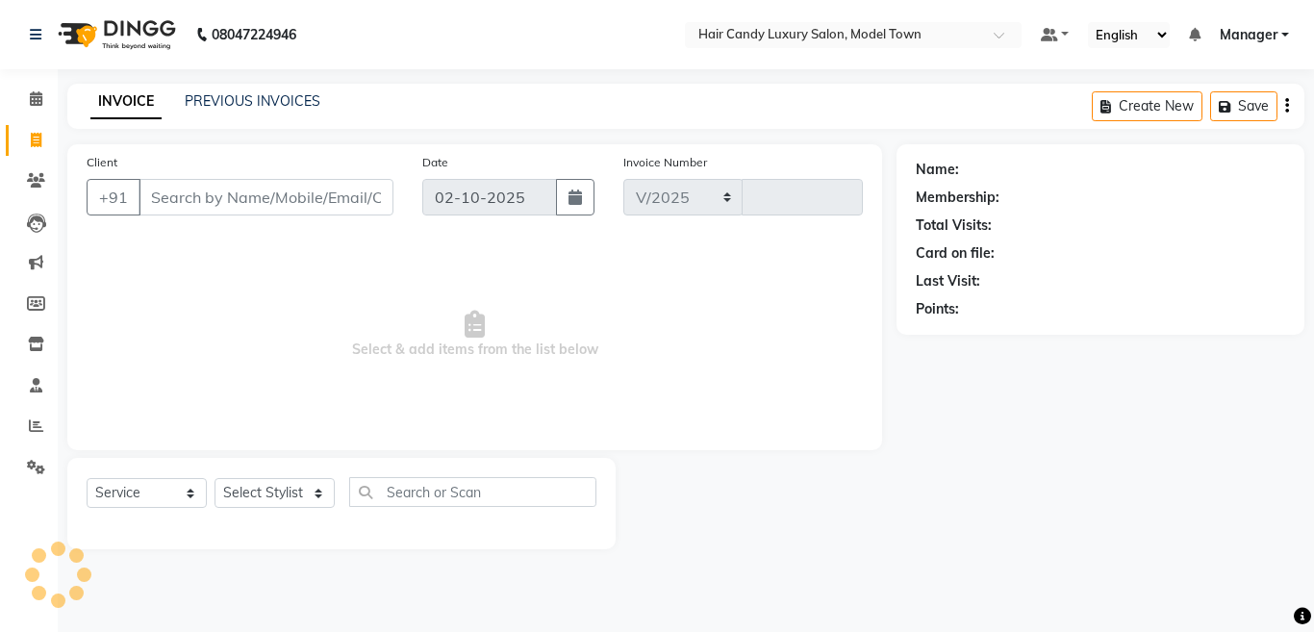
select select "4716"
type input "4492"
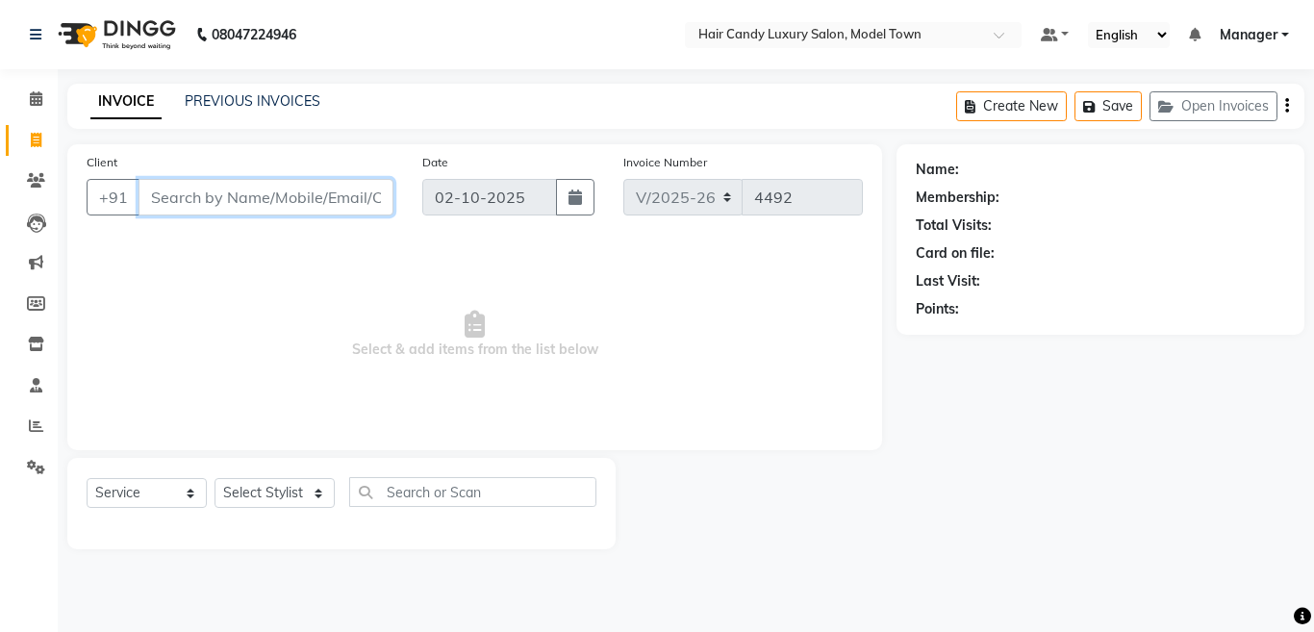
click at [360, 203] on input "Client" at bounding box center [265, 197] width 255 height 37
click at [39, 334] on span at bounding box center [36, 345] width 34 height 22
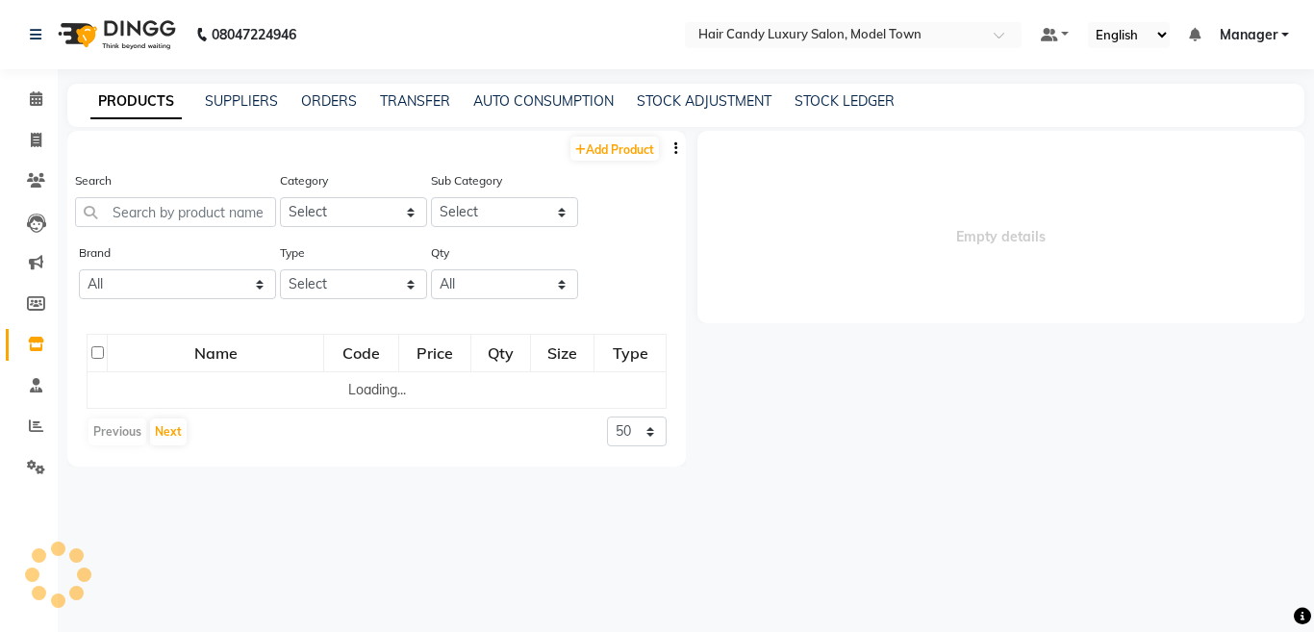
select select
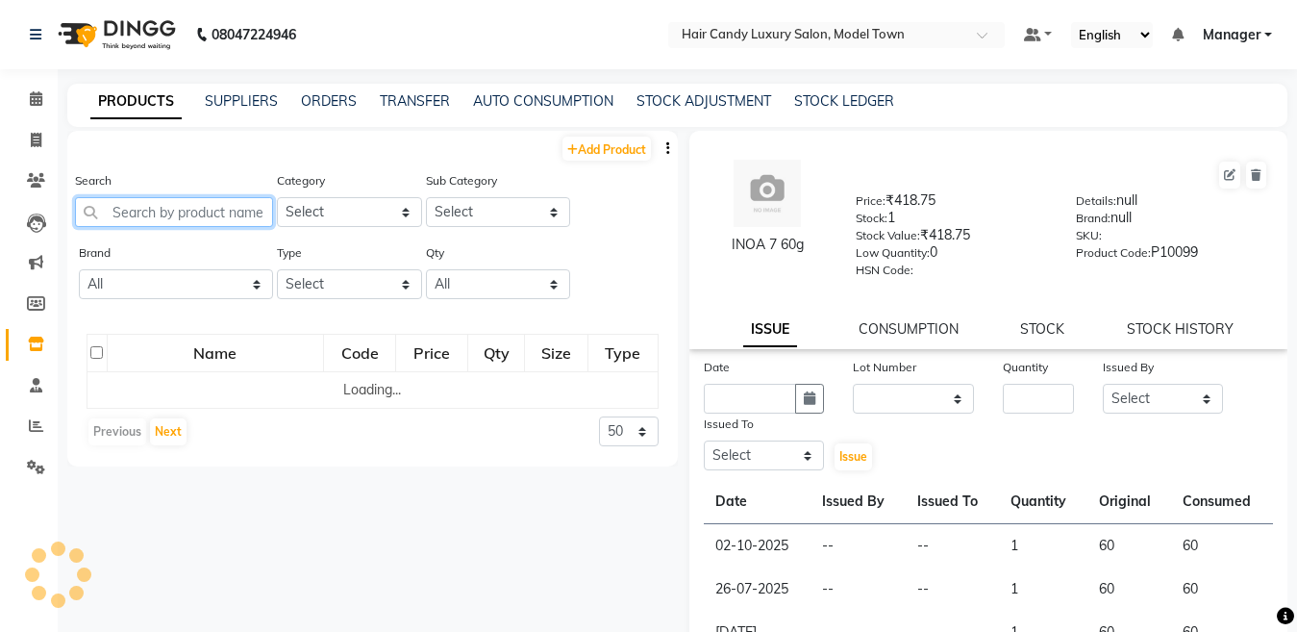
click at [188, 209] on input "text" at bounding box center [174, 212] width 198 height 30
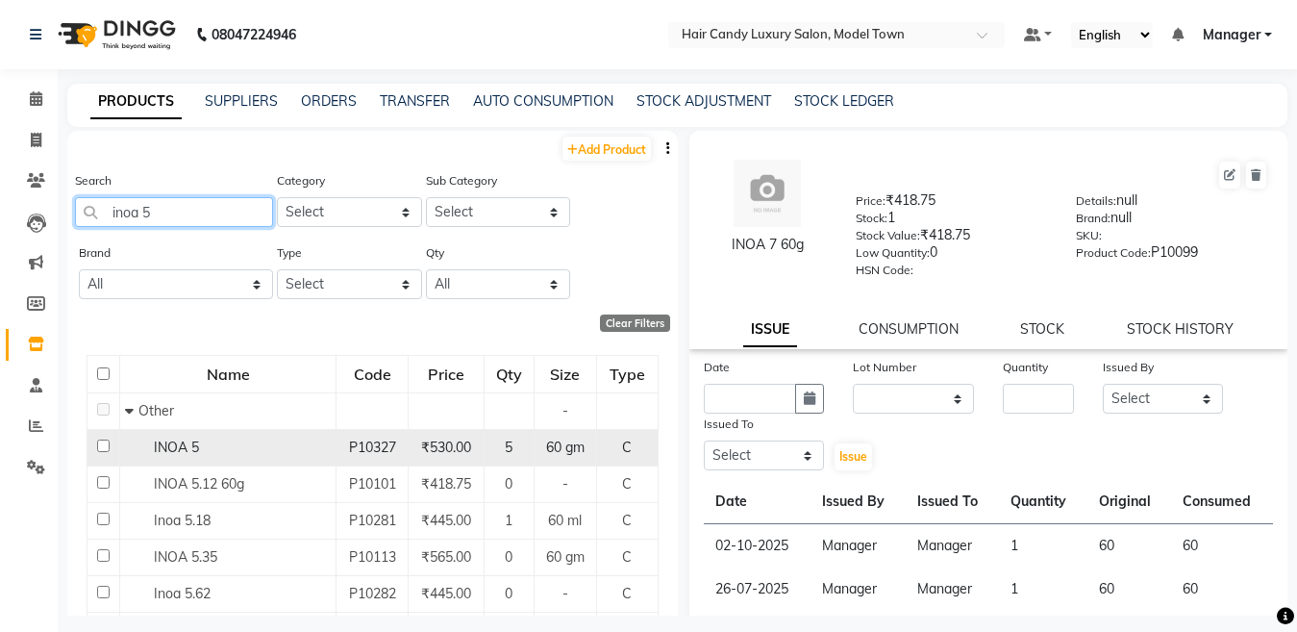
type input "inoa 5"
click at [101, 446] on input "checkbox" at bounding box center [103, 445] width 13 height 13
checkbox input "true"
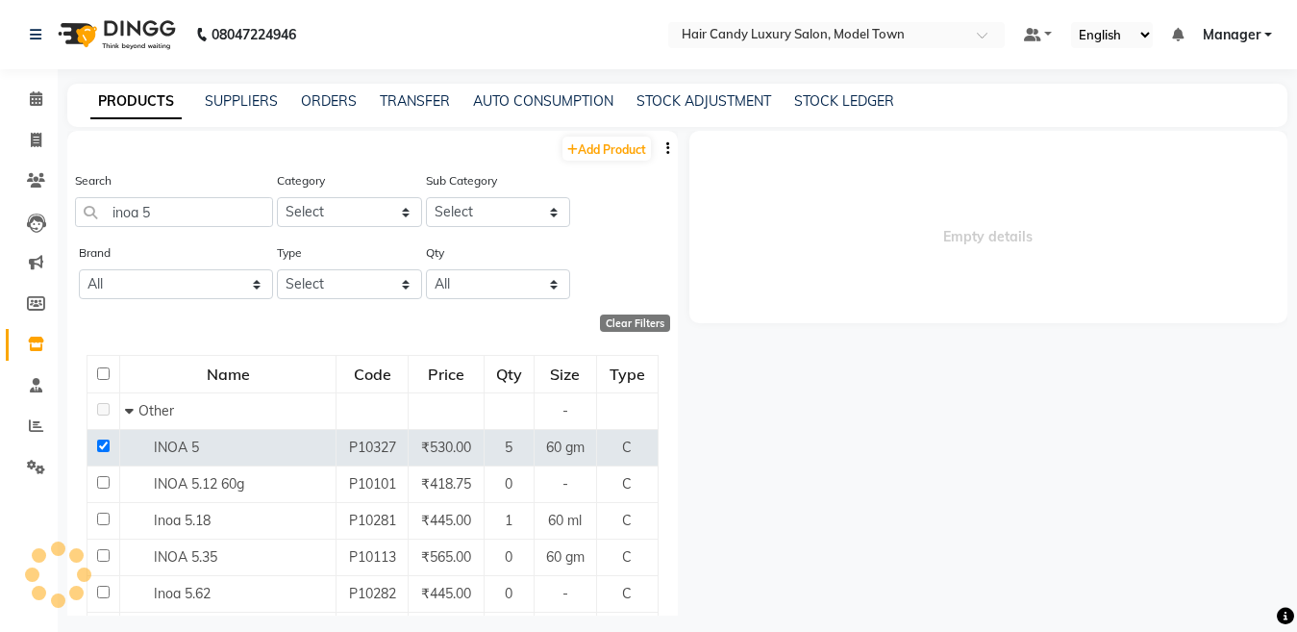
select select
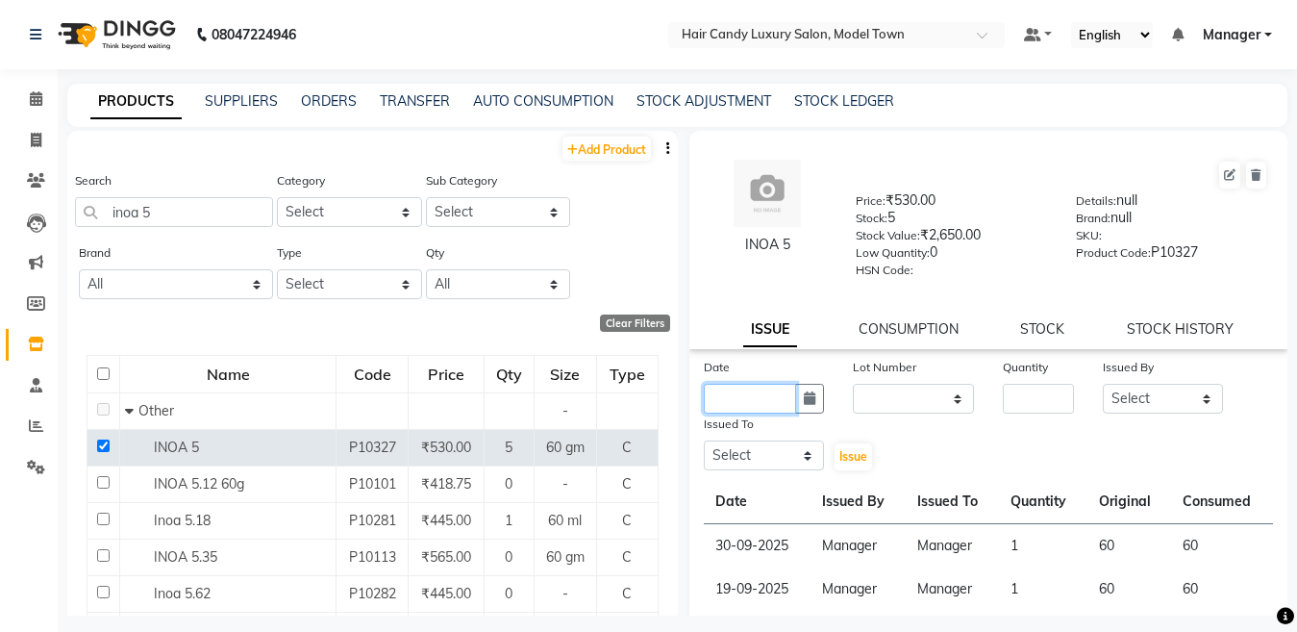
click at [752, 397] on input "text" at bounding box center [750, 399] width 93 height 30
select select "10"
select select "2025"
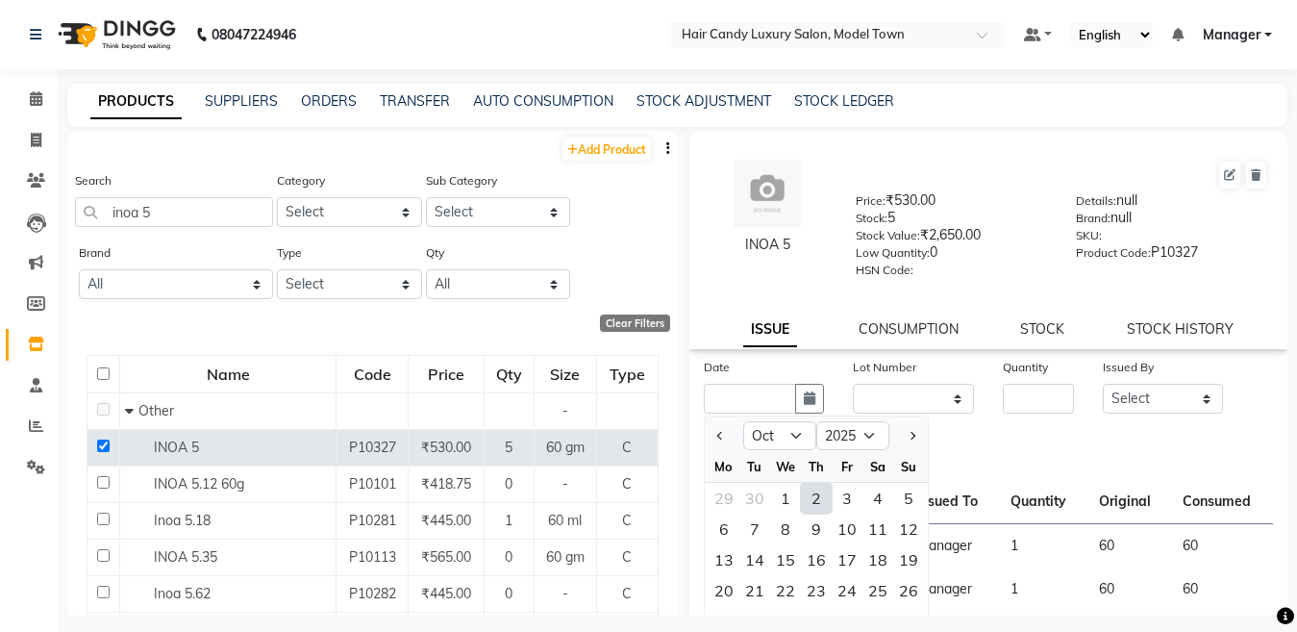
click at [816, 498] on div "2" at bounding box center [816, 498] width 31 height 31
type input "02-10-2025"
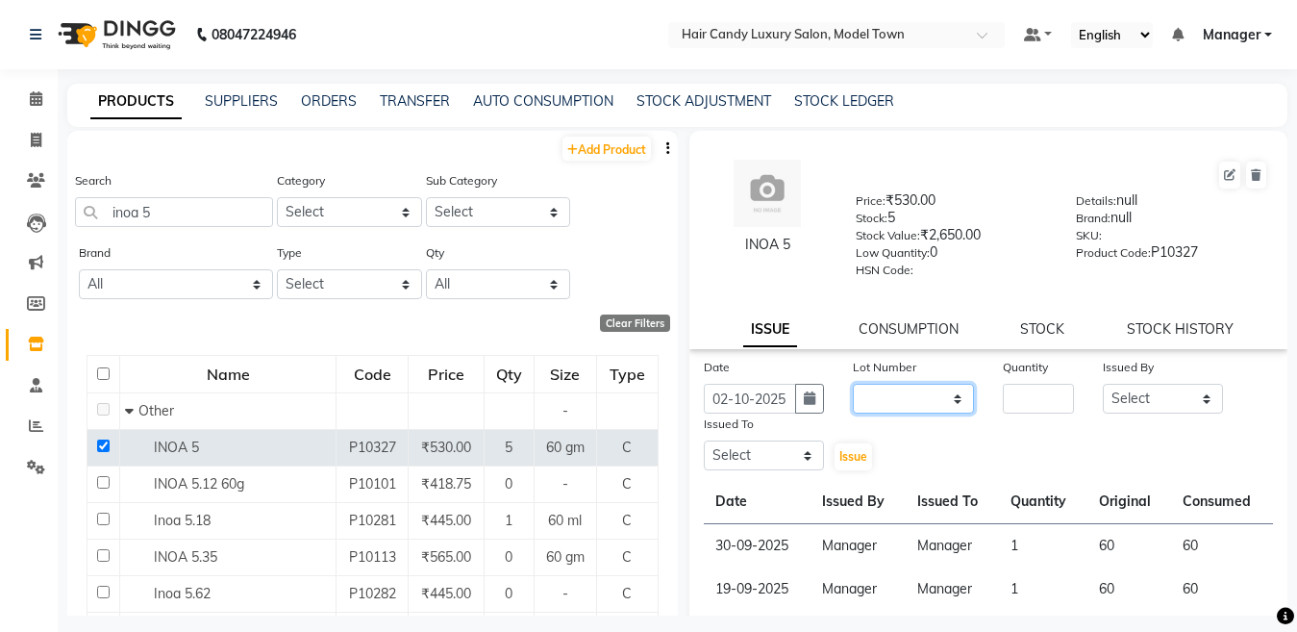
click at [889, 407] on select "None" at bounding box center [913, 399] width 121 height 30
select select "0: null"
click at [853, 384] on select "None" at bounding box center [913, 399] width 121 height 30
click at [1061, 398] on input "number" at bounding box center [1038, 399] width 71 height 30
type input "1"
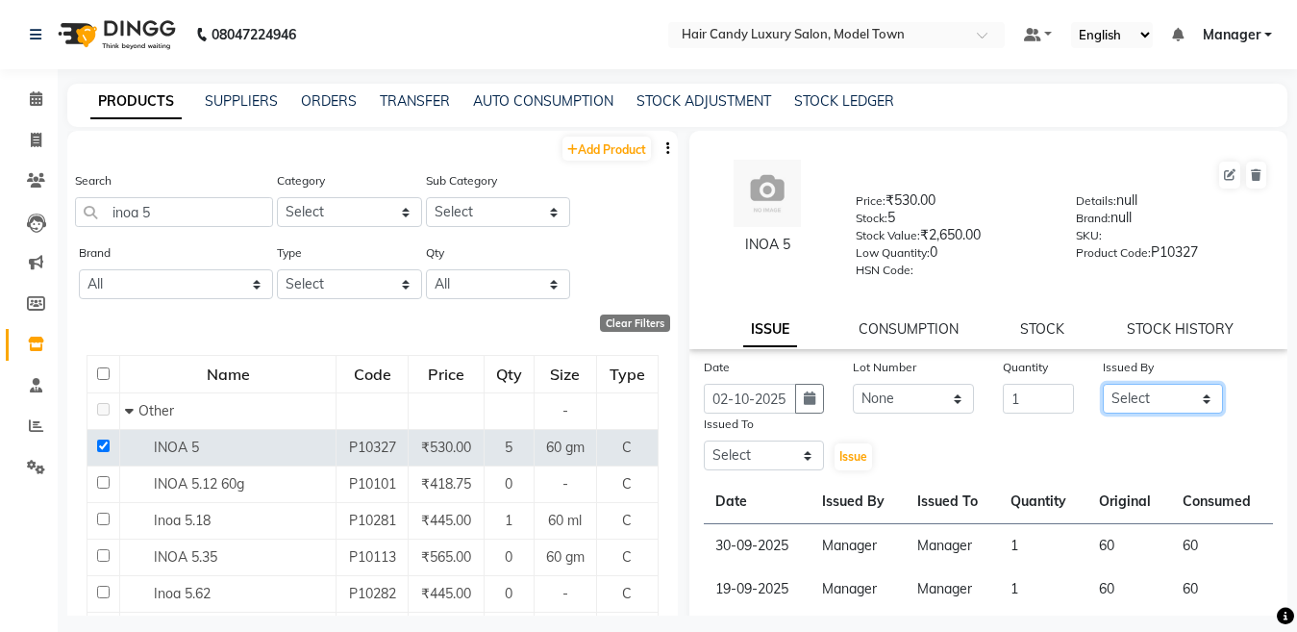
click at [1166, 385] on select "Select Aakib Anas Izhar Kajal Laiq (Rahul) Manager Neeraj parul Pawan Prakash R…" at bounding box center [1163, 399] width 121 height 30
select select "28446"
click at [1103, 384] on select "Select Aakib Anas Izhar Kajal Laiq (Rahul) Manager Neeraj parul Pawan Prakash R…" at bounding box center [1163, 399] width 121 height 30
click at [756, 460] on select "Select Aakib Anas Izhar Kajal Laiq (Rahul) Manager Neeraj parul Pawan Prakash R…" at bounding box center [764, 455] width 121 height 30
select select "28446"
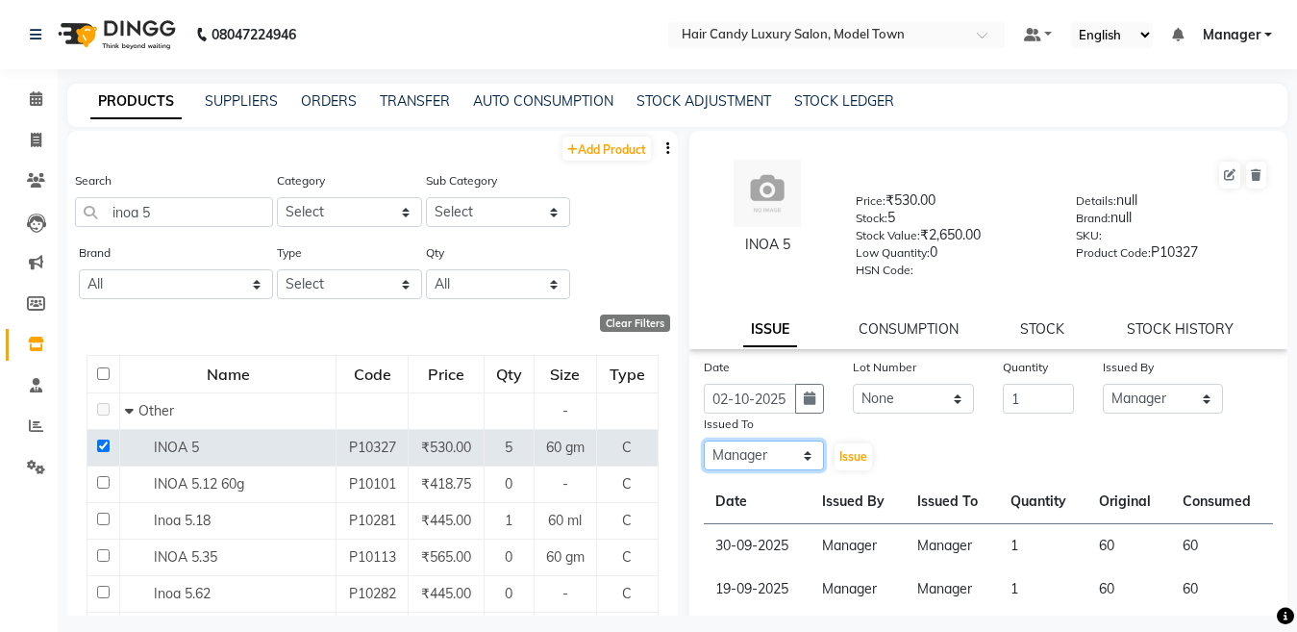
click at [704, 440] on select "Select Aakib Anas Izhar Kajal Laiq (Rahul) Manager Neeraj parul Pawan Prakash R…" at bounding box center [764, 455] width 121 height 30
click at [835, 462] on button "Issue" at bounding box center [854, 456] width 38 height 27
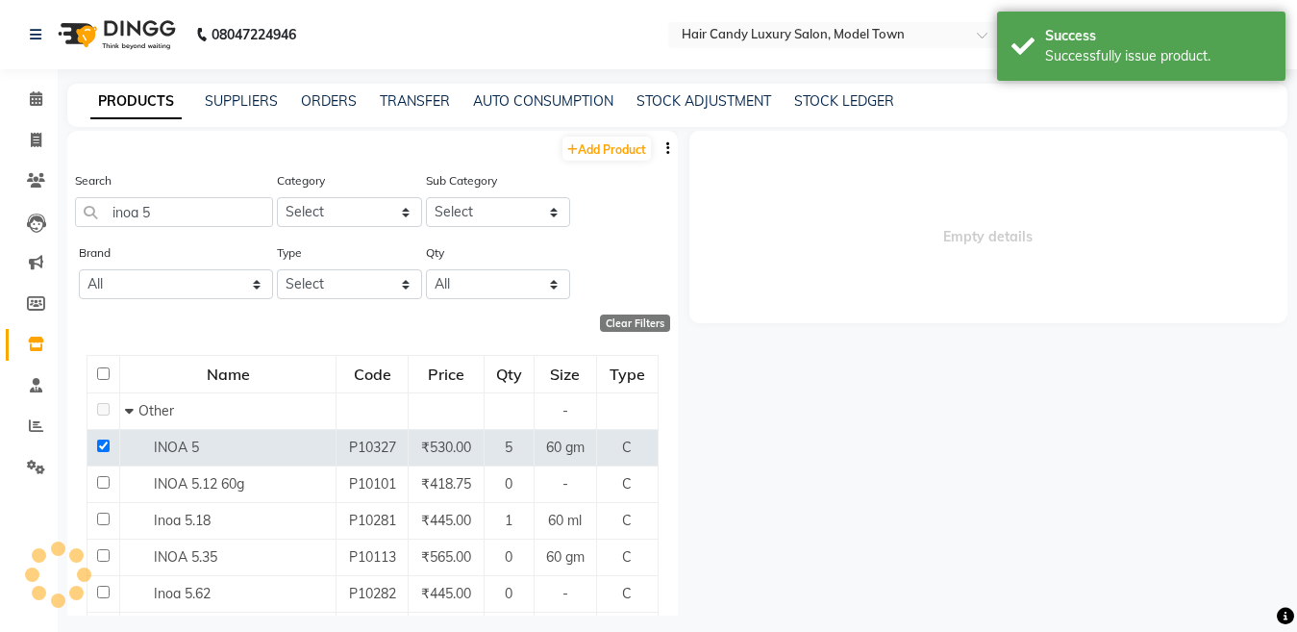
select select
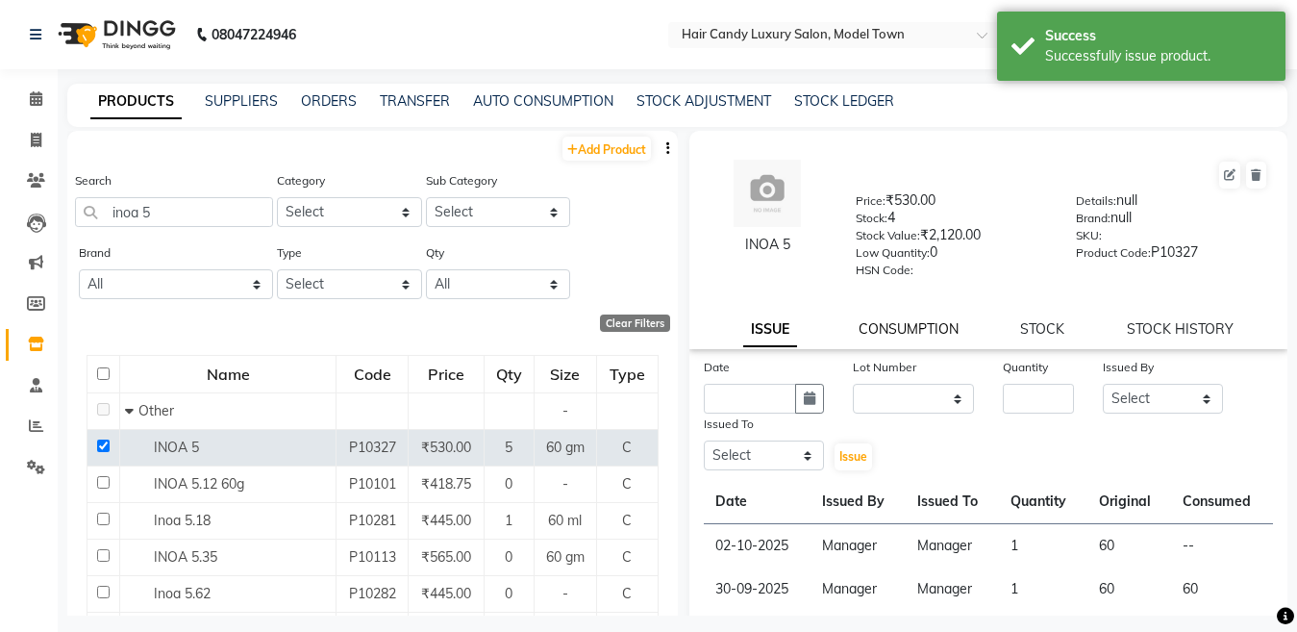
click at [886, 327] on link "CONSUMPTION" at bounding box center [909, 328] width 100 height 17
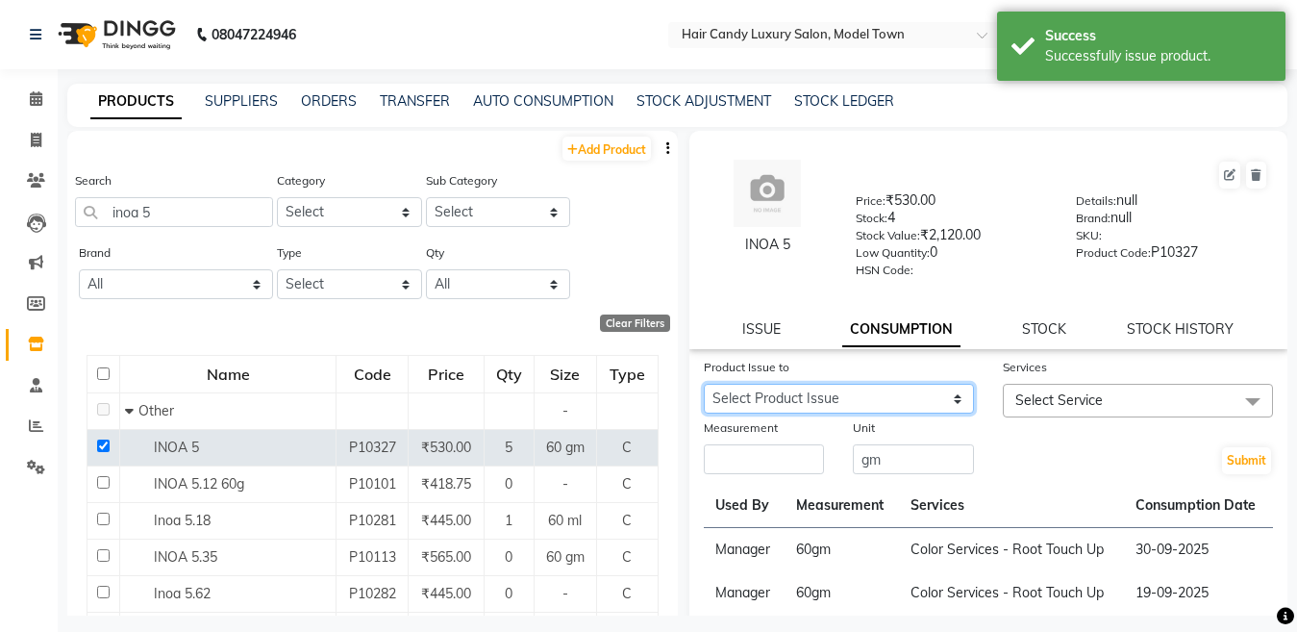
click at [821, 385] on select "Select Product Issue 2025-10-02, Issued to: Manager, Balance: 60" at bounding box center [839, 399] width 270 height 30
select select "1279100"
click at [704, 384] on select "Select Product Issue 2025-10-02, Issued to: Manager, Balance: 60" at bounding box center [839, 399] width 270 height 30
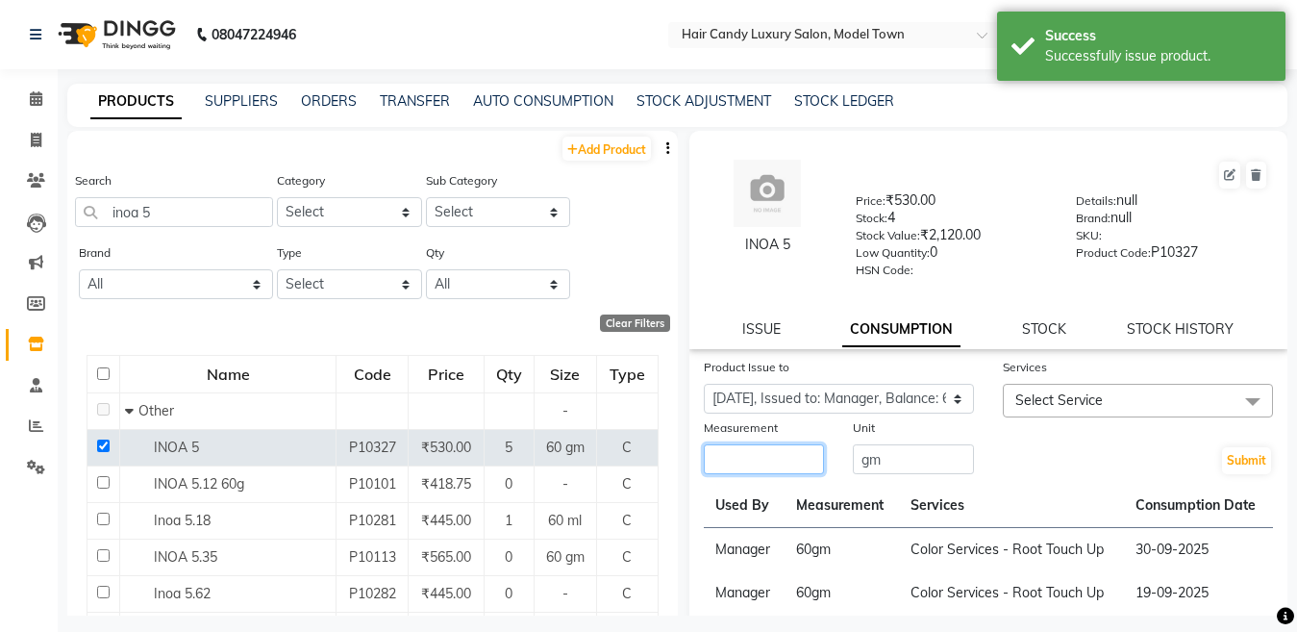
click at [779, 449] on input "number" at bounding box center [764, 459] width 121 height 30
type input "60"
click at [1104, 395] on span "Select Service" at bounding box center [1138, 401] width 270 height 34
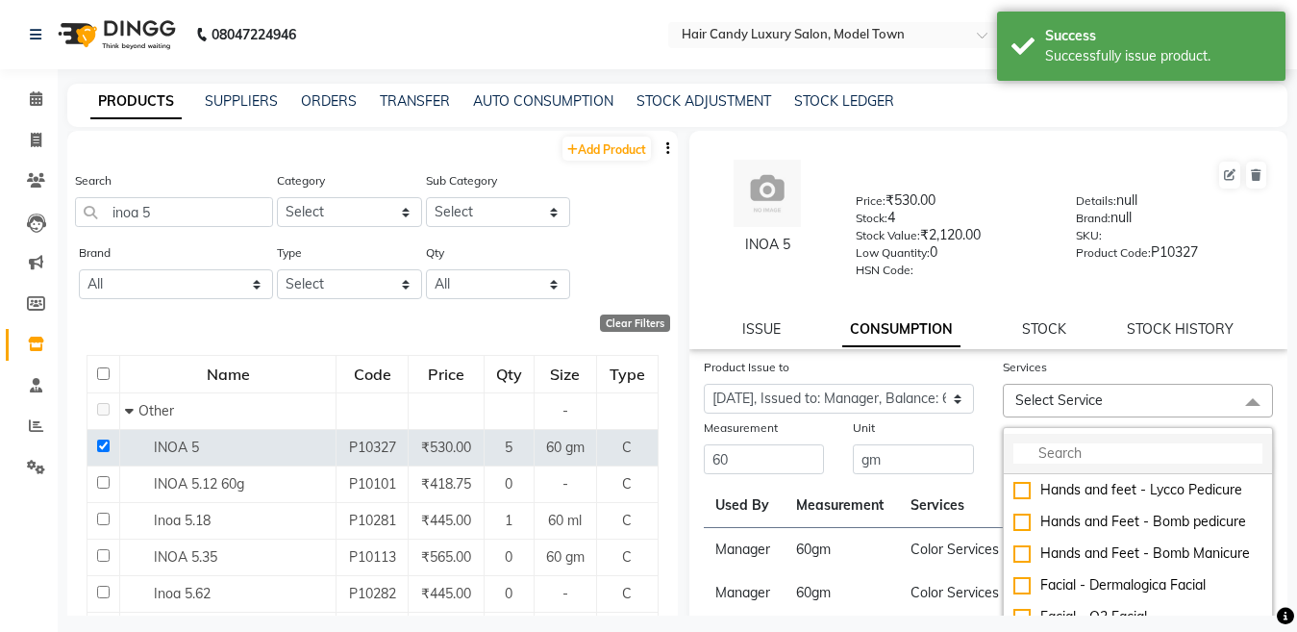
click at [1075, 453] on input "multiselect-search" at bounding box center [1138, 453] width 249 height 20
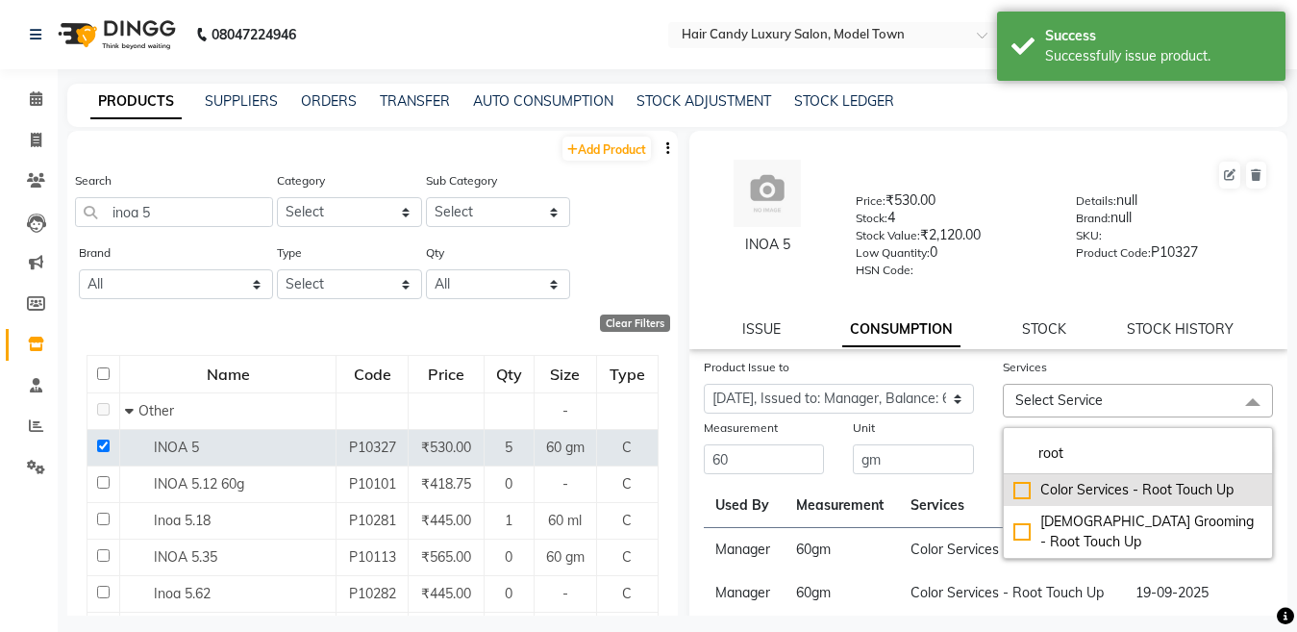
type input "root"
click at [1014, 495] on div "Color Services - Root Touch Up" at bounding box center [1138, 490] width 249 height 20
checkbox input "true"
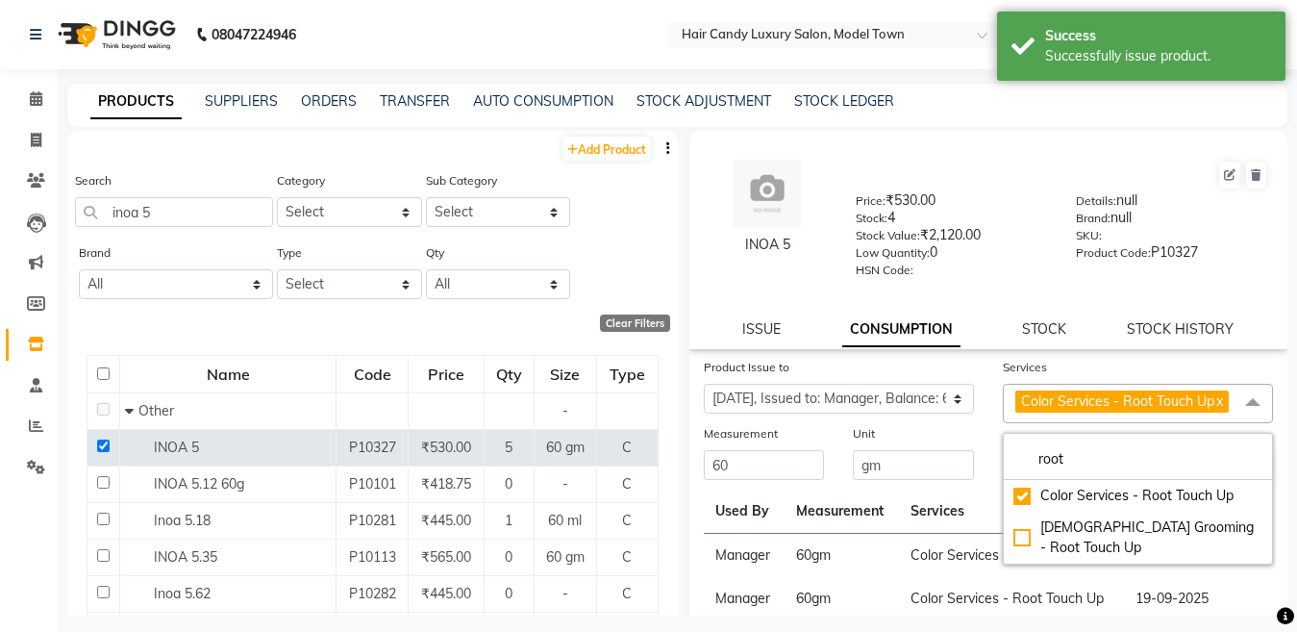
click at [954, 423] on div "Product Issue to Select Product Issue 2025-10-02, Issued to: Manager, Balance: …" at bounding box center [839, 390] width 299 height 66
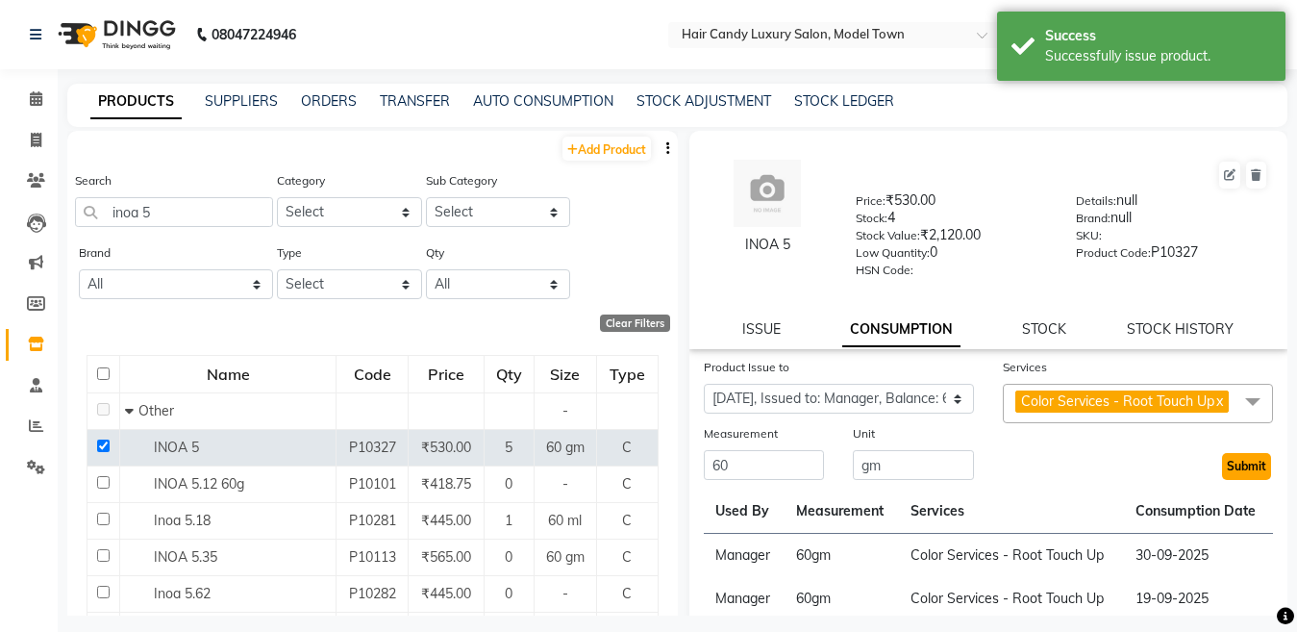
click at [1227, 480] on button "Submit" at bounding box center [1246, 466] width 49 height 27
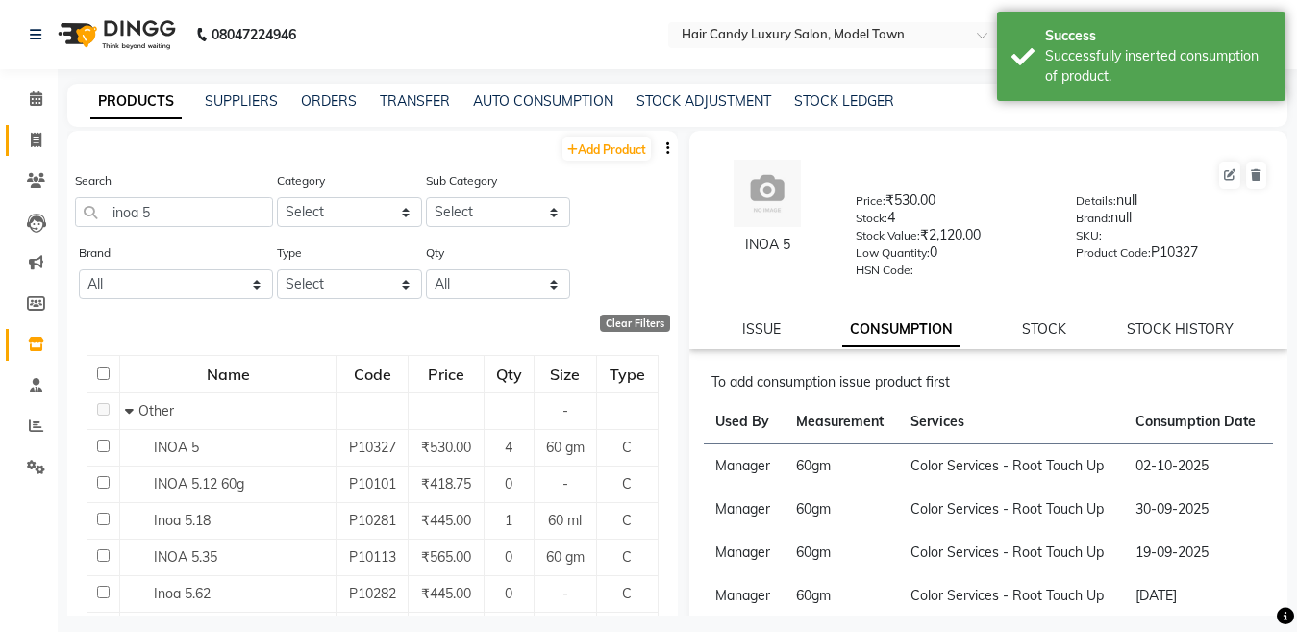
click at [39, 155] on link "Invoice" at bounding box center [29, 141] width 46 height 32
select select "service"
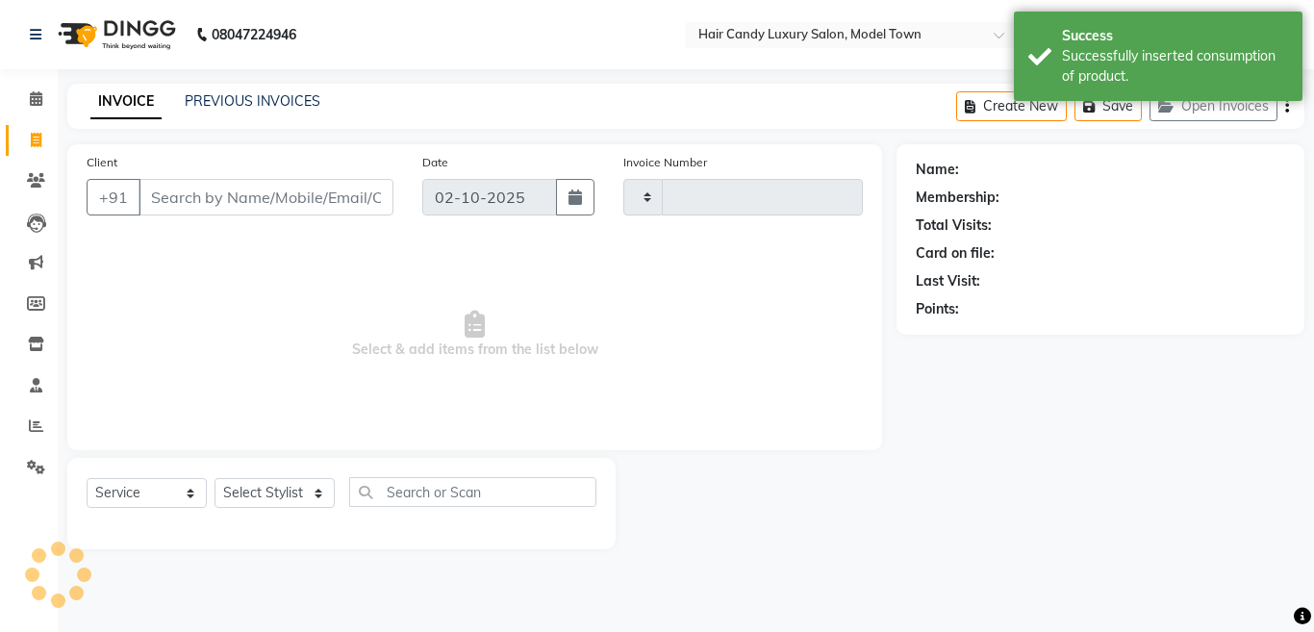
type input "4492"
select select "4716"
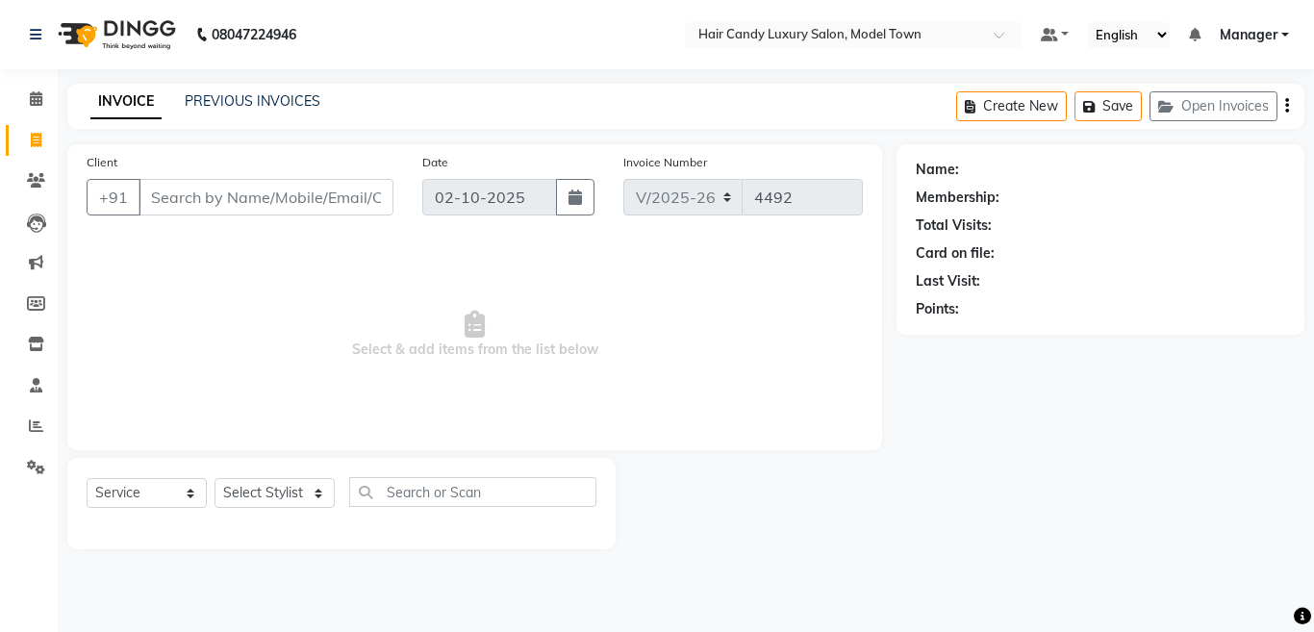
click at [285, 511] on div "Select Service Product Membership Package Voucher Prepaid Gift Card Select Styl…" at bounding box center [342, 499] width 510 height 45
click at [284, 505] on select "Select Stylist [PERSON_NAME] [PERSON_NAME] [PERSON_NAME] ([PERSON_NAME]) Manage…" at bounding box center [274, 493] width 120 height 30
select select "28001"
click at [214, 478] on select "Select Stylist [PERSON_NAME] [PERSON_NAME] [PERSON_NAME] ([PERSON_NAME]) Manage…" at bounding box center [274, 493] width 120 height 30
click at [457, 501] on input "text" at bounding box center [472, 492] width 247 height 30
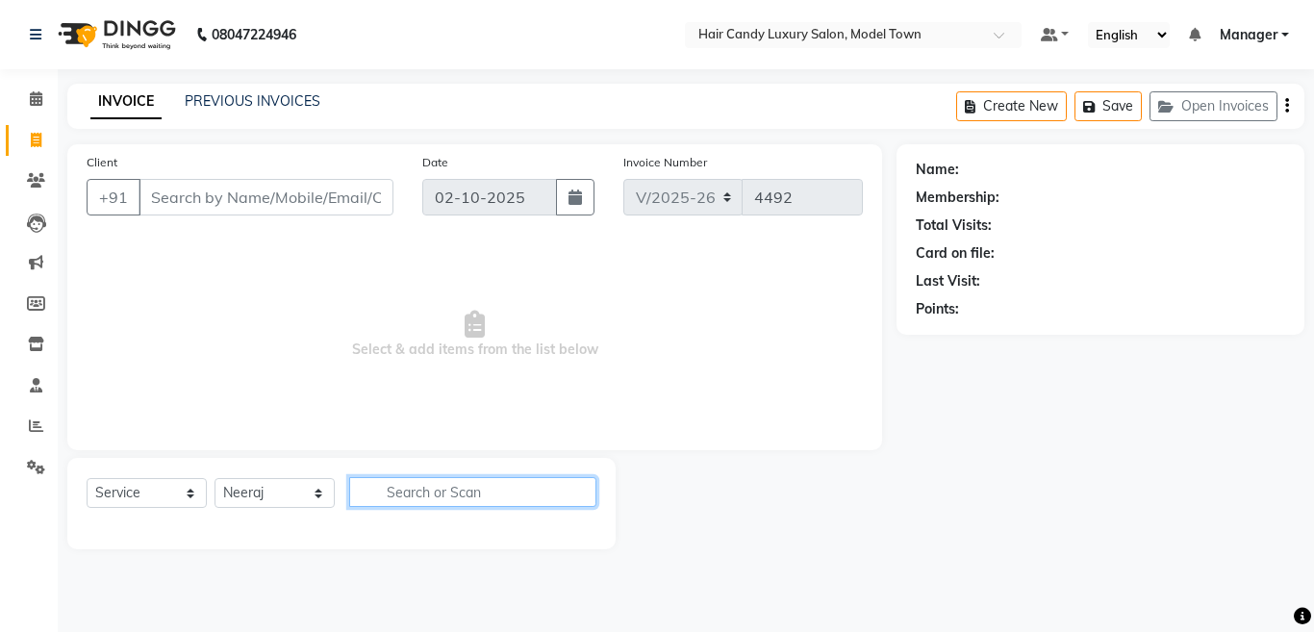
click at [456, 494] on input "text" at bounding box center [472, 492] width 247 height 30
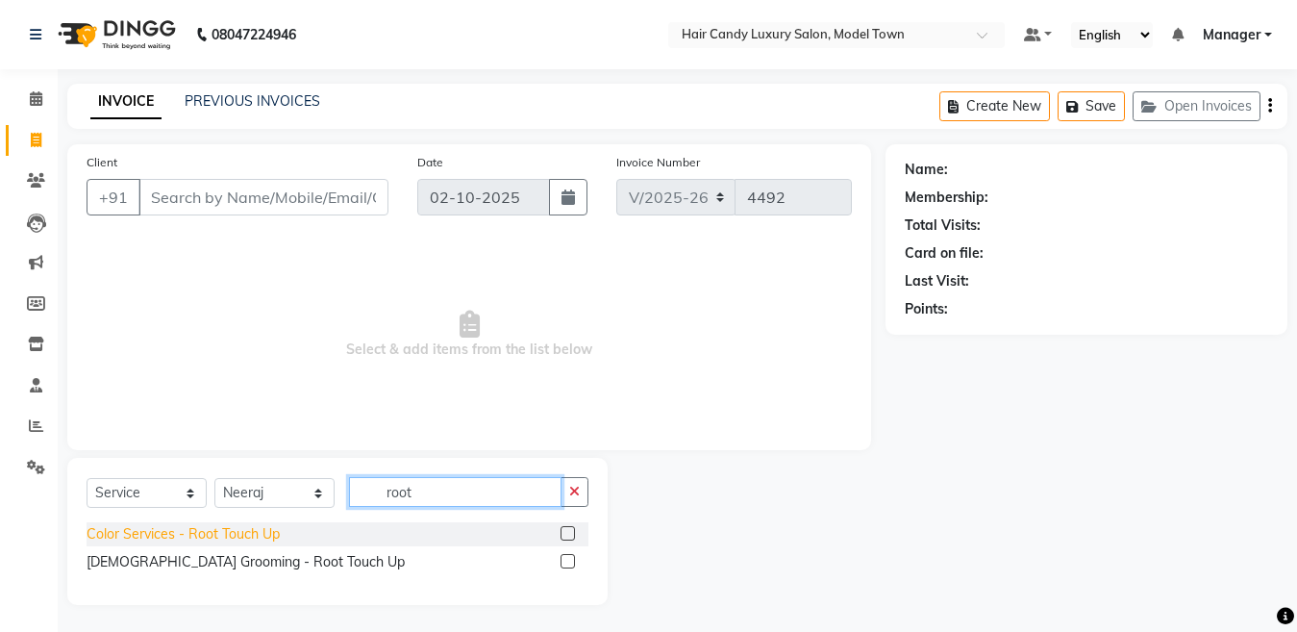
type input "root"
click at [223, 536] on div "Color Services - Root Touch Up" at bounding box center [183, 534] width 193 height 20
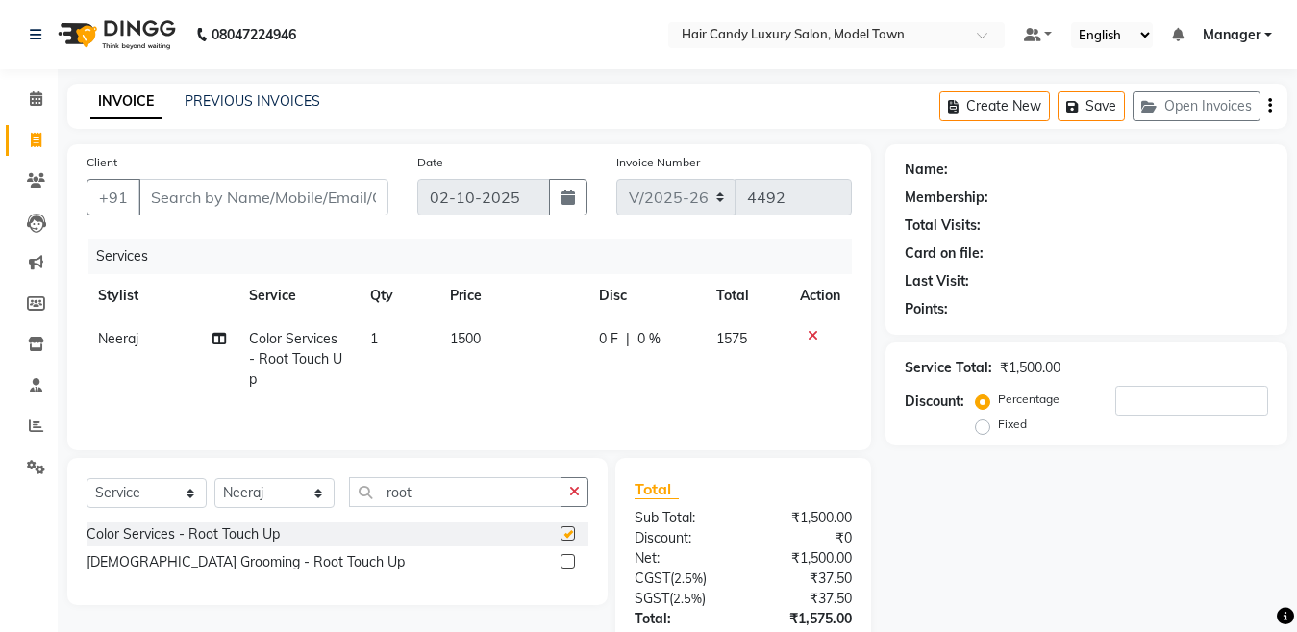
checkbox input "false"
drag, startPoint x: 474, startPoint y: 507, endPoint x: 364, endPoint y: 507, distance: 110.6
click at [364, 507] on input "root" at bounding box center [455, 492] width 213 height 30
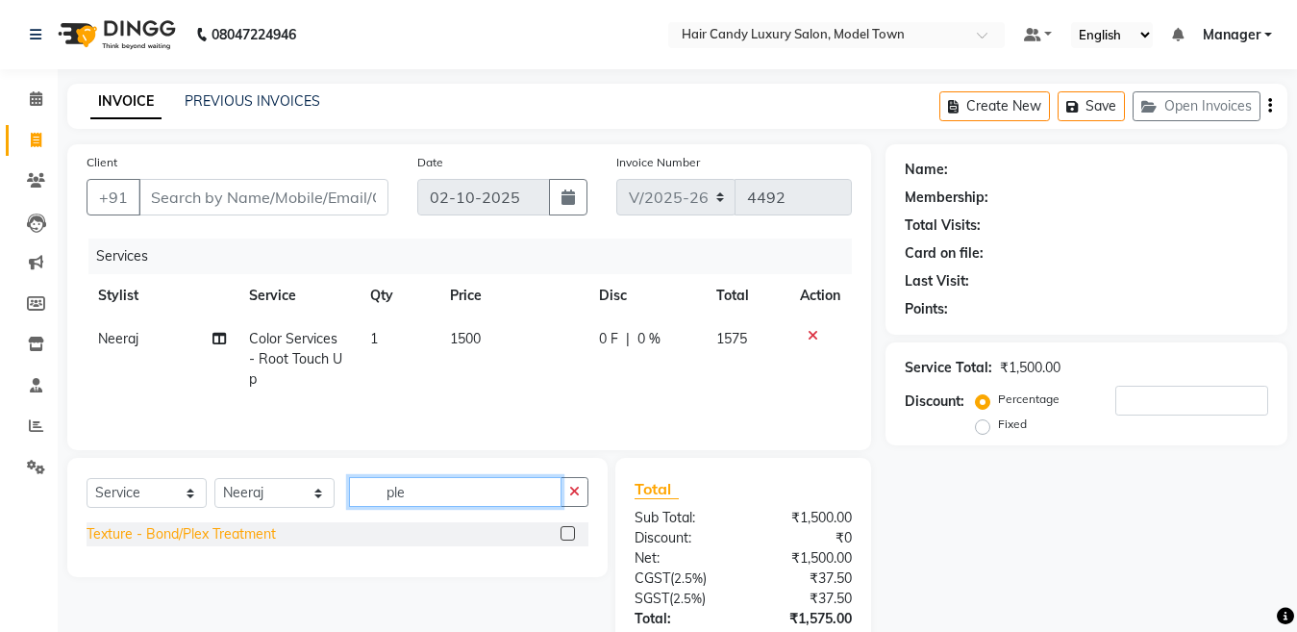
type input "ple"
click at [208, 532] on div "Texture - Bond/Plex Treatment" at bounding box center [181, 534] width 189 height 20
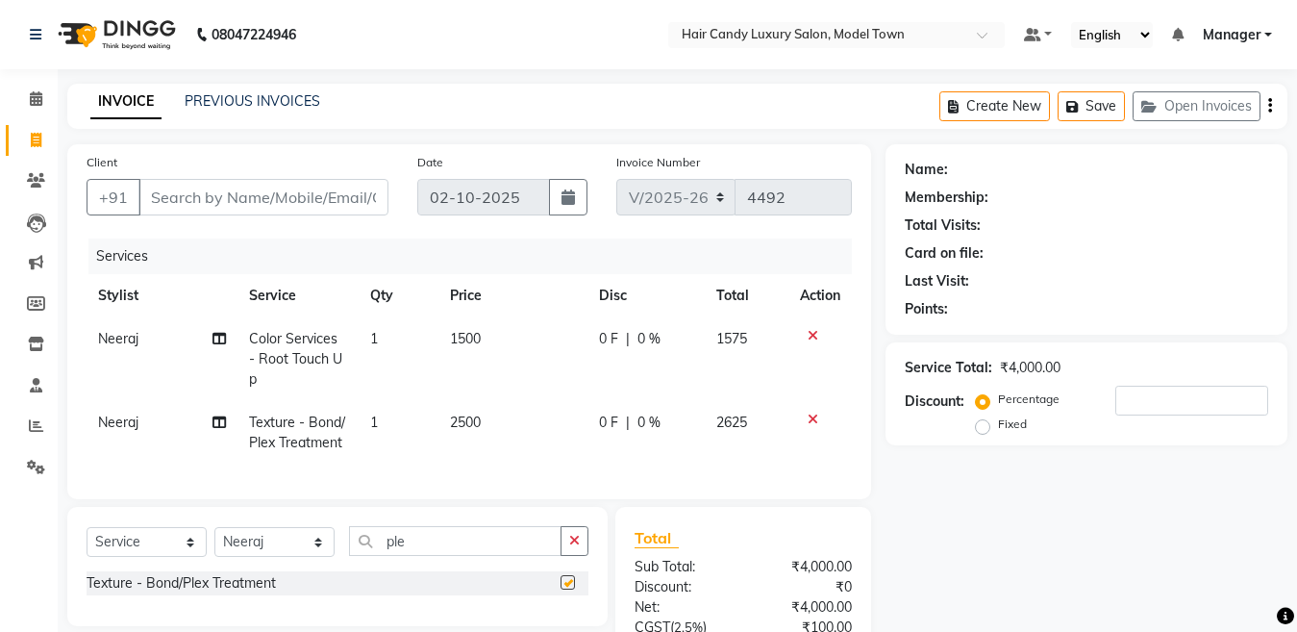
checkbox input "false"
drag, startPoint x: 455, startPoint y: 556, endPoint x: 262, endPoint y: 581, distance: 194.9
click at [262, 571] on div "Select Service Product Membership Package Voucher Prepaid Gift Card Select Styl…" at bounding box center [338, 548] width 502 height 45
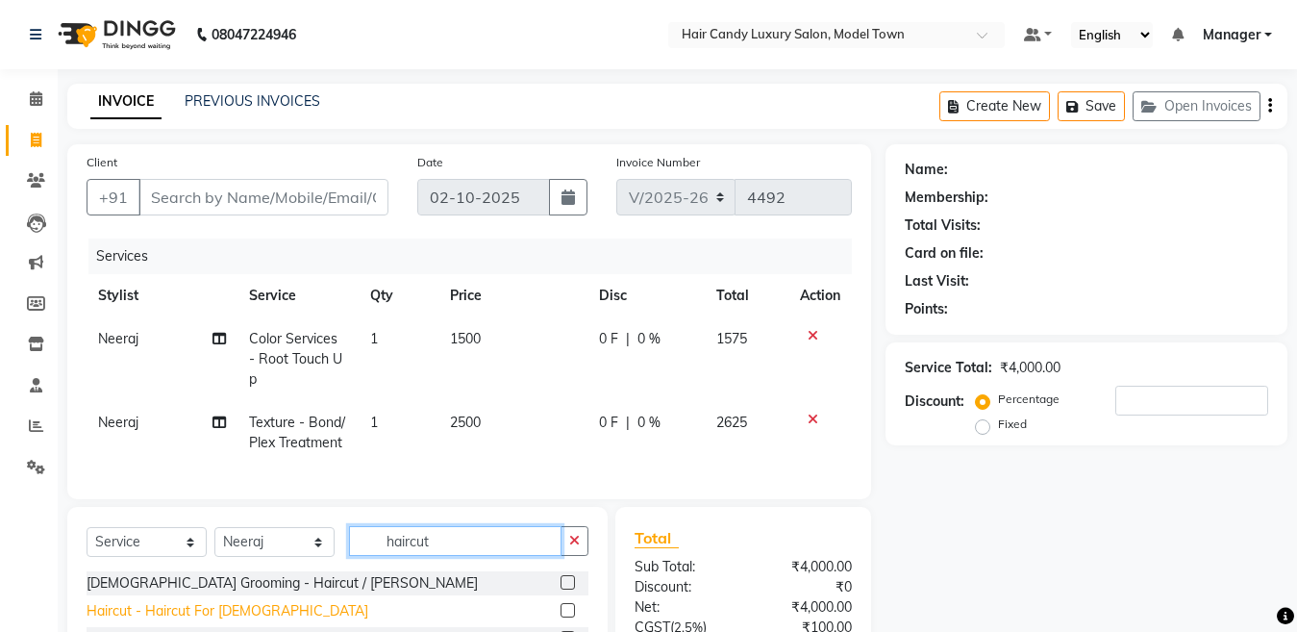
type input "haircut"
click at [226, 621] on div "Haircut - Haircut For [DEMOGRAPHIC_DATA]" at bounding box center [228, 611] width 282 height 20
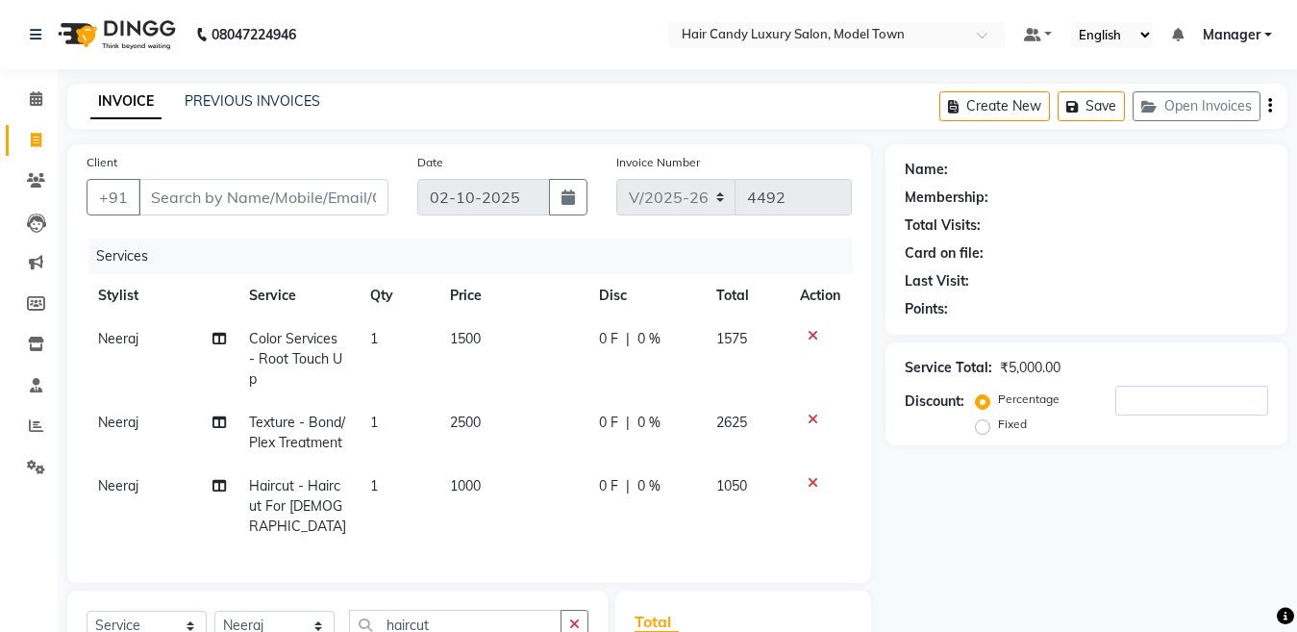
checkbox input "false"
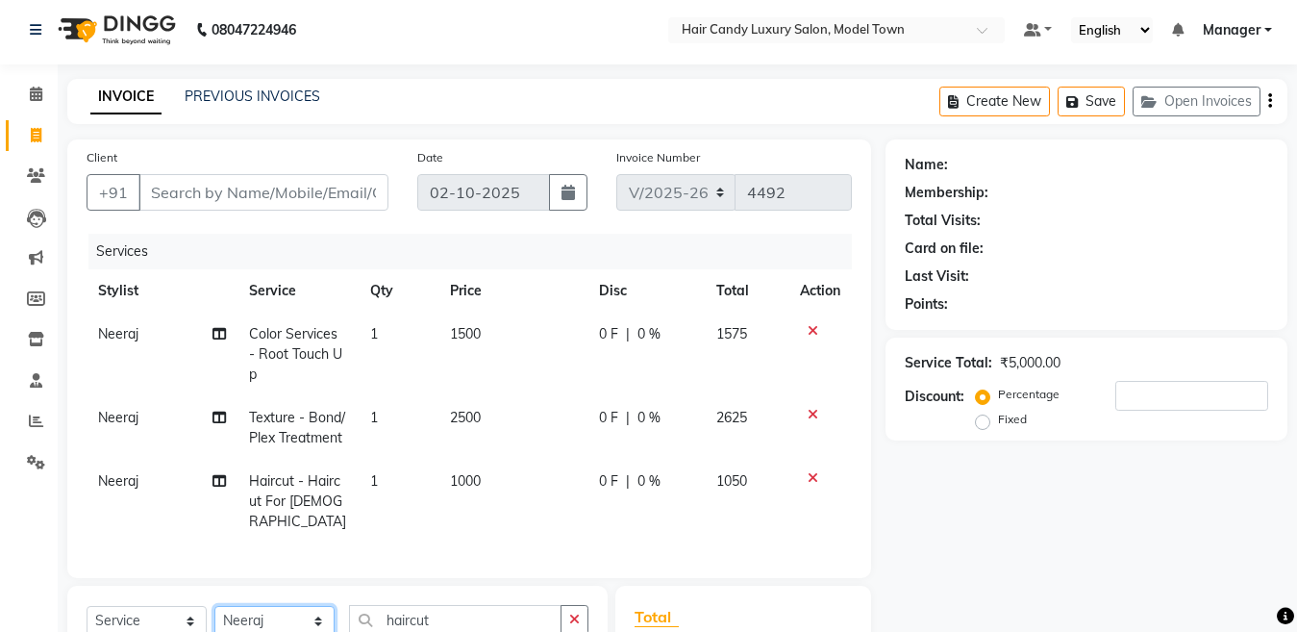
click at [282, 629] on select "Select Stylist [PERSON_NAME] [PERSON_NAME] [PERSON_NAME] ([PERSON_NAME]) Manage…" at bounding box center [274, 621] width 120 height 30
select select "28006"
click at [214, 606] on select "Select Stylist [PERSON_NAME] [PERSON_NAME] [PERSON_NAME] ([PERSON_NAME]) Manage…" at bounding box center [274, 621] width 120 height 30
click at [486, 616] on input "haircut" at bounding box center [455, 620] width 213 height 30
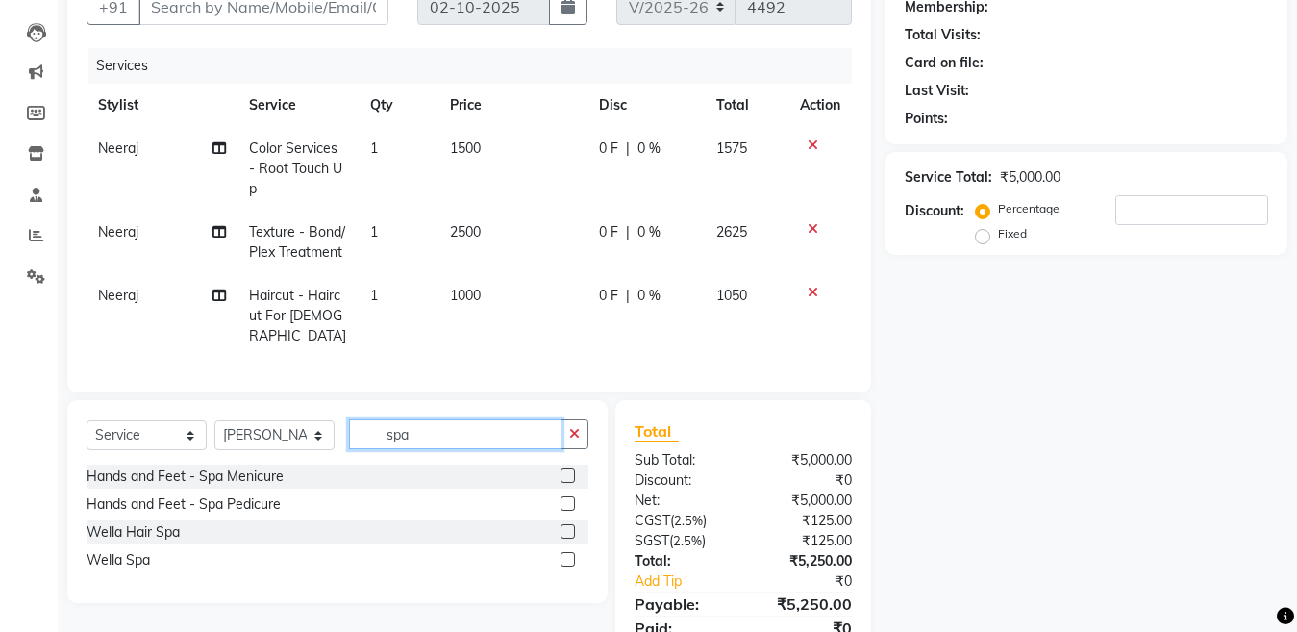
scroll to position [198, 0]
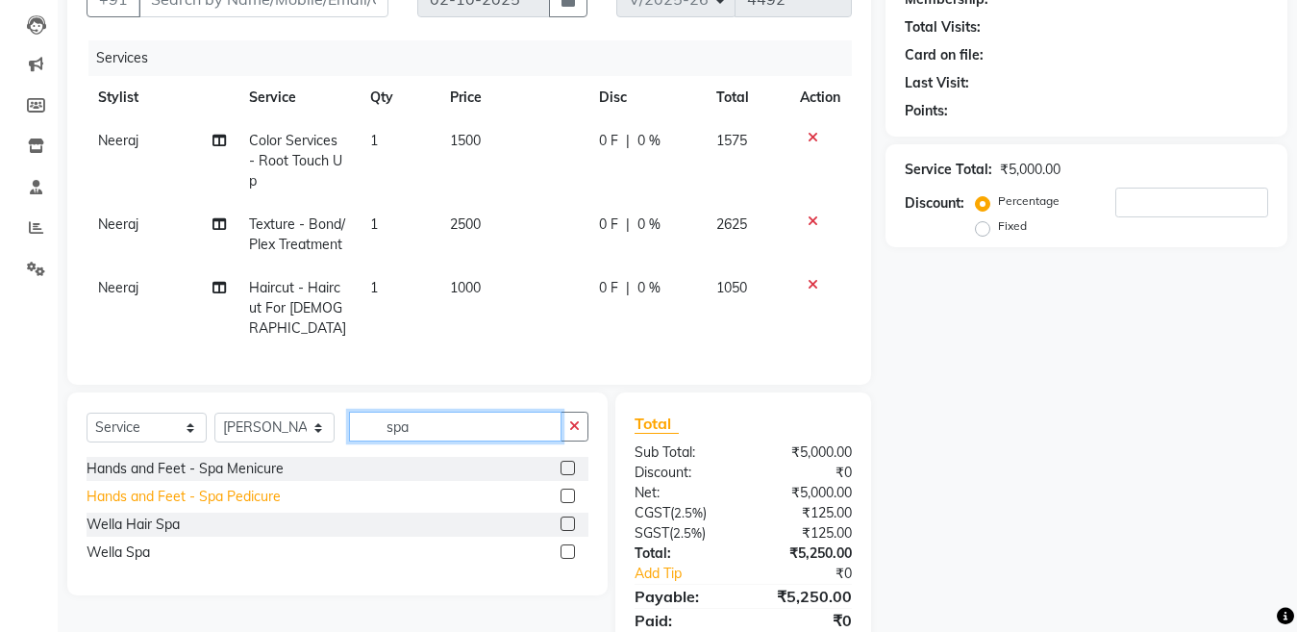
type input "spa"
click at [246, 487] on div "Hands and Feet - Spa Pedicure" at bounding box center [184, 497] width 194 height 20
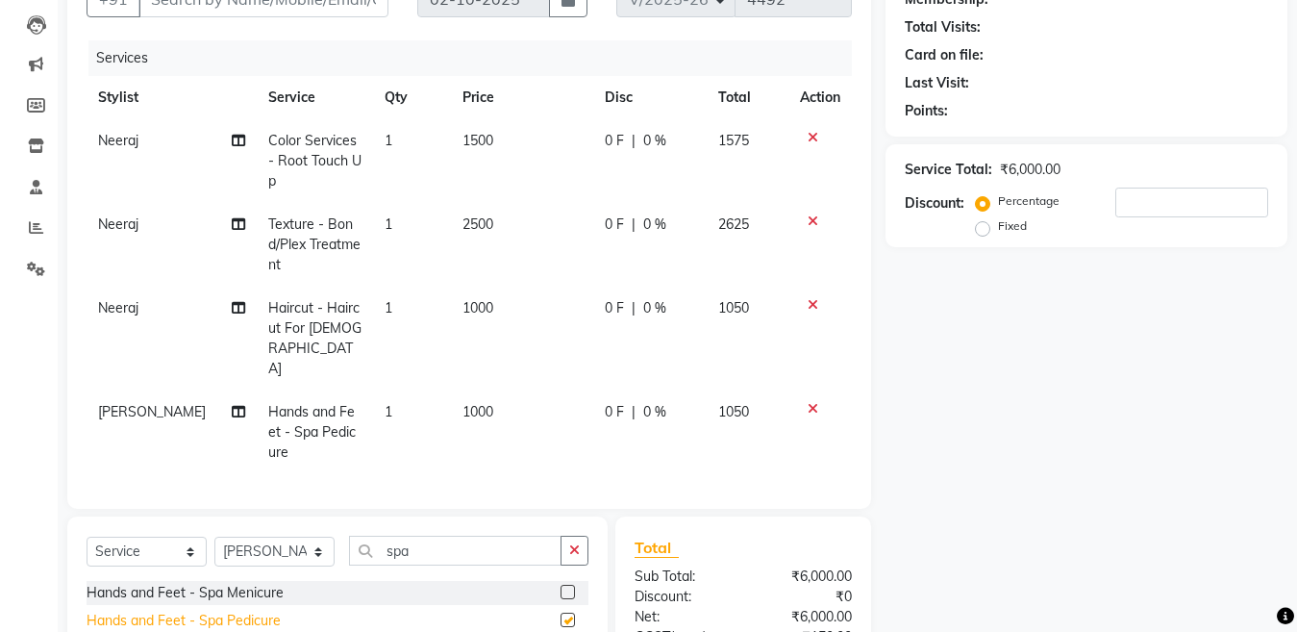
checkbox input "false"
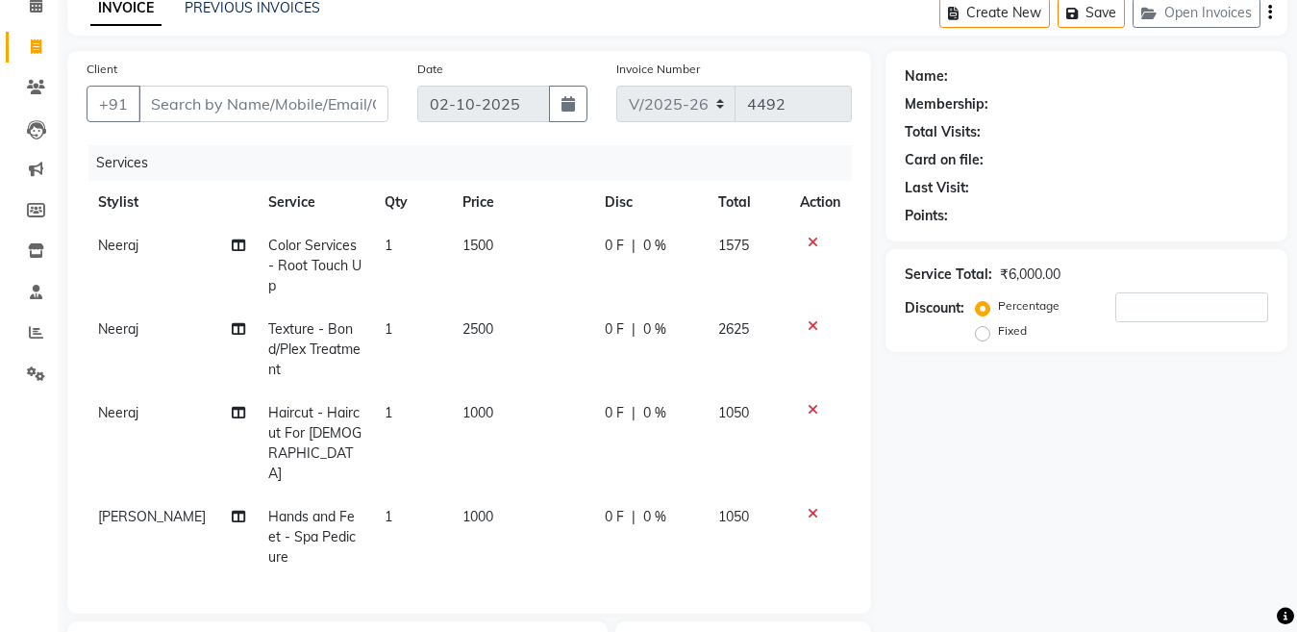
scroll to position [59, 0]
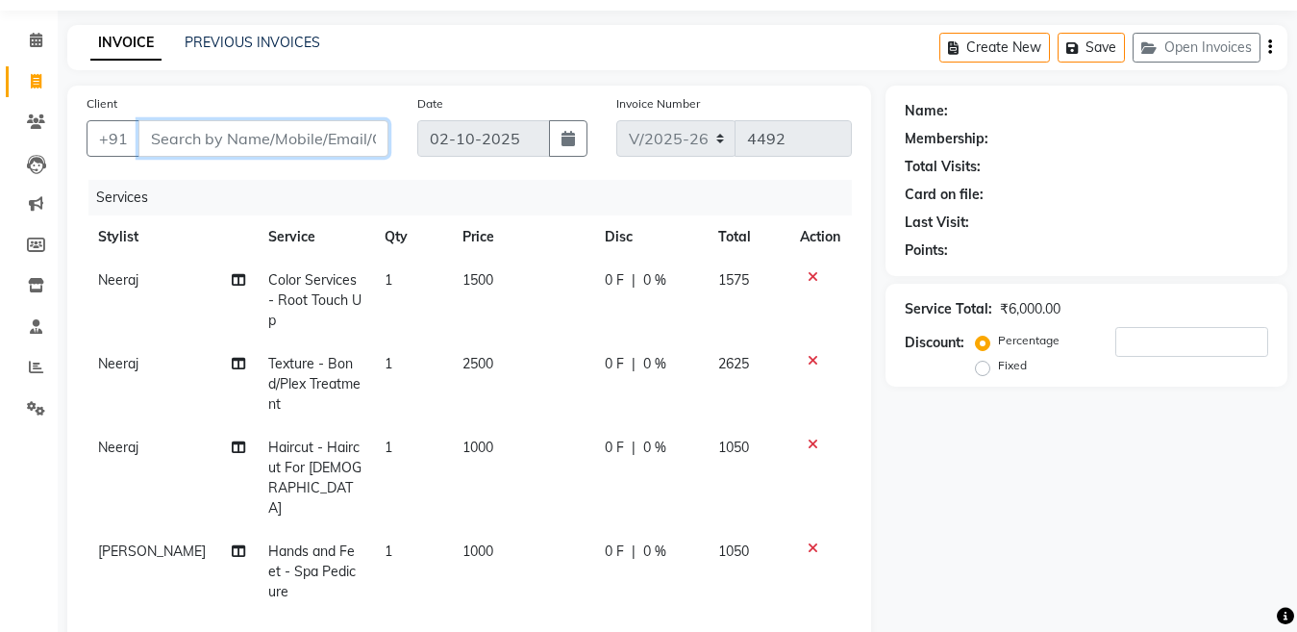
click at [322, 135] on input "Client" at bounding box center [263, 138] width 250 height 37
click at [192, 141] on input "Client" at bounding box center [263, 138] width 250 height 37
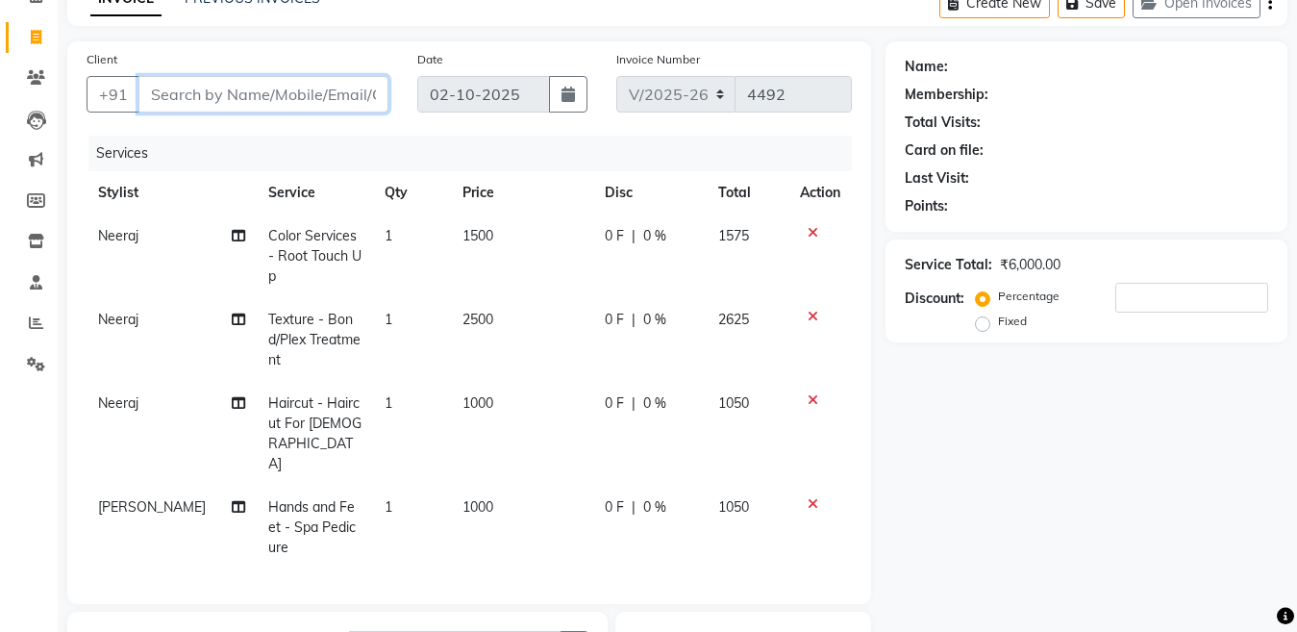
scroll to position [0, 0]
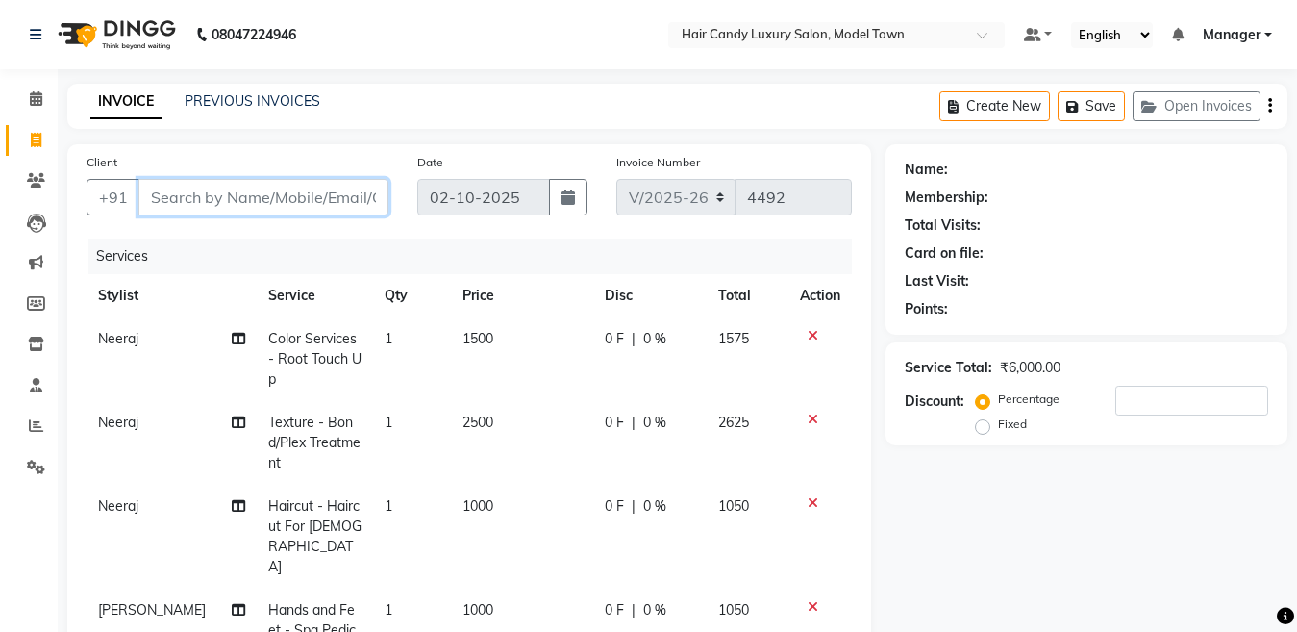
click at [294, 208] on input "Client" at bounding box center [263, 197] width 250 height 37
type input "9"
type input "0"
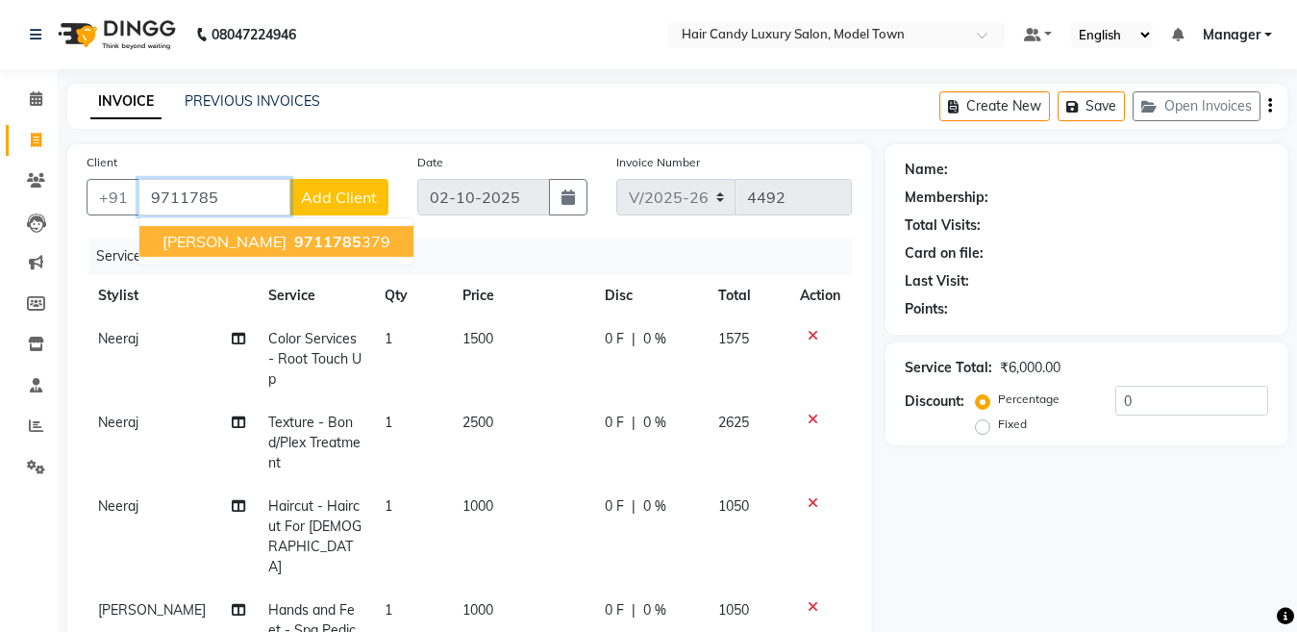
click at [294, 243] on span "9711785" at bounding box center [327, 241] width 67 height 19
type input "9711785379"
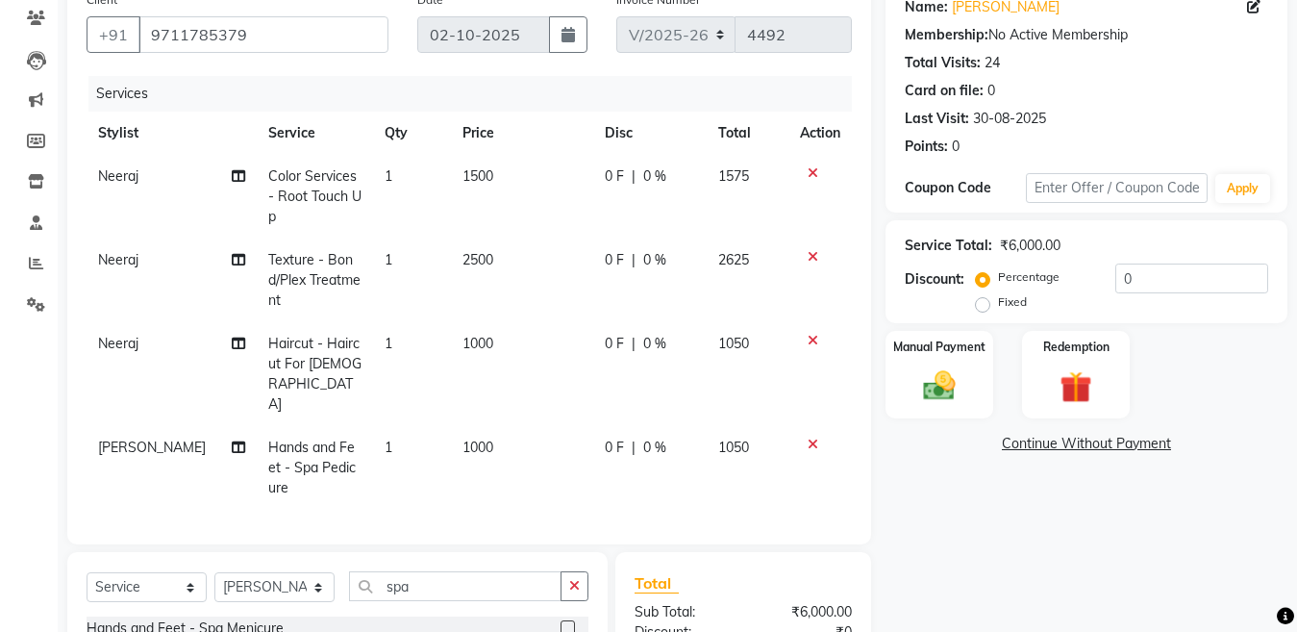
scroll to position [247, 0]
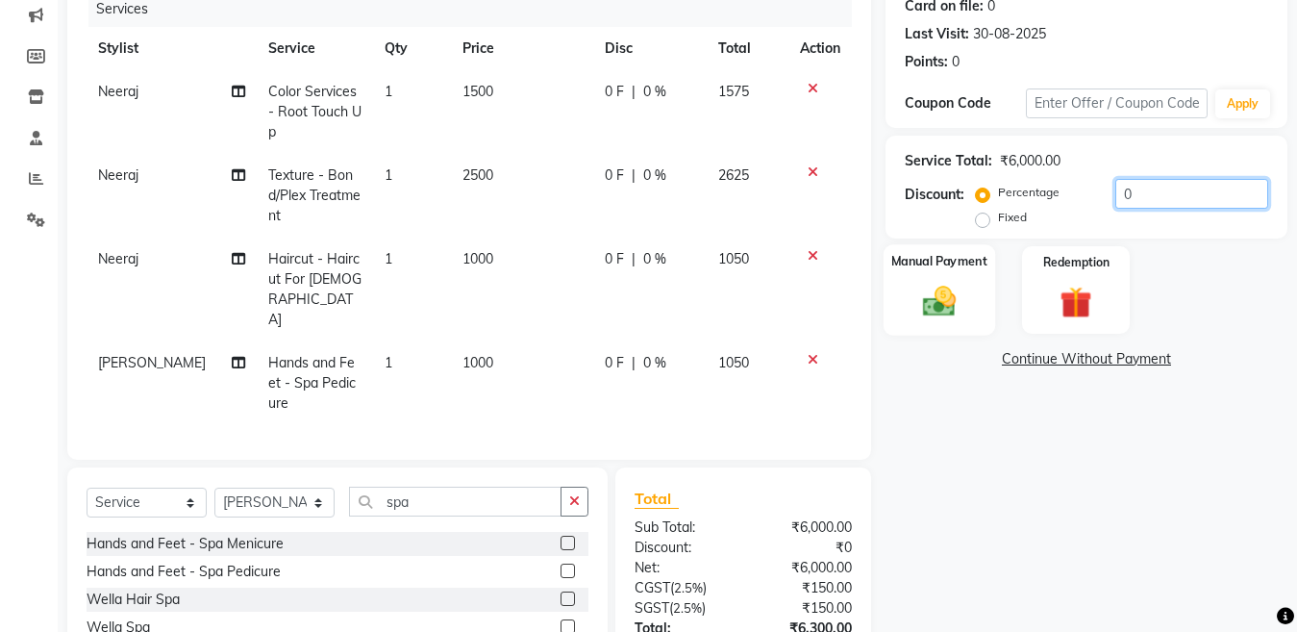
drag, startPoint x: 1199, startPoint y: 194, endPoint x: 893, endPoint y: 262, distance: 313.1
click at [893, 262] on div "Name: Bhawna Membership: No Active Membership Total Visits: 24 Card on file: 0 …" at bounding box center [1094, 323] width 416 height 853
type input "5"
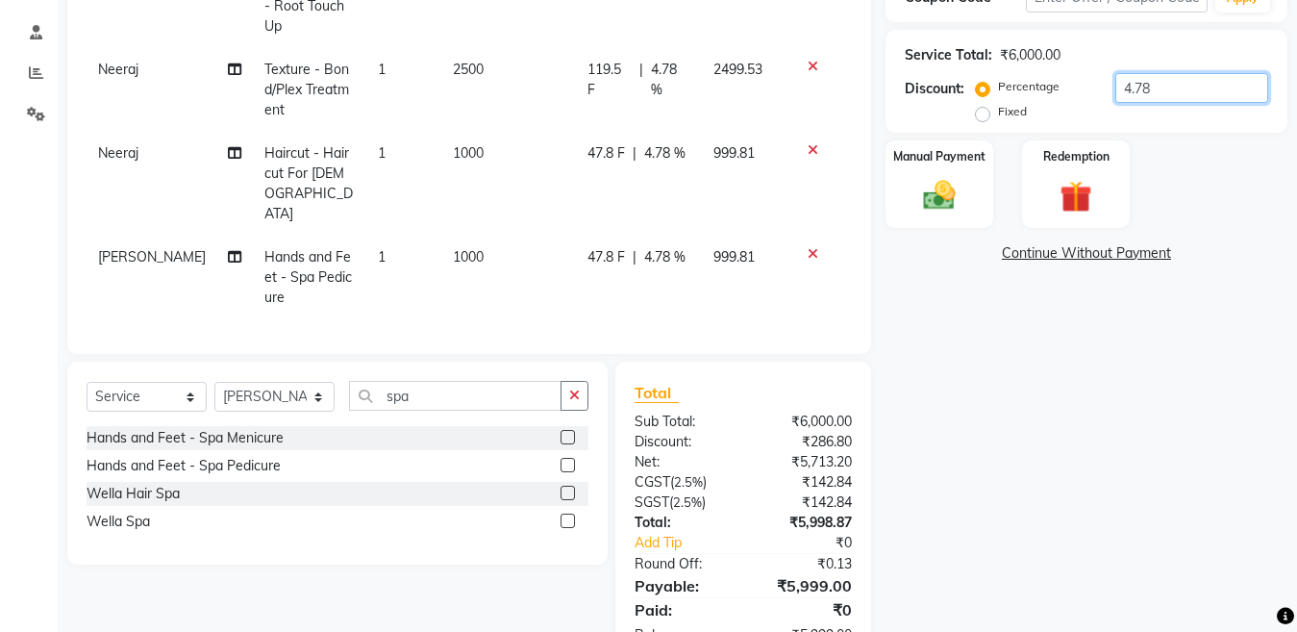
scroll to position [331, 0]
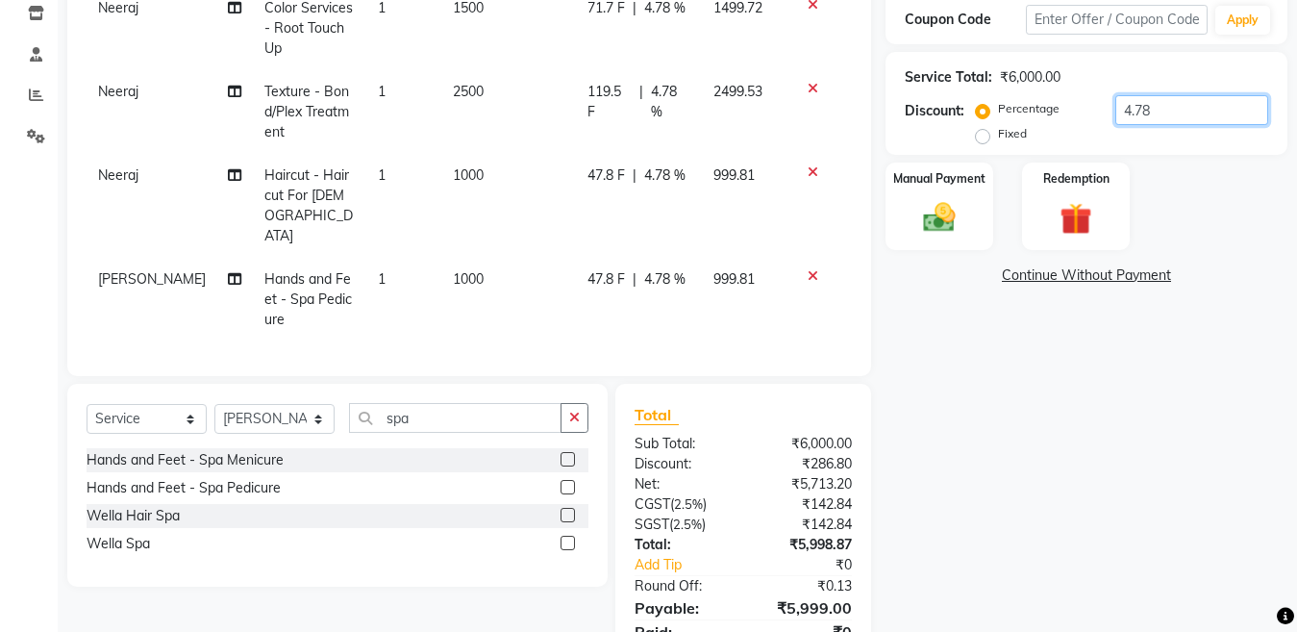
type input "4.78"
click at [1138, 204] on div "Manual Payment Redemption" at bounding box center [1086, 207] width 431 height 88
click at [893, 185] on label "Manual Payment" at bounding box center [939, 177] width 96 height 18
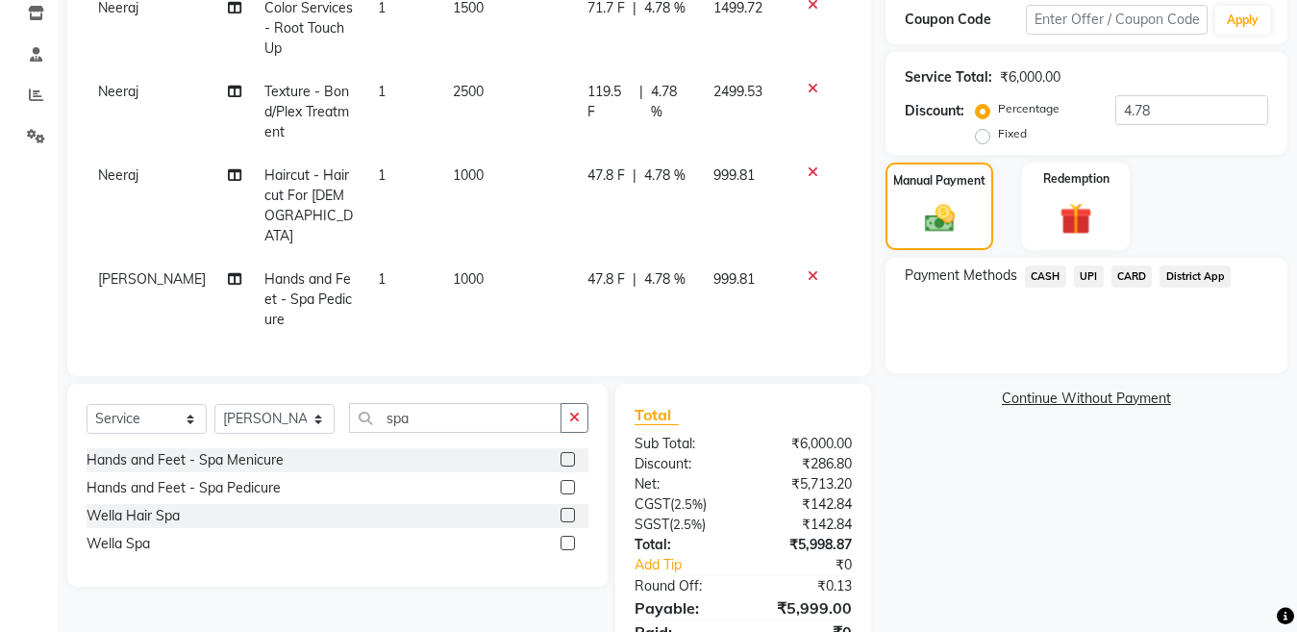
click at [1050, 279] on span "CASH" at bounding box center [1045, 276] width 41 height 22
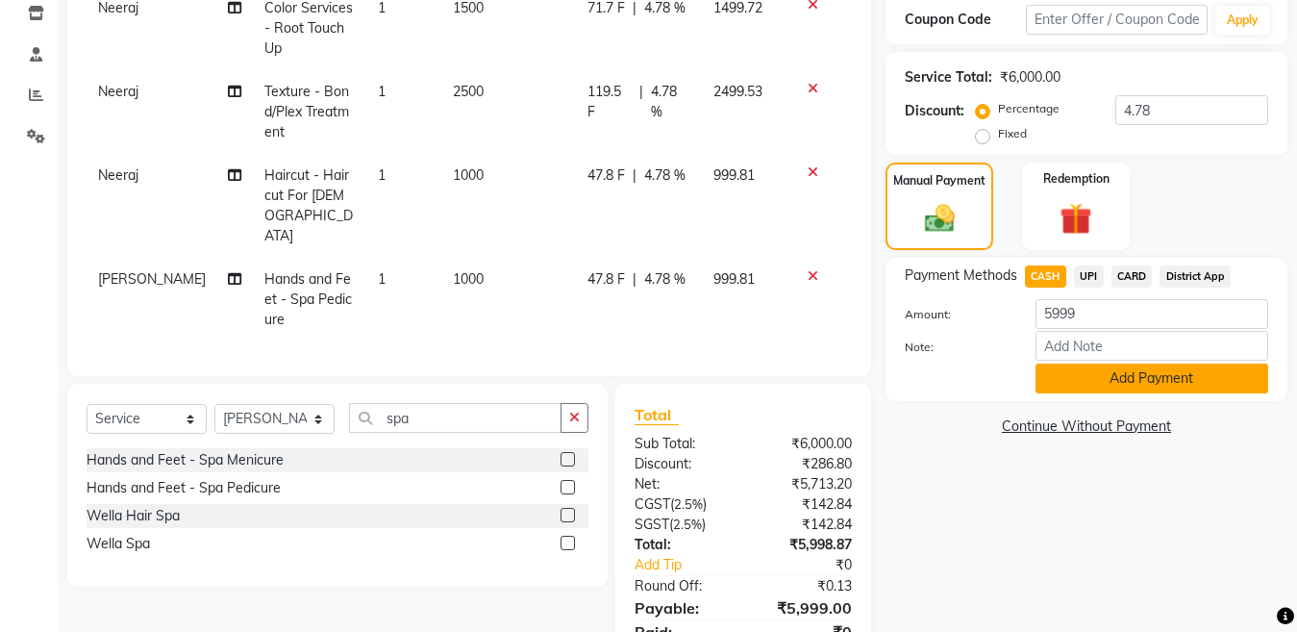
click at [1075, 372] on button "Add Payment" at bounding box center [1152, 379] width 233 height 30
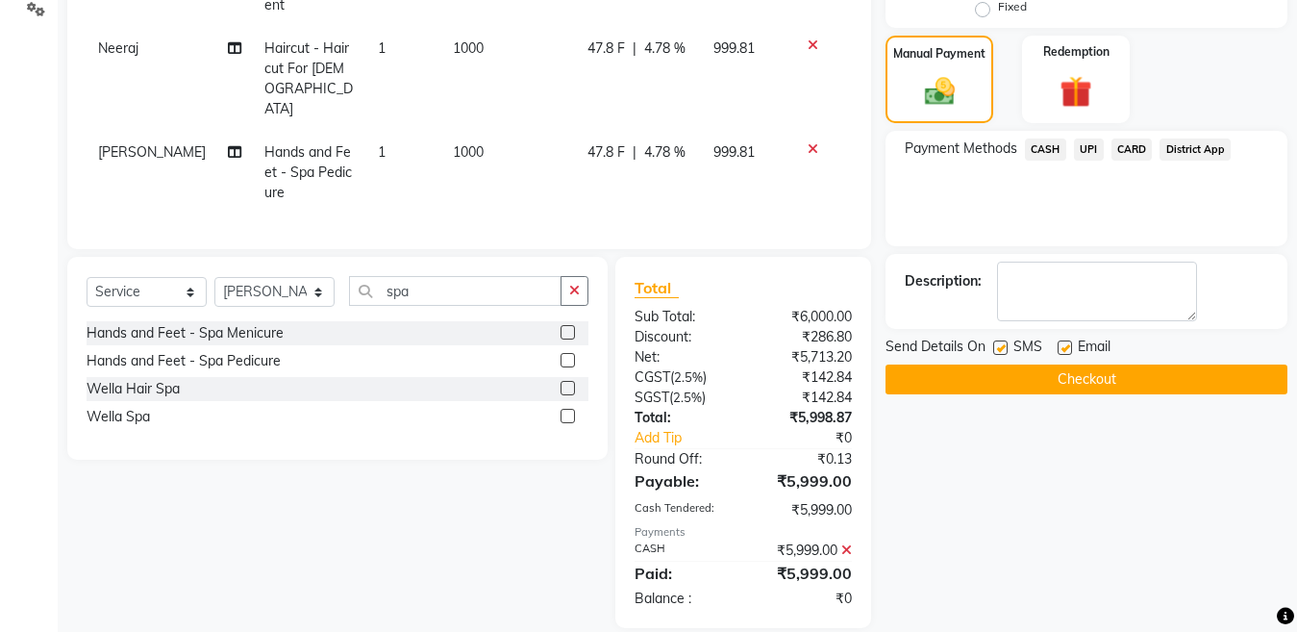
scroll to position [459, 0]
click at [1003, 352] on label at bounding box center [1000, 346] width 14 height 14
click at [1003, 352] on input "checkbox" at bounding box center [999, 347] width 13 height 13
checkbox input "false"
click at [1004, 371] on button "Checkout" at bounding box center [1087, 379] width 402 height 30
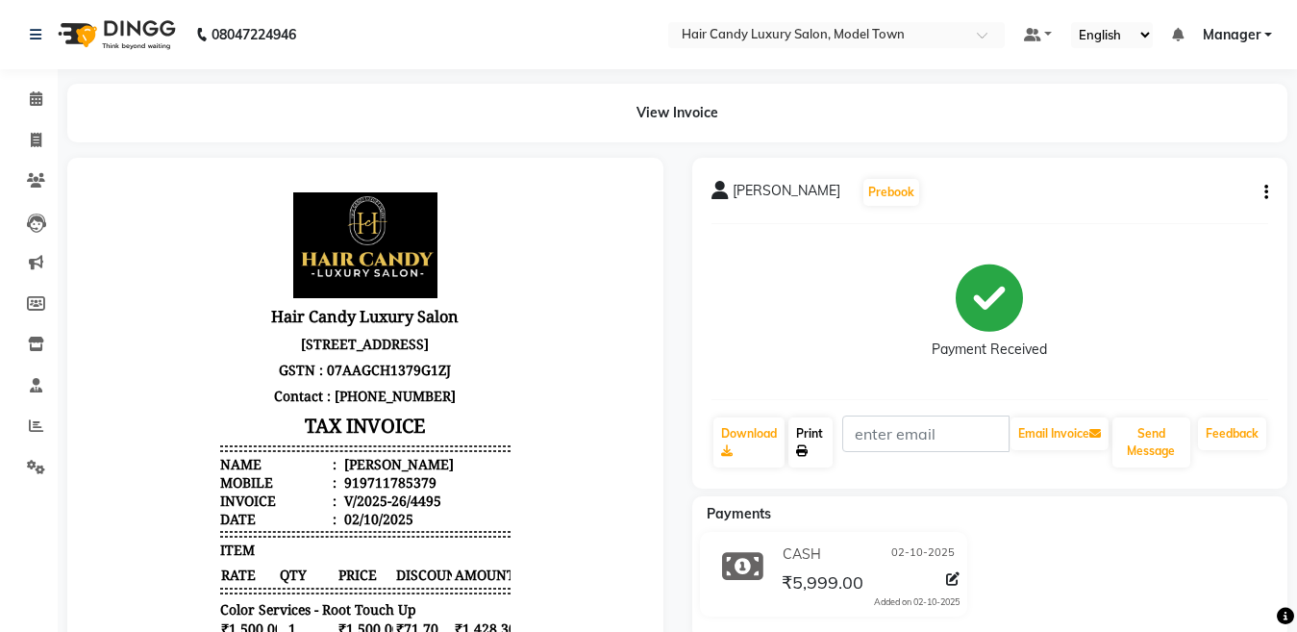
click at [801, 448] on icon at bounding box center [802, 451] width 12 height 12
click at [25, 133] on span at bounding box center [36, 141] width 34 height 22
select select "service"
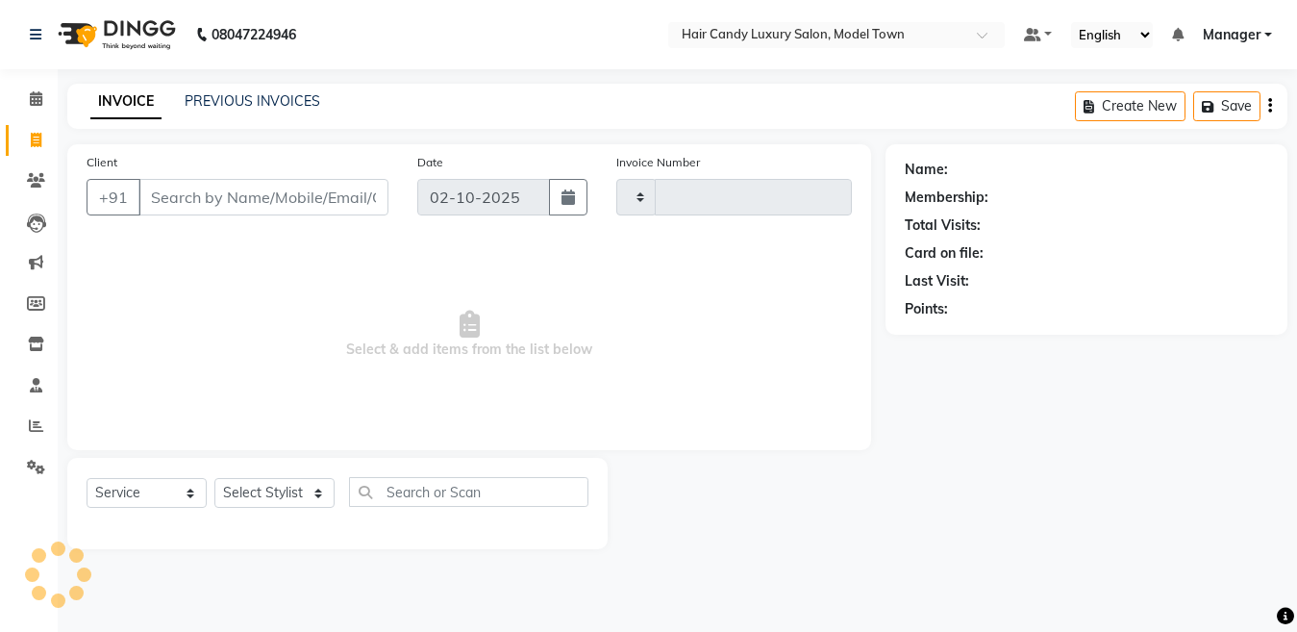
type input "4496"
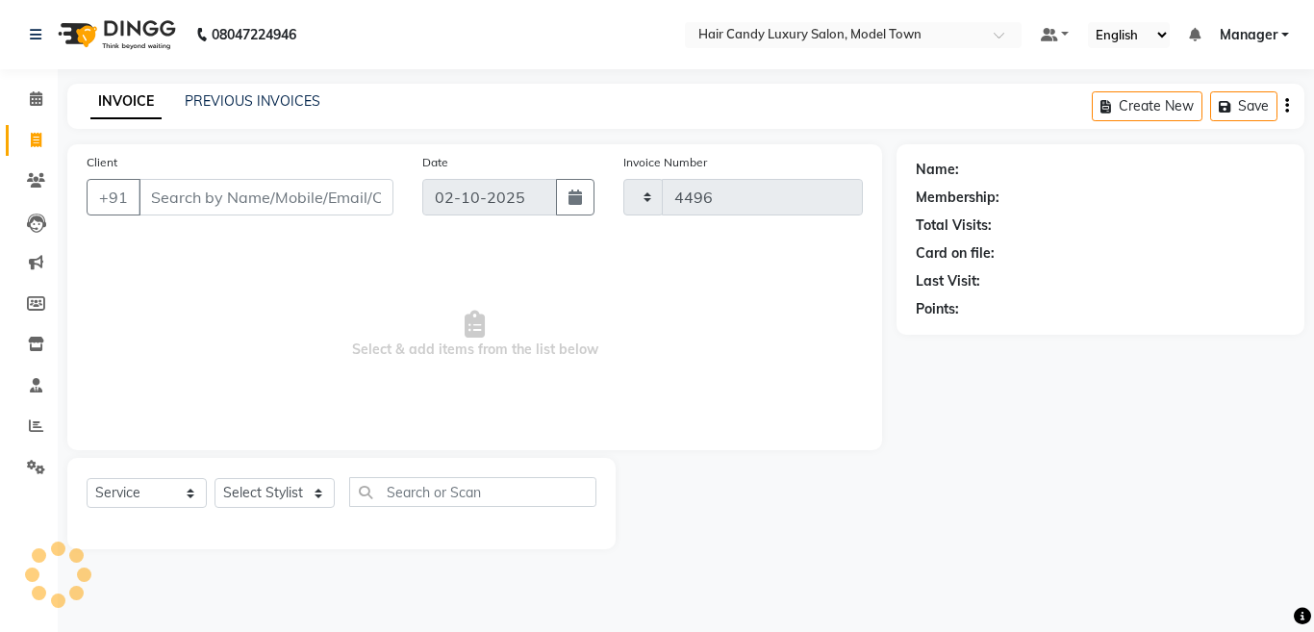
select select "4716"
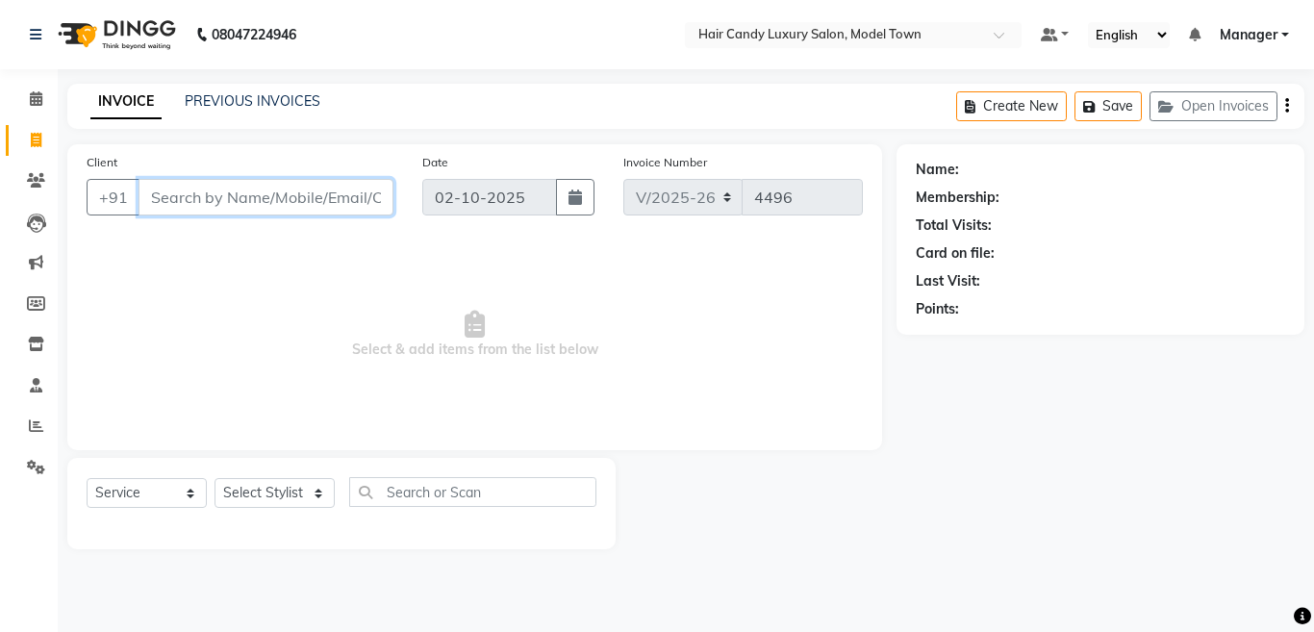
click at [217, 187] on input "Client" at bounding box center [265, 197] width 255 height 37
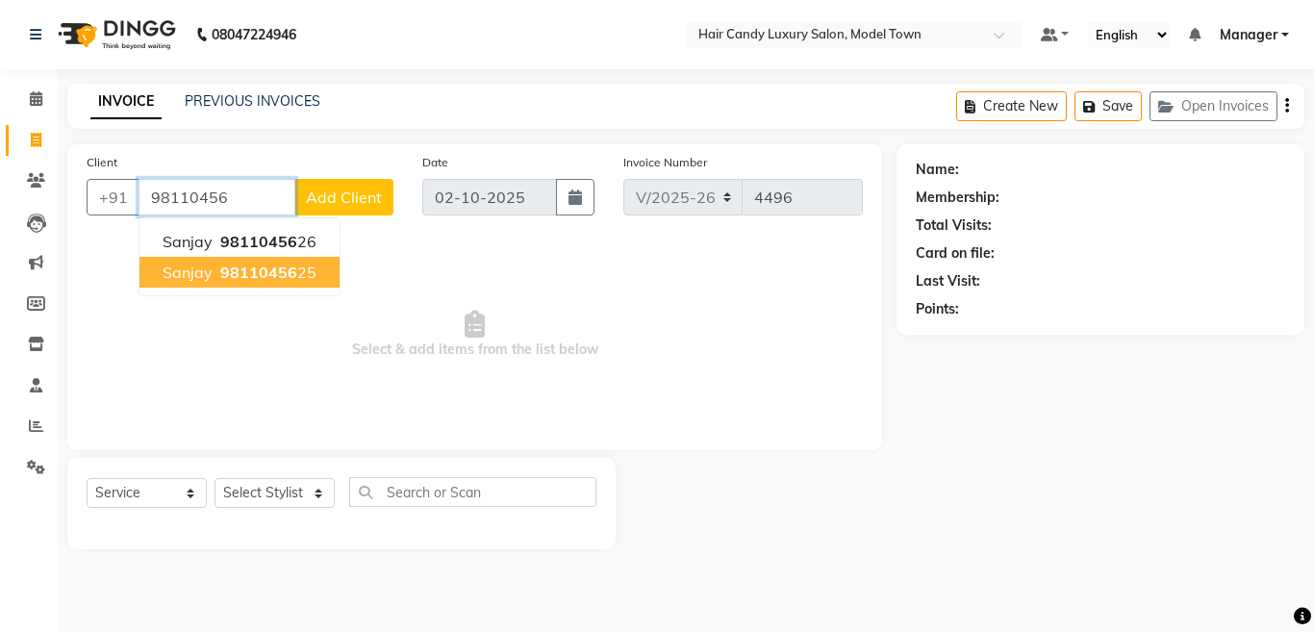
click at [209, 283] on button "sanjay 98110456 25" at bounding box center [239, 272] width 200 height 31
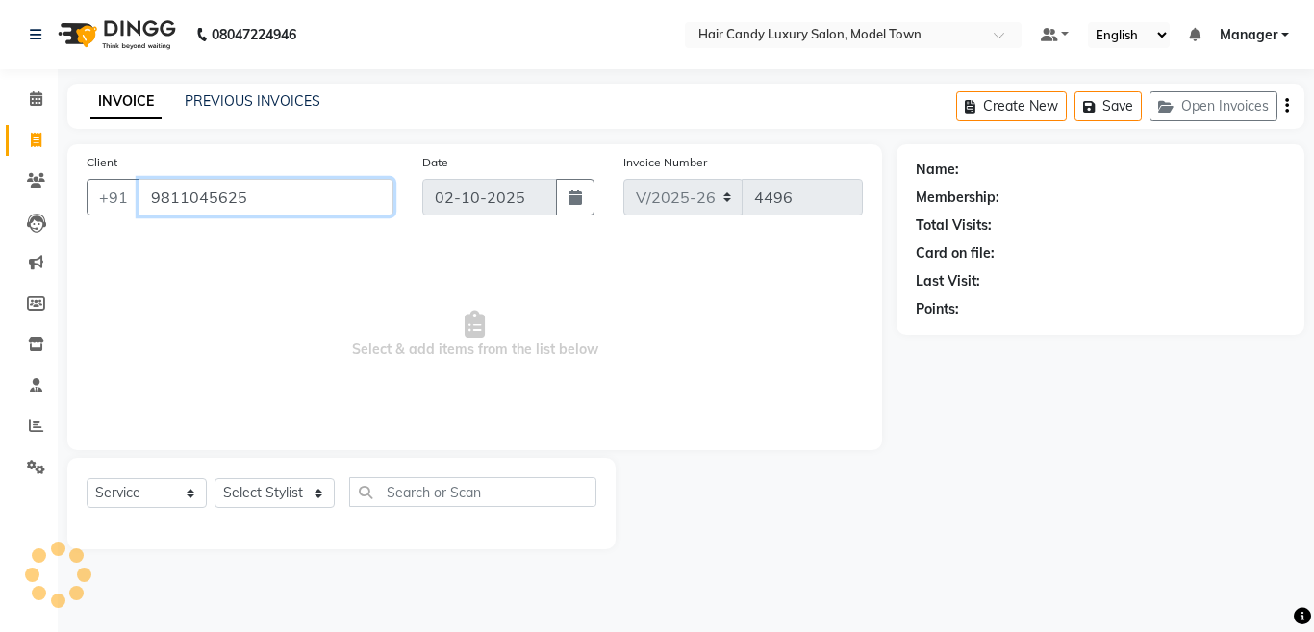
type input "9811045625"
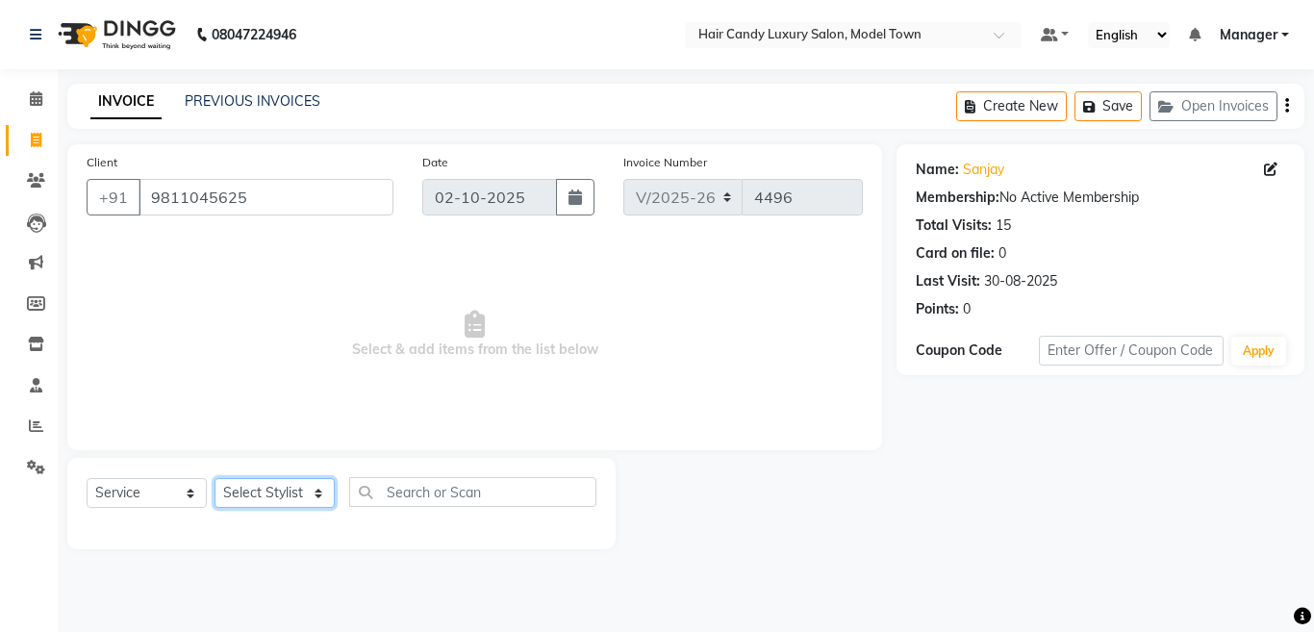
click at [243, 491] on select "Select Stylist [PERSON_NAME] [PERSON_NAME] [PERSON_NAME] ([PERSON_NAME]) Manage…" at bounding box center [274, 493] width 120 height 30
select select "34279"
click at [214, 478] on select "Select Stylist [PERSON_NAME] [PERSON_NAME] [PERSON_NAME] ([PERSON_NAME]) Manage…" at bounding box center [274, 493] width 120 height 30
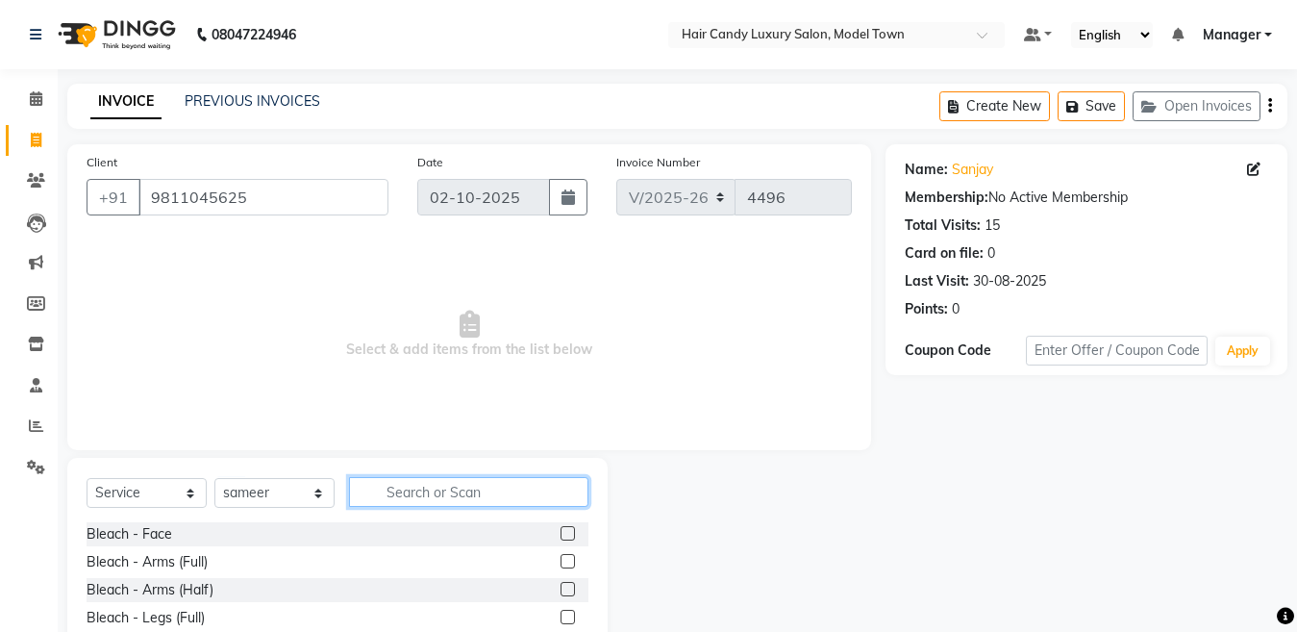
click at [392, 486] on input "text" at bounding box center [468, 492] width 239 height 30
type input "c"
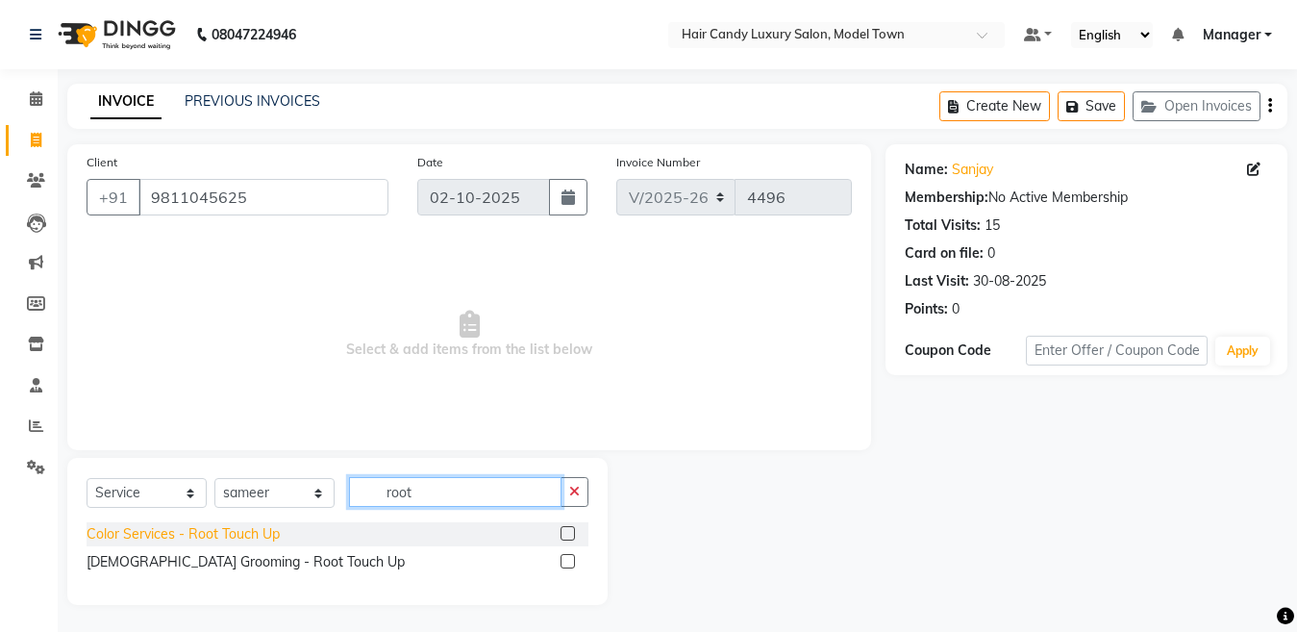
type input "root"
click at [243, 534] on div "Color Services - Root Touch Up" at bounding box center [183, 534] width 193 height 20
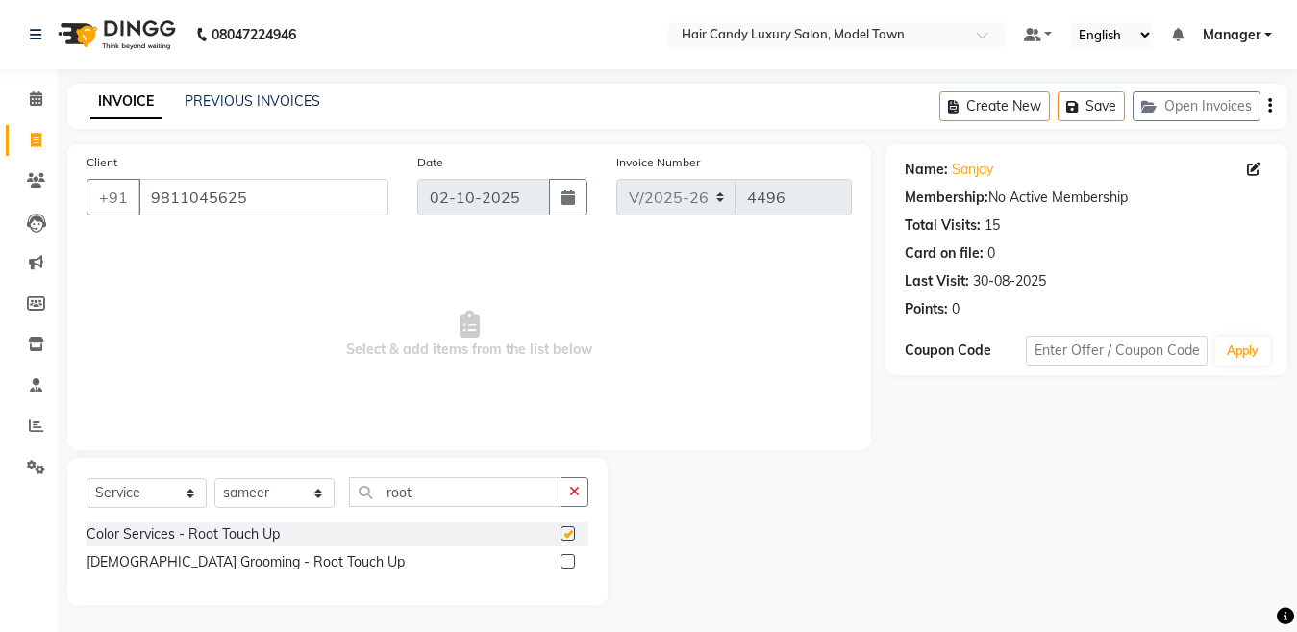
checkbox input "false"
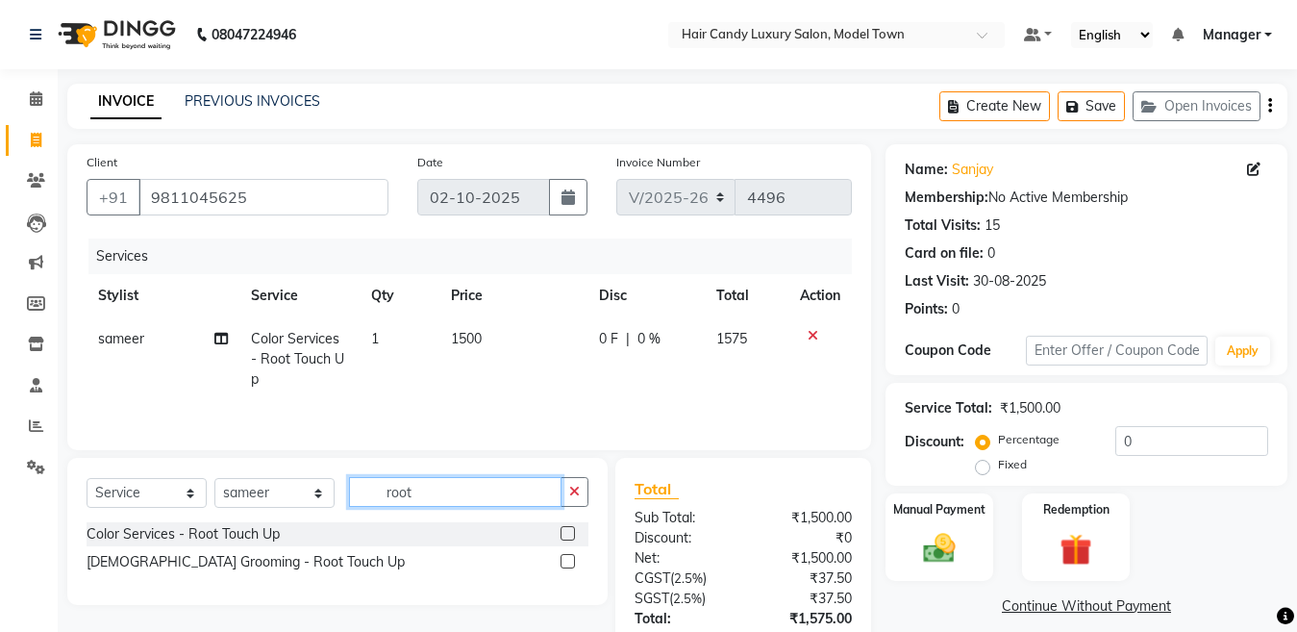
click at [430, 496] on input "root" at bounding box center [455, 492] width 213 height 30
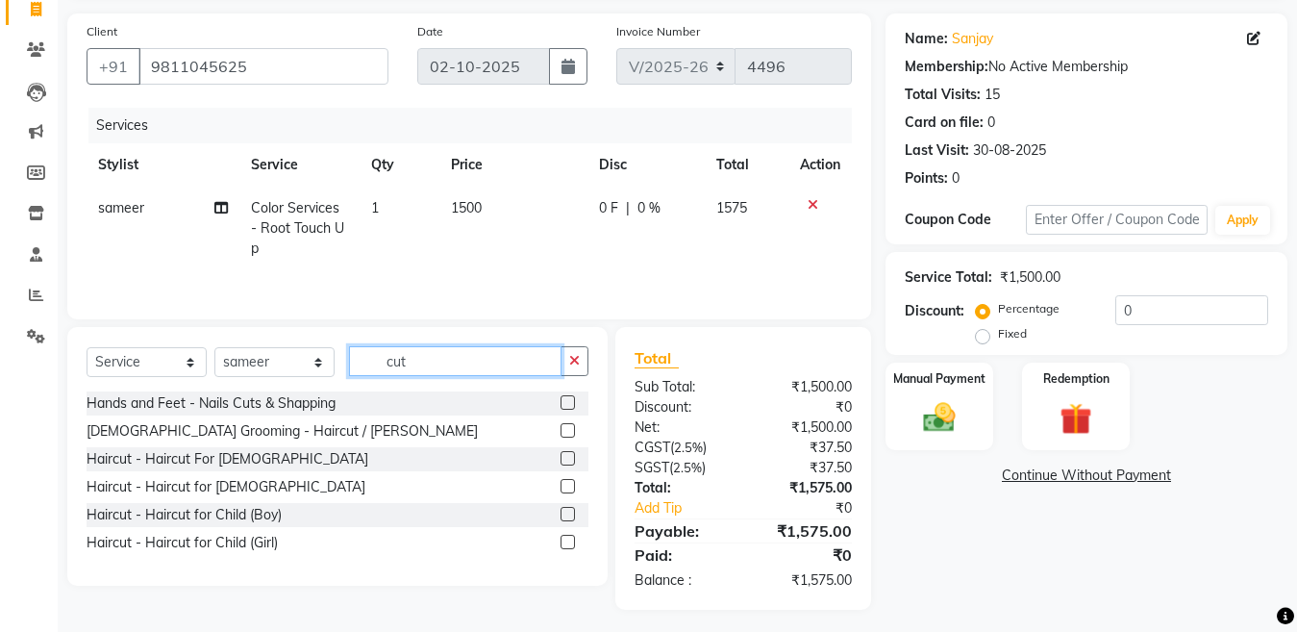
scroll to position [139, 0]
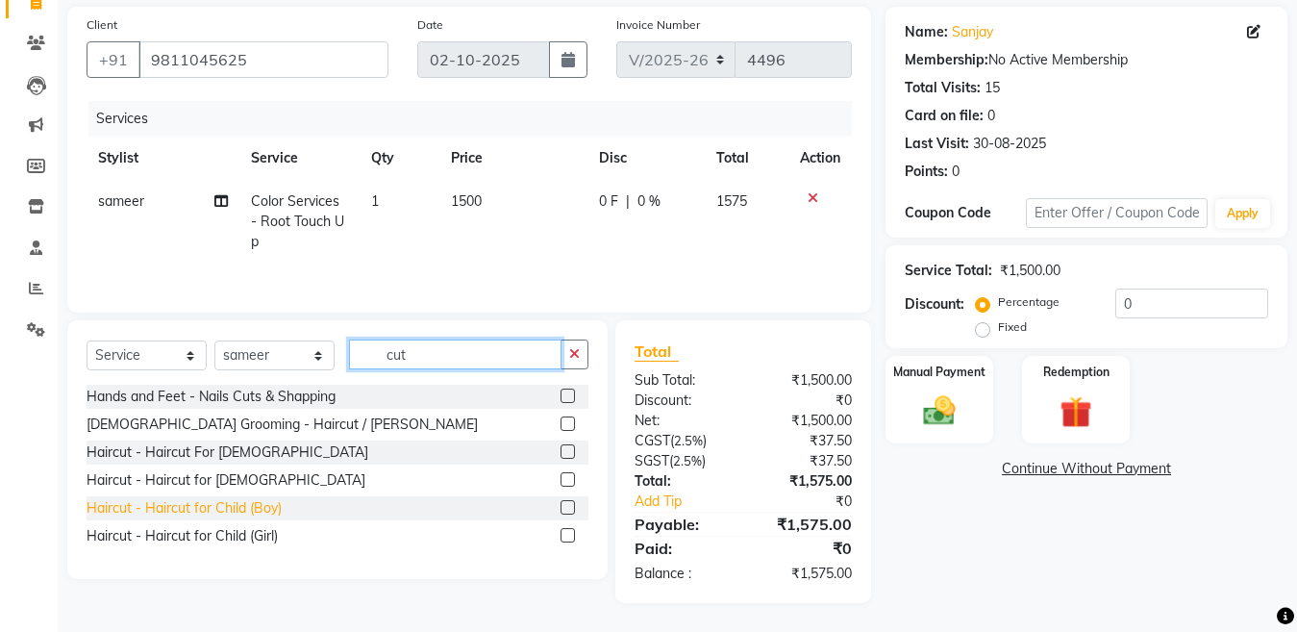
type input "cut"
click at [243, 515] on div "Haircut - Haircut for Child (Boy)" at bounding box center [184, 508] width 195 height 20
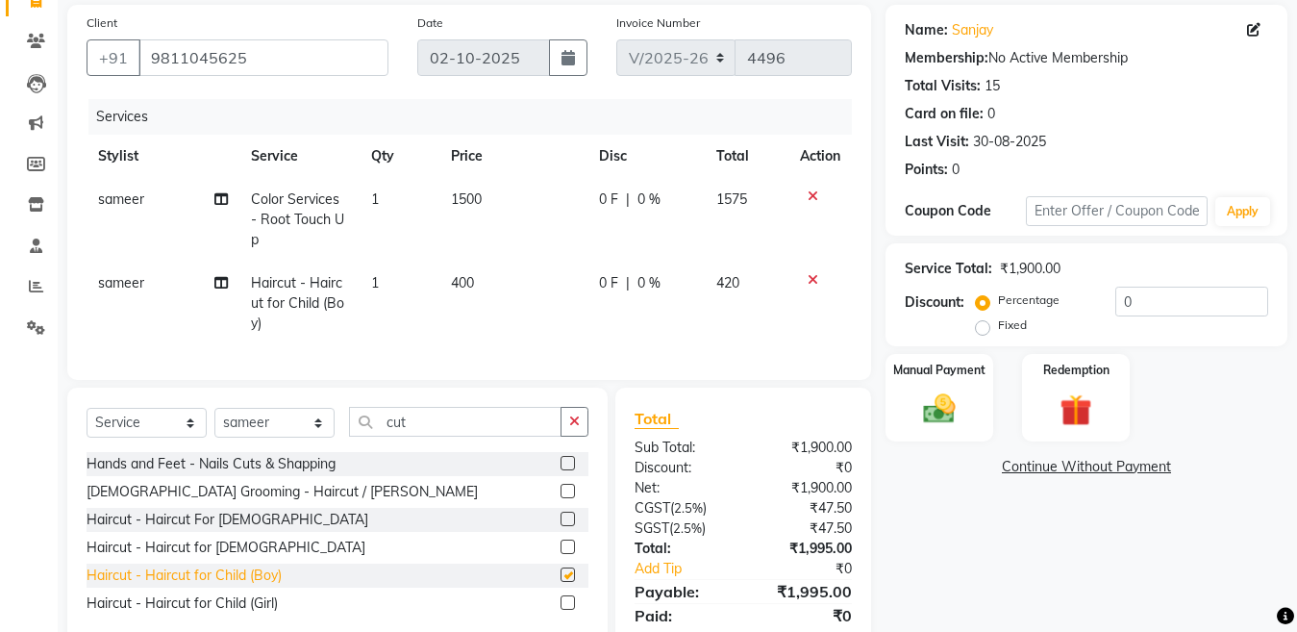
checkbox input "false"
click at [1164, 303] on input "0" at bounding box center [1192, 302] width 153 height 30
click at [811, 200] on icon at bounding box center [813, 195] width 11 height 13
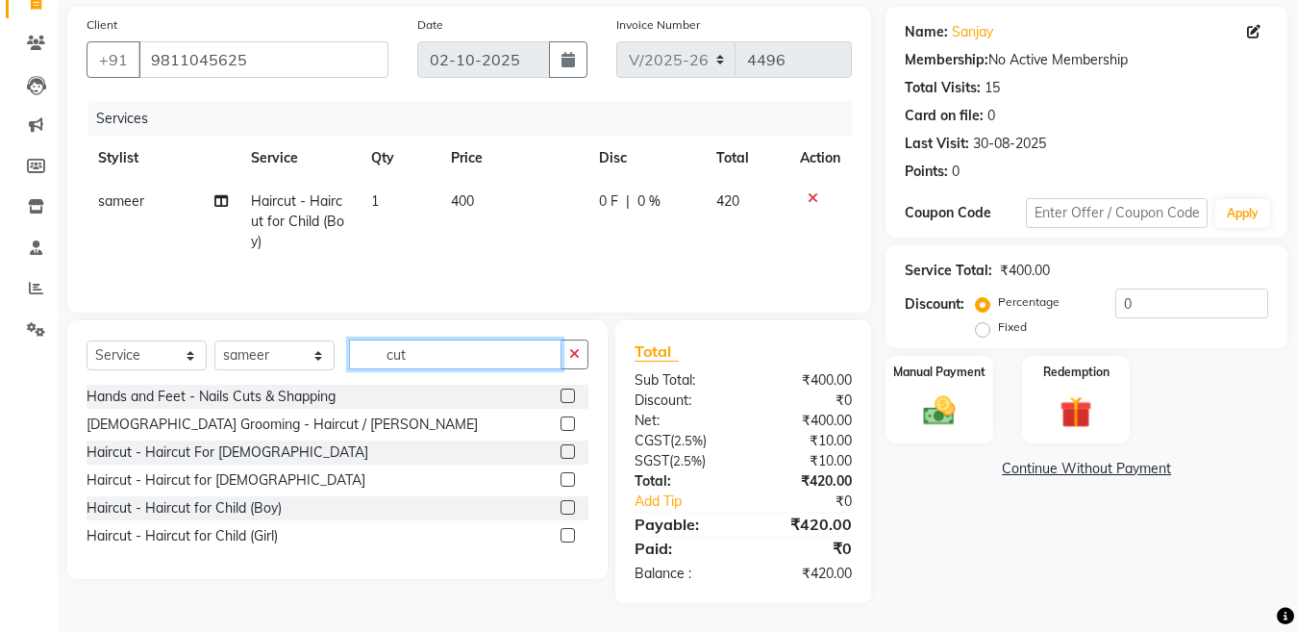
click at [504, 340] on input "cut" at bounding box center [455, 354] width 213 height 30
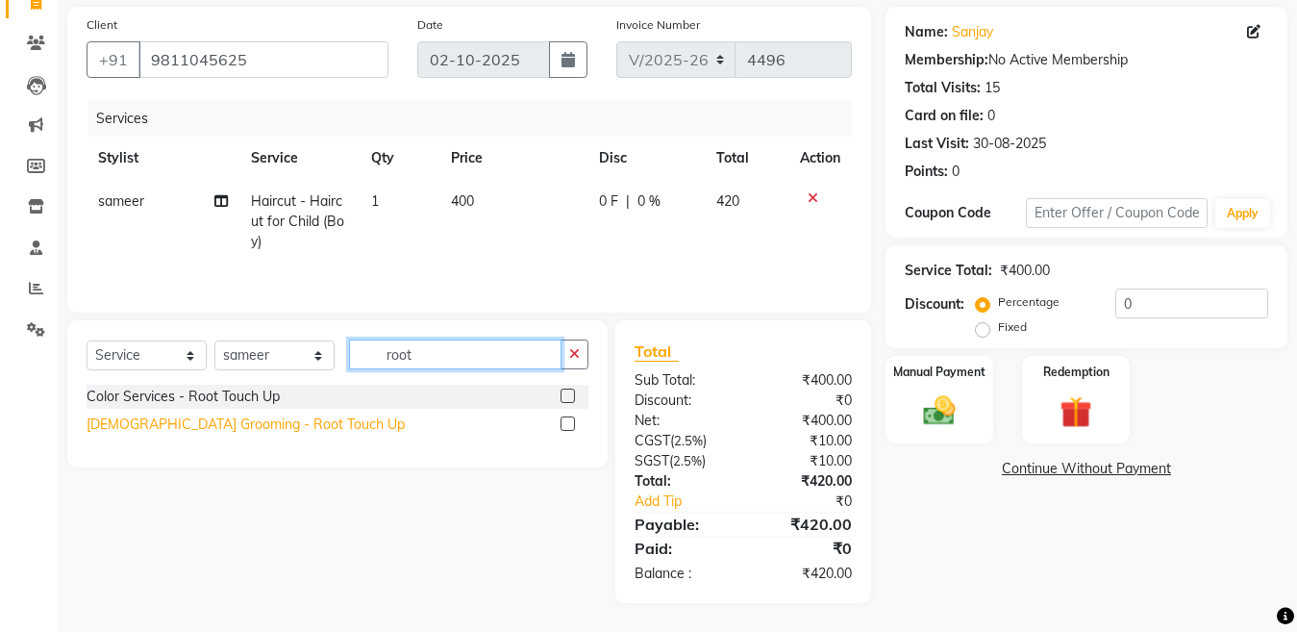
type input "root"
click at [251, 425] on div "[DEMOGRAPHIC_DATA] Grooming - Root Touch Up" at bounding box center [246, 424] width 318 height 20
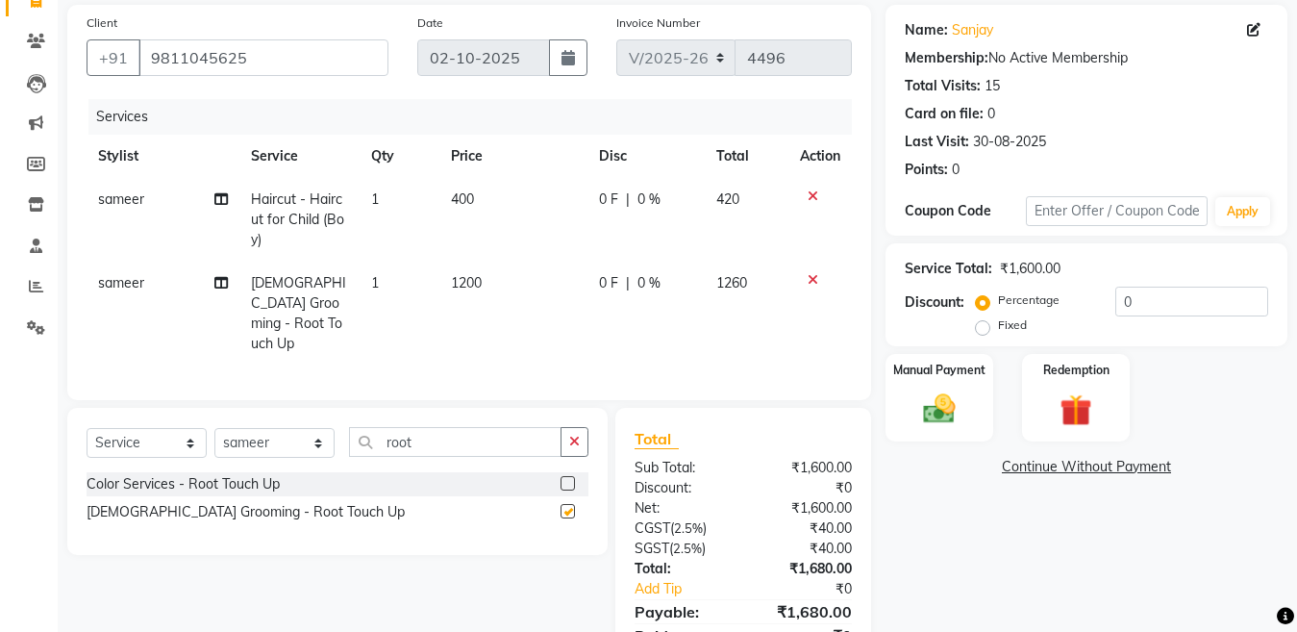
checkbox input "false"
click at [945, 406] on img at bounding box center [940, 408] width 54 height 38
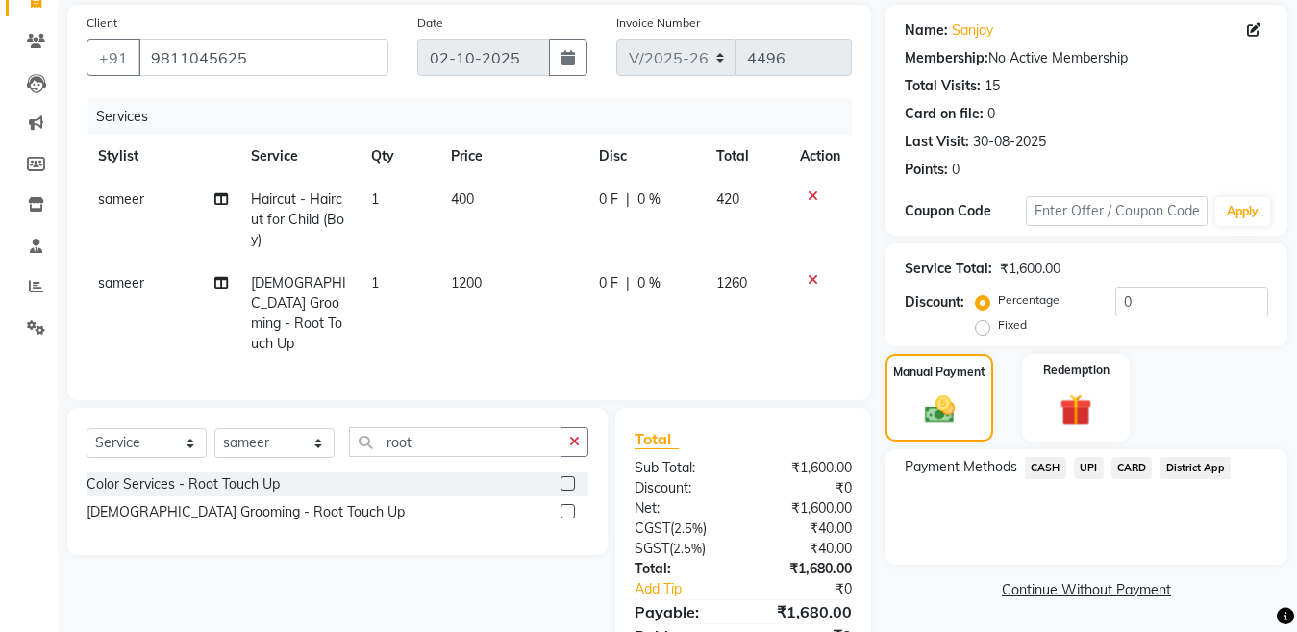
scroll to position [223, 0]
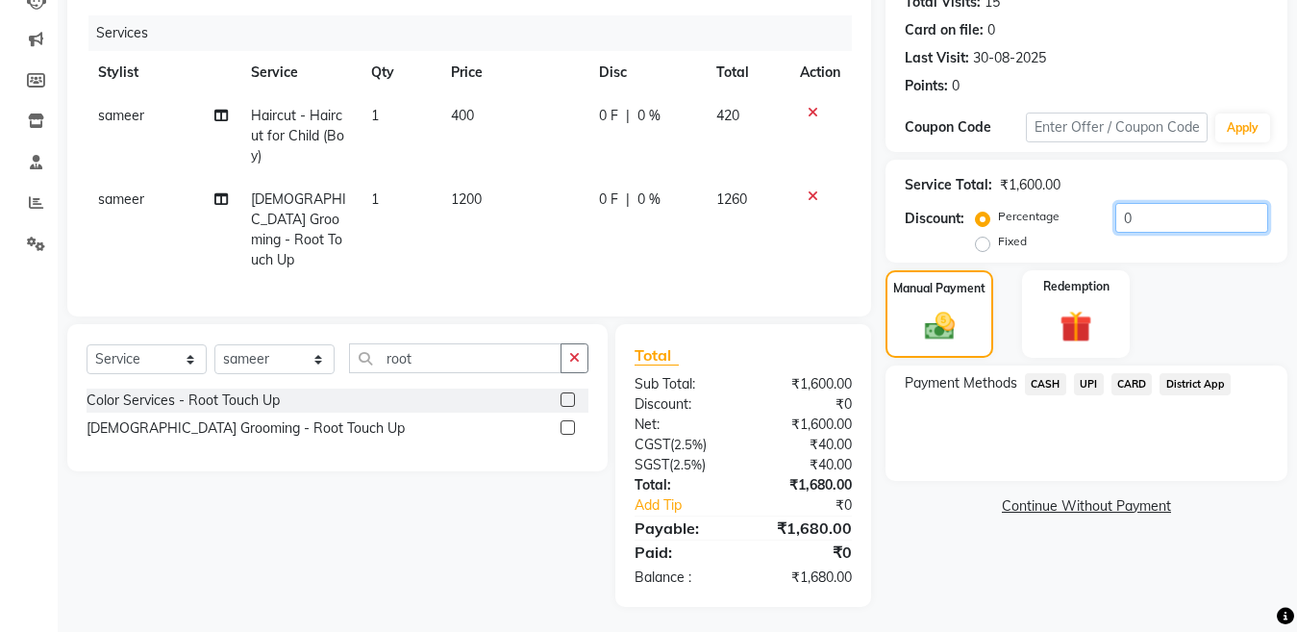
click at [1178, 228] on input "0" at bounding box center [1192, 218] width 153 height 30
type input "05"
click at [1033, 382] on span "CASH" at bounding box center [1045, 384] width 41 height 22
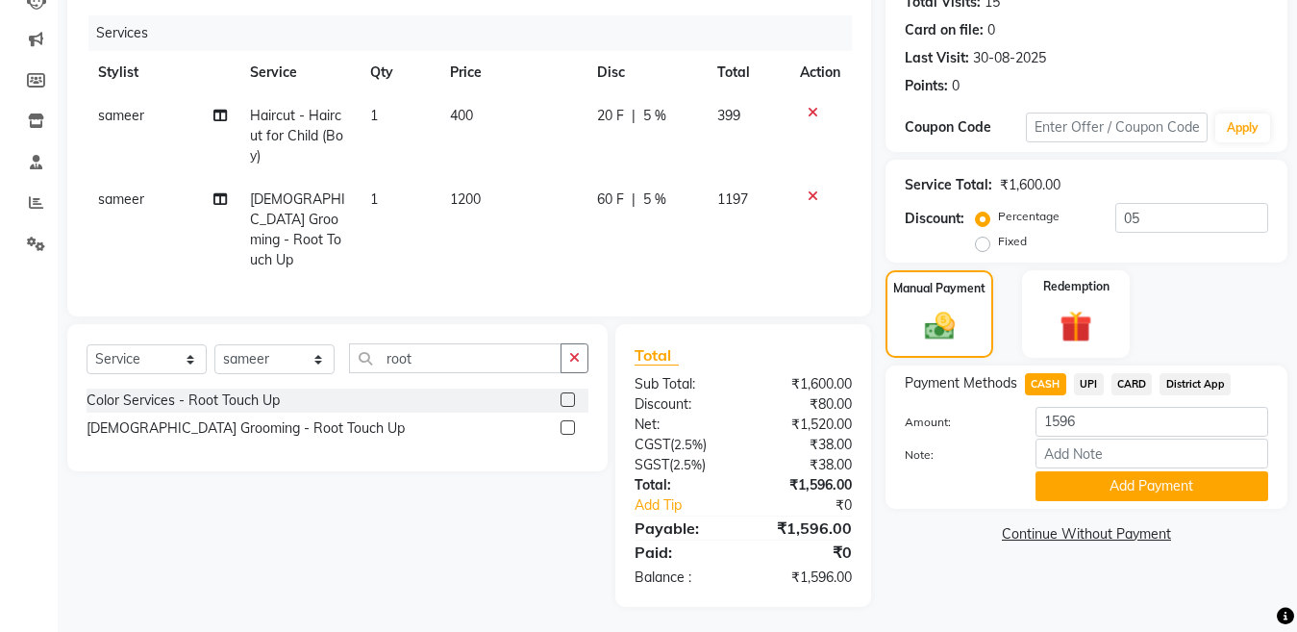
click at [1125, 502] on div "Payment Methods CASH UPI CARD District App Amount: 1596 Note: Add Payment" at bounding box center [1087, 436] width 402 height 143
click at [1120, 486] on button "Add Payment" at bounding box center [1152, 486] width 233 height 30
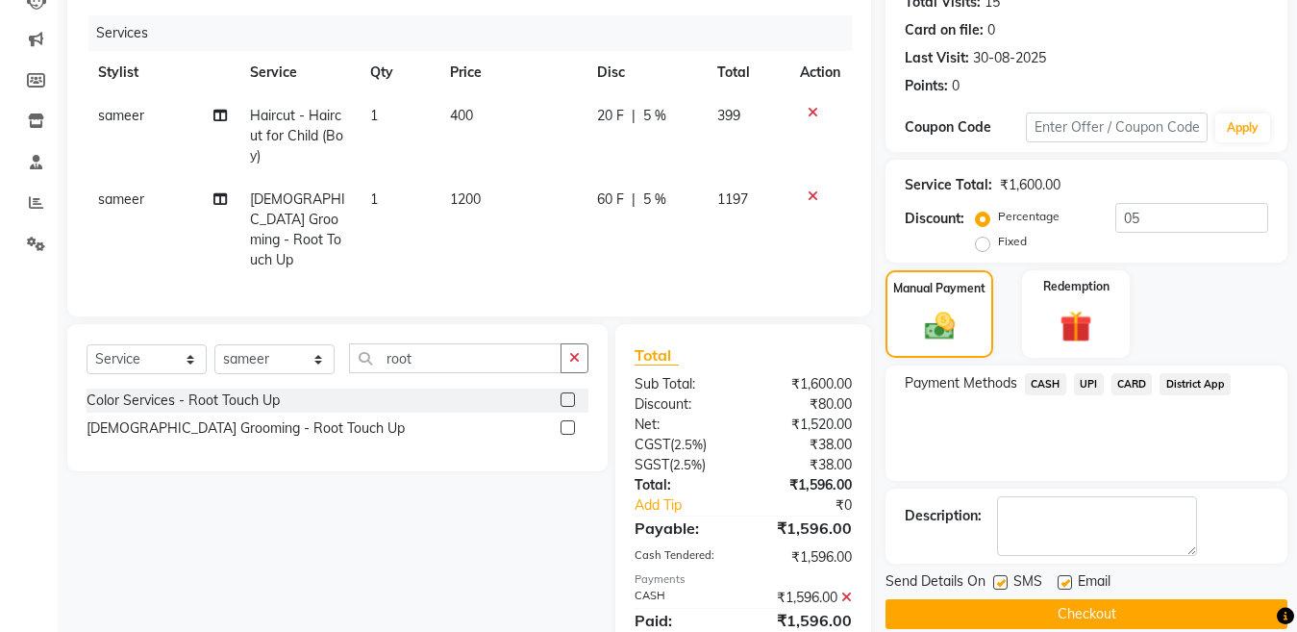
scroll to position [291, 0]
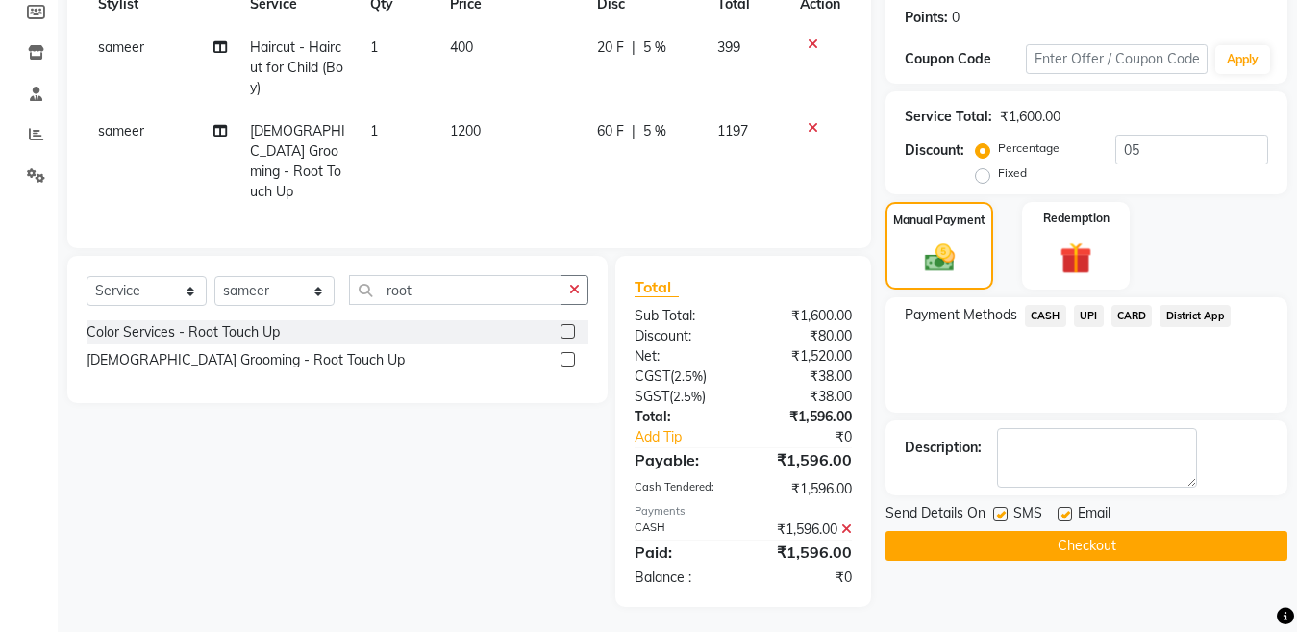
click at [993, 514] on label at bounding box center [1000, 514] width 14 height 14
click at [993, 514] on input "checkbox" at bounding box center [999, 515] width 13 height 13
checkbox input "false"
drag, startPoint x: 976, startPoint y: 563, endPoint x: 993, endPoint y: 540, distance: 28.1
click at [993, 540] on div "Name: Sanjay Membership: No Active Membership Total Visits: 15 Card on file: 0 …" at bounding box center [1094, 230] width 416 height 754
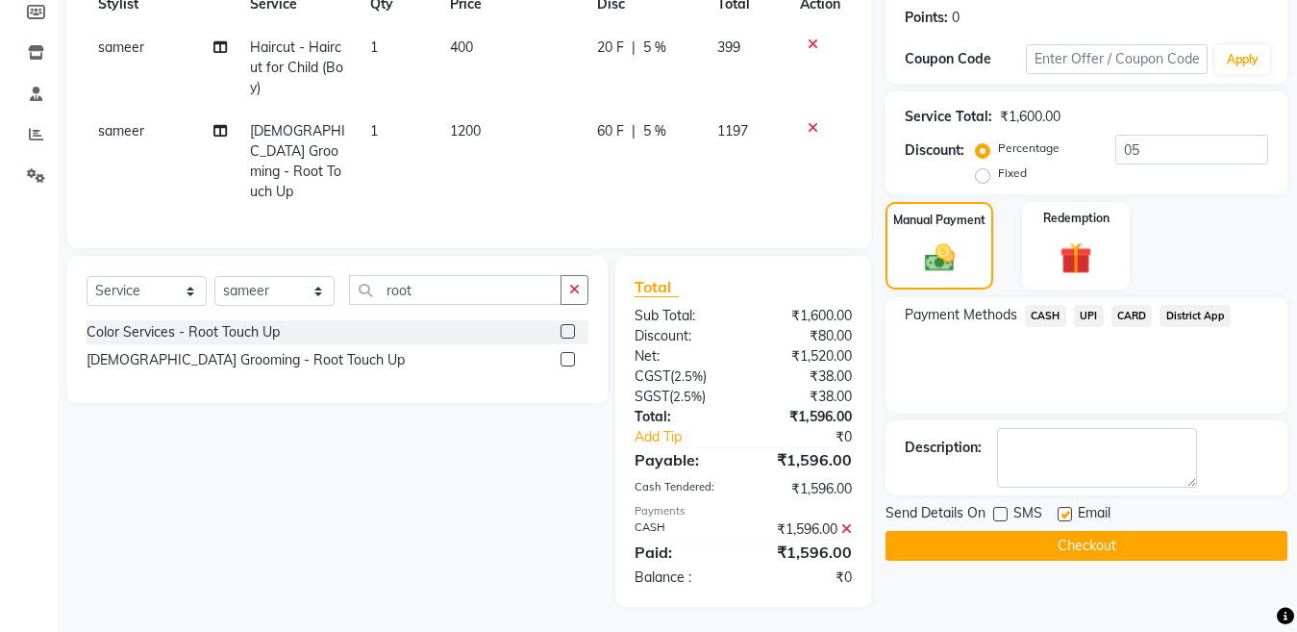
click at [993, 540] on button "Checkout" at bounding box center [1087, 546] width 402 height 30
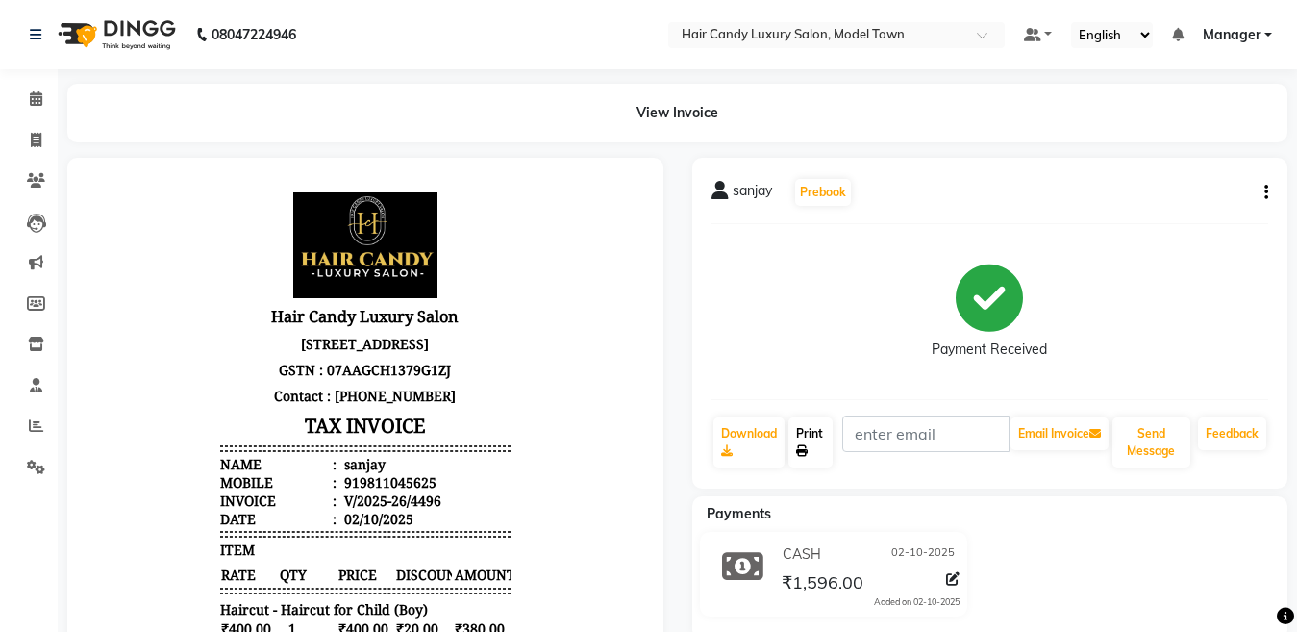
click at [825, 451] on link "Print" at bounding box center [811, 442] width 44 height 50
click at [21, 137] on span at bounding box center [36, 141] width 34 height 22
select select "service"
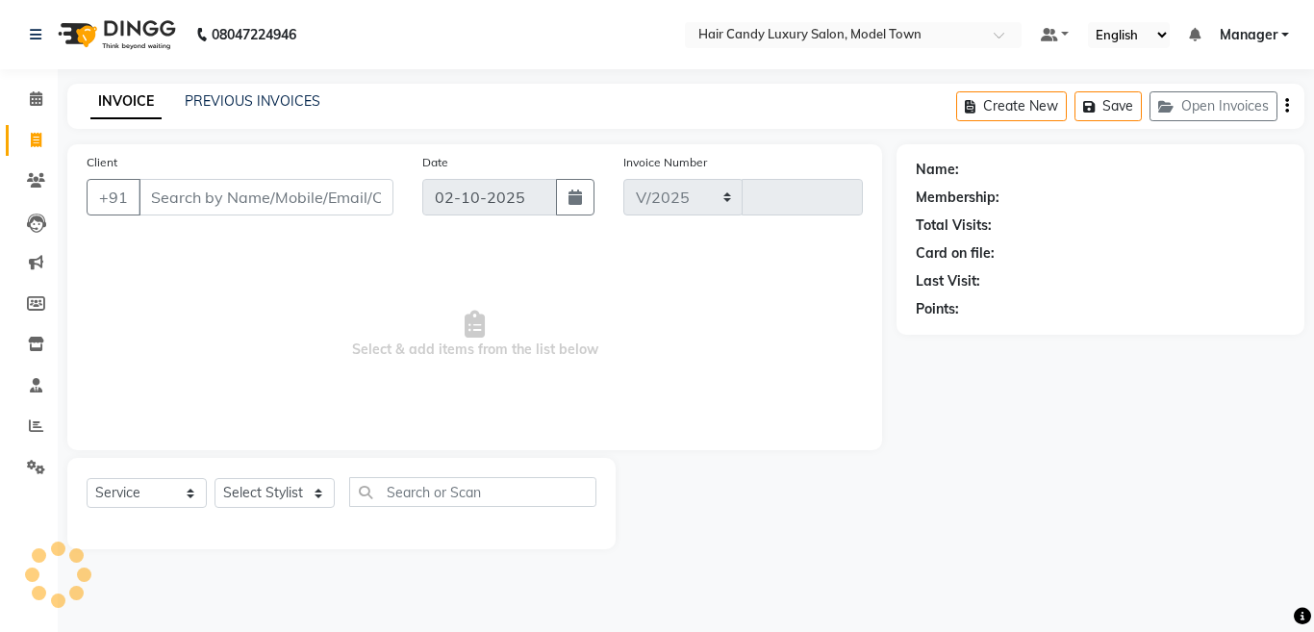
select select "4716"
type input "4497"
click at [22, 105] on span at bounding box center [36, 99] width 34 height 22
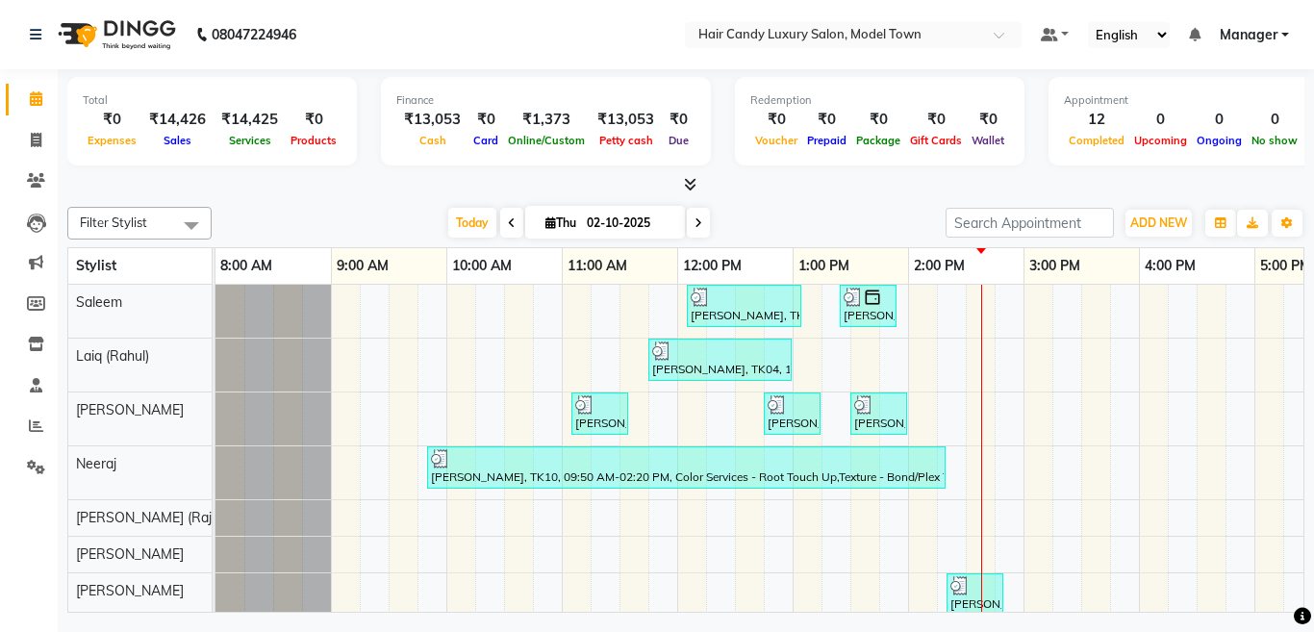
click at [508, 221] on icon at bounding box center [512, 223] width 8 height 12
type input "01-10-2025"
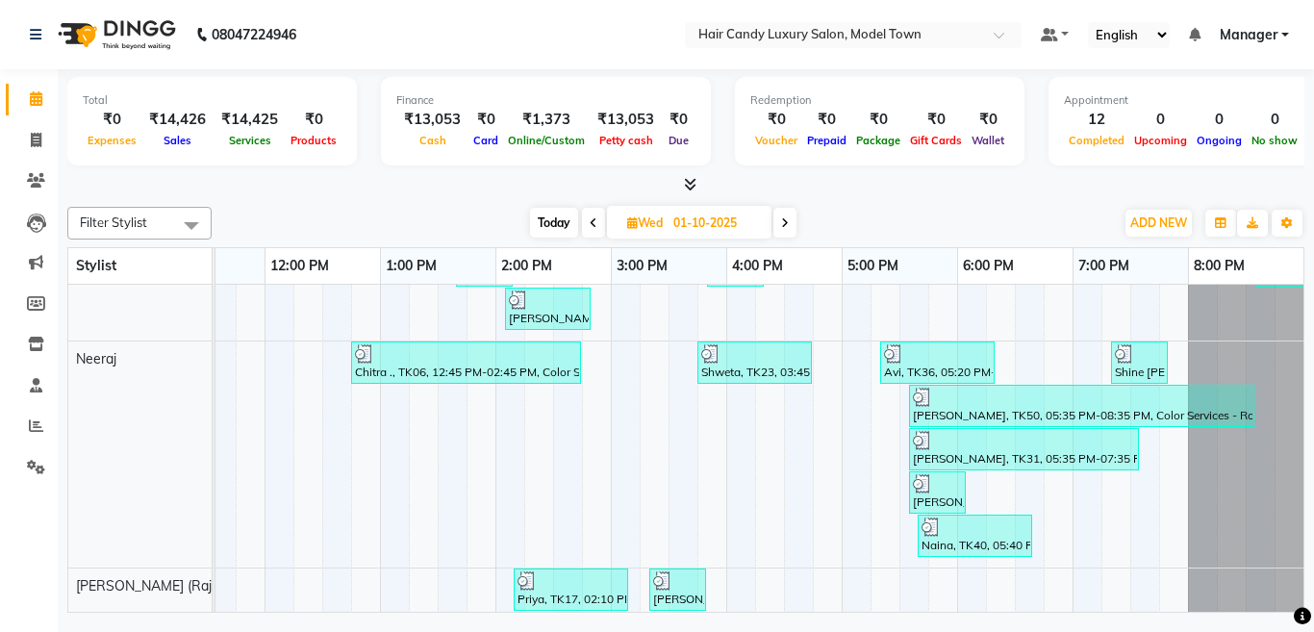
scroll to position [256, 0]
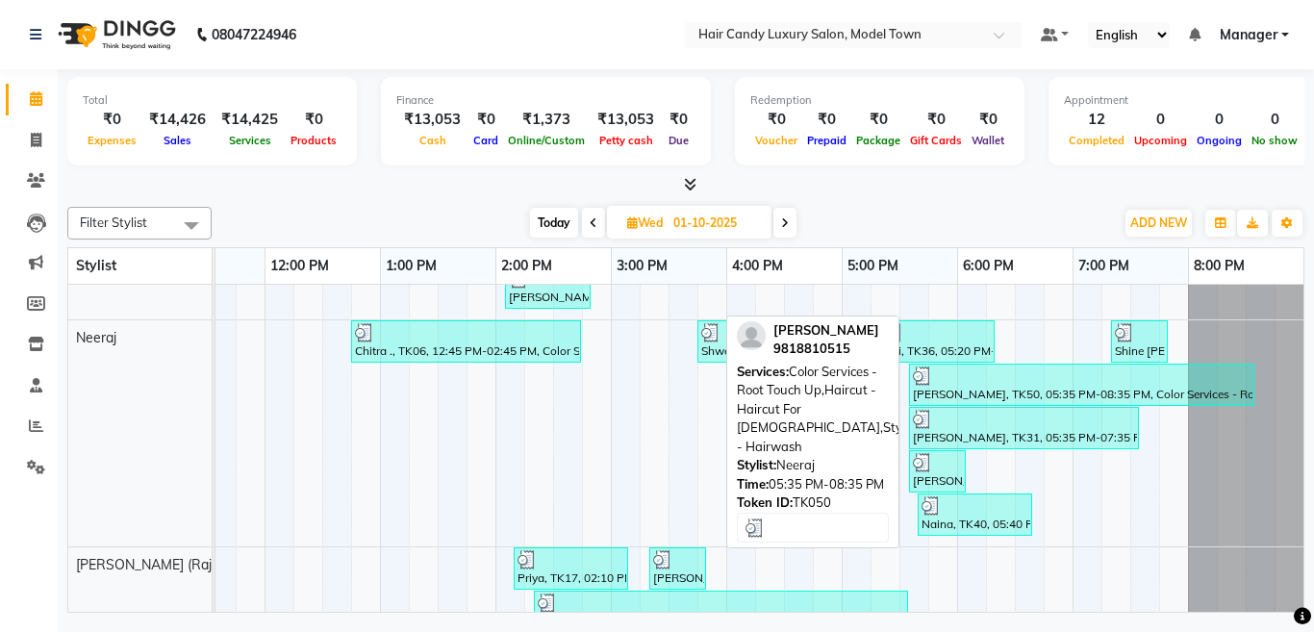
click at [1060, 375] on div at bounding box center [1082, 375] width 338 height 19
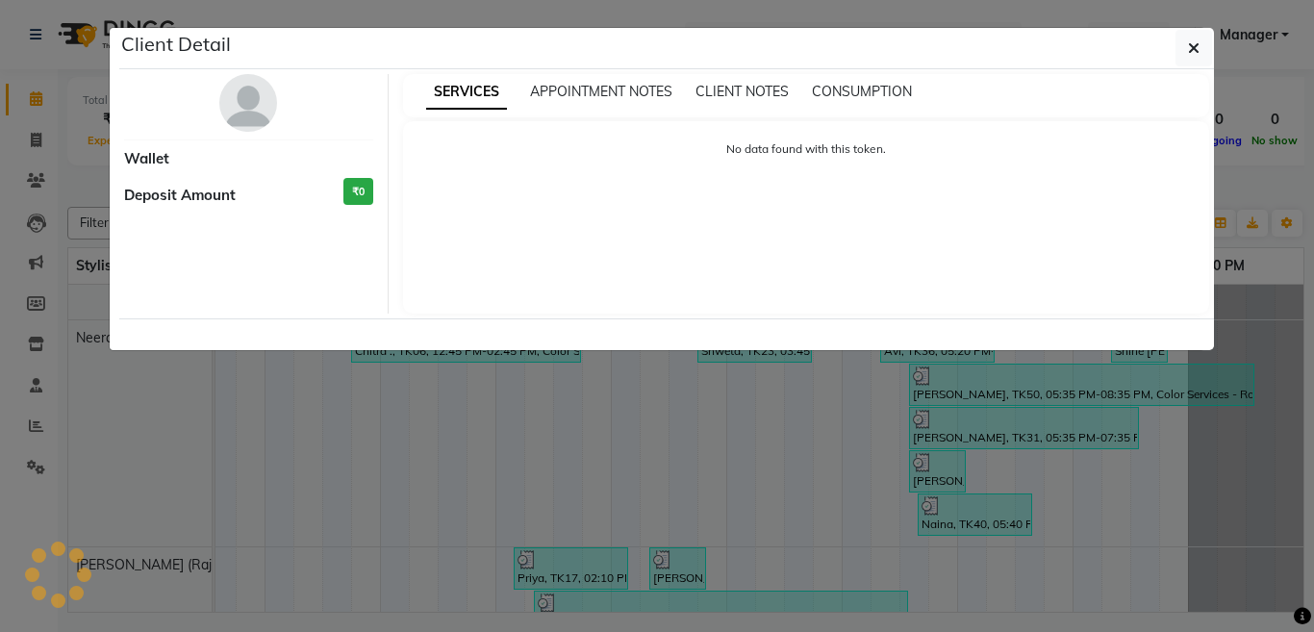
select select "3"
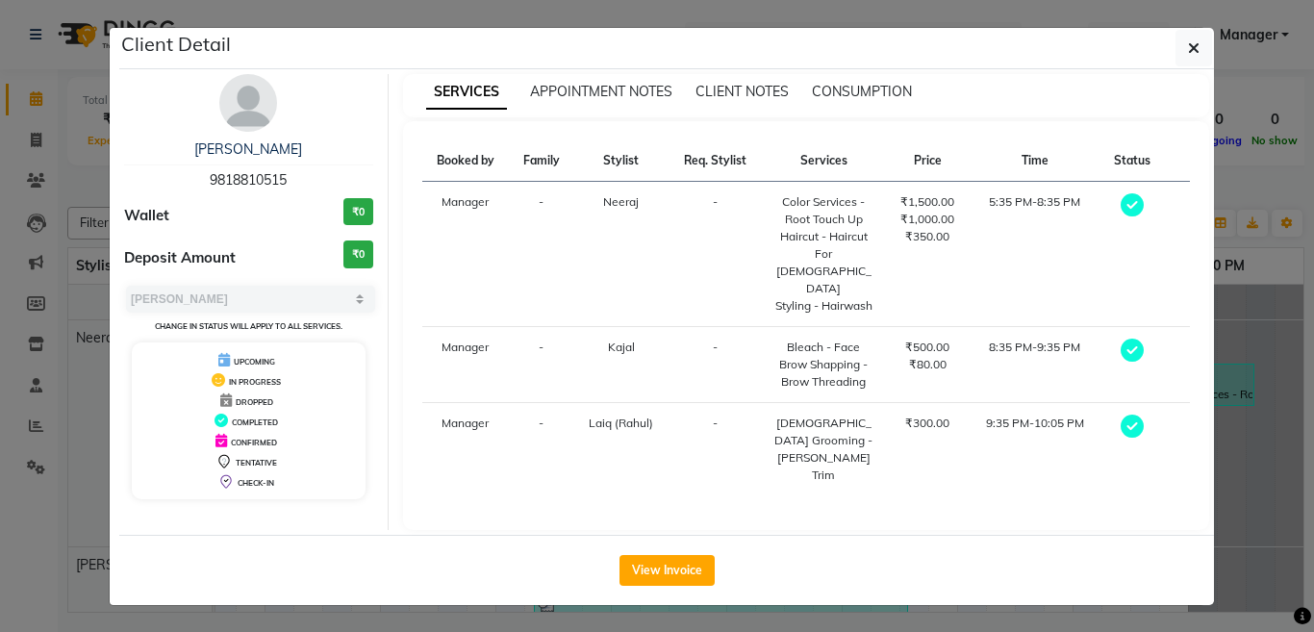
click at [803, 581] on ngb-modal-window "Client Detail Sonal Sharma 9818810515 Wallet ₹0 Deposit Amount ₹0 Select MARK D…" at bounding box center [657, 316] width 1314 height 632
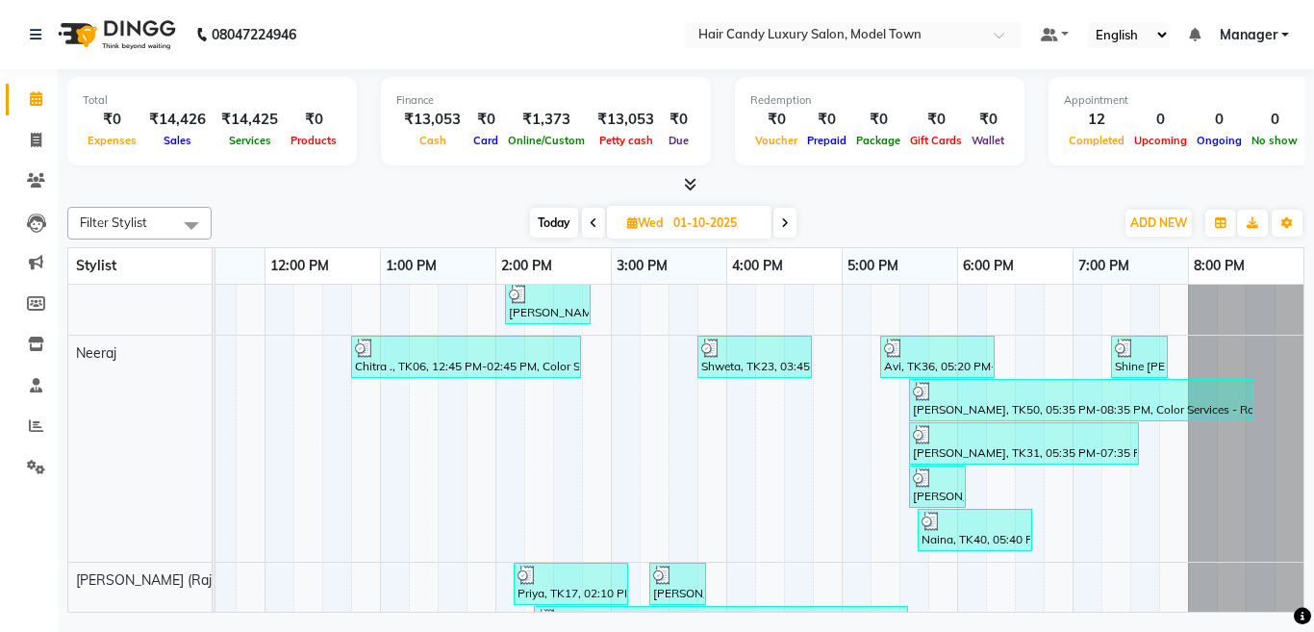
scroll to position [0, 0]
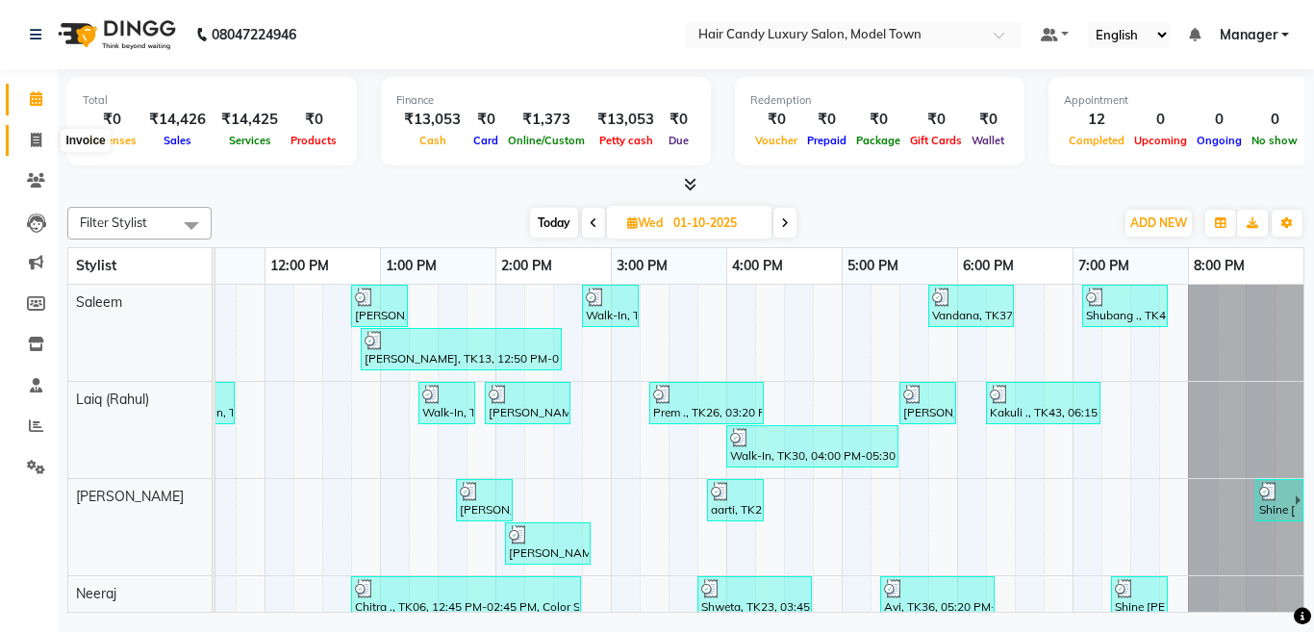
click at [25, 136] on span at bounding box center [36, 141] width 34 height 22
select select "service"
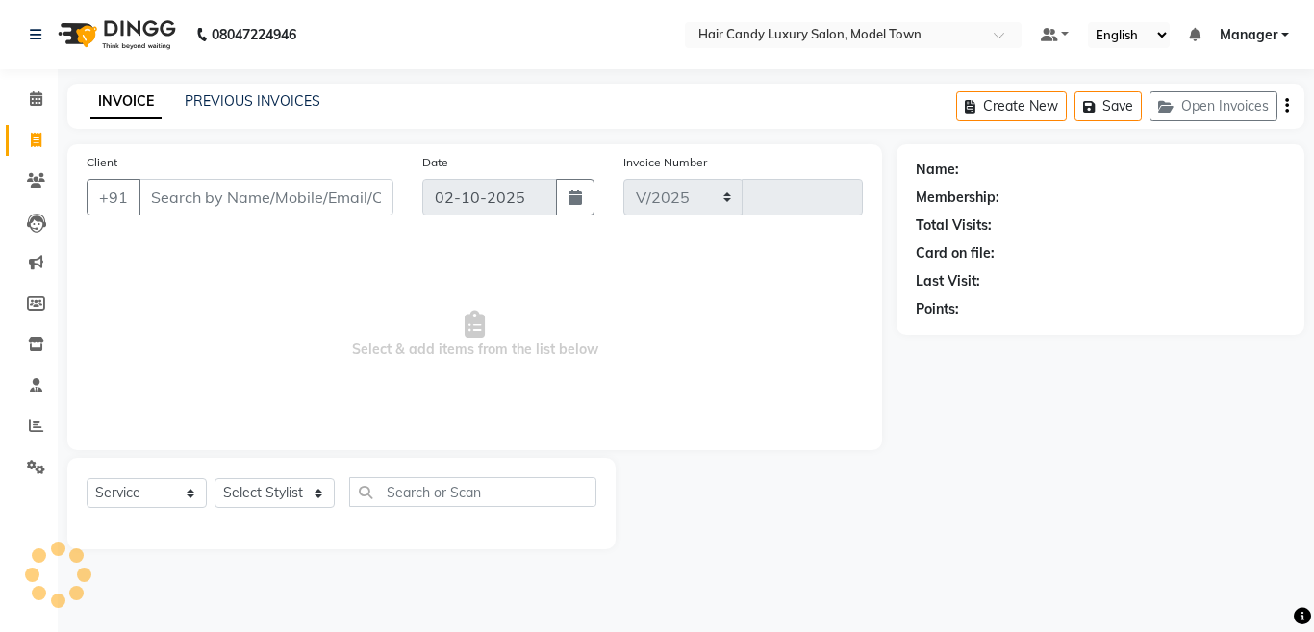
select select "4716"
type input "4497"
click at [370, 339] on span "Select & add items from the list below" at bounding box center [475, 334] width 776 height 192
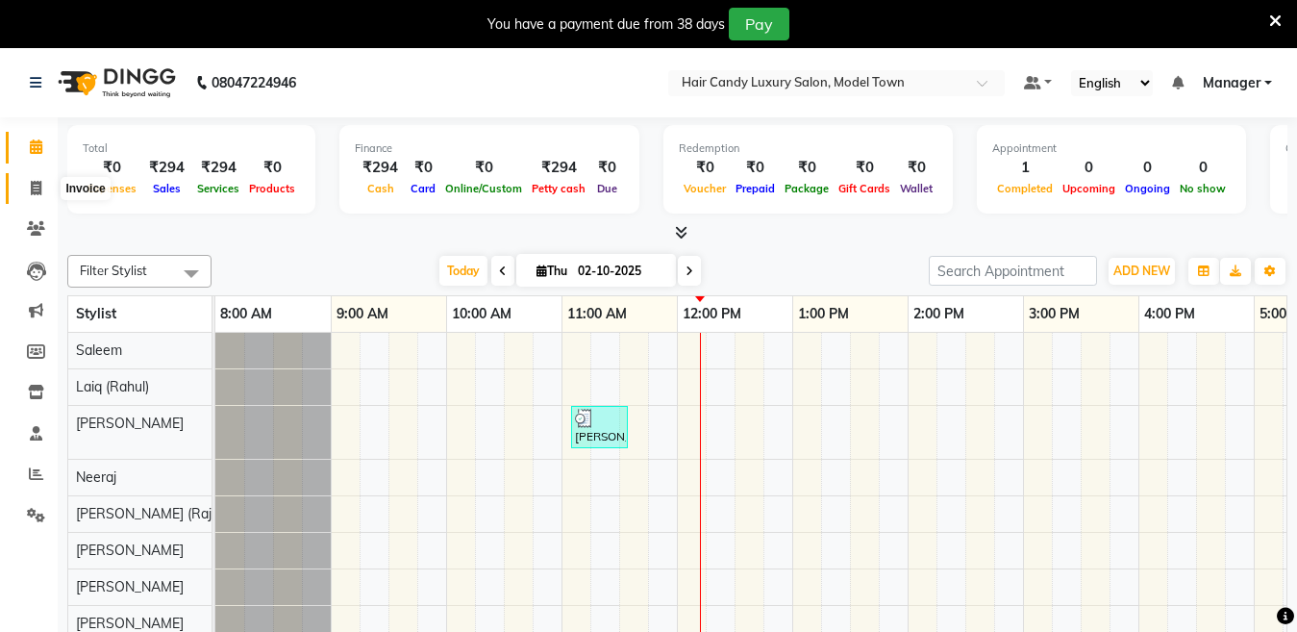
click at [33, 185] on icon at bounding box center [36, 188] width 11 height 14
select select "service"
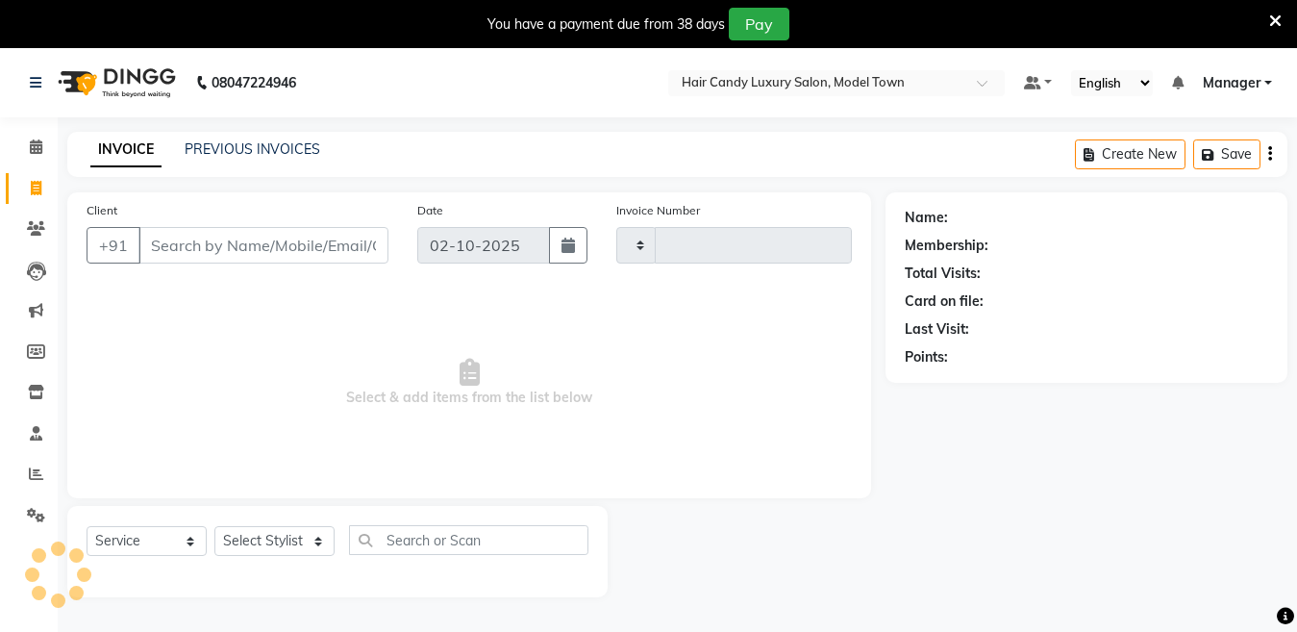
type input "4488"
select select "4716"
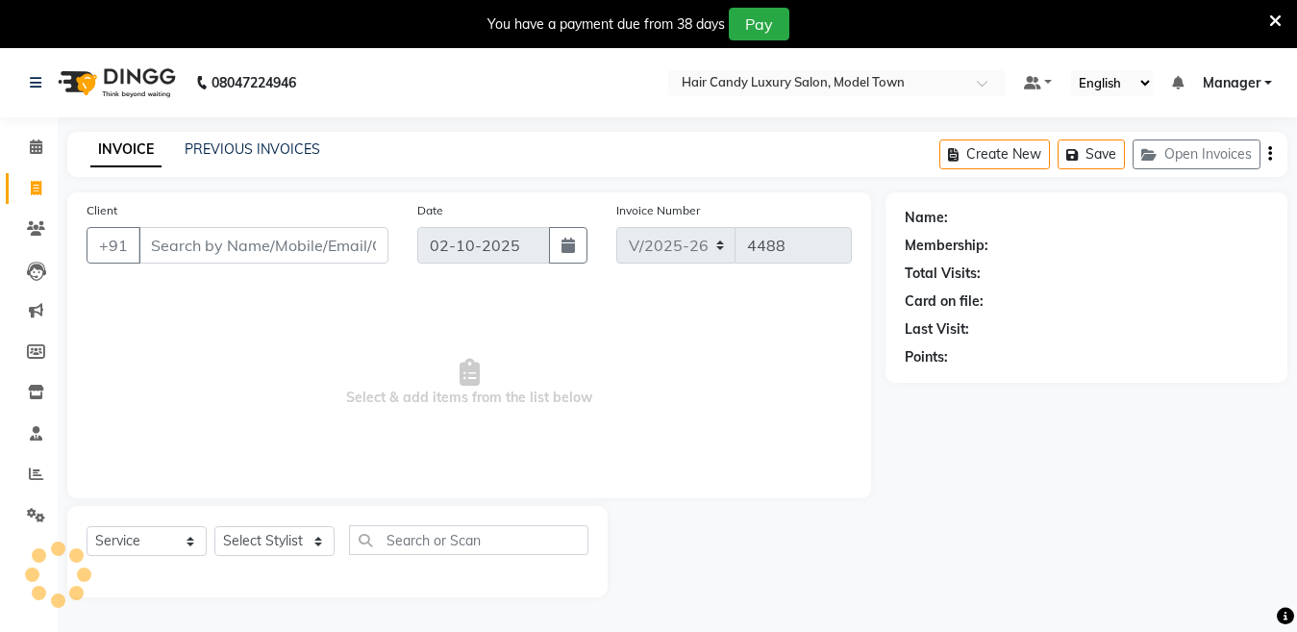
click at [212, 248] on input "Client" at bounding box center [263, 245] width 250 height 37
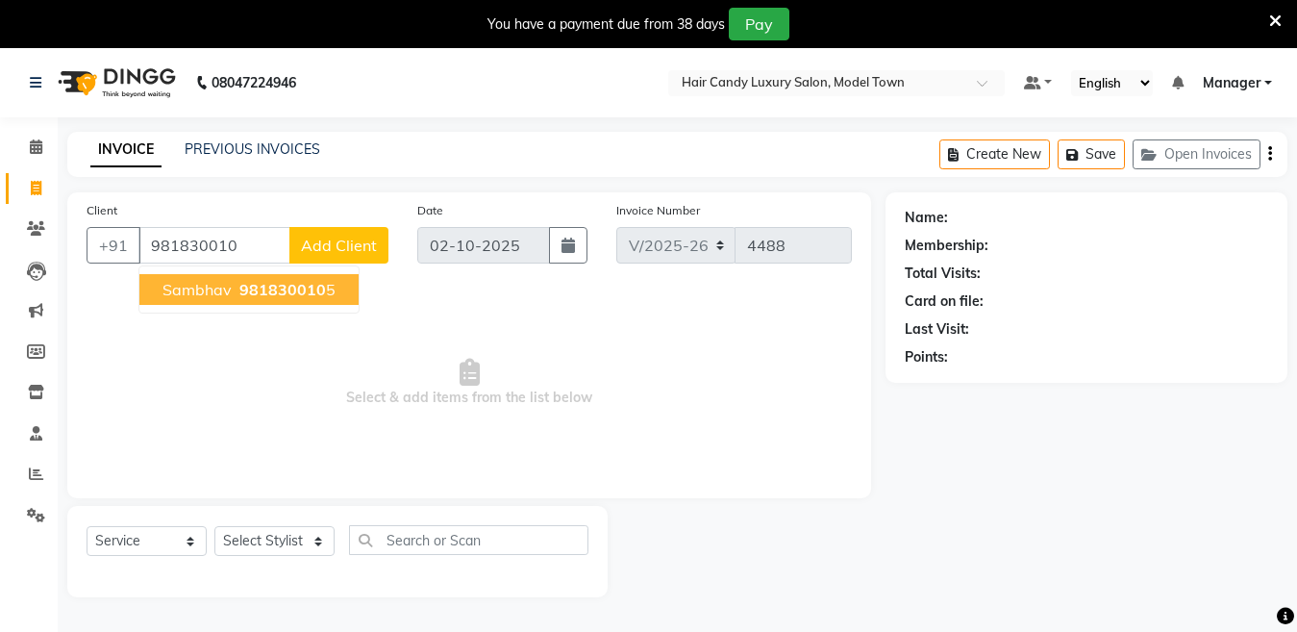
click at [279, 285] on span "981830010" at bounding box center [282, 289] width 87 height 19
type input "9818300105"
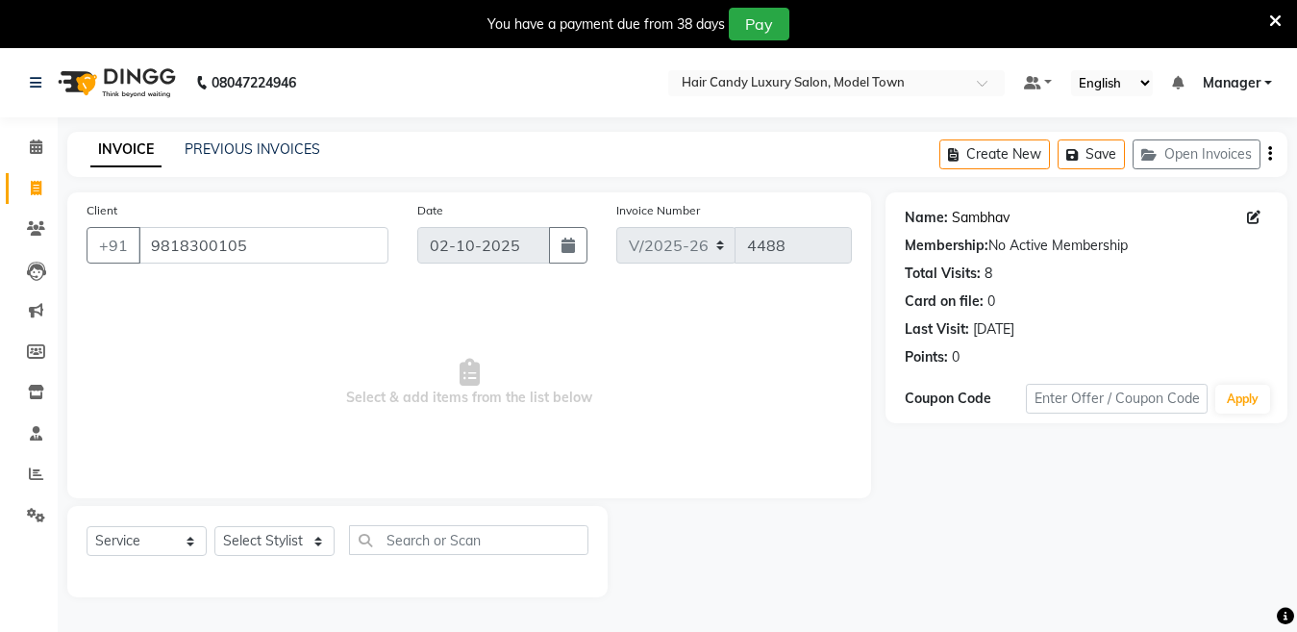
click at [997, 214] on link "Sambhav" at bounding box center [981, 218] width 58 height 20
click at [288, 539] on select "Select Stylist [PERSON_NAME] [PERSON_NAME] [PERSON_NAME] ([PERSON_NAME]) Manage…" at bounding box center [274, 541] width 120 height 30
select select "64092"
click at [214, 526] on select "Select Stylist [PERSON_NAME] [PERSON_NAME] [PERSON_NAME] ([PERSON_NAME]) Manage…" at bounding box center [274, 541] width 120 height 30
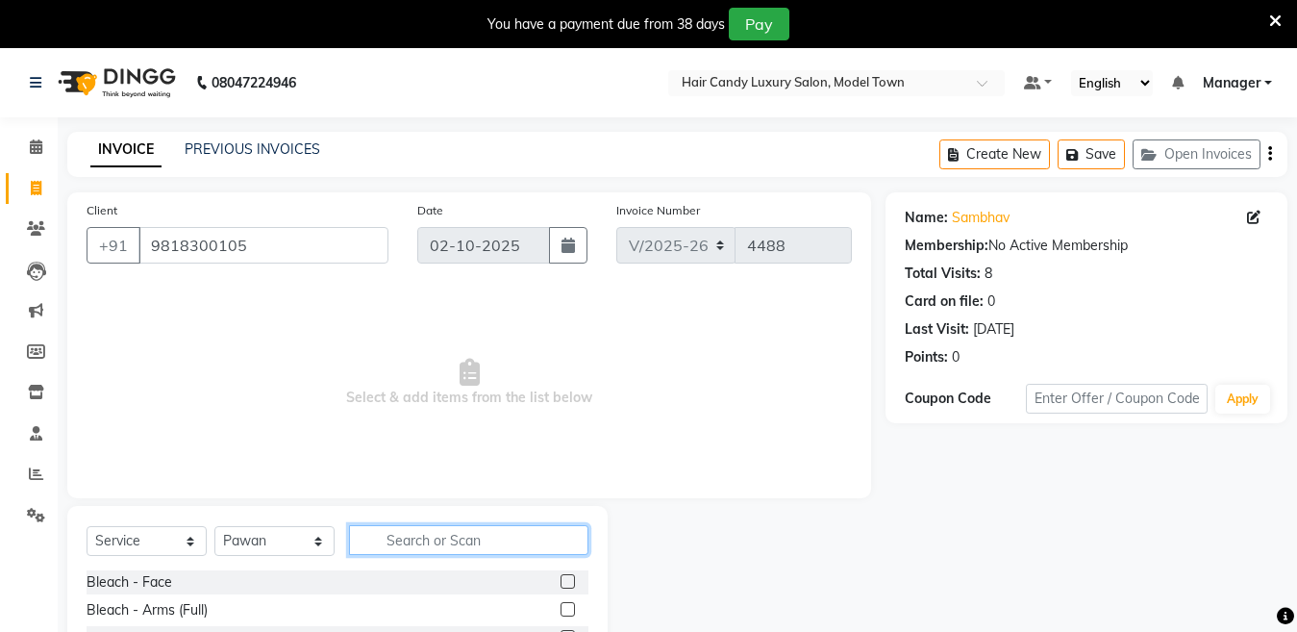
click at [441, 539] on input "text" at bounding box center [468, 540] width 239 height 30
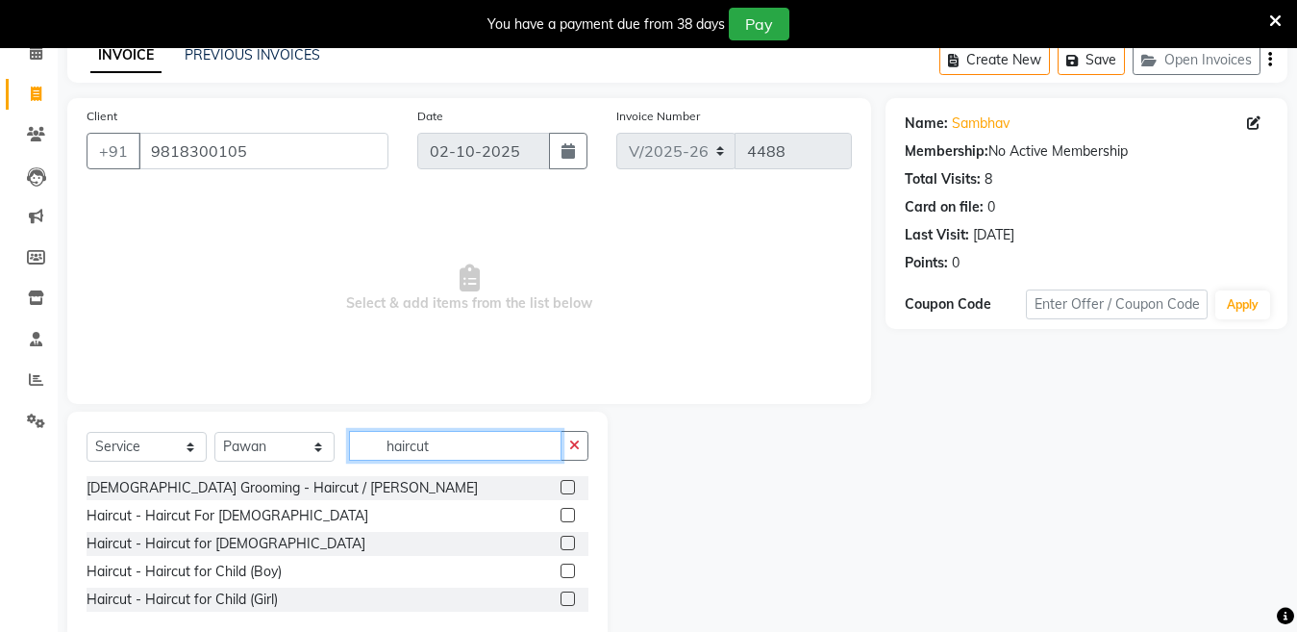
scroll to position [134, 0]
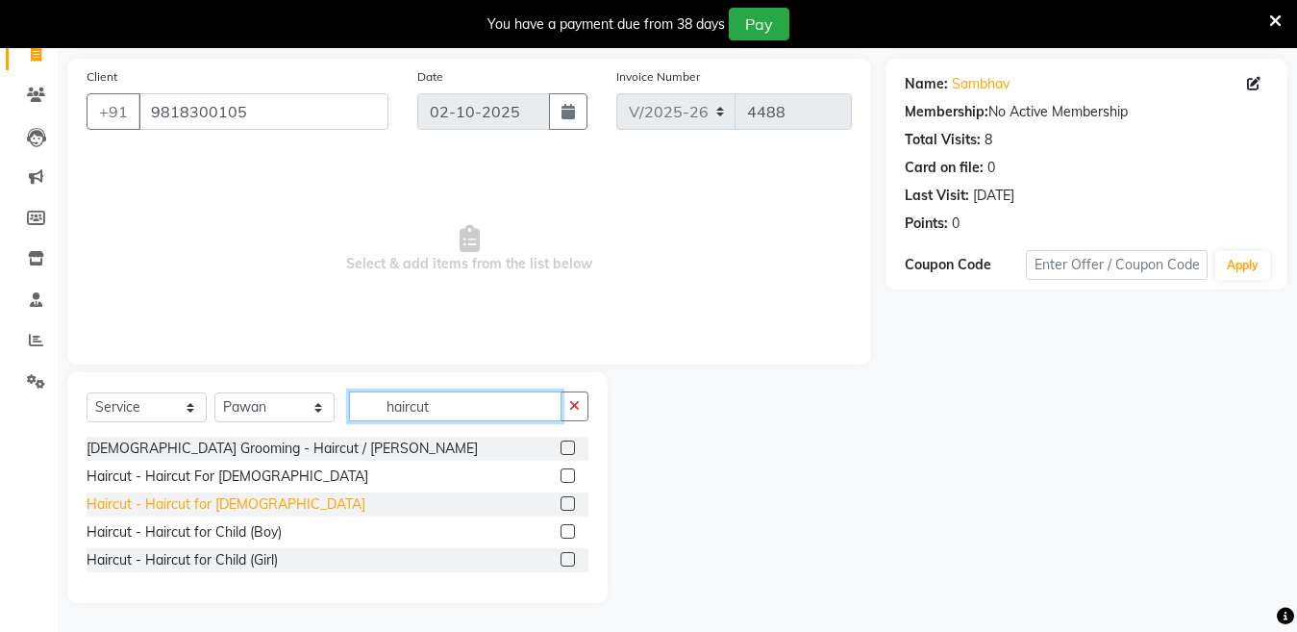
type input "haircut"
click at [225, 510] on div "Haircut - Haircut for [DEMOGRAPHIC_DATA]" at bounding box center [226, 504] width 279 height 20
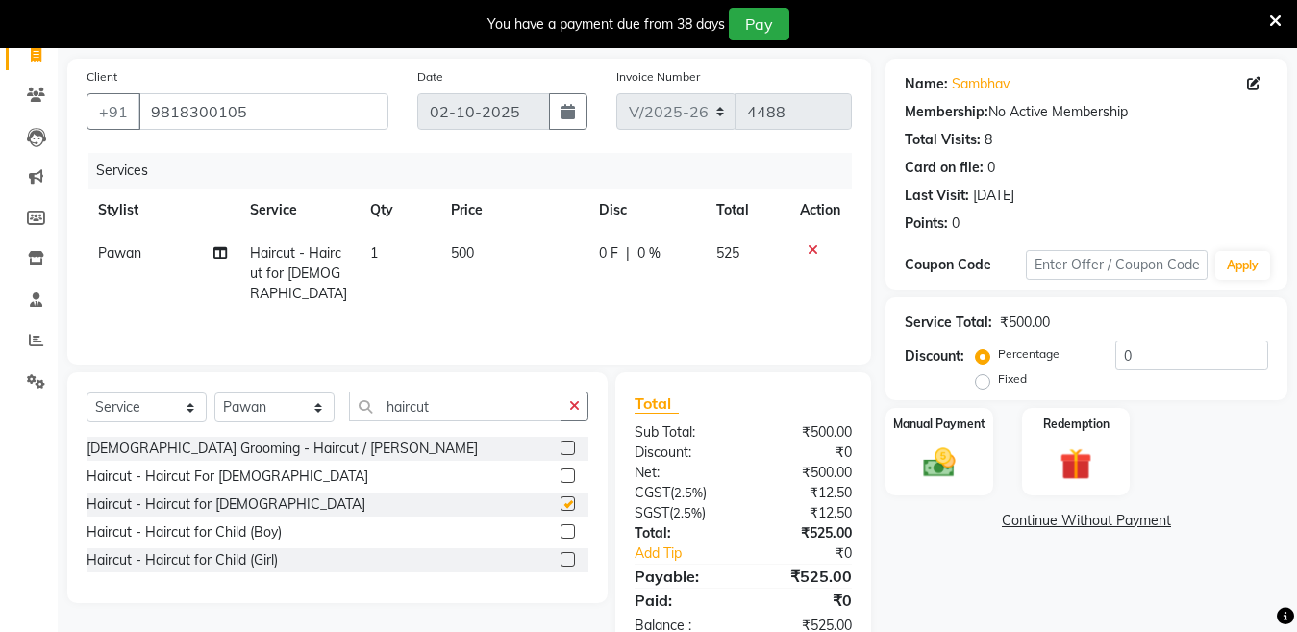
checkbox input "false"
click at [926, 443] on img at bounding box center [940, 462] width 54 height 38
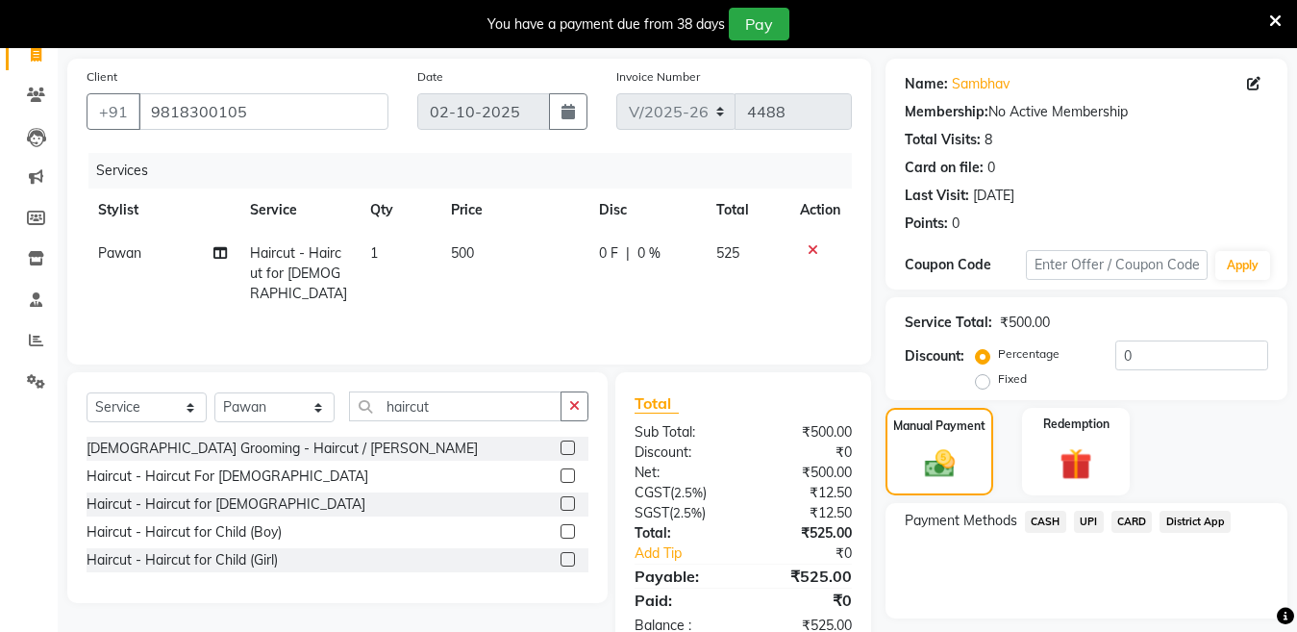
click at [1061, 518] on span "CASH" at bounding box center [1045, 522] width 41 height 22
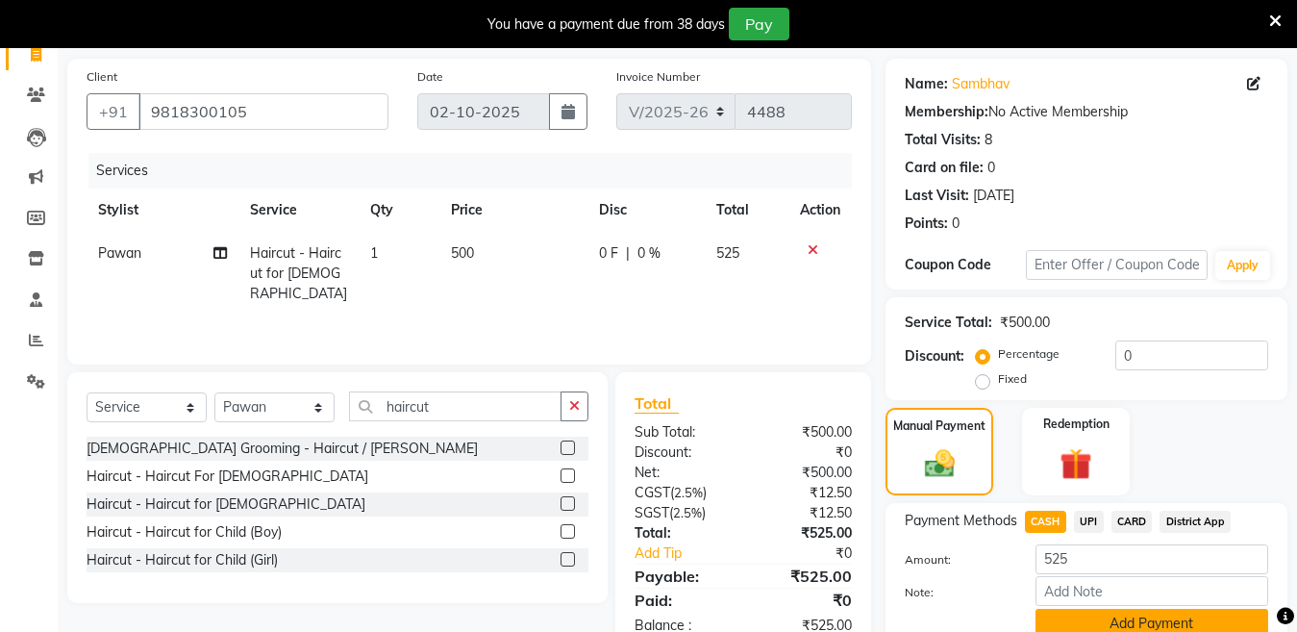
click at [1205, 615] on button "Add Payment" at bounding box center [1152, 624] width 233 height 30
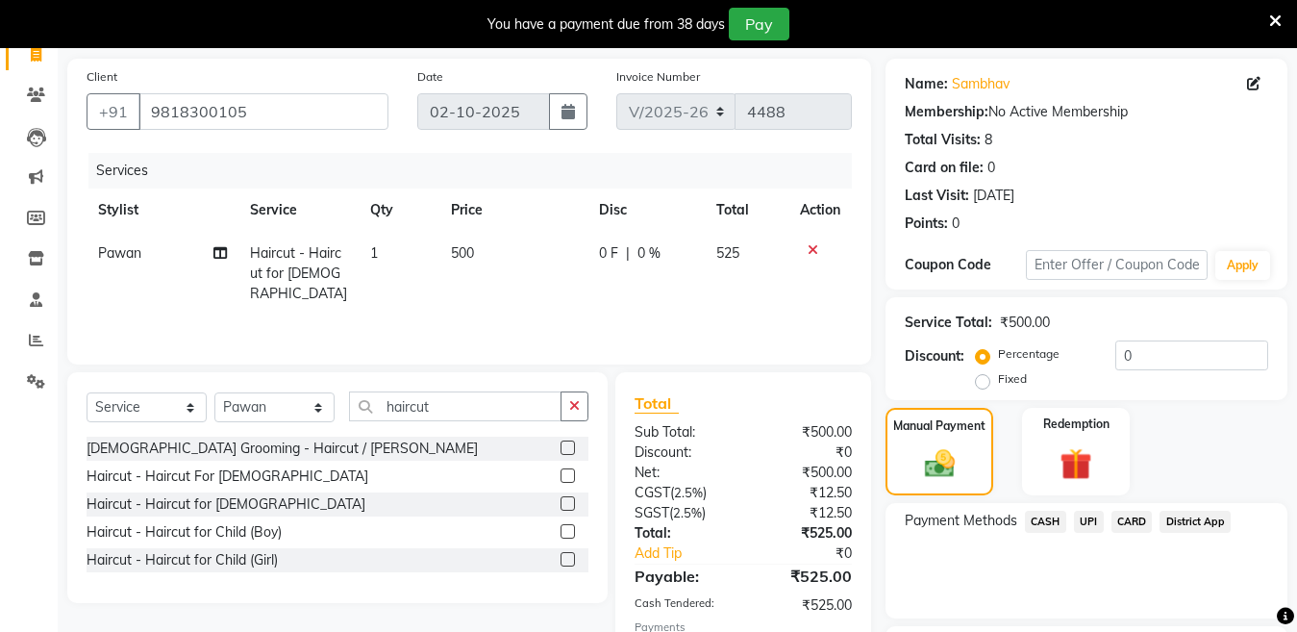
scroll to position [297, 0]
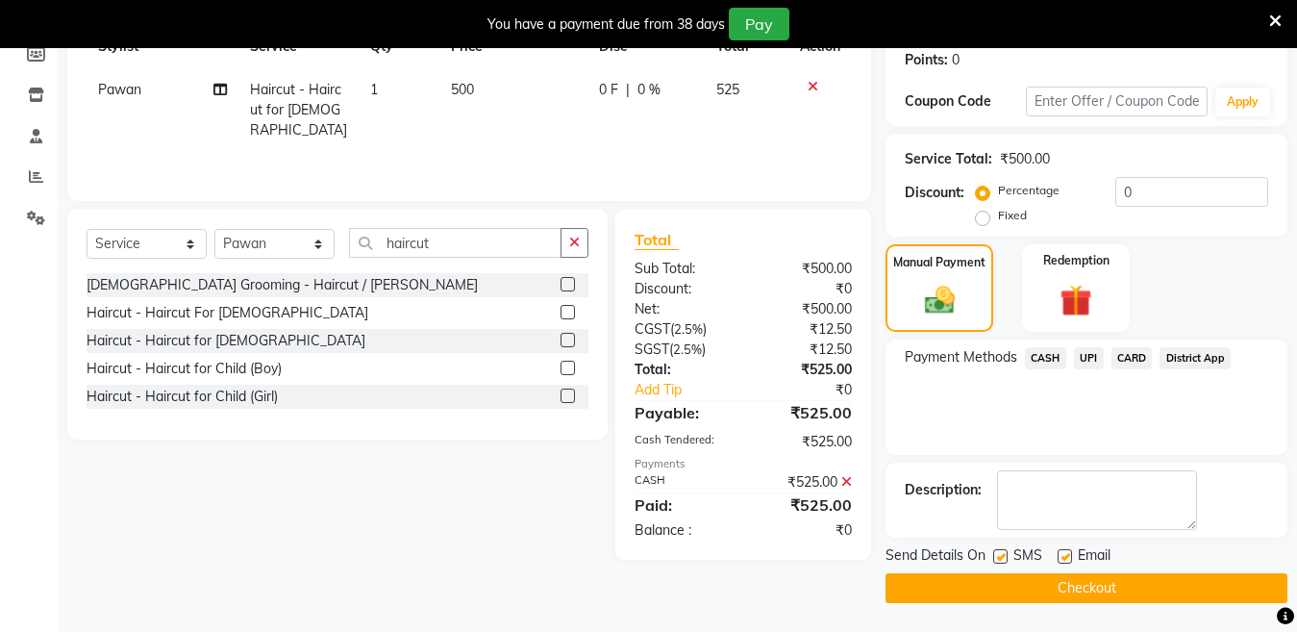
click at [1008, 561] on div "SMS" at bounding box center [1025, 557] width 64 height 24
click at [1008, 558] on div "SMS" at bounding box center [1025, 557] width 64 height 24
click at [998, 551] on label at bounding box center [1000, 556] width 14 height 14
click at [998, 551] on input "checkbox" at bounding box center [999, 557] width 13 height 13
checkbox input "false"
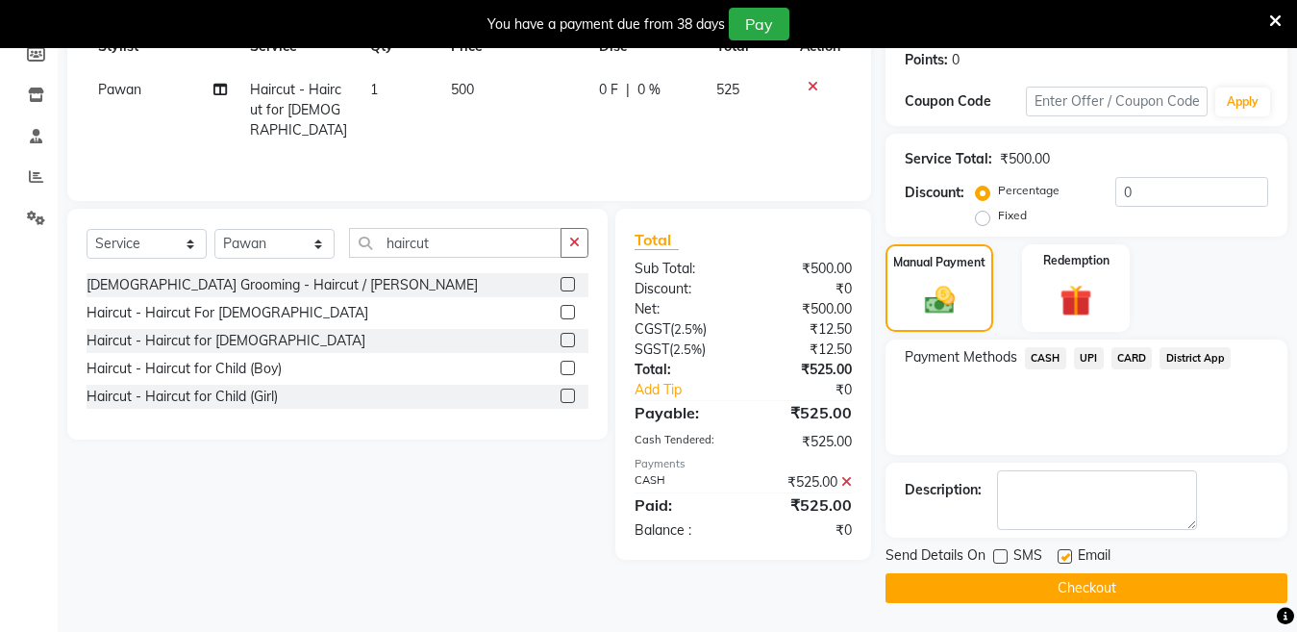
click at [1005, 587] on button "Checkout" at bounding box center [1087, 588] width 402 height 30
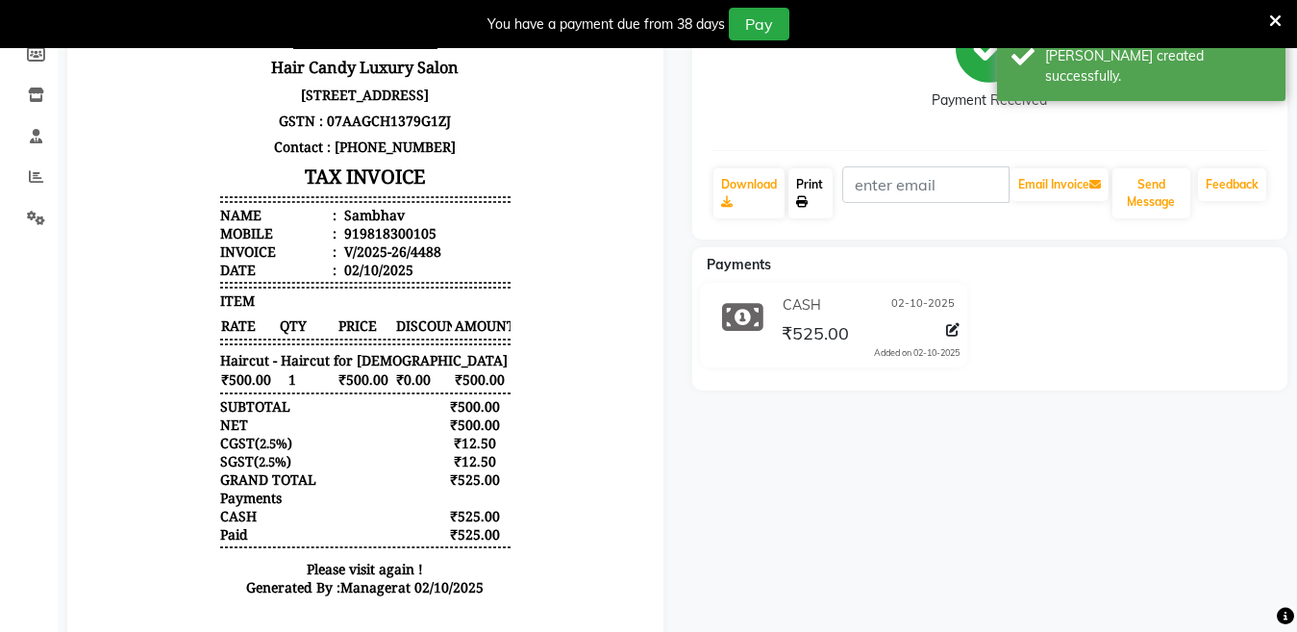
click at [799, 189] on link "Print" at bounding box center [811, 193] width 44 height 50
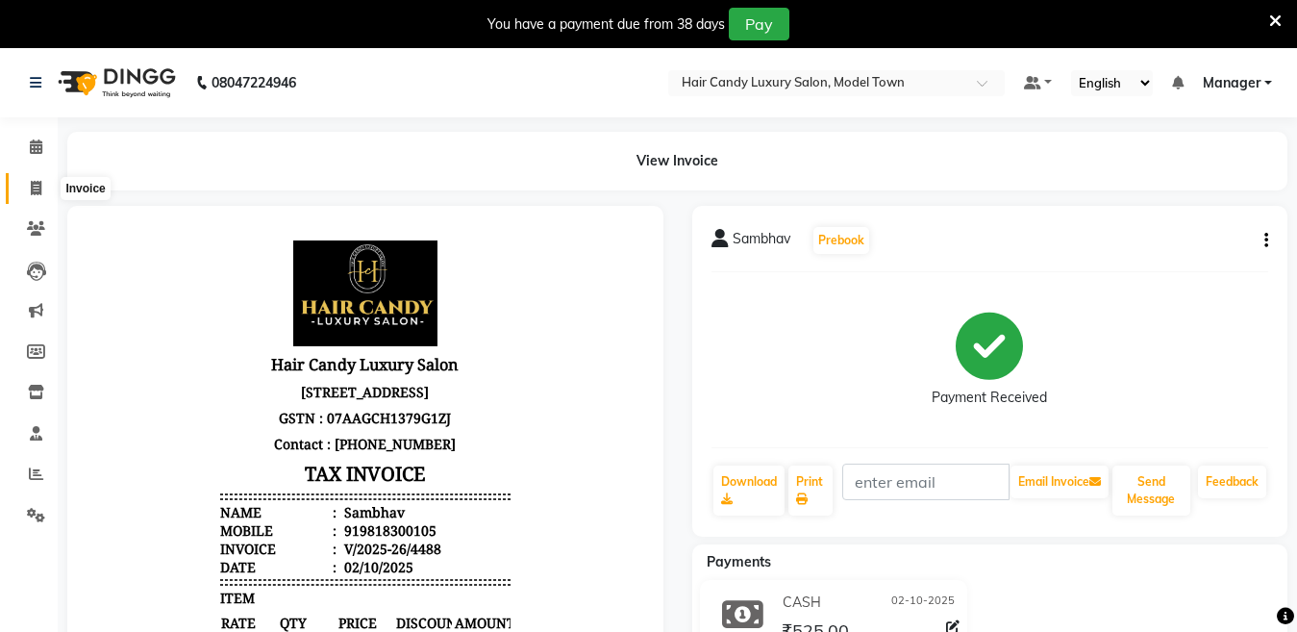
click at [31, 182] on icon at bounding box center [36, 188] width 11 height 14
select select "service"
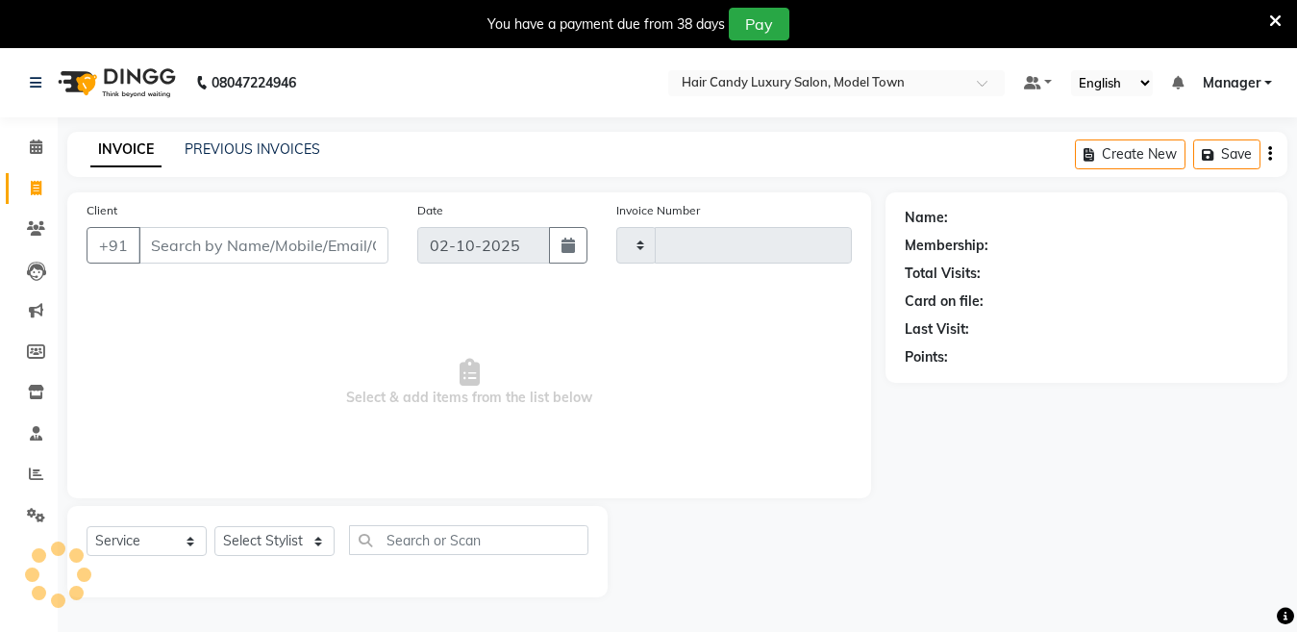
scroll to position [48, 0]
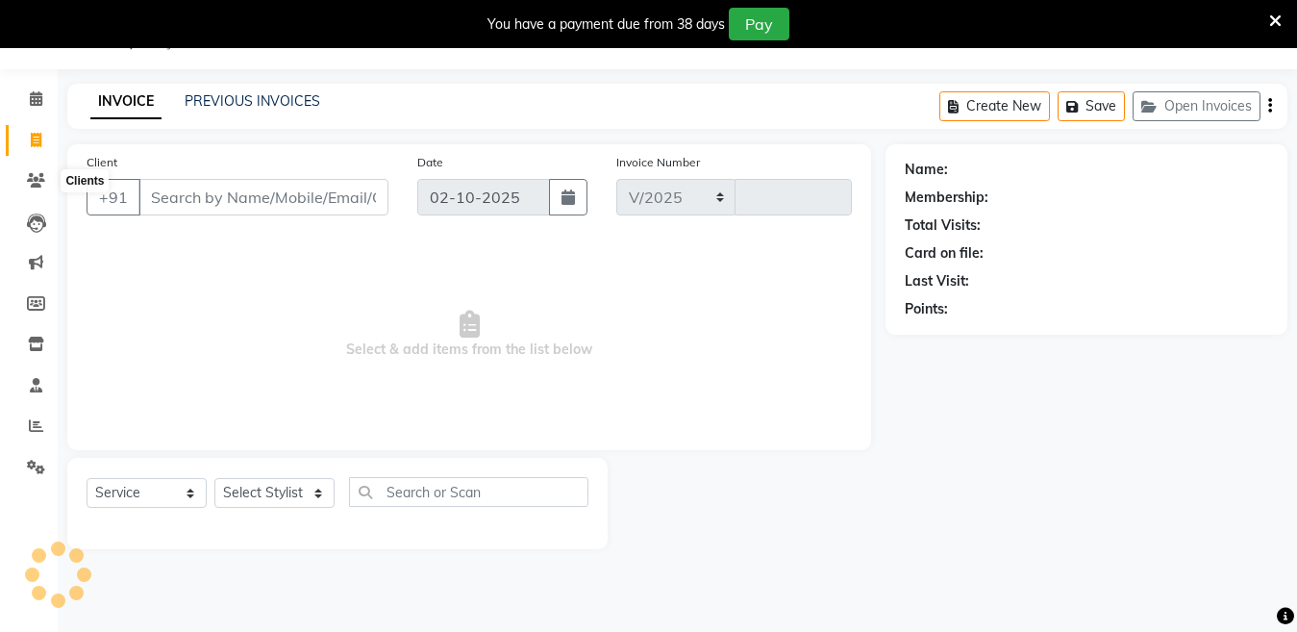
select select "4716"
type input "4489"
click at [1276, 23] on icon at bounding box center [1275, 21] width 13 height 17
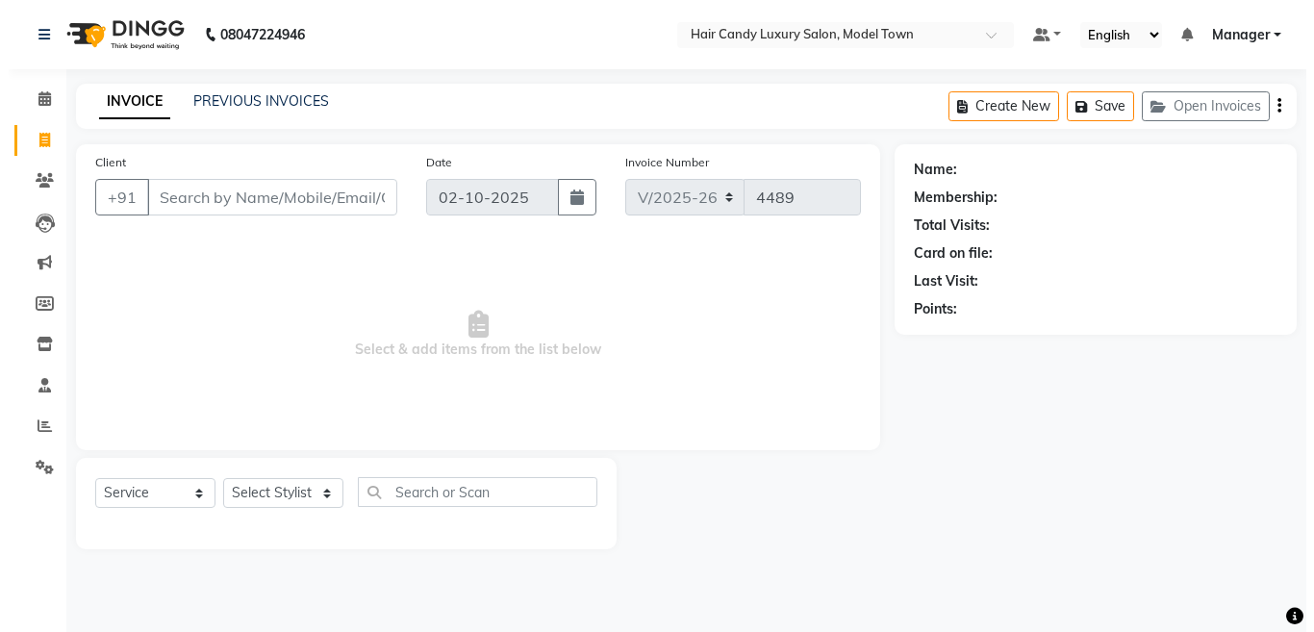
scroll to position [0, 0]
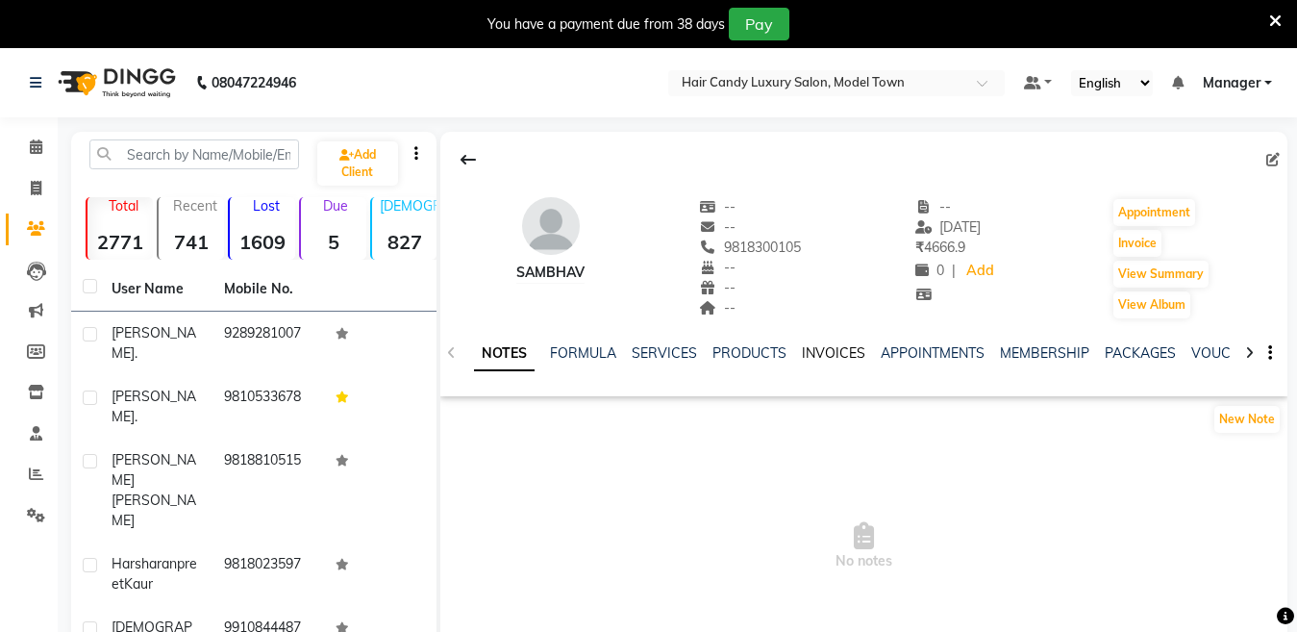
click at [814, 354] on link "INVOICES" at bounding box center [833, 352] width 63 height 17
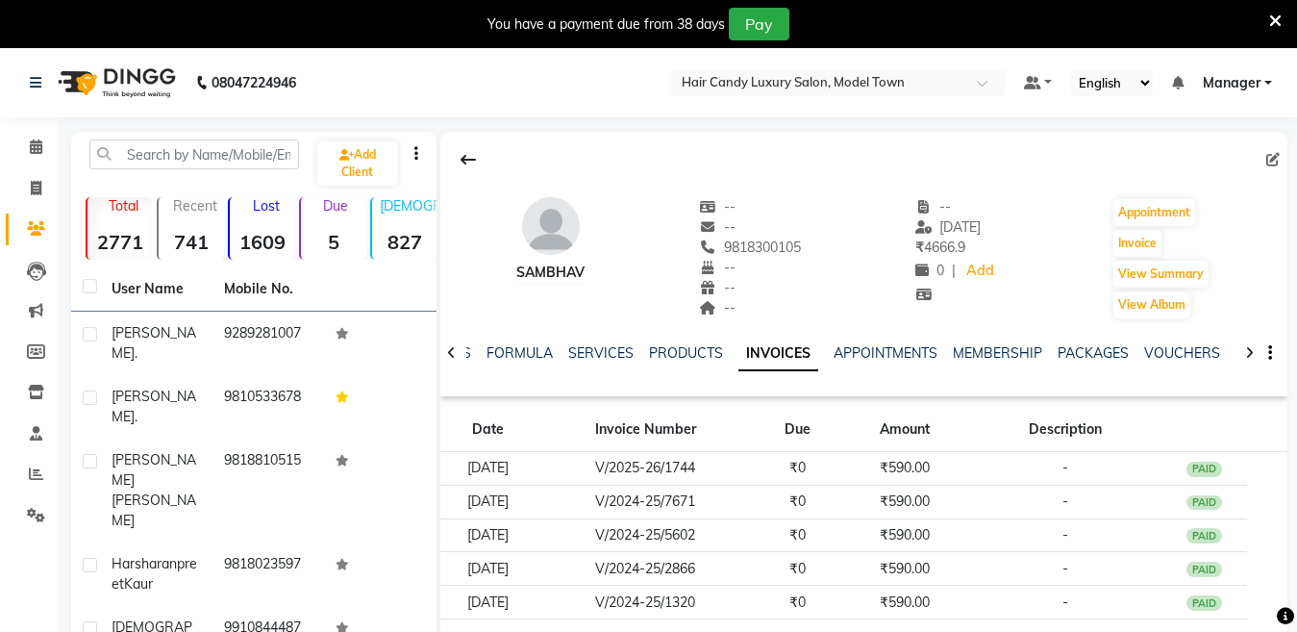
click at [1270, 24] on icon at bounding box center [1275, 21] width 13 height 17
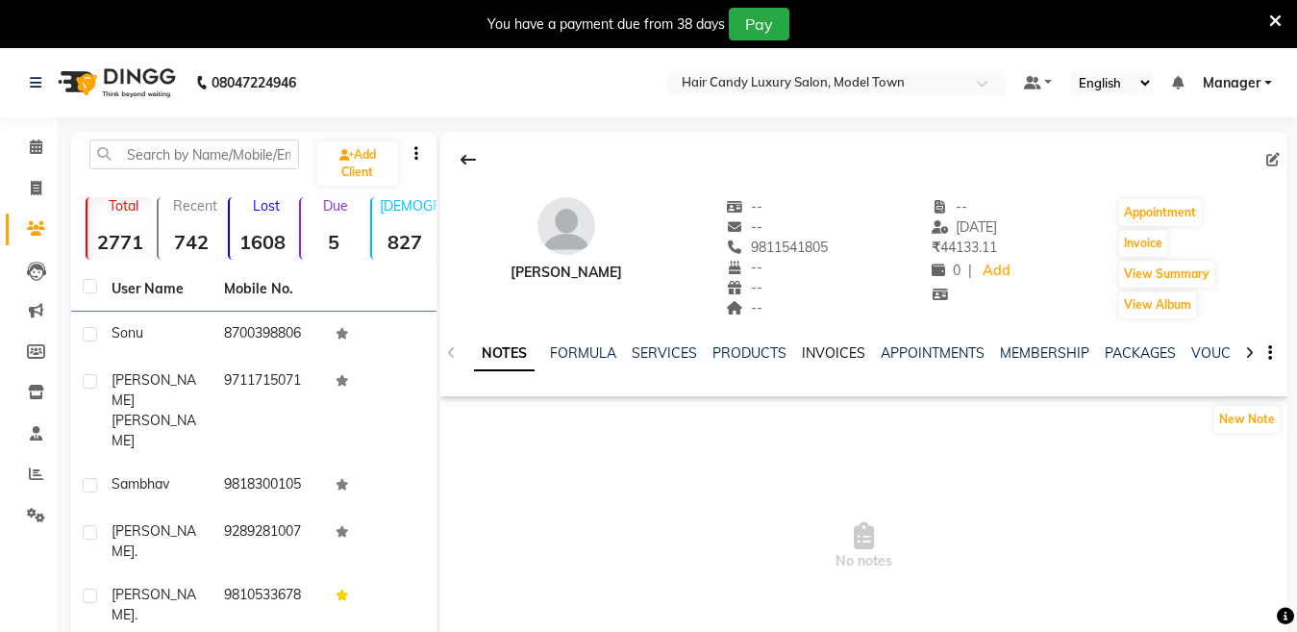
click at [828, 353] on link "INVOICES" at bounding box center [833, 352] width 63 height 17
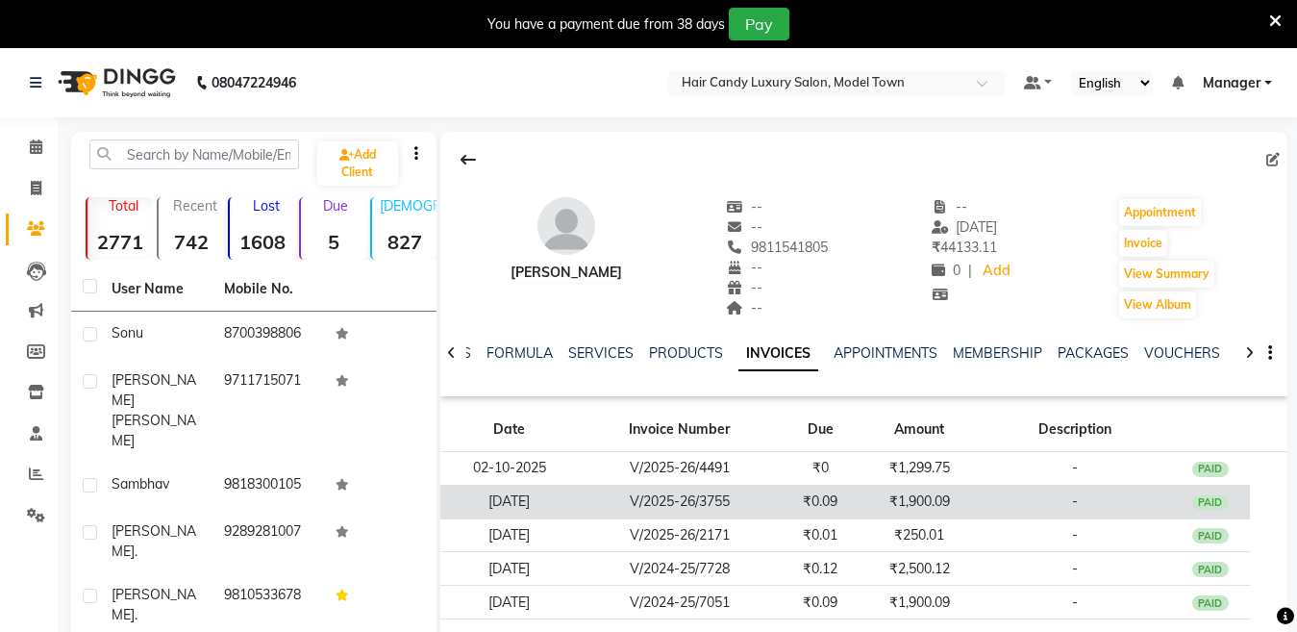
click at [895, 501] on td "₹1,900.09" at bounding box center [919, 502] width 119 height 34
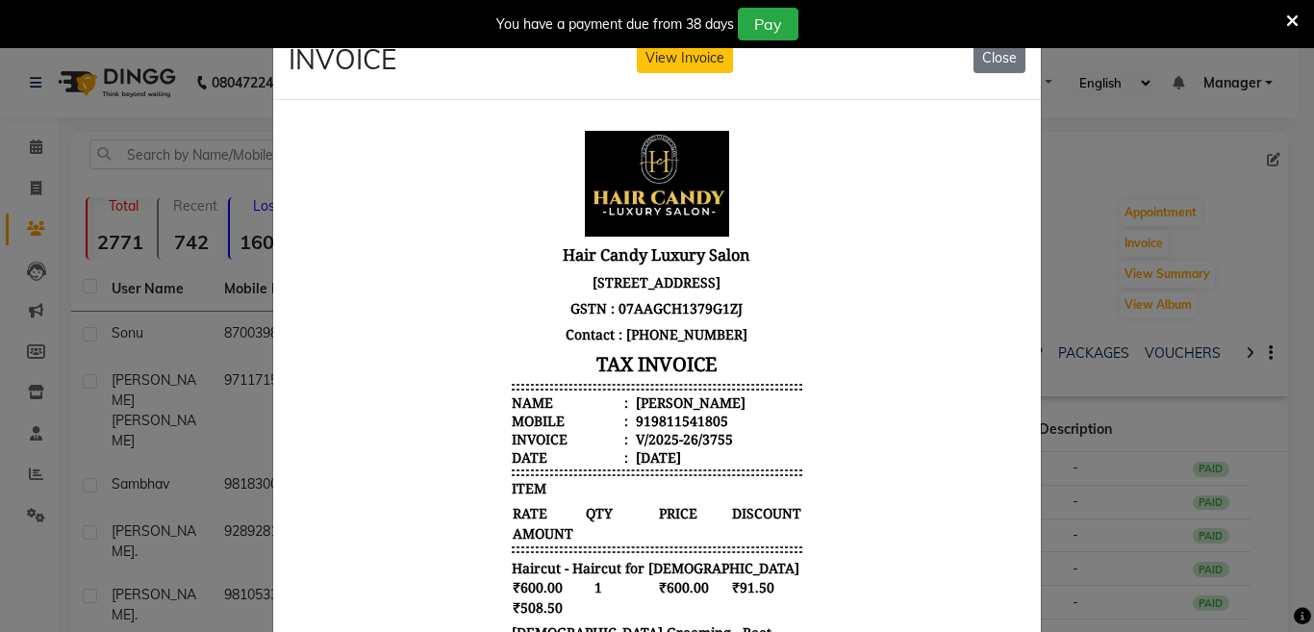
click at [1291, 22] on icon at bounding box center [1292, 21] width 13 height 17
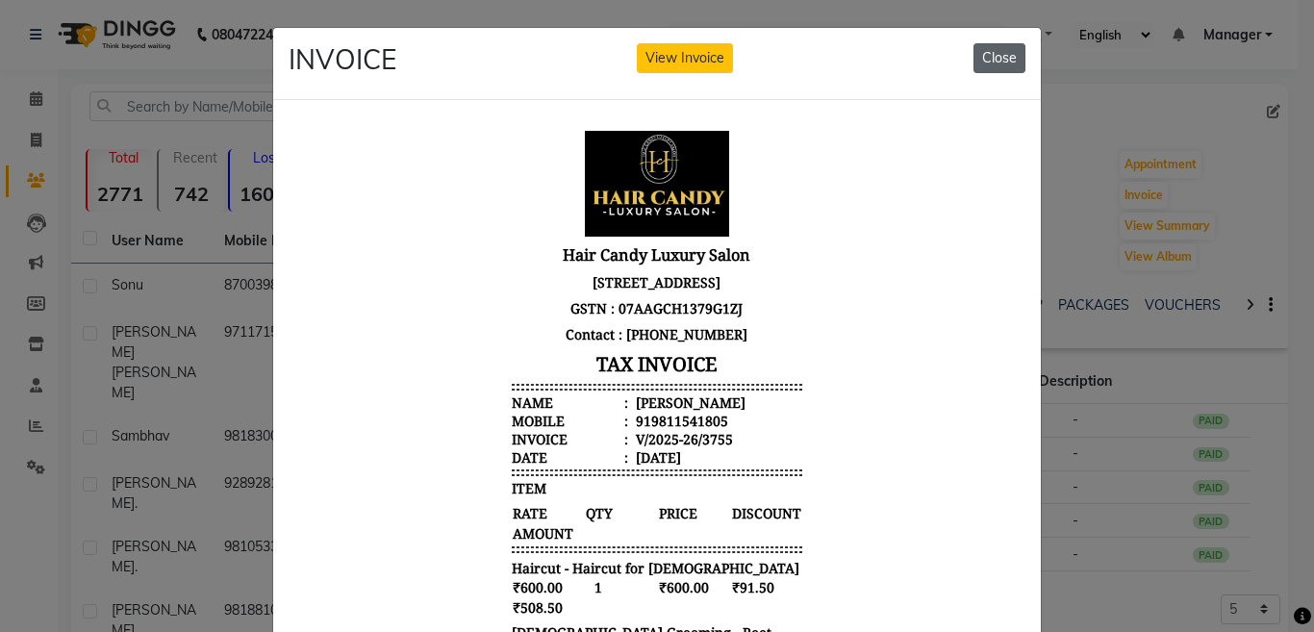
click at [987, 61] on button "Close" at bounding box center [999, 58] width 52 height 30
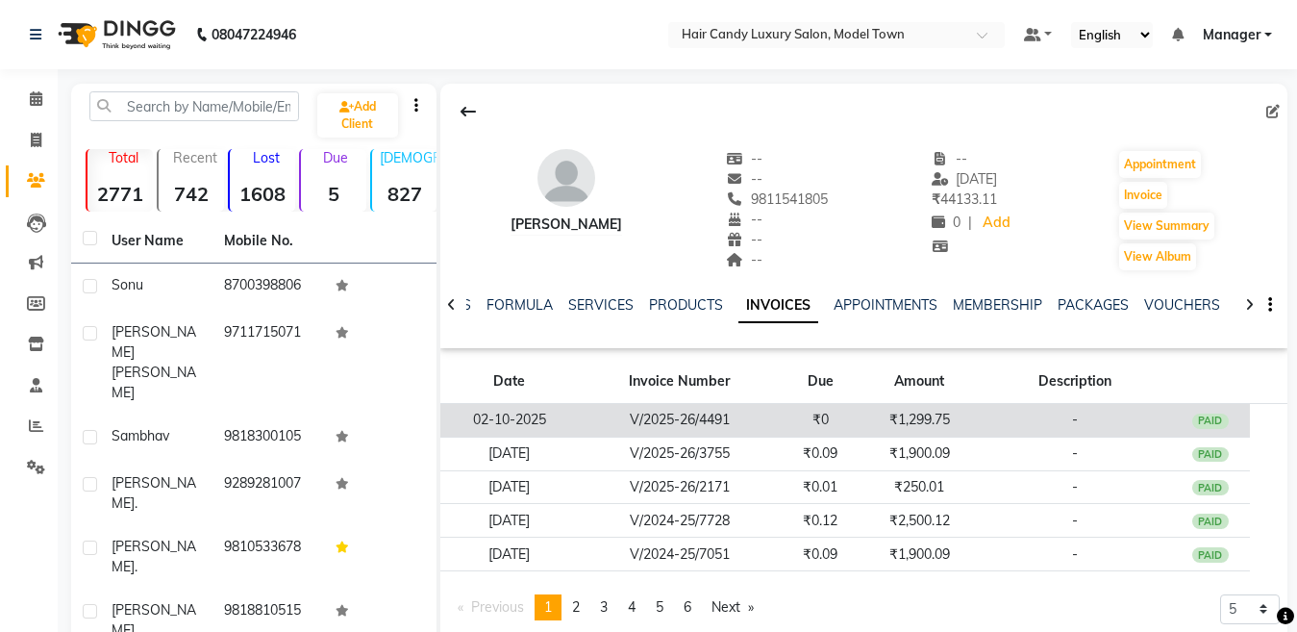
click at [903, 414] on td "₹1,299.75" at bounding box center [919, 421] width 119 height 34
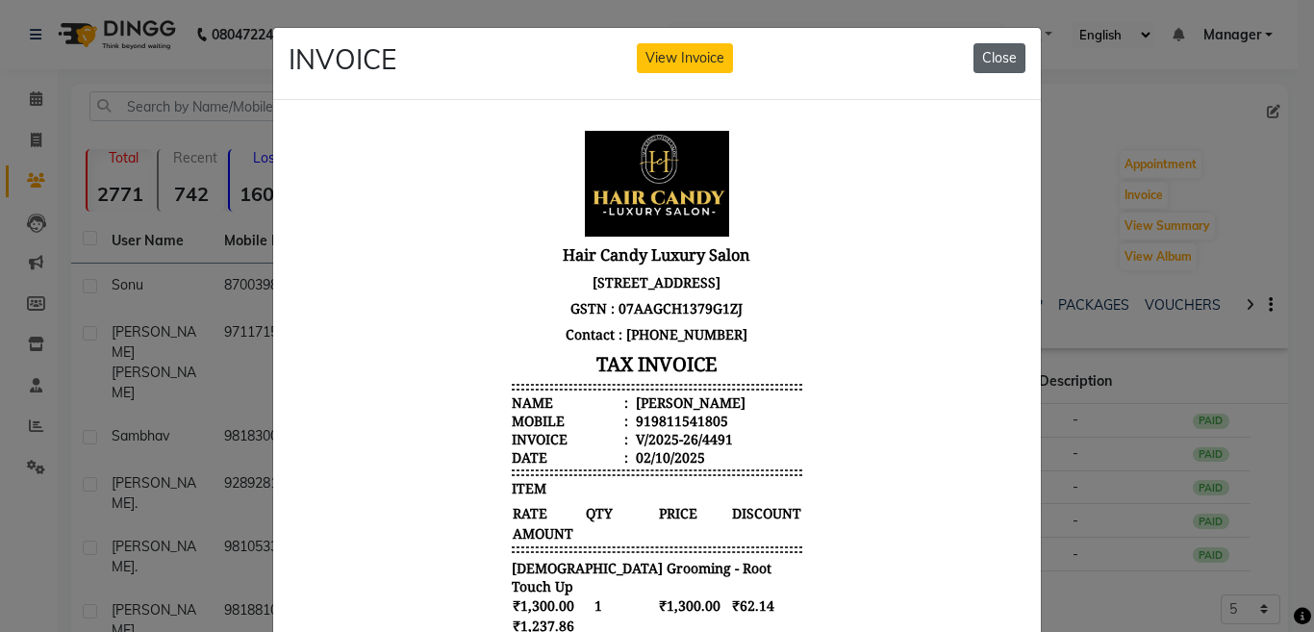
click at [1006, 52] on button "Close" at bounding box center [999, 58] width 52 height 30
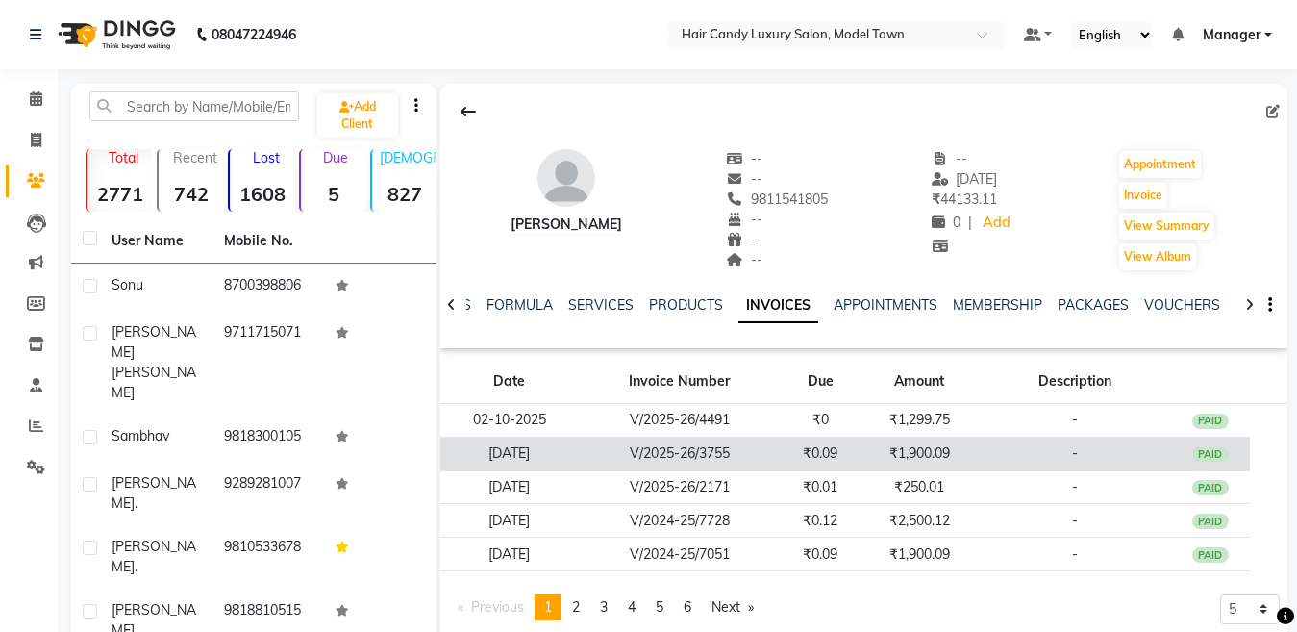
click at [913, 454] on td "₹1,900.09" at bounding box center [919, 454] width 119 height 34
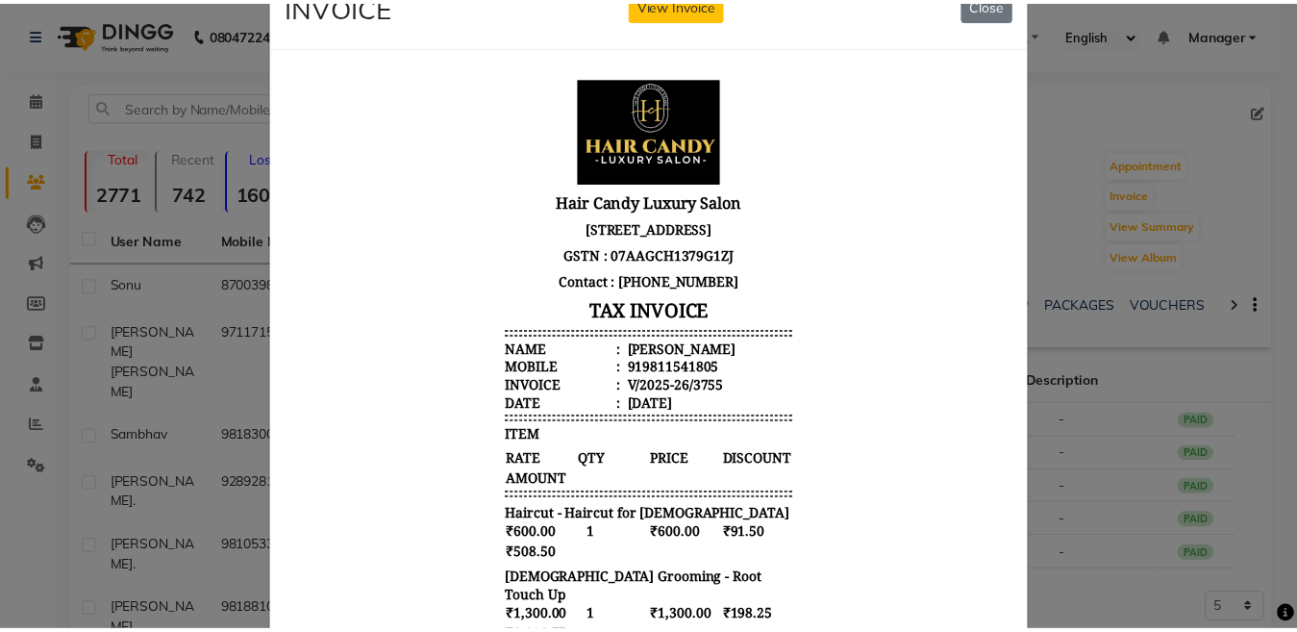
scroll to position [53, 0]
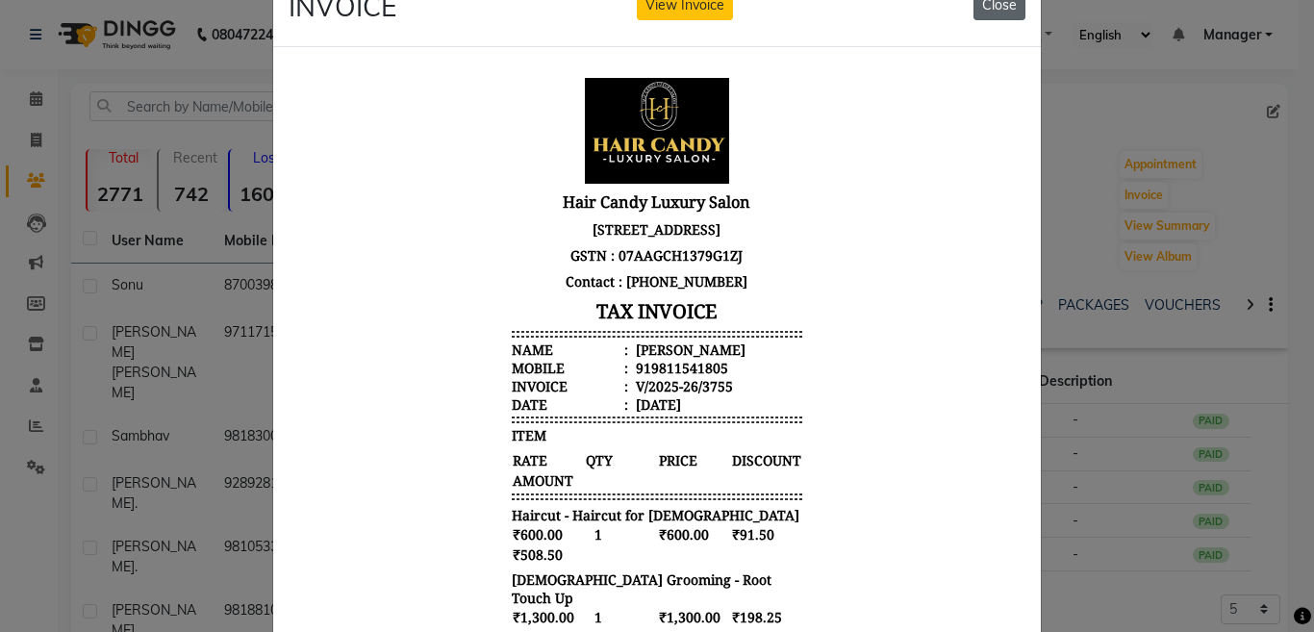
click at [980, 11] on button "Close" at bounding box center [999, 5] width 52 height 30
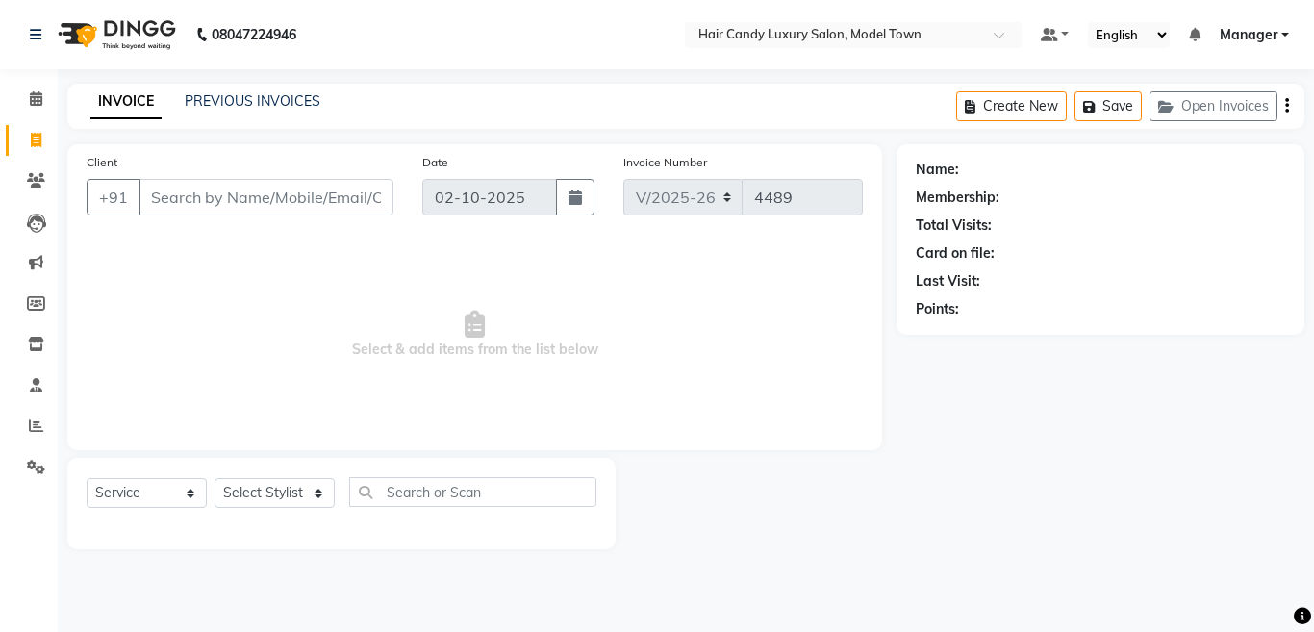
select select "4716"
select select "service"
click at [290, 496] on select "Select Stylist [PERSON_NAME] [PERSON_NAME] [PERSON_NAME] ([PERSON_NAME]) Manage…" at bounding box center [274, 493] width 120 height 30
select select "27996"
click at [214, 478] on select "Select Stylist [PERSON_NAME] [PERSON_NAME] [PERSON_NAME] ([PERSON_NAME]) Manage…" at bounding box center [274, 493] width 120 height 30
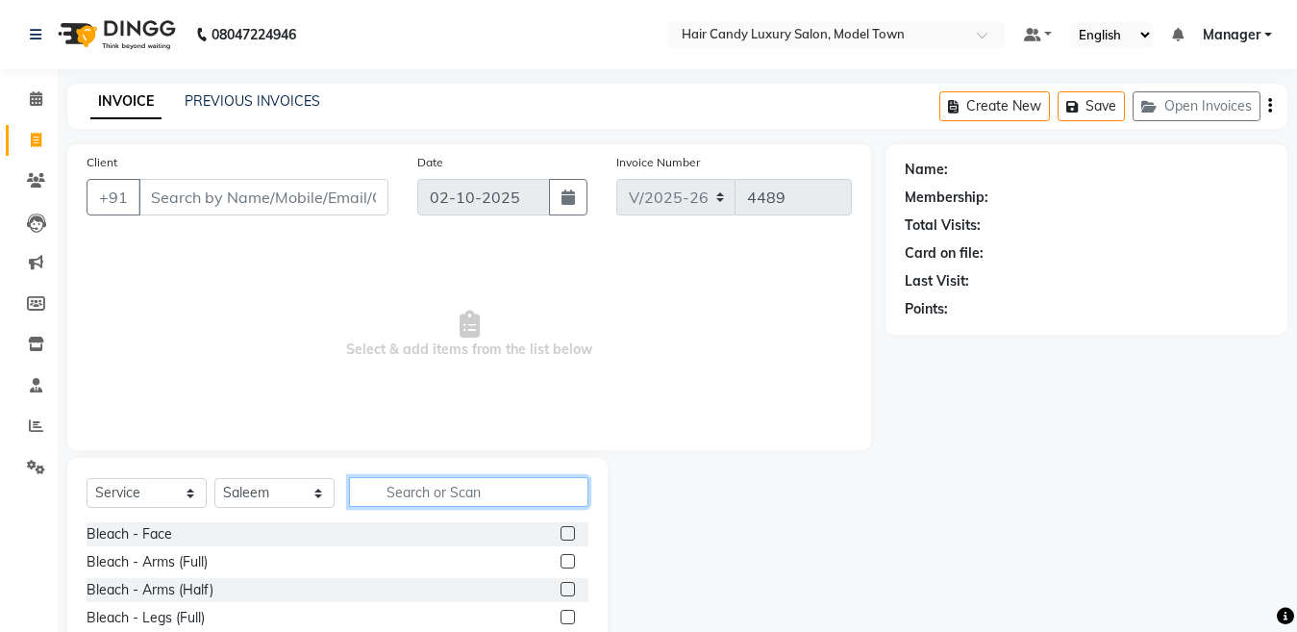
click at [469, 482] on input "text" at bounding box center [468, 492] width 239 height 30
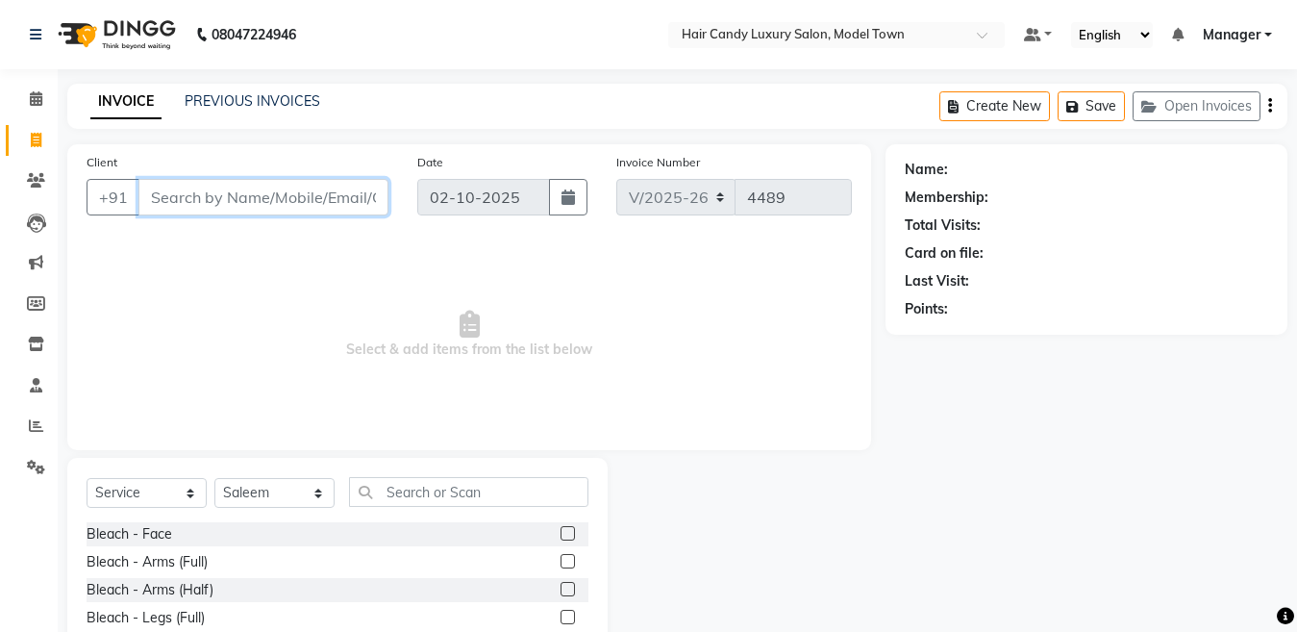
click at [280, 195] on input "Client" at bounding box center [263, 197] width 250 height 37
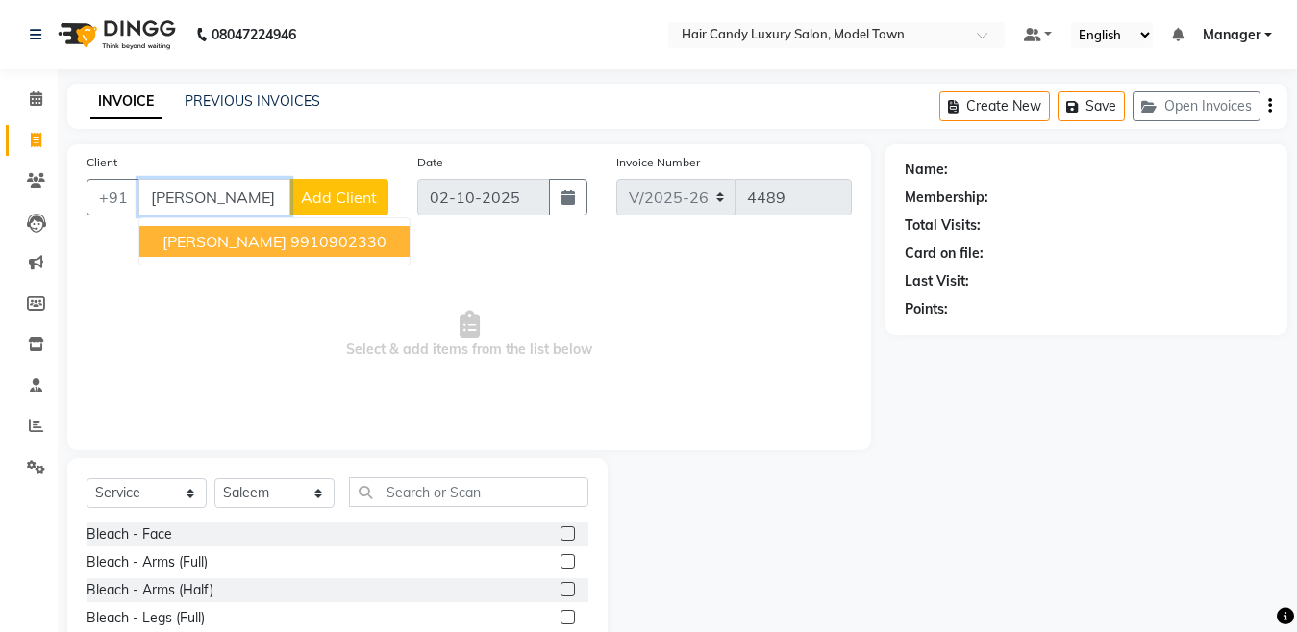
click at [242, 236] on span "[PERSON_NAME]" at bounding box center [225, 241] width 124 height 19
type input "9910902330"
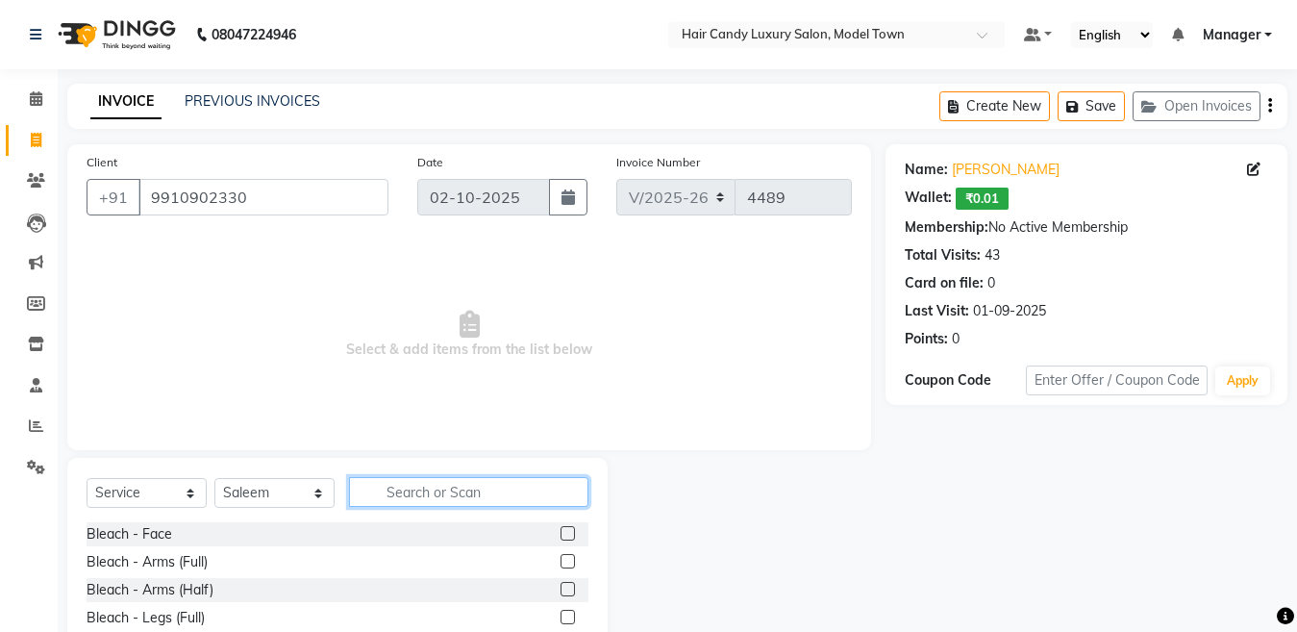
click at [442, 488] on input "text" at bounding box center [468, 492] width 239 height 30
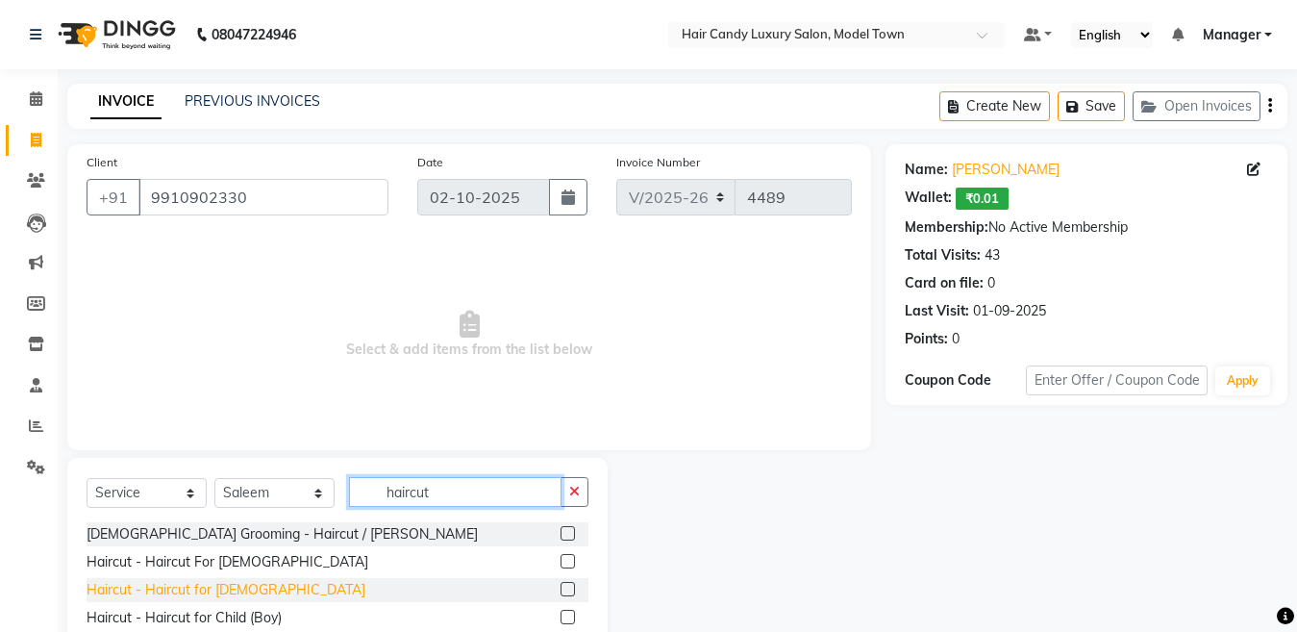
type input "haircut"
click at [214, 592] on div "Haircut - Haircut for [DEMOGRAPHIC_DATA]" at bounding box center [226, 590] width 279 height 20
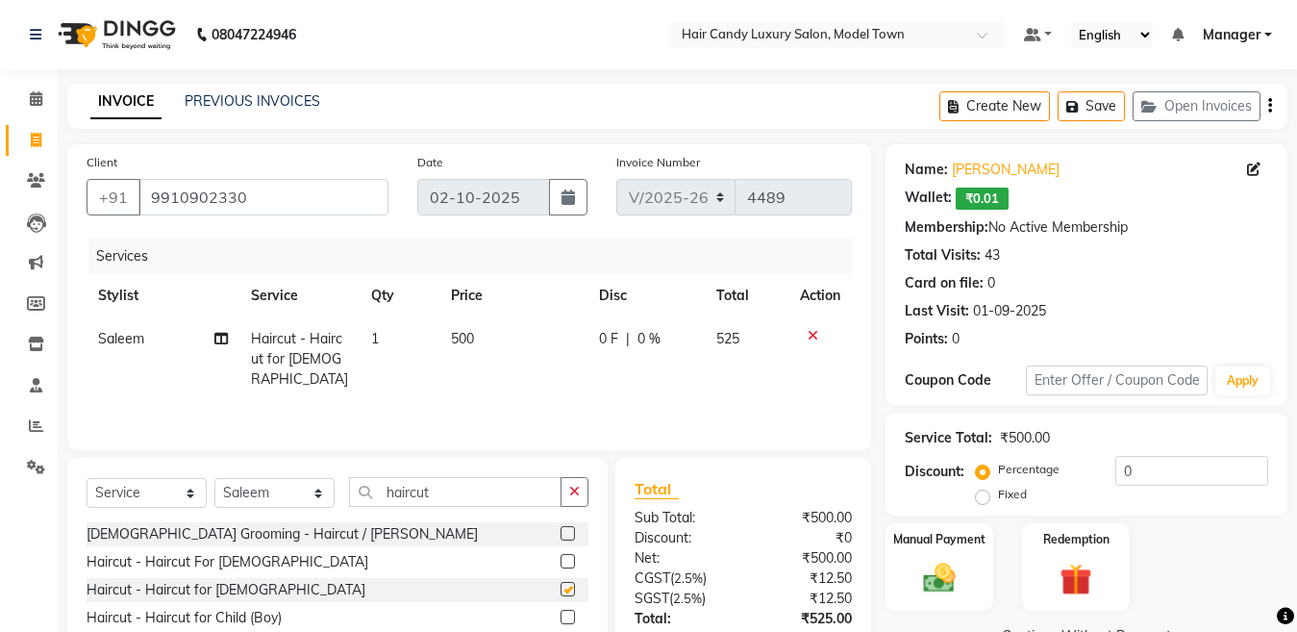
checkbox input "false"
drag, startPoint x: 1221, startPoint y: 472, endPoint x: 795, endPoint y: 502, distance: 427.1
click at [795, 502] on div "Client [PHONE_NUMBER] Date [DATE] Invoice Number V/2025 V/[PHONE_NUMBER] Servic…" at bounding box center [677, 442] width 1249 height 596
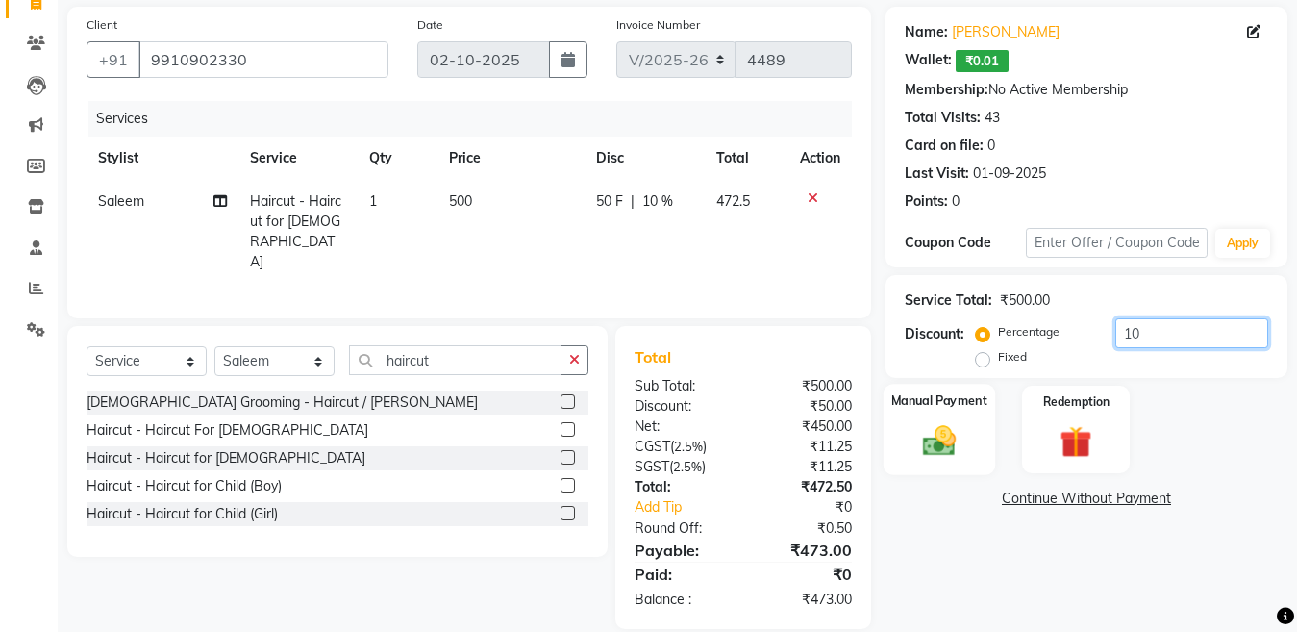
type input "10"
click at [963, 430] on img at bounding box center [940, 440] width 54 height 38
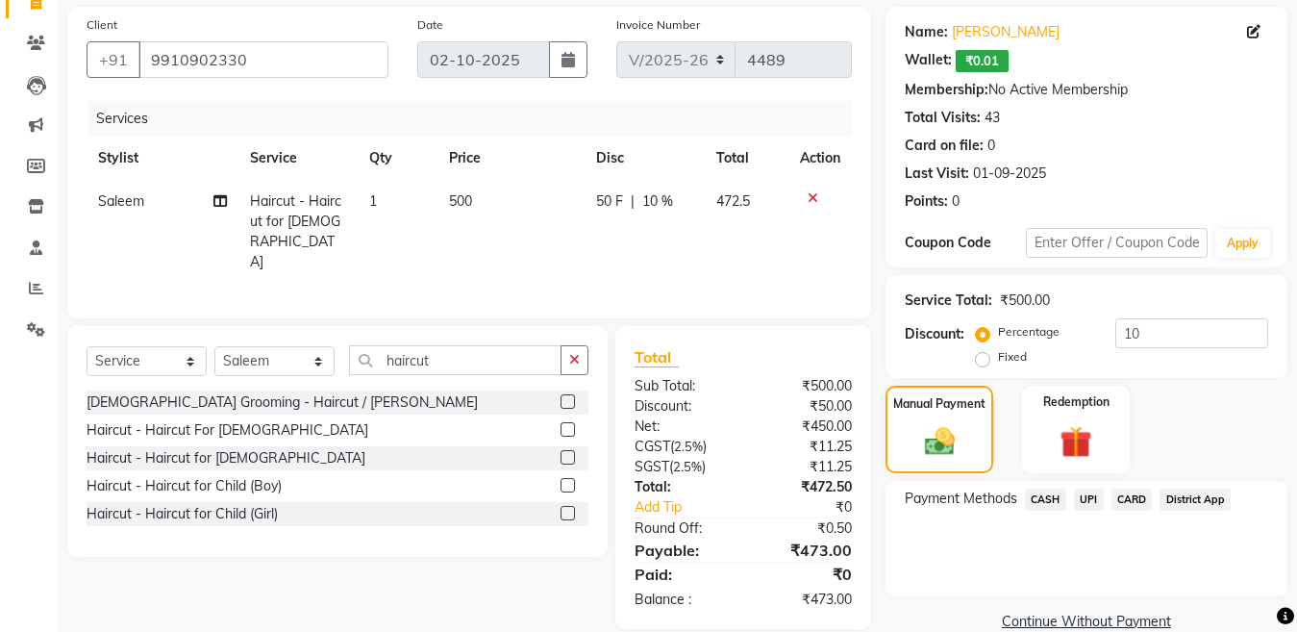
click at [1087, 492] on span "UPI" at bounding box center [1089, 500] width 30 height 22
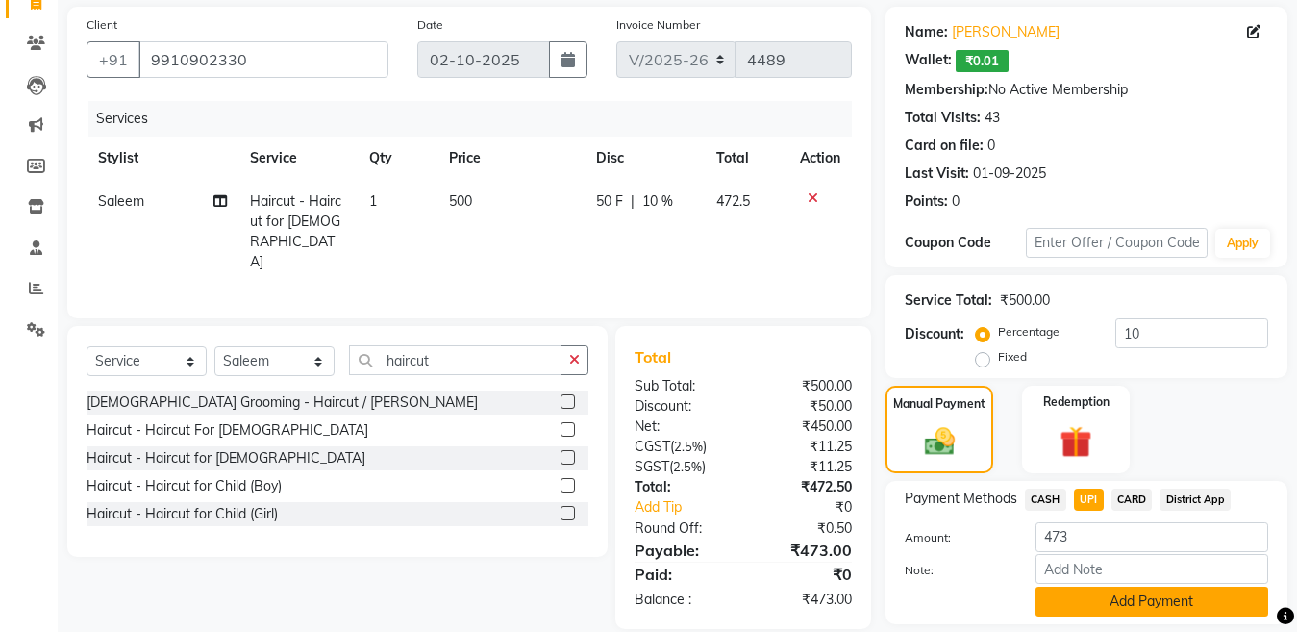
click at [1124, 608] on button "Add Payment" at bounding box center [1152, 602] width 233 height 30
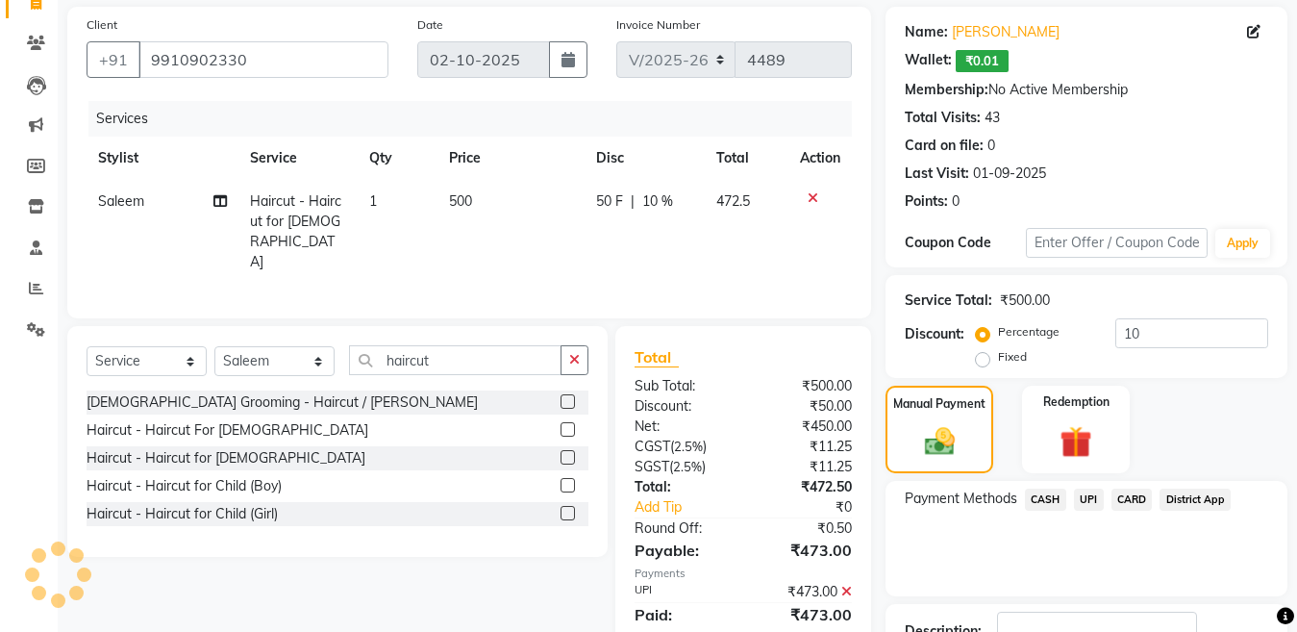
scroll to position [279, 0]
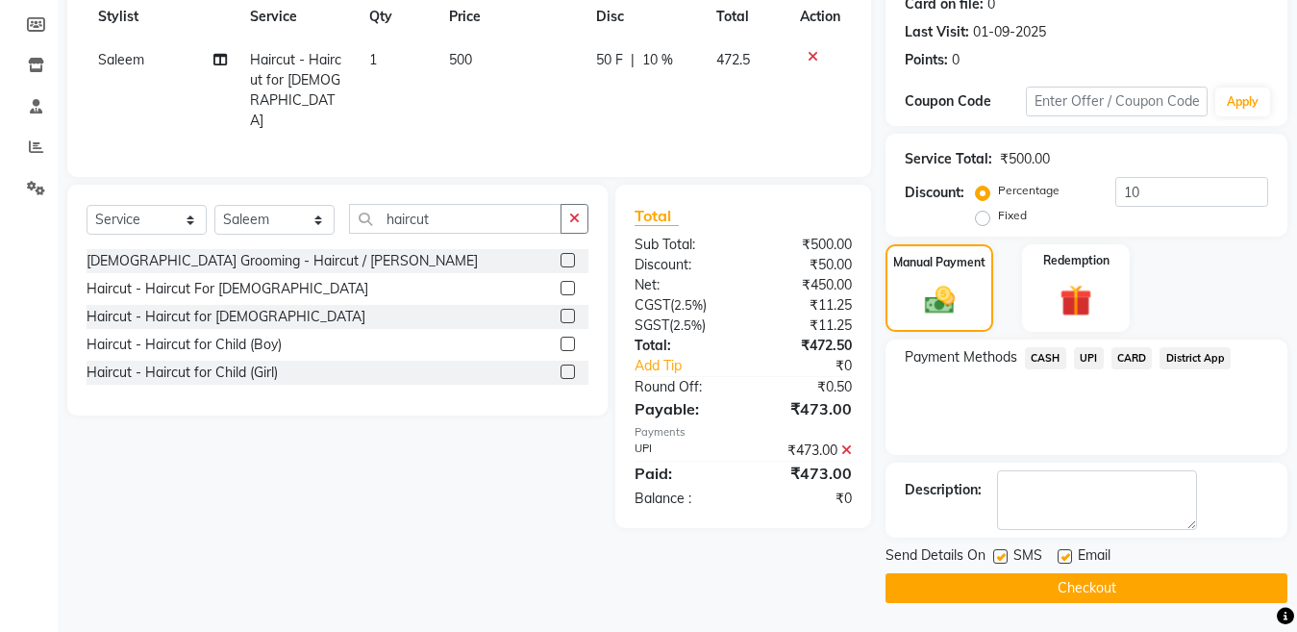
click at [1006, 559] on label at bounding box center [1000, 556] width 14 height 14
click at [1006, 559] on input "checkbox" at bounding box center [999, 557] width 13 height 13
checkbox input "false"
click at [991, 592] on button "Checkout" at bounding box center [1087, 588] width 402 height 30
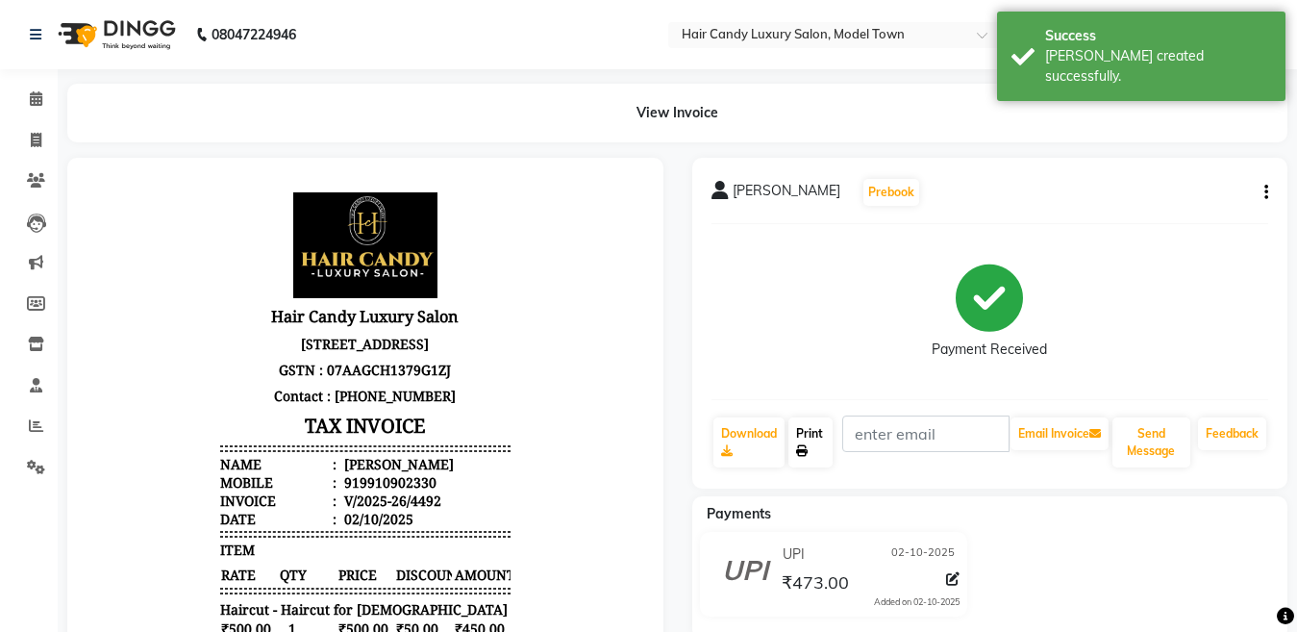
click at [820, 442] on link "Print" at bounding box center [811, 442] width 44 height 50
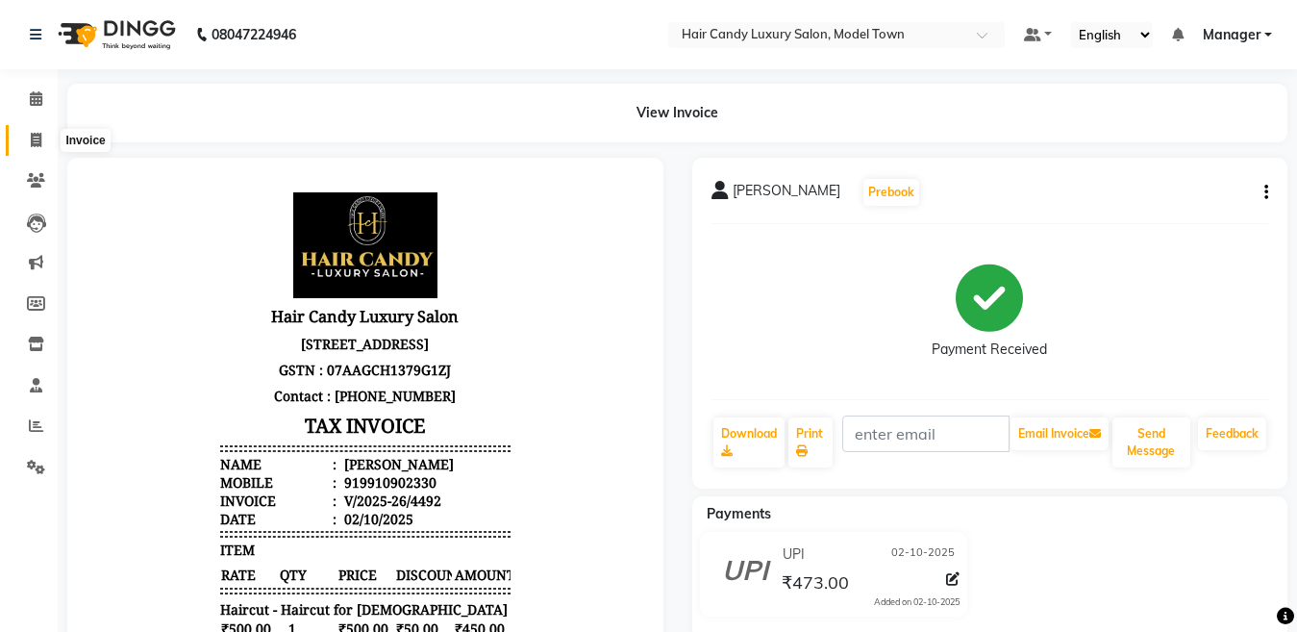
click at [50, 141] on span at bounding box center [36, 141] width 34 height 22
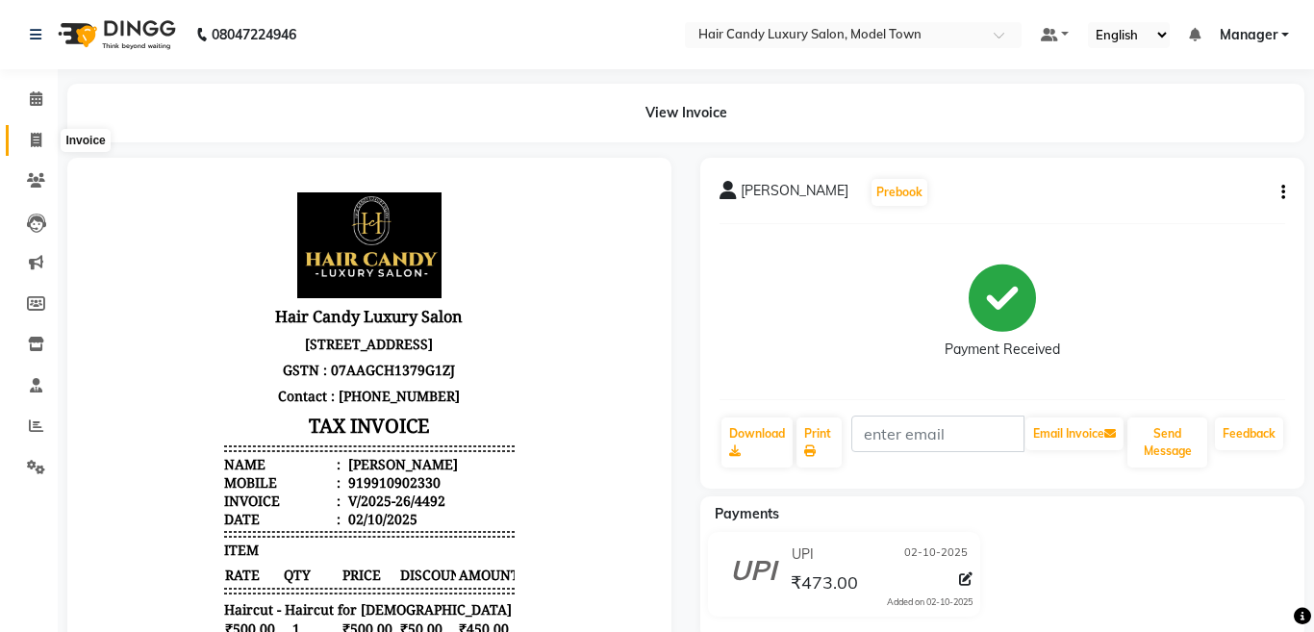
select select "service"
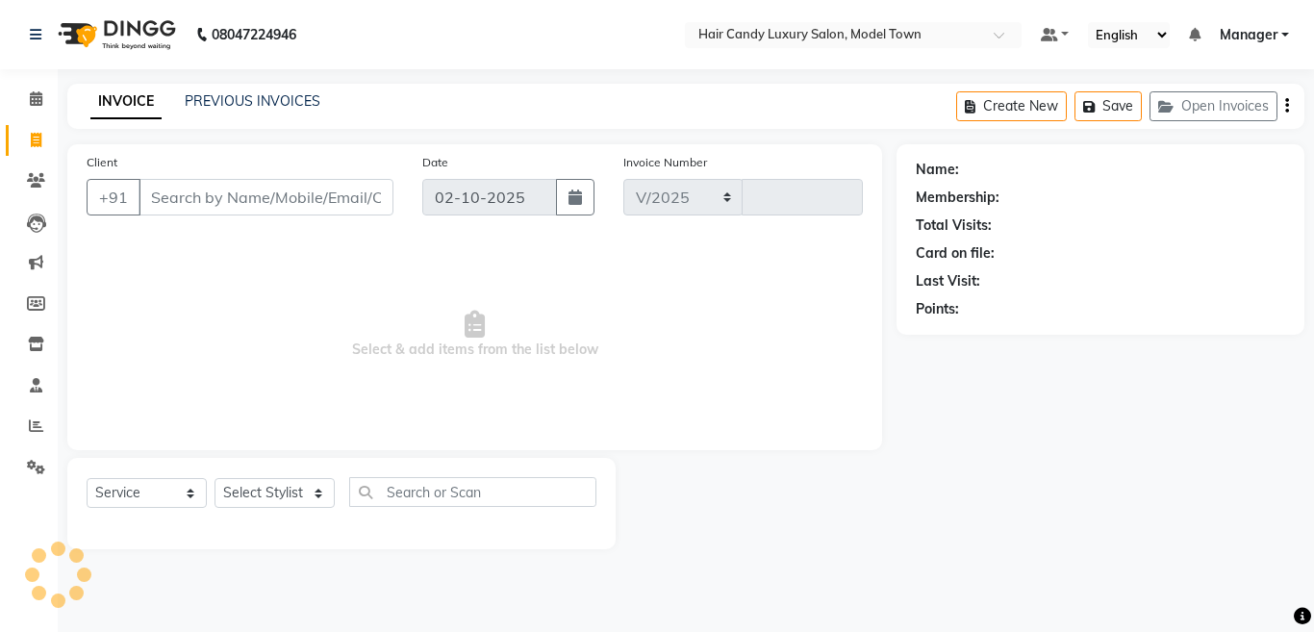
select select "4716"
type input "4493"
click at [276, 478] on select "Select Stylist [PERSON_NAME] [PERSON_NAME] [PERSON_NAME] ([PERSON_NAME]) Manage…" at bounding box center [274, 493] width 120 height 30
select select "28000"
click at [214, 478] on select "Select Stylist [PERSON_NAME] [PERSON_NAME] [PERSON_NAME] ([PERSON_NAME]) Manage…" at bounding box center [274, 493] width 120 height 30
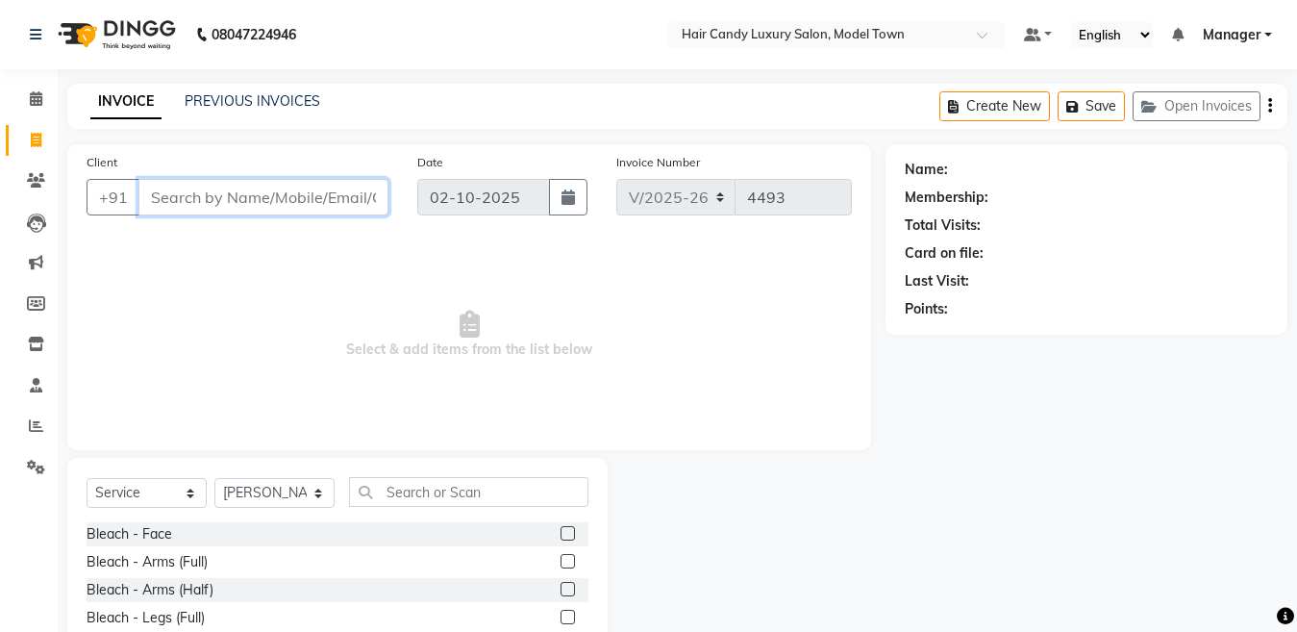
click at [263, 200] on input "Client" at bounding box center [263, 197] width 250 height 37
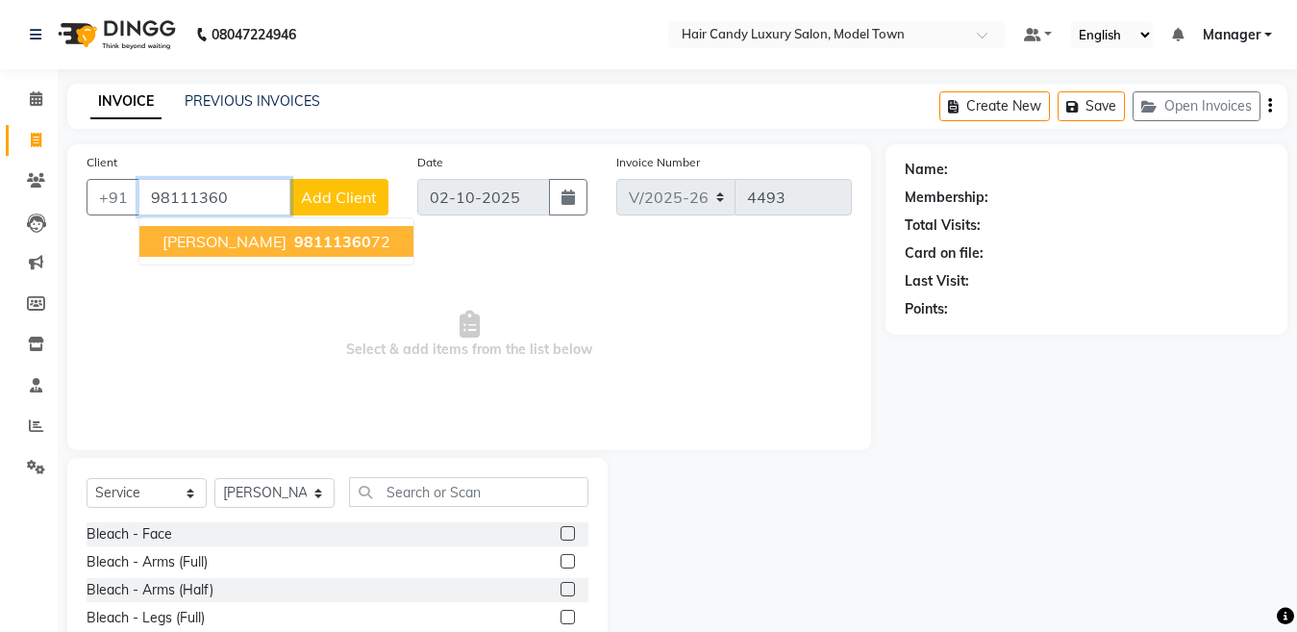
click at [294, 244] on span "98111360" at bounding box center [332, 241] width 77 height 19
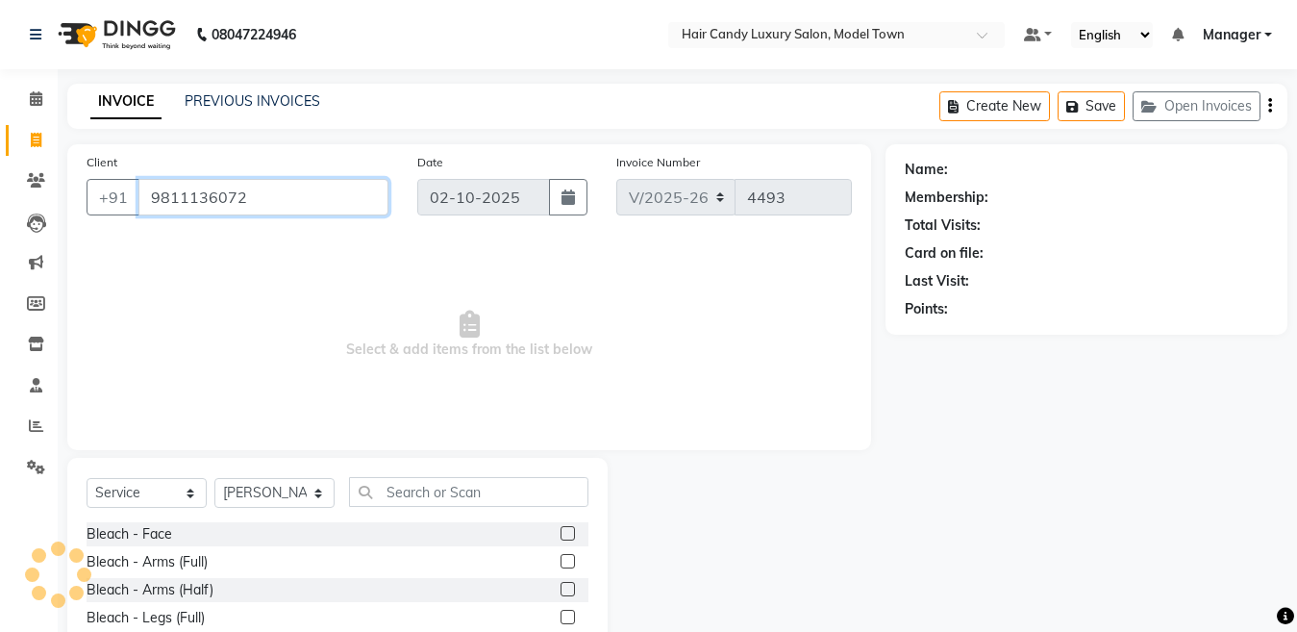
type input "9811136072"
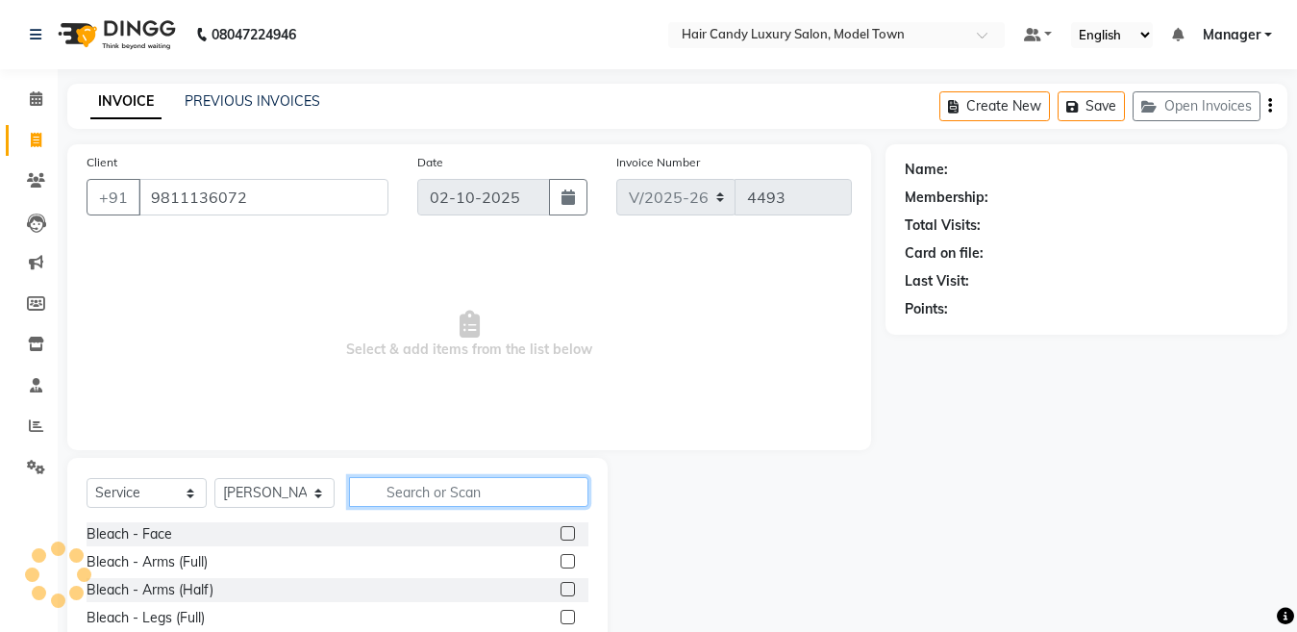
click at [519, 494] on input "text" at bounding box center [468, 492] width 239 height 30
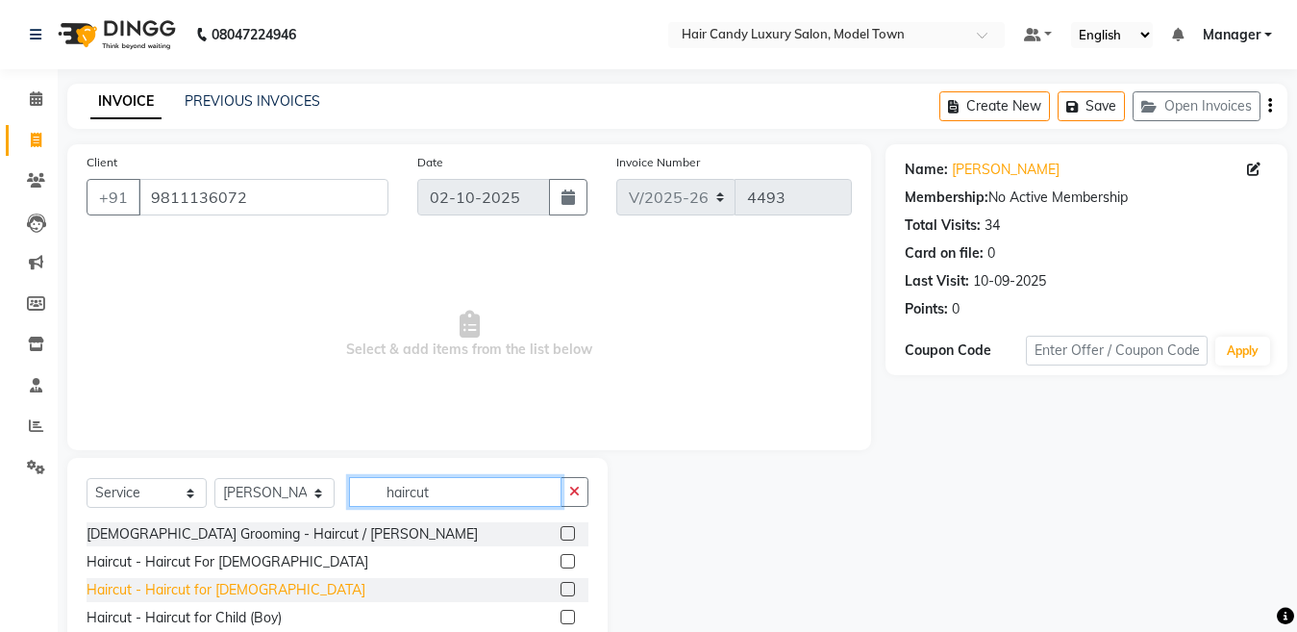
type input "haircut"
click at [215, 597] on div "Haircut - Haircut for [DEMOGRAPHIC_DATA]" at bounding box center [226, 590] width 279 height 20
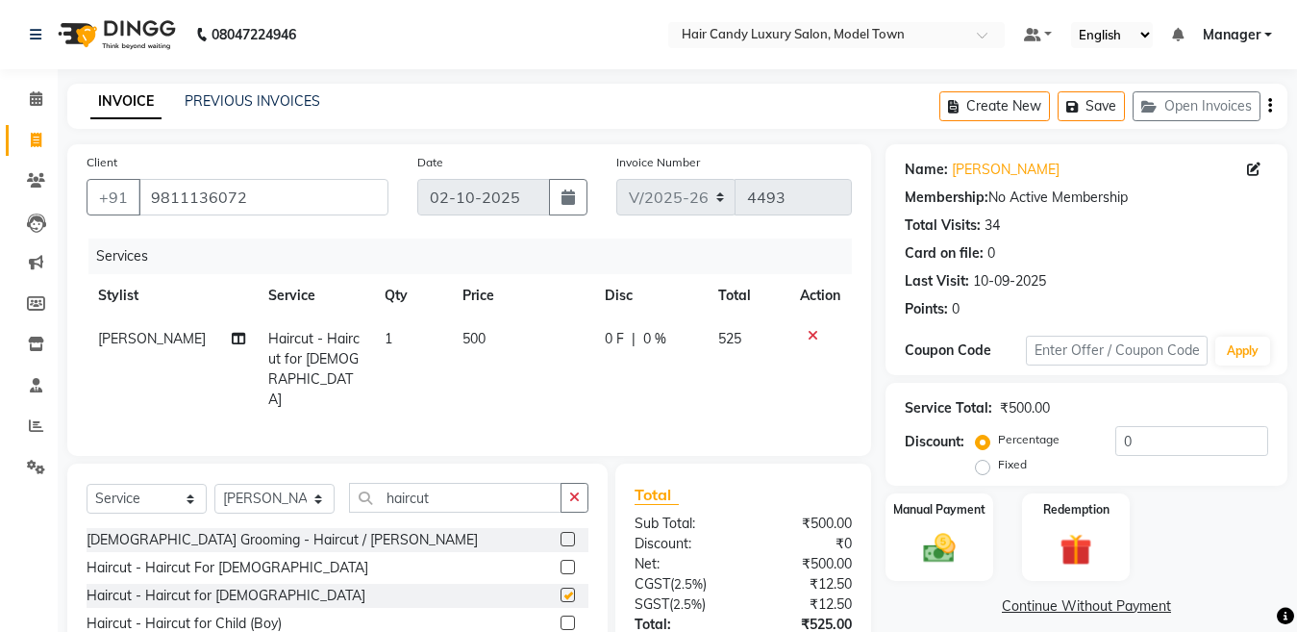
checkbox input "false"
click at [451, 352] on td "500" at bounding box center [522, 369] width 142 height 104
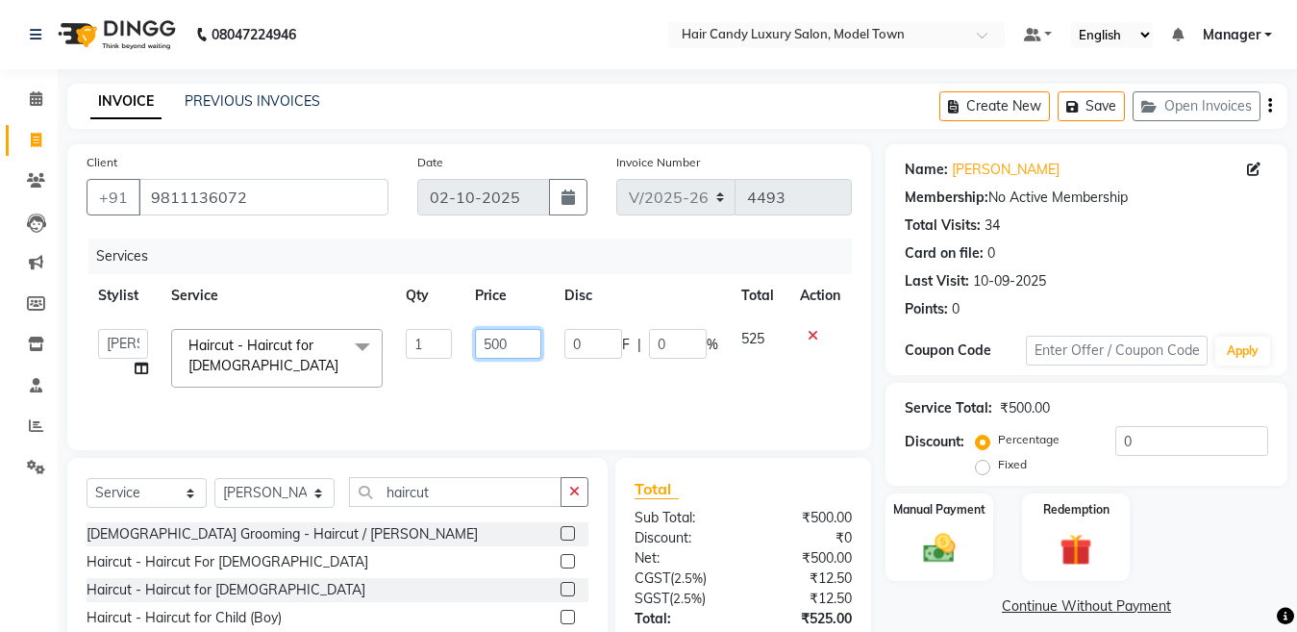
drag, startPoint x: 489, startPoint y: 356, endPoint x: 479, endPoint y: 354, distance: 10.8
click at [479, 354] on input "500" at bounding box center [508, 344] width 66 height 30
type input "600"
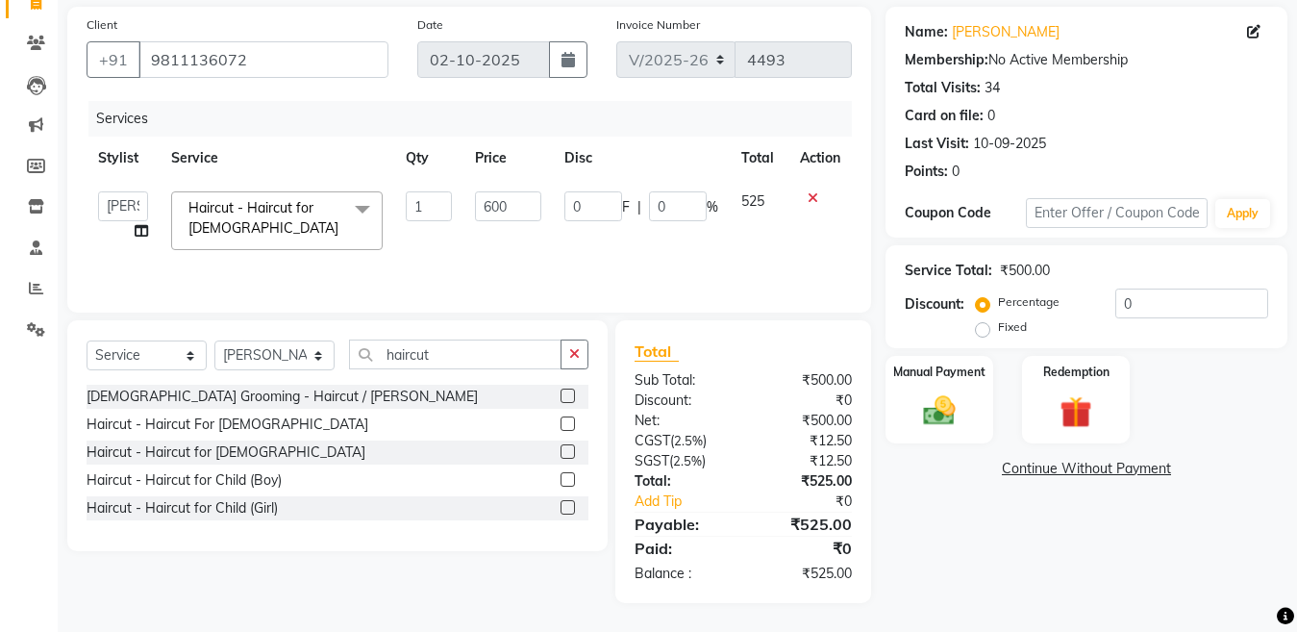
click at [1138, 573] on div "Name: [PERSON_NAME] Membership: No Active Membership Total Visits: 34 Card on f…" at bounding box center [1094, 305] width 416 height 596
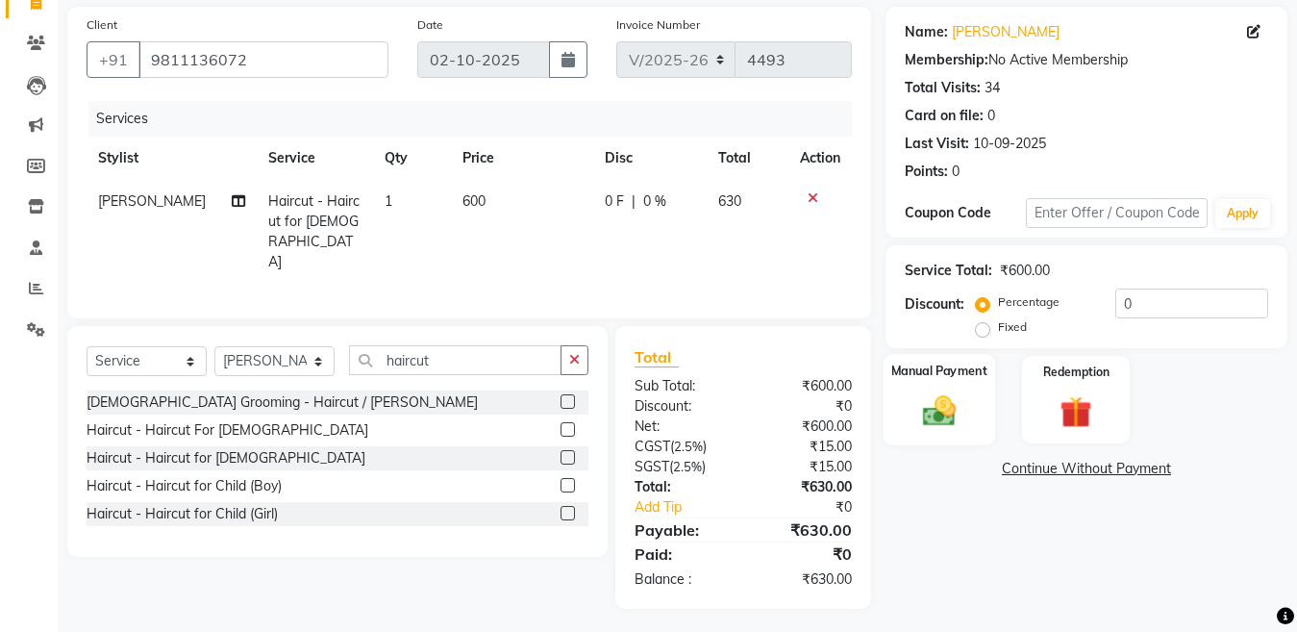
click at [938, 411] on img at bounding box center [940, 410] width 54 height 38
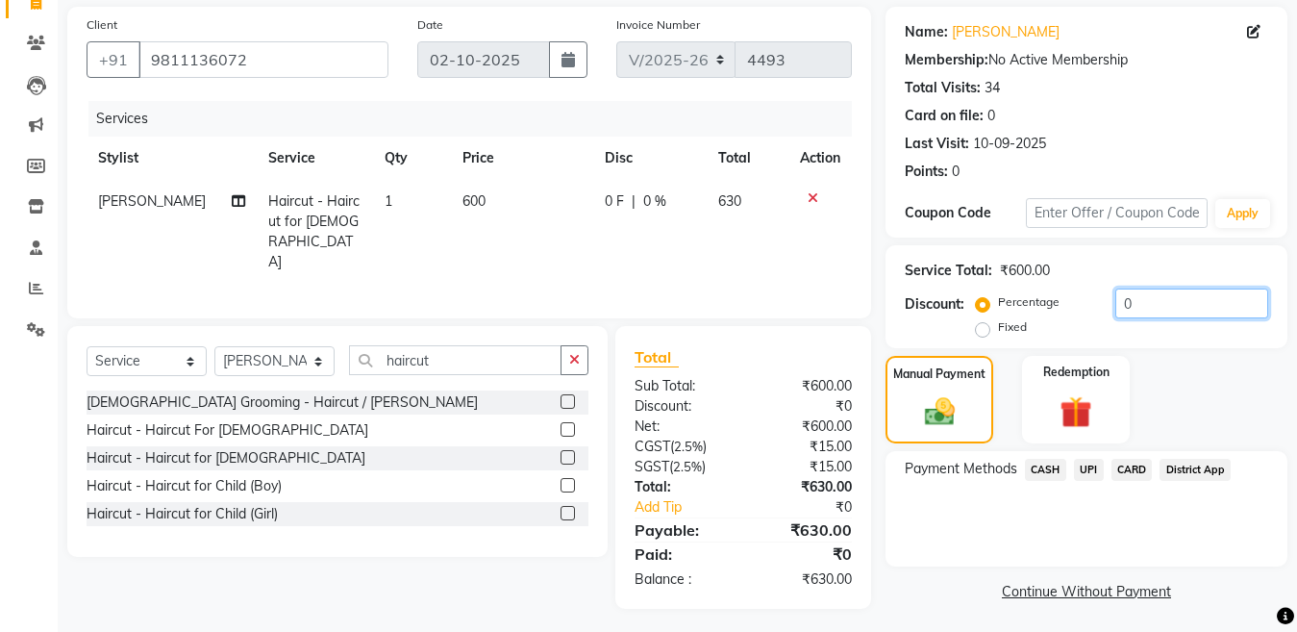
drag, startPoint x: 1132, startPoint y: 310, endPoint x: 973, endPoint y: 332, distance: 160.2
click at [973, 332] on div "Discount: Percentage Fixed 0" at bounding box center [1087, 315] width 364 height 52
click at [967, 344] on div "Service Total: ₹600.00 Discount: Percentage Fixed 0" at bounding box center [1087, 296] width 402 height 103
click at [998, 330] on label "Fixed" at bounding box center [1012, 326] width 29 height 17
click at [984, 330] on input "Fixed" at bounding box center [986, 326] width 13 height 13
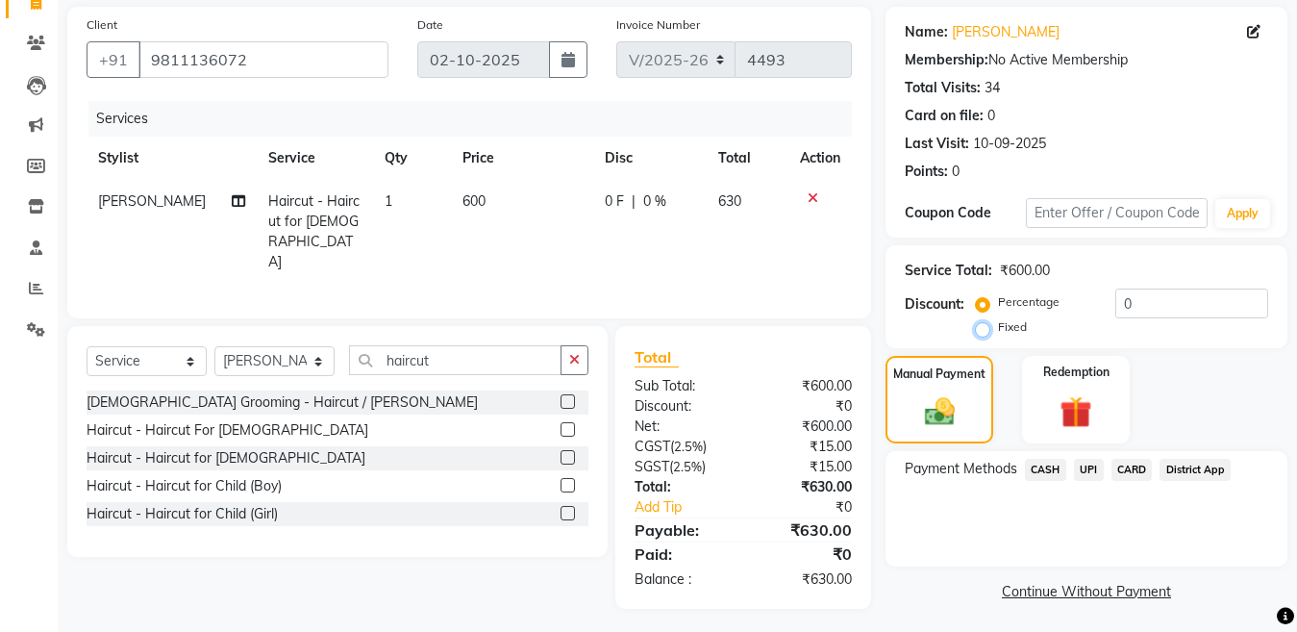
radio input "true"
drag, startPoint x: 1150, startPoint y: 314, endPoint x: 1036, endPoint y: 314, distance: 114.4
click at [1036, 314] on div "Percentage Fixed 0" at bounding box center [1124, 315] width 289 height 52
type input "30"
click at [1076, 474] on span "UPI" at bounding box center [1089, 470] width 30 height 22
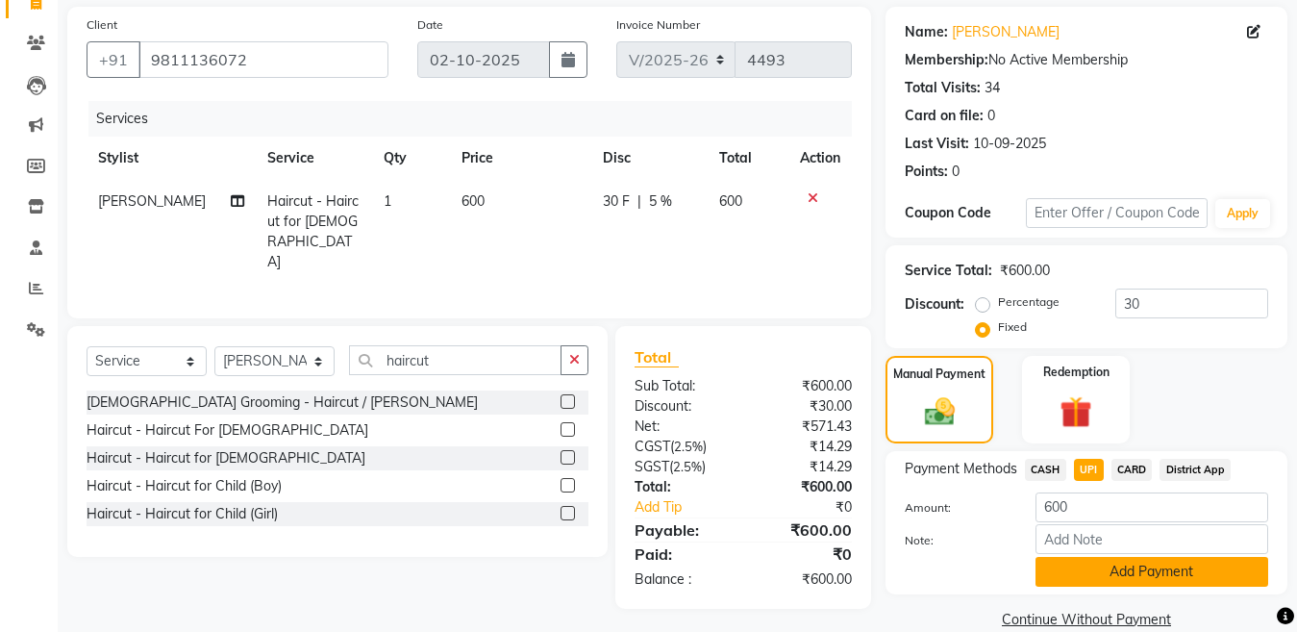
click at [1092, 575] on button "Add Payment" at bounding box center [1152, 572] width 233 height 30
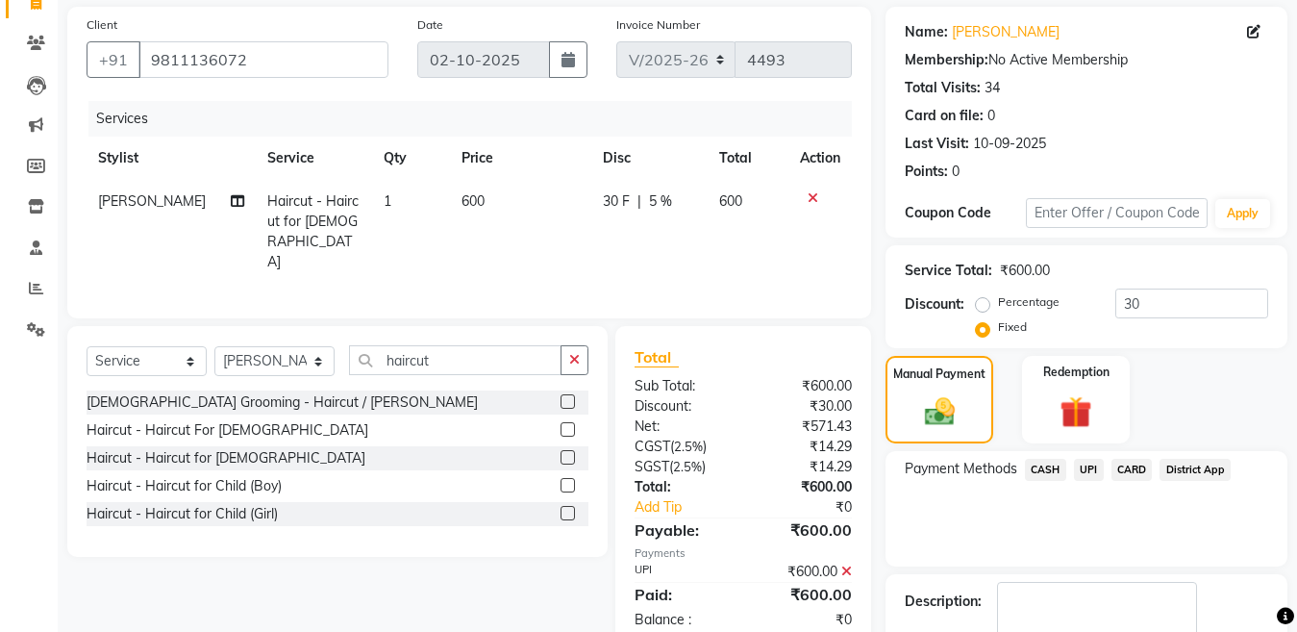
scroll to position [249, 0]
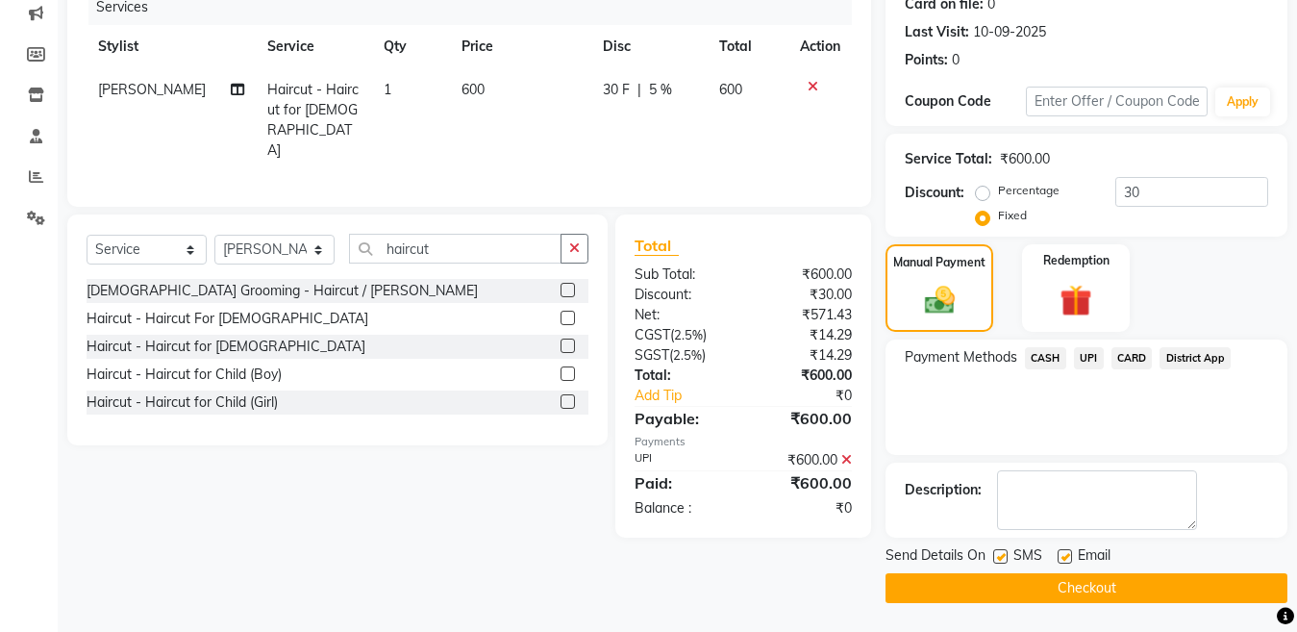
click at [1001, 551] on label at bounding box center [1000, 556] width 14 height 14
click at [1001, 551] on input "checkbox" at bounding box center [999, 557] width 13 height 13
checkbox input "false"
click at [1010, 590] on button "Checkout" at bounding box center [1087, 588] width 402 height 30
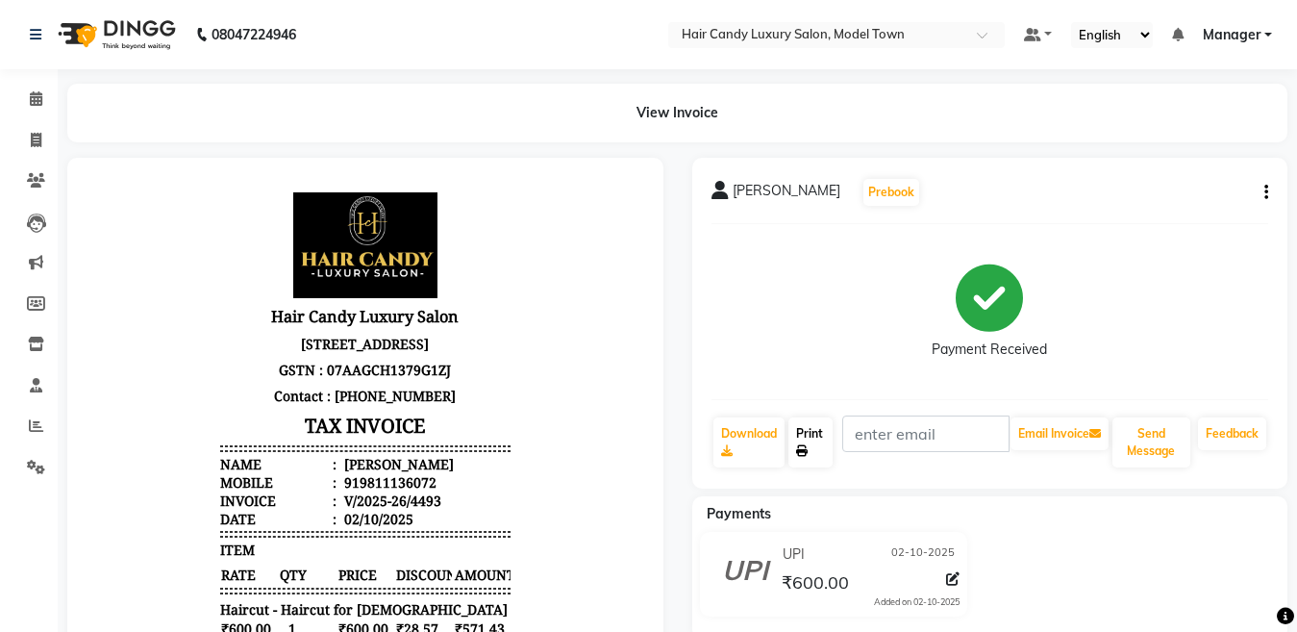
click at [814, 439] on link "Print" at bounding box center [811, 442] width 44 height 50
click at [42, 138] on span at bounding box center [36, 141] width 34 height 22
select select "service"
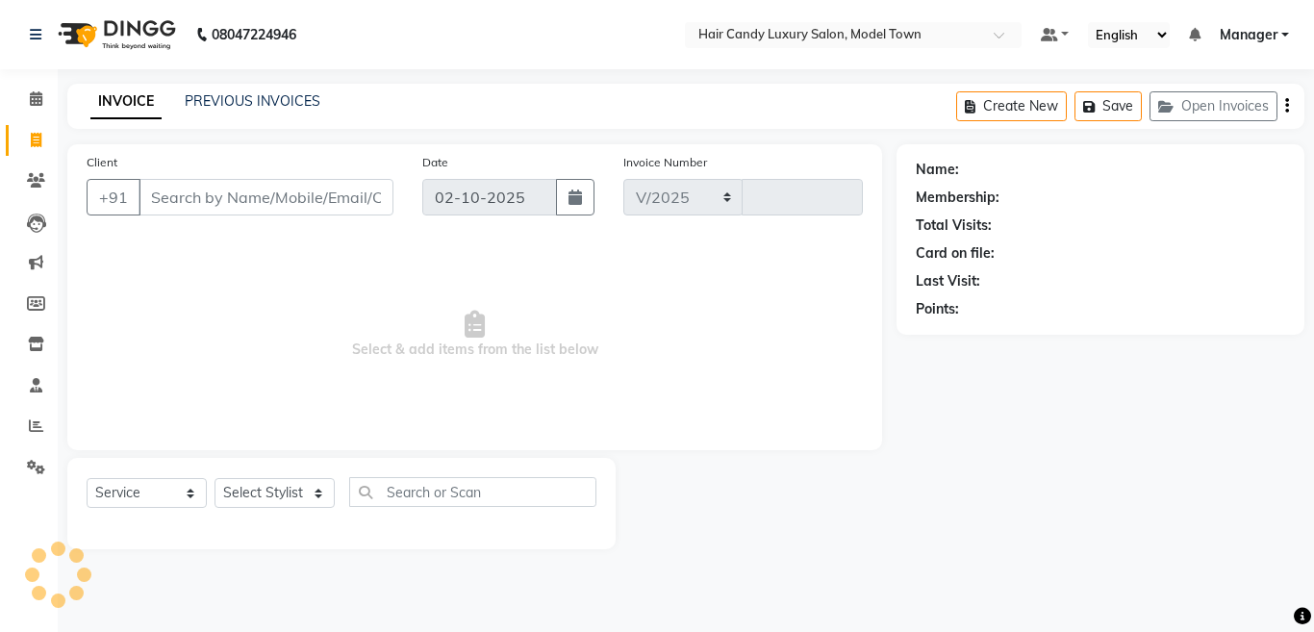
select select "4716"
type input "4494"
click at [216, 213] on input "Client" at bounding box center [265, 197] width 255 height 37
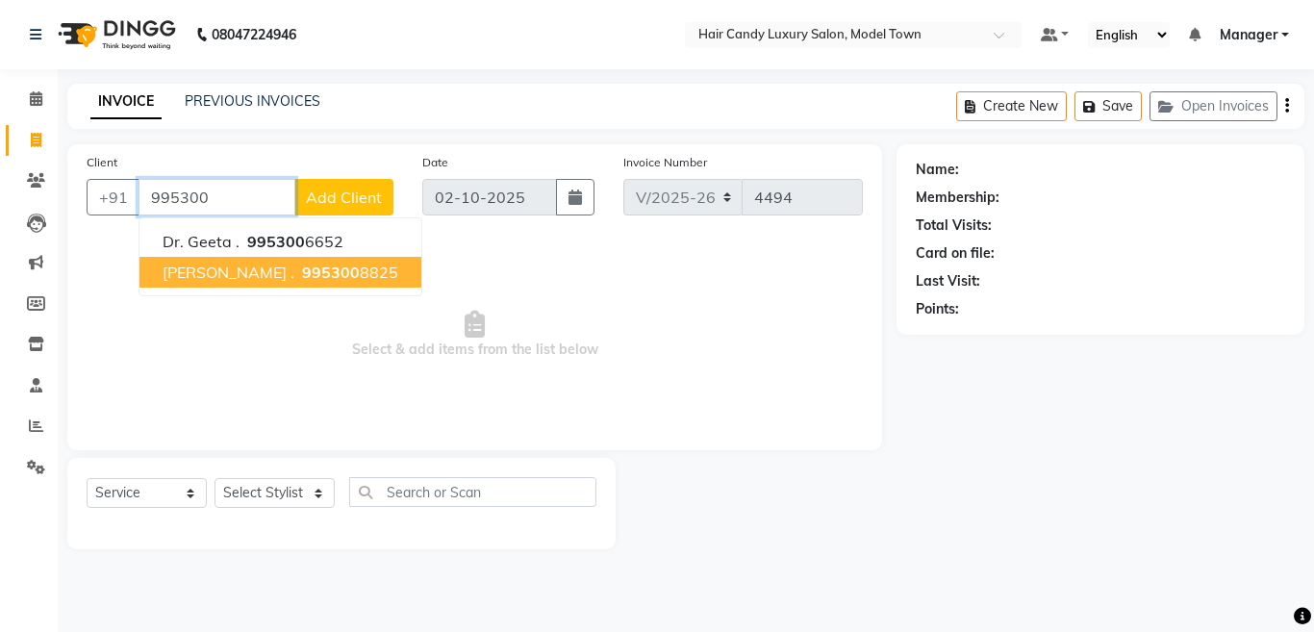
click at [302, 271] on span "995300" at bounding box center [331, 272] width 58 height 19
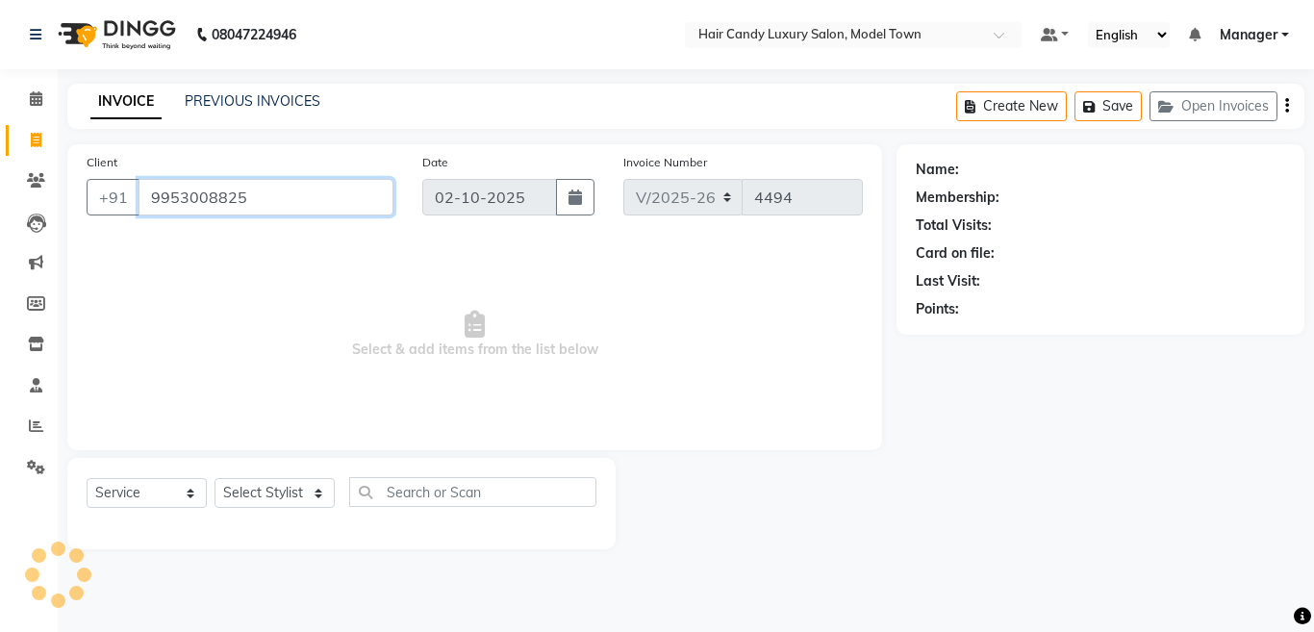
type input "9953008825"
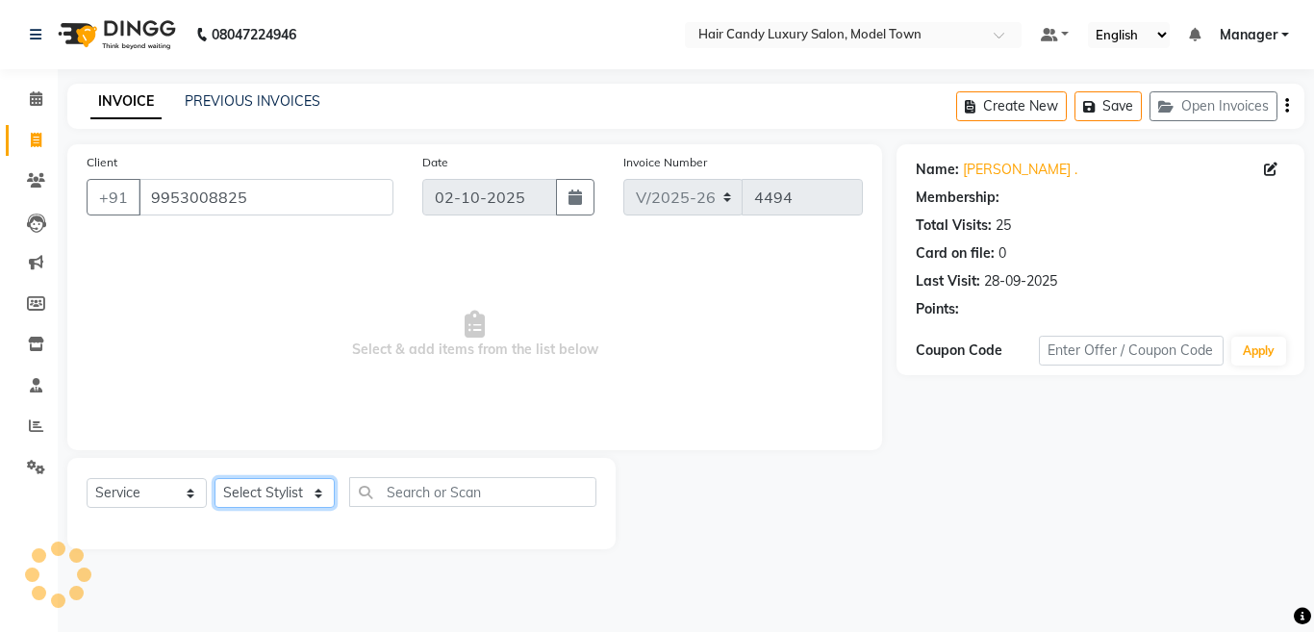
click at [306, 489] on select "Select Stylist [PERSON_NAME] [PERSON_NAME] [PERSON_NAME] ([PERSON_NAME]) Manage…" at bounding box center [274, 493] width 120 height 30
select select "1: Object"
select select "50831"
click at [214, 478] on select "Select Stylist [PERSON_NAME] [PERSON_NAME] [PERSON_NAME] ([PERSON_NAME]) Manage…" at bounding box center [274, 493] width 120 height 30
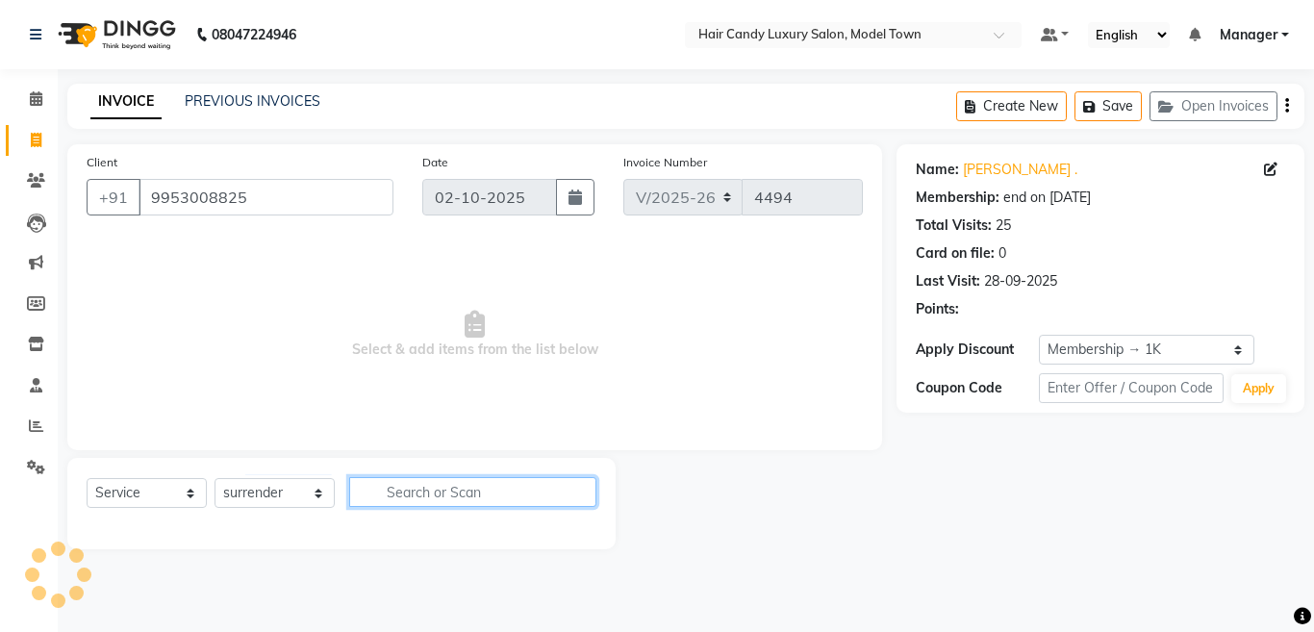
click at [458, 489] on input "text" at bounding box center [472, 492] width 247 height 30
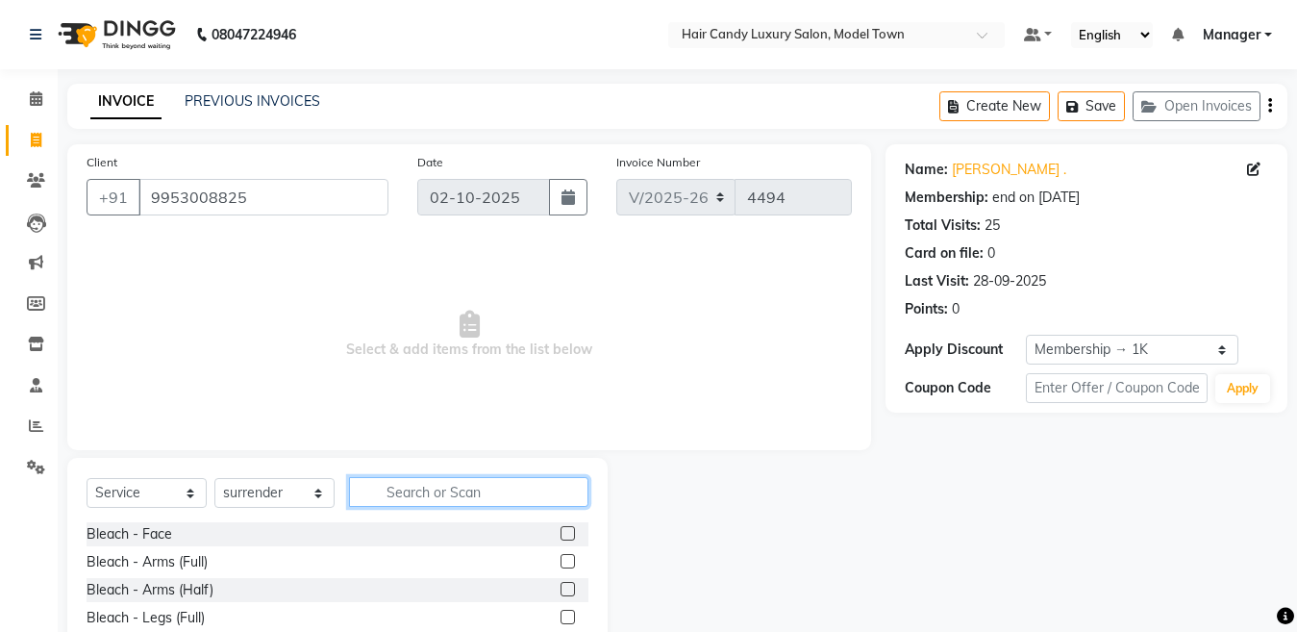
type input "p"
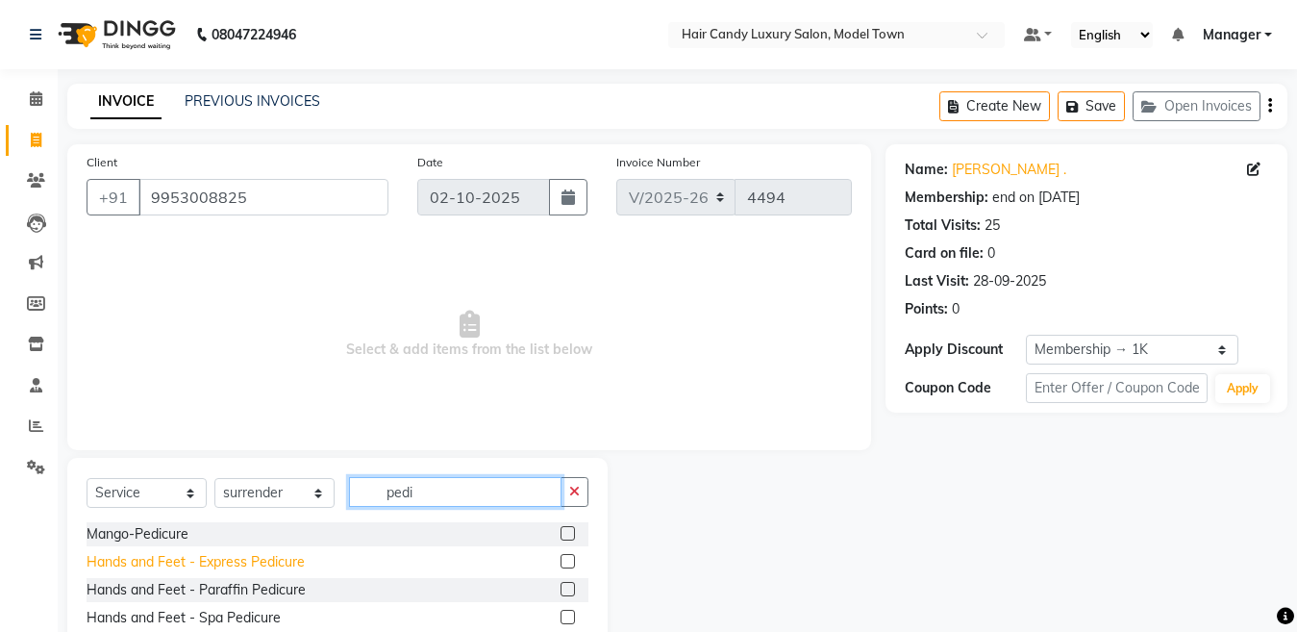
type input "pedi"
click at [274, 563] on div "Hands and Feet - Express Pedicure" at bounding box center [196, 562] width 218 height 20
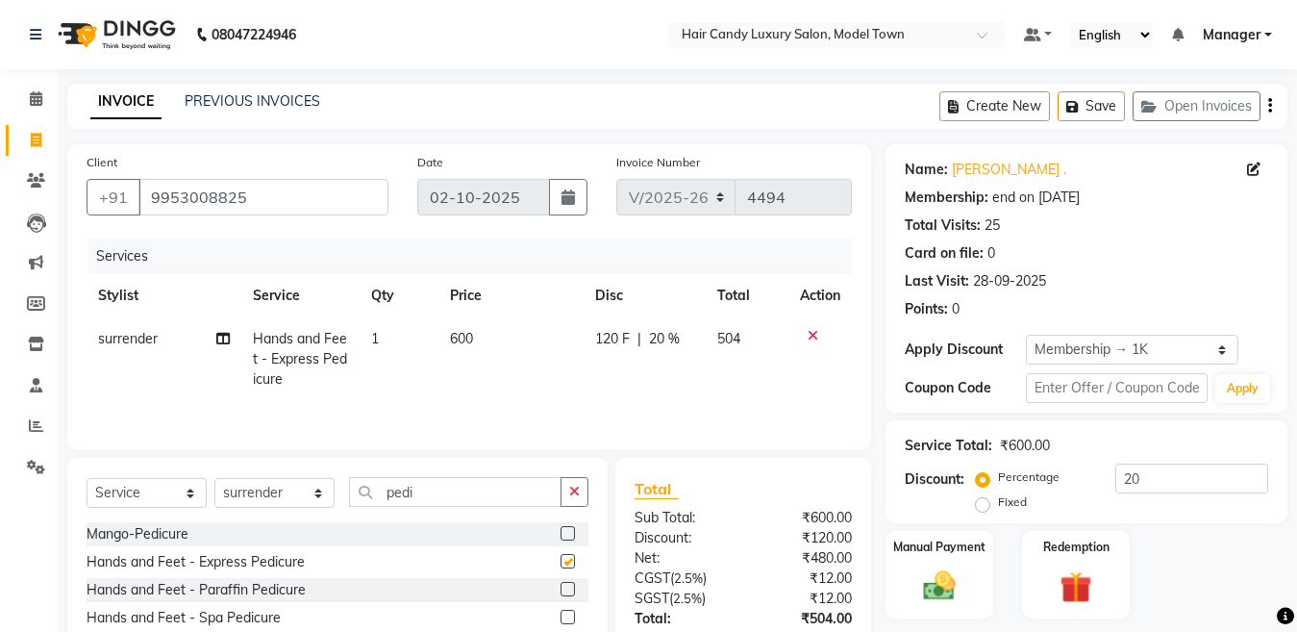
checkbox input "false"
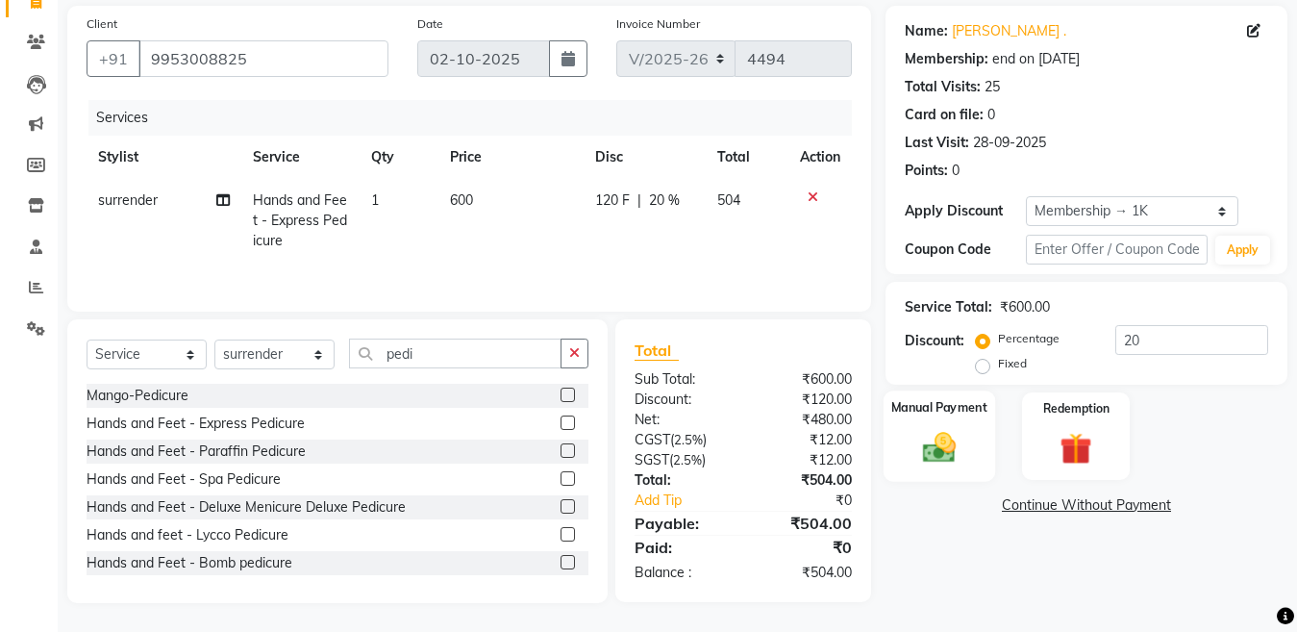
click at [968, 449] on div "Manual Payment" at bounding box center [940, 435] width 112 height 91
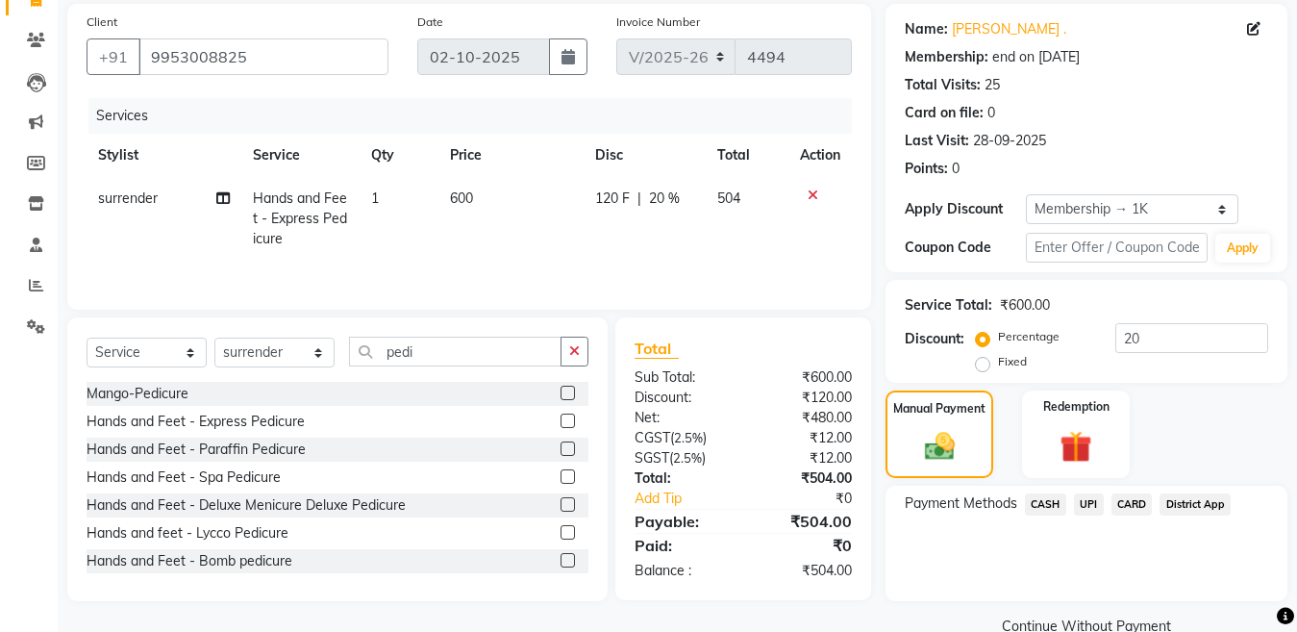
click at [1058, 498] on span "CASH" at bounding box center [1045, 504] width 41 height 22
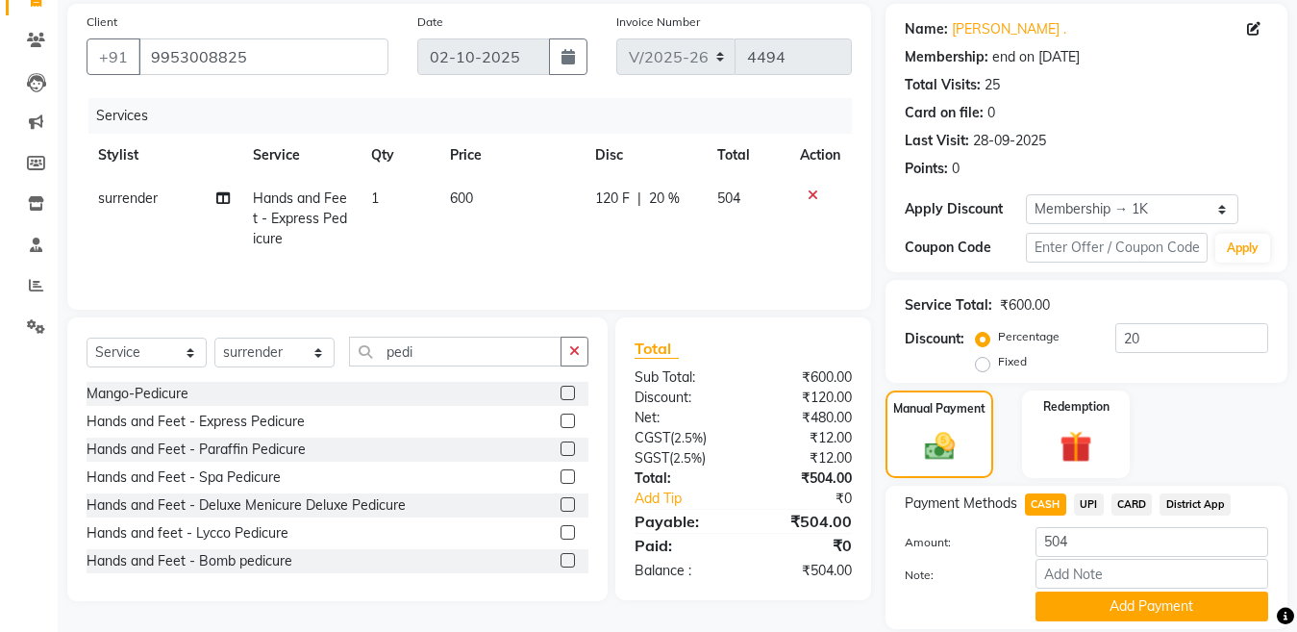
scroll to position [206, 0]
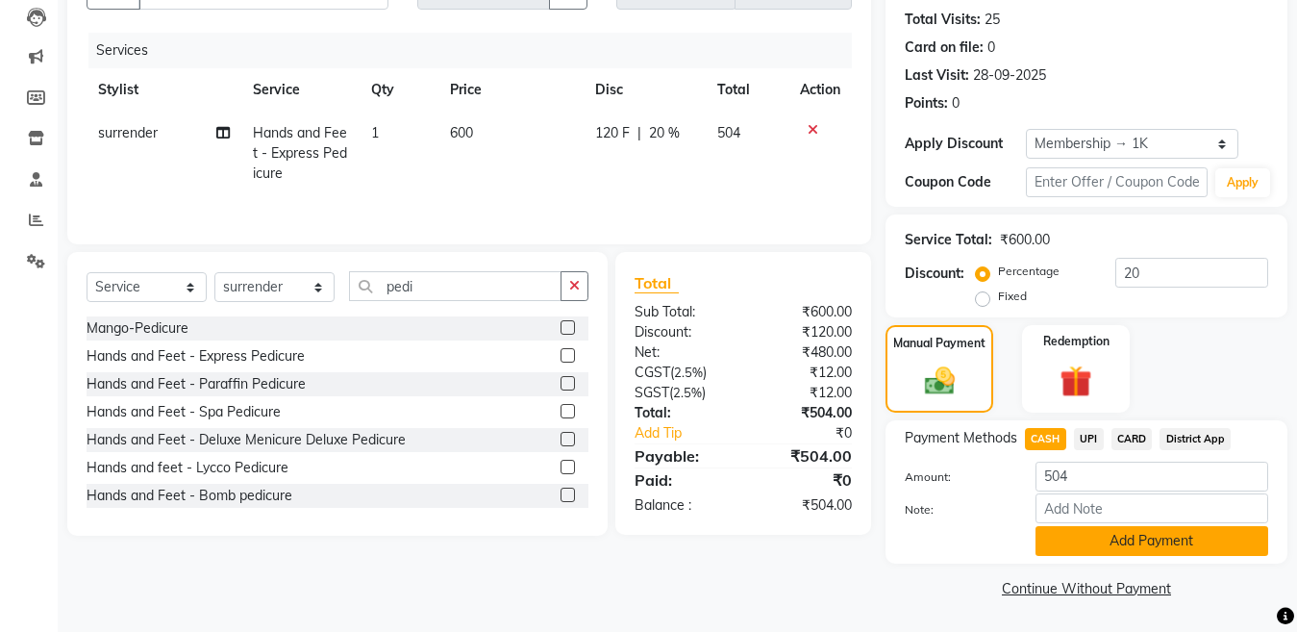
click at [1073, 538] on button "Add Payment" at bounding box center [1152, 541] width 233 height 30
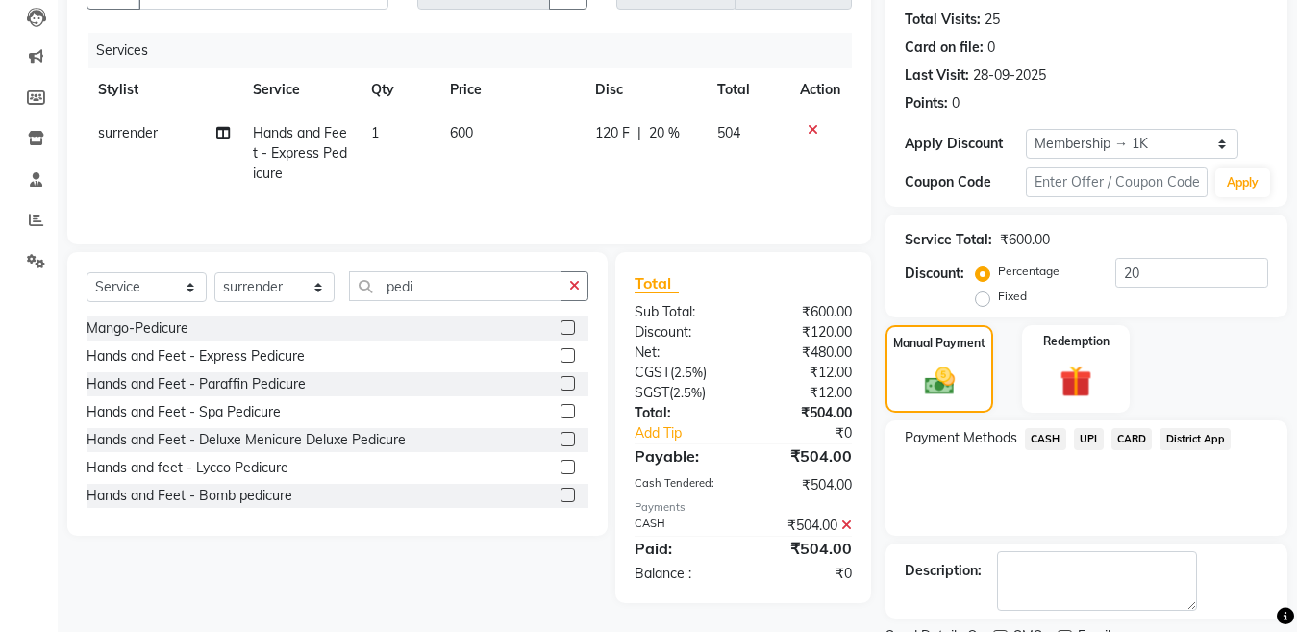
scroll to position [287, 0]
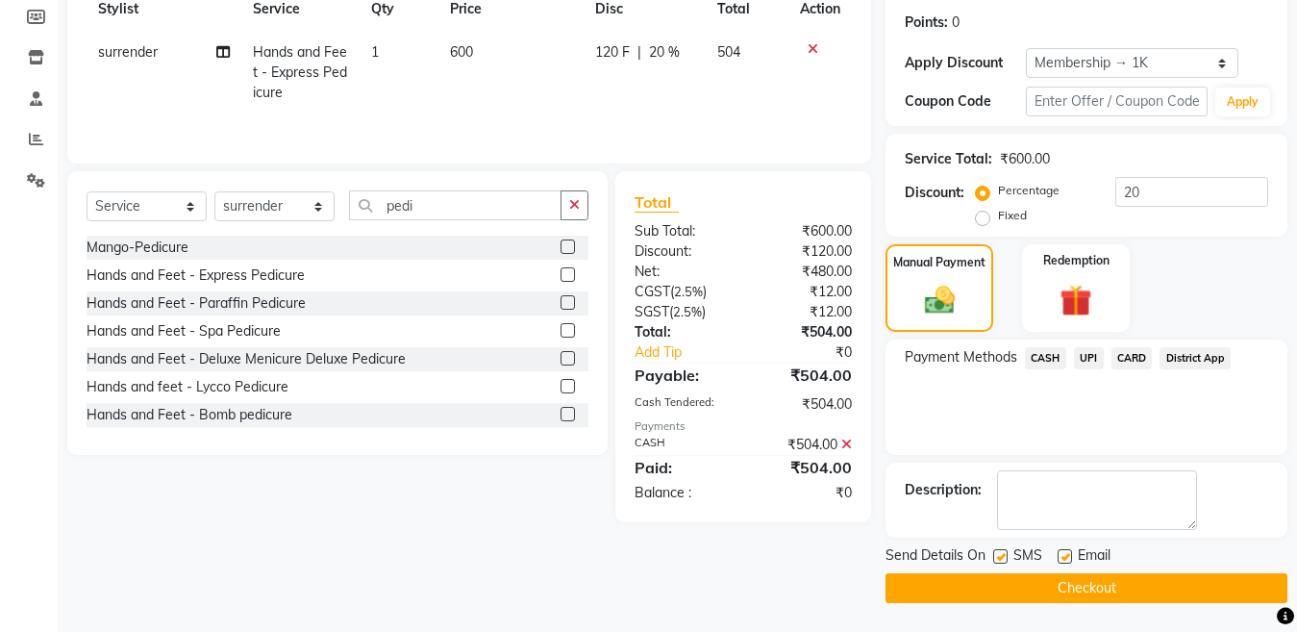
click at [1041, 581] on button "Checkout" at bounding box center [1087, 588] width 402 height 30
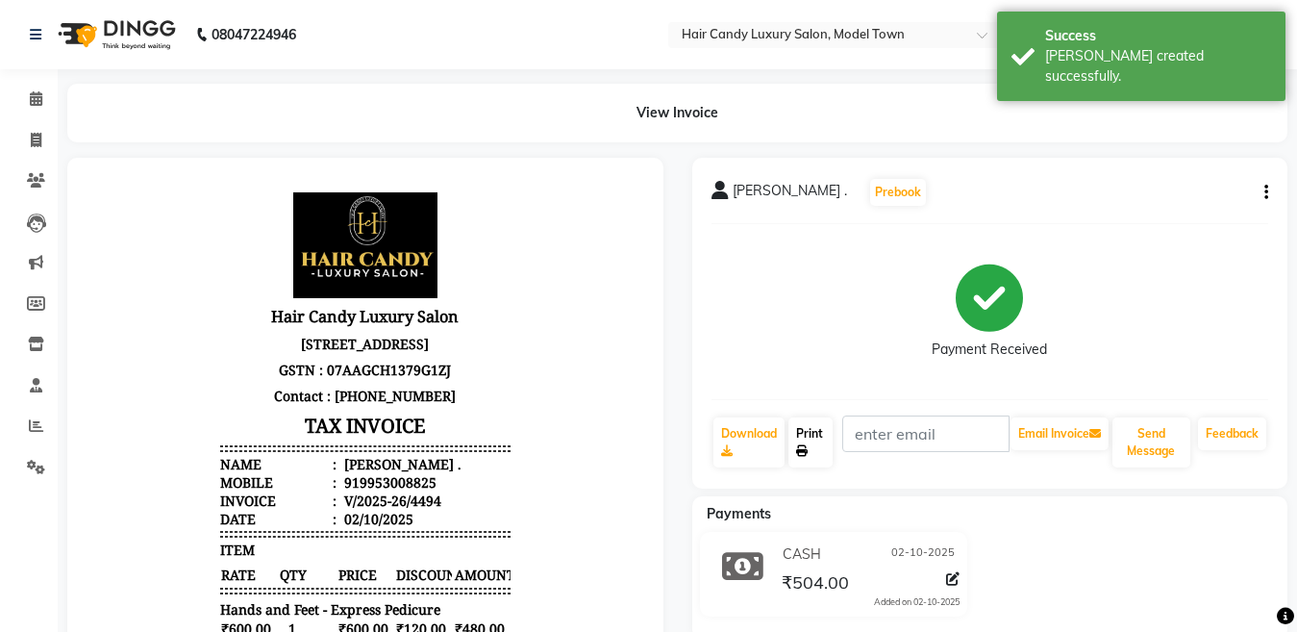
click at [810, 438] on link "Print" at bounding box center [811, 442] width 44 height 50
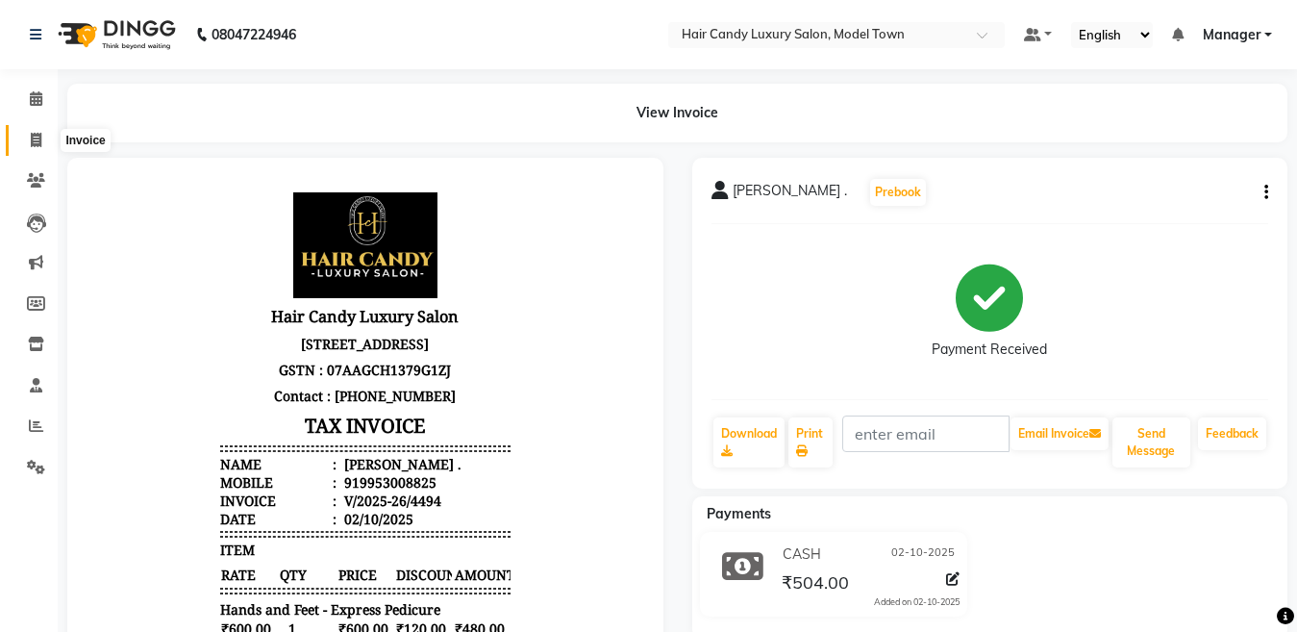
click at [29, 137] on span at bounding box center [36, 141] width 34 height 22
select select "service"
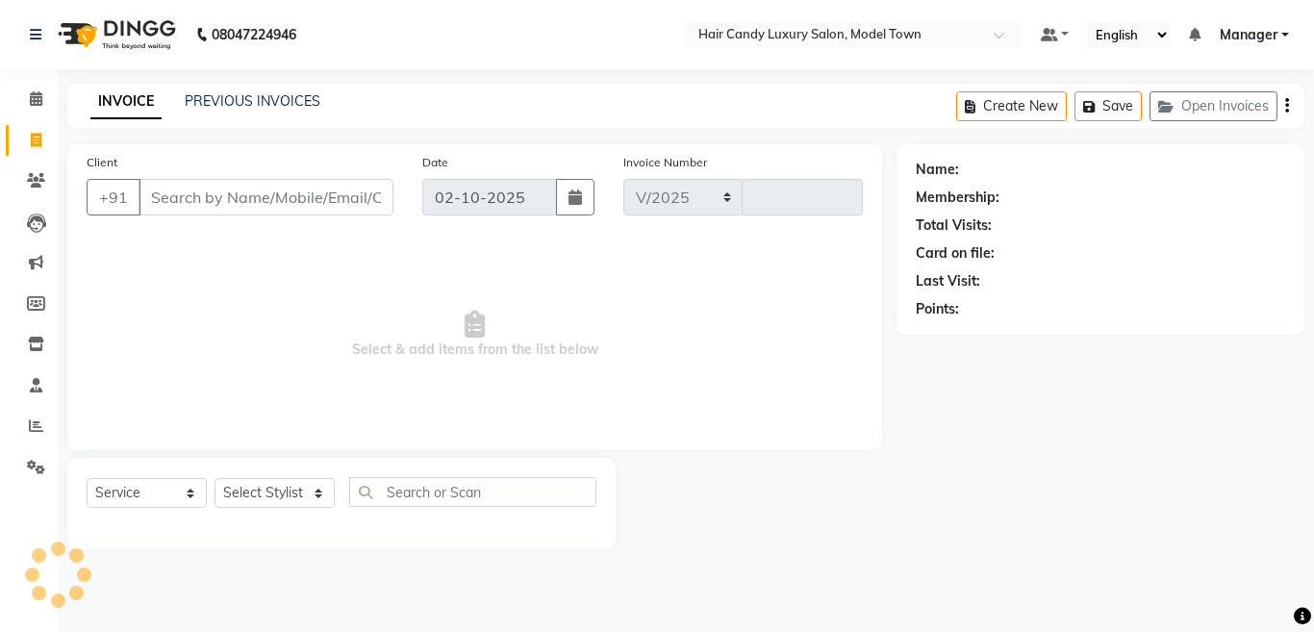
select select "4716"
type input "4495"
